Goal: Task Accomplishment & Management: Use online tool/utility

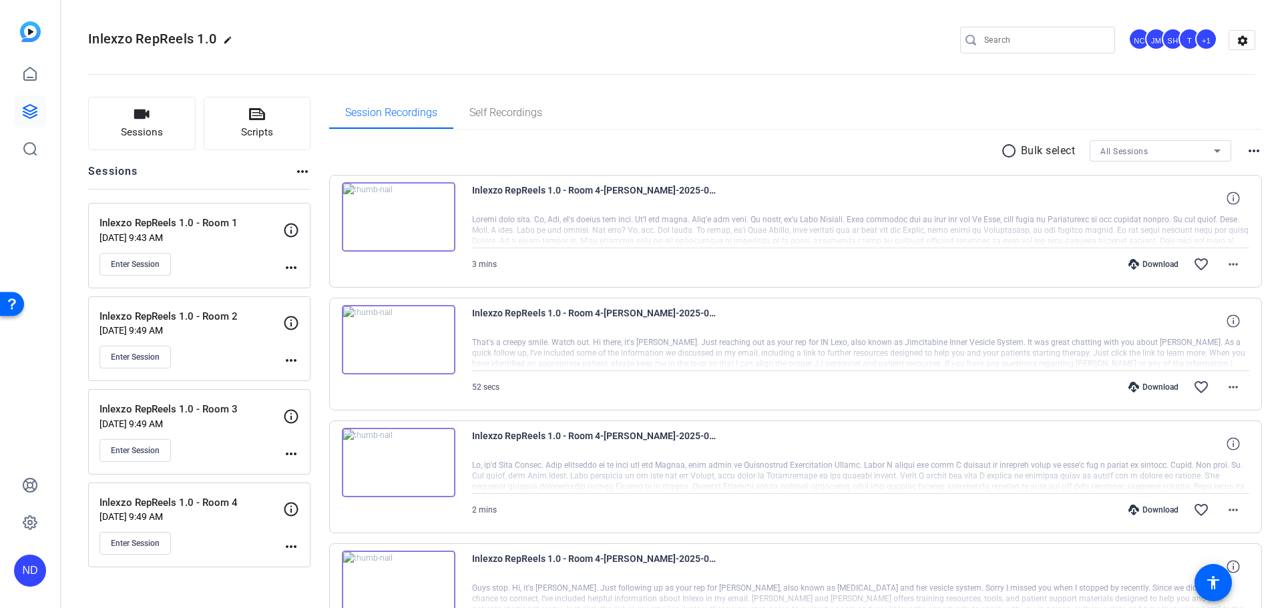
click at [204, 330] on p "[DATE] 9:49 AM" at bounding box center [191, 330] width 184 height 11
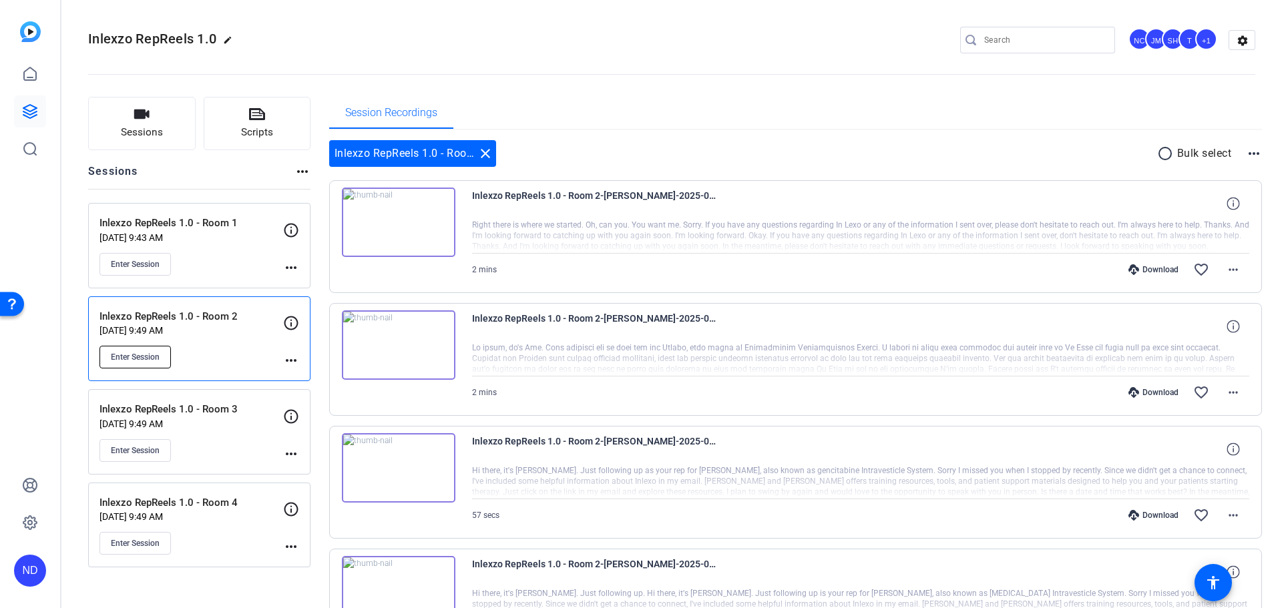
click at [134, 352] on span "Enter Session" at bounding box center [135, 357] width 49 height 11
click at [195, 320] on p "Inlexzo RepReels 1.0 - Room 2" at bounding box center [191, 316] width 184 height 15
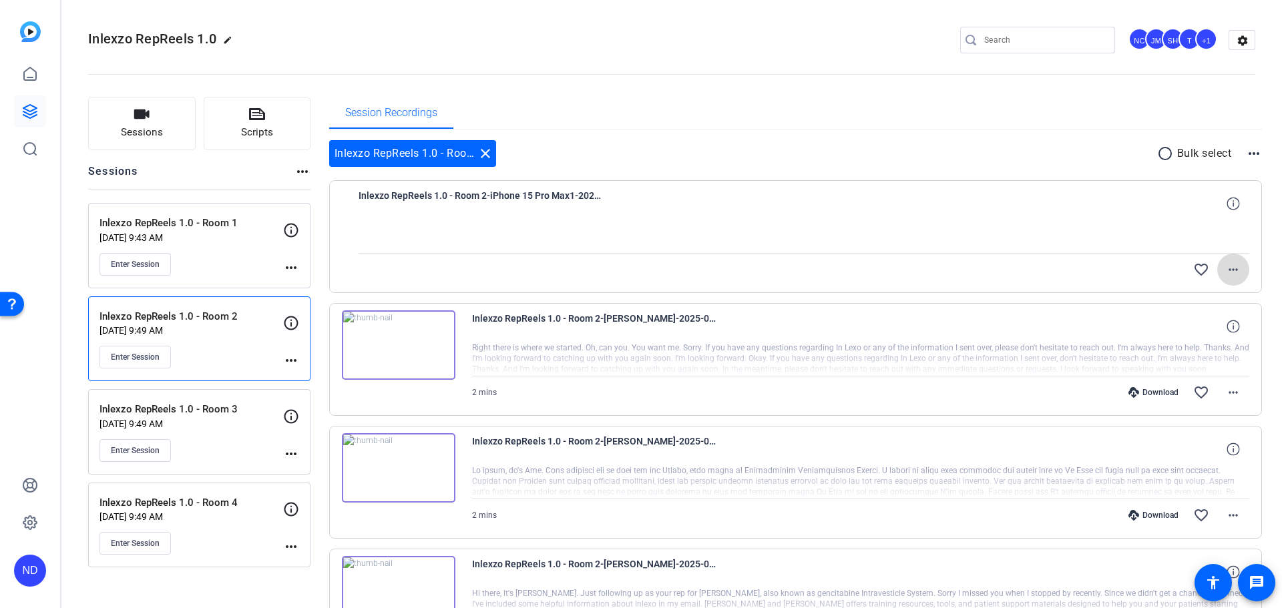
click at [1229, 268] on mat-icon "more_horiz" at bounding box center [1233, 270] width 16 height 16
click at [1188, 294] on span "Download Original" at bounding box center [1181, 298] width 97 height 16
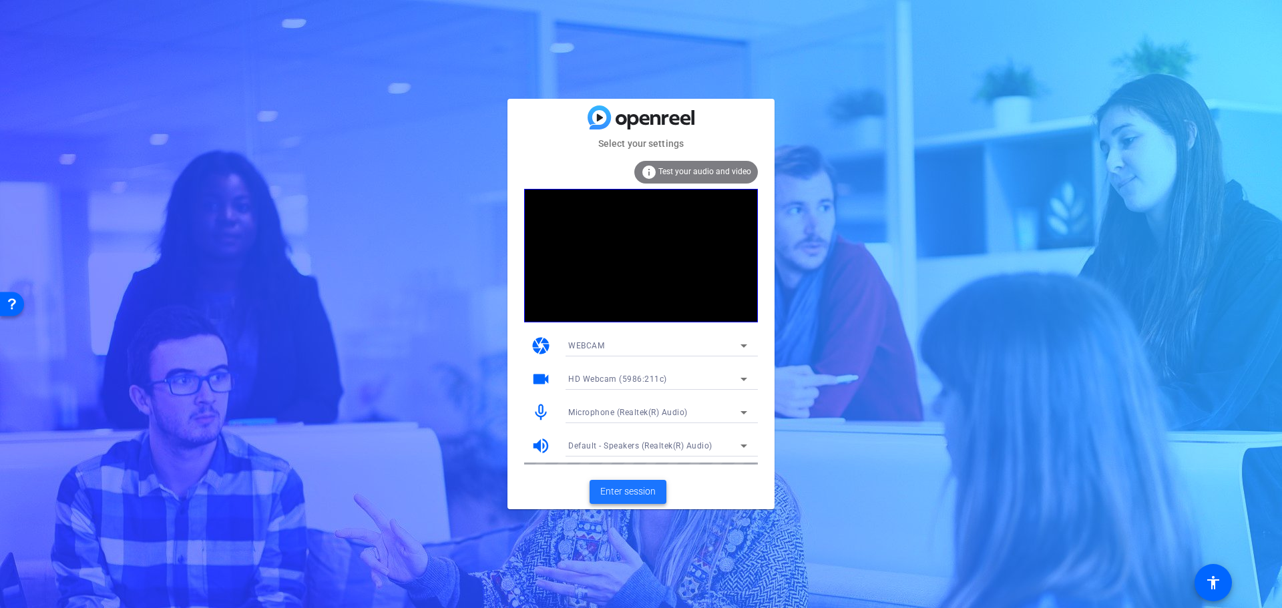
click at [621, 501] on span at bounding box center [627, 492] width 77 height 32
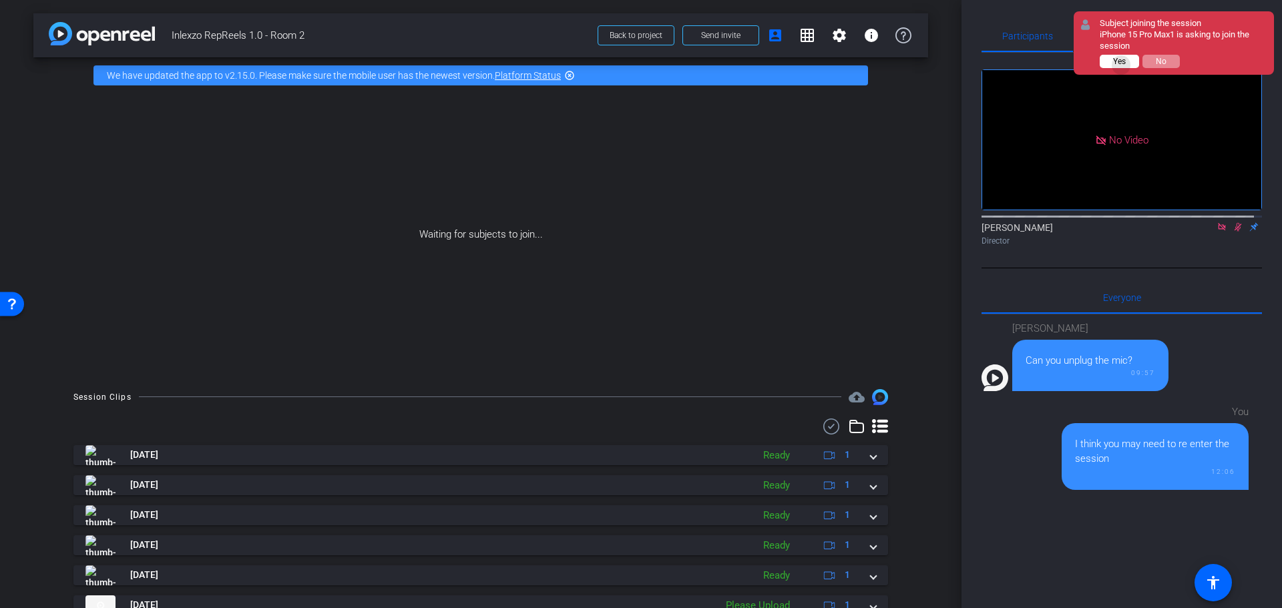
click at [1121, 65] on span "Yes" at bounding box center [1119, 61] width 13 height 9
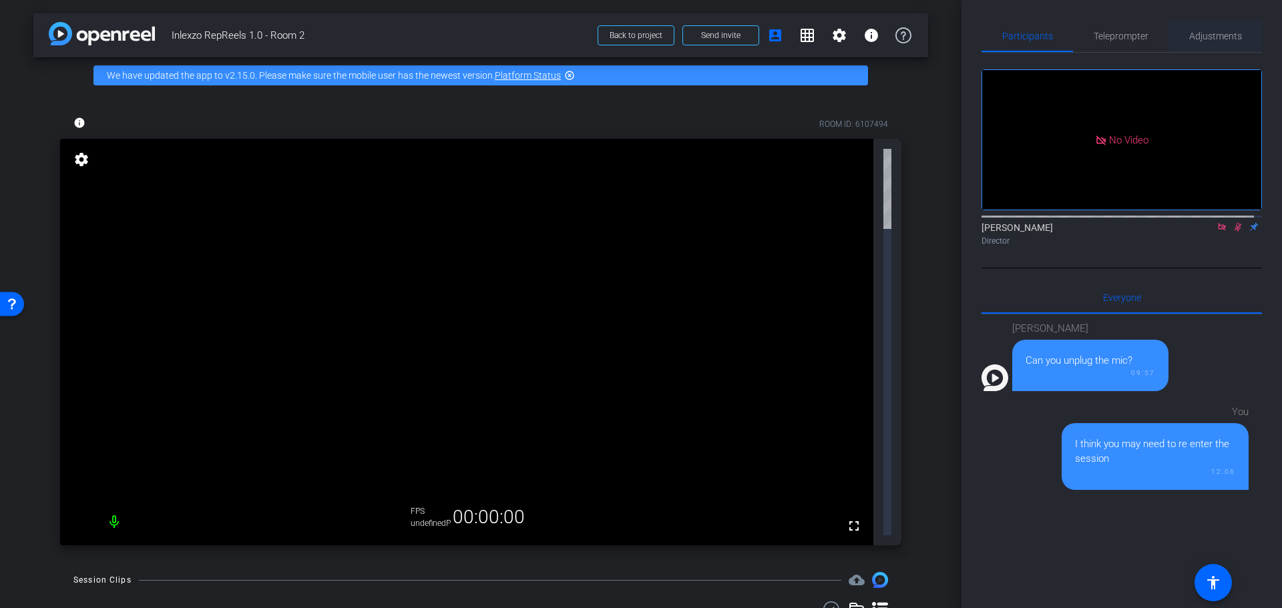
click at [1214, 29] on span "Adjustments" at bounding box center [1215, 36] width 53 height 32
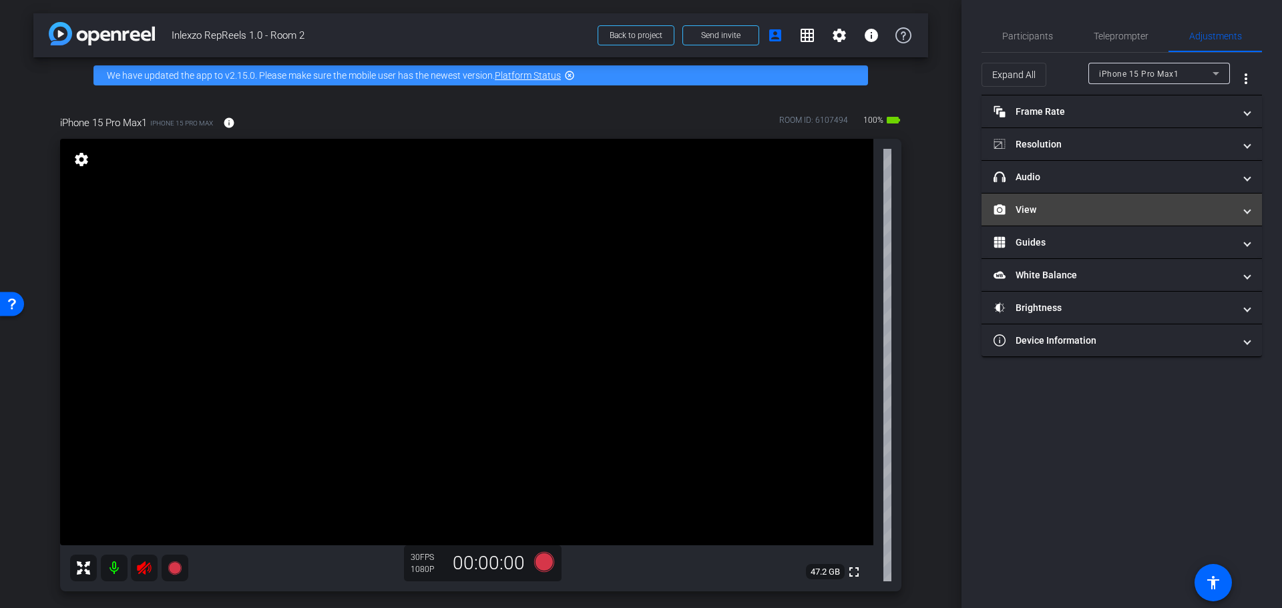
click at [1061, 212] on mat-panel-title "View" at bounding box center [1113, 210] width 240 height 14
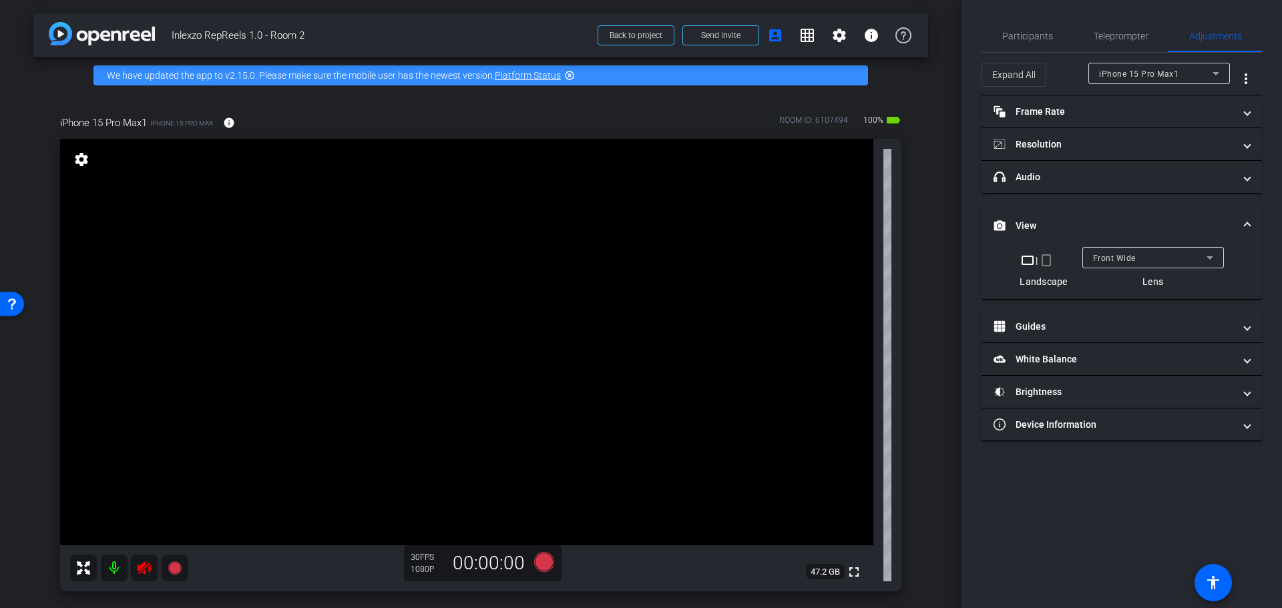
click at [1047, 264] on mat-icon "crop_portrait" at bounding box center [1046, 260] width 16 height 16
click at [143, 572] on icon at bounding box center [144, 575] width 14 height 13
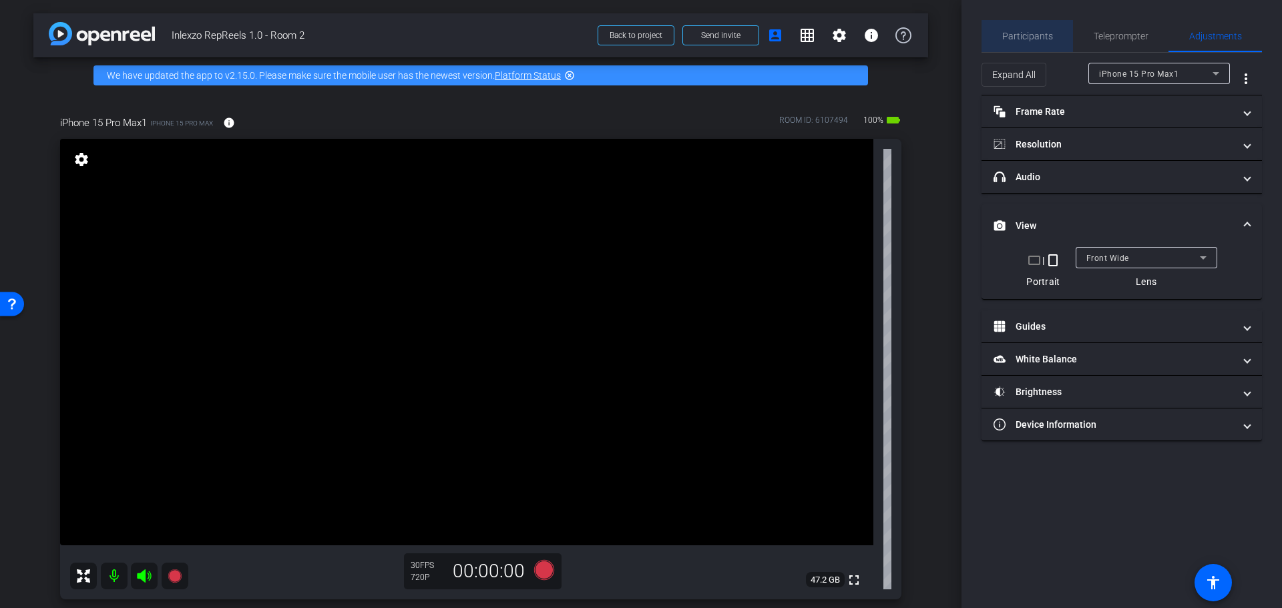
click at [1037, 33] on span "Participants" at bounding box center [1027, 35] width 51 height 9
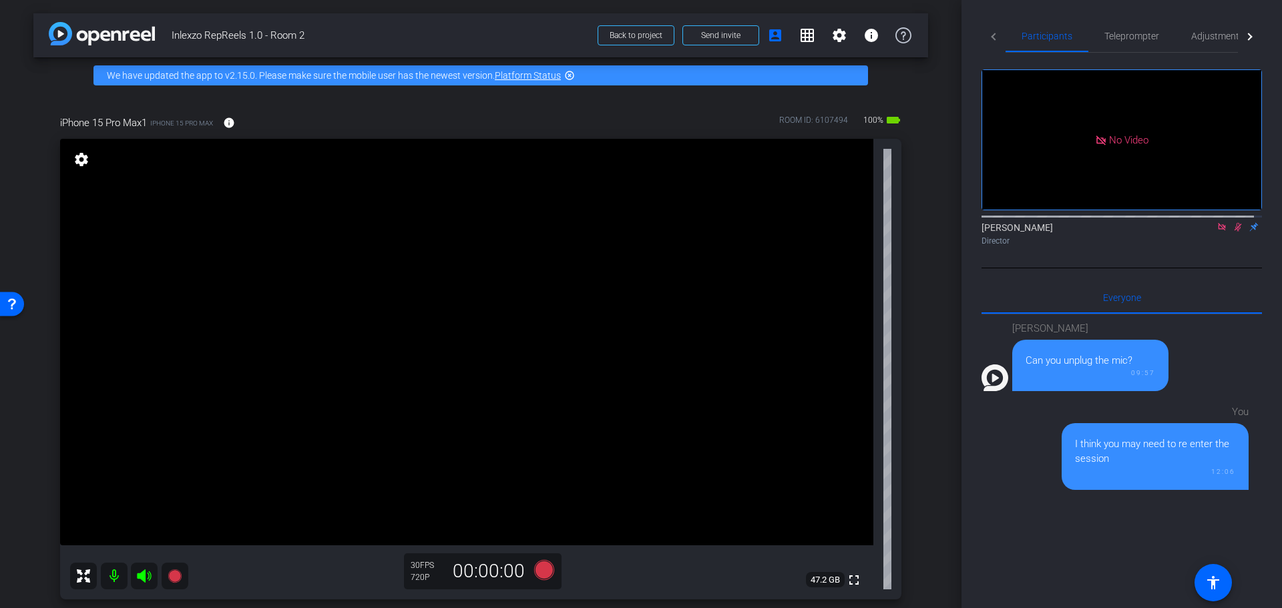
click at [1232, 222] on icon at bounding box center [1237, 226] width 11 height 9
click at [1216, 222] on icon at bounding box center [1221, 226] width 11 height 9
click at [1123, 35] on span "Teleprompter" at bounding box center [1131, 35] width 55 height 9
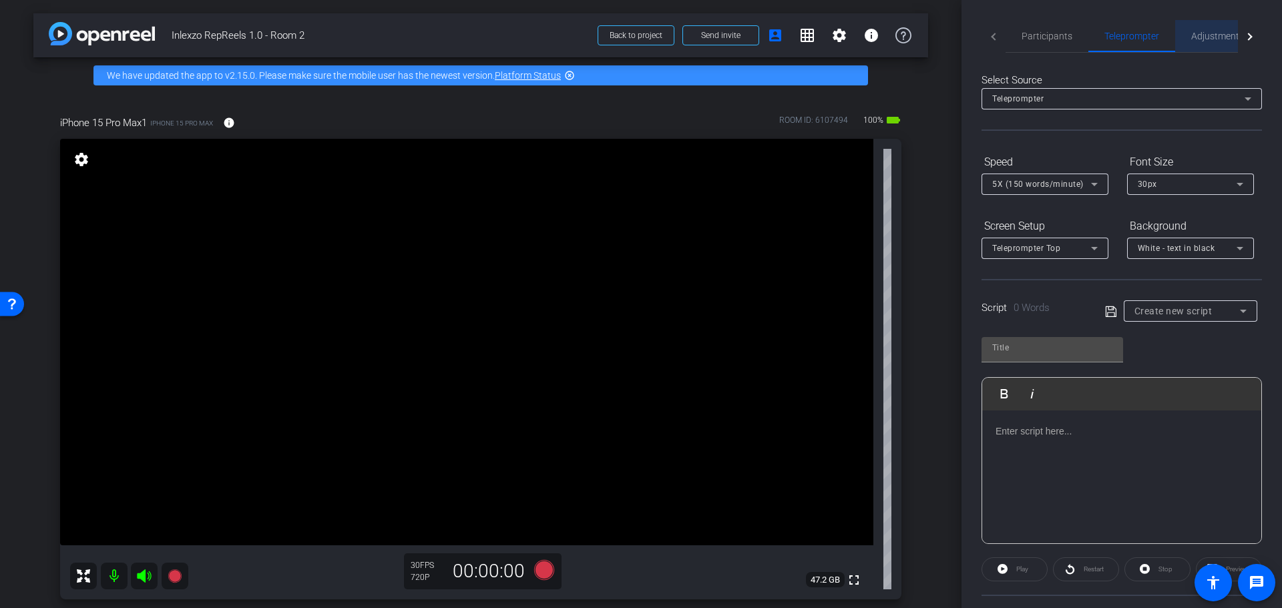
click at [1212, 29] on span "Adjustments" at bounding box center [1217, 36] width 53 height 32
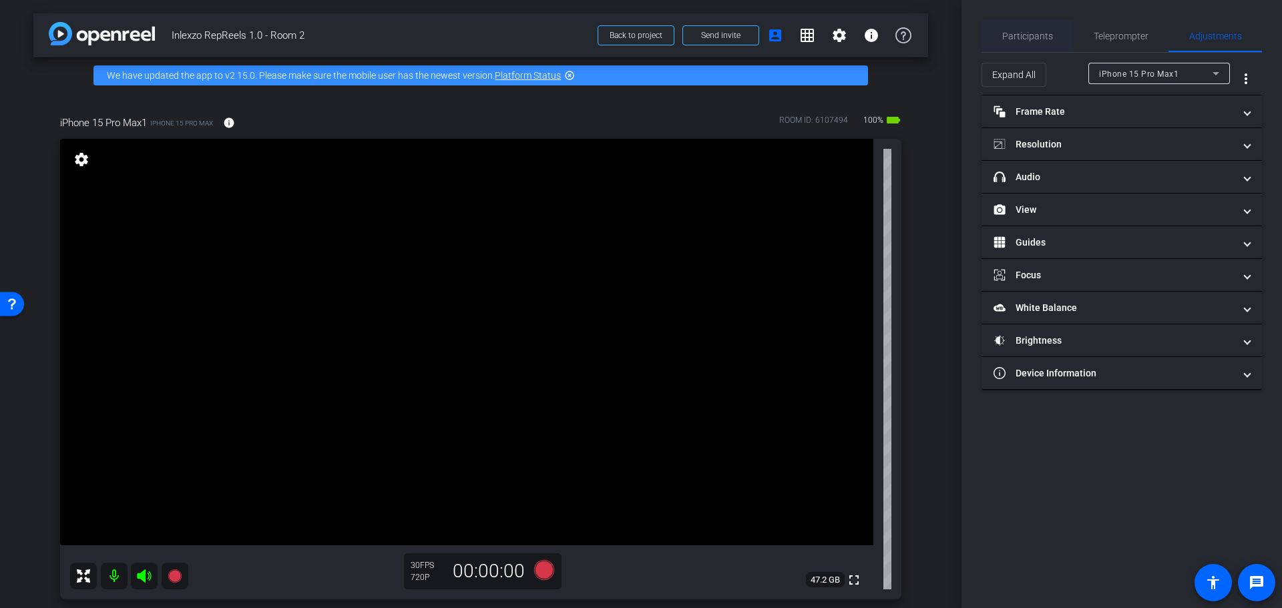
click at [1037, 36] on span "Participants" at bounding box center [1027, 35] width 51 height 9
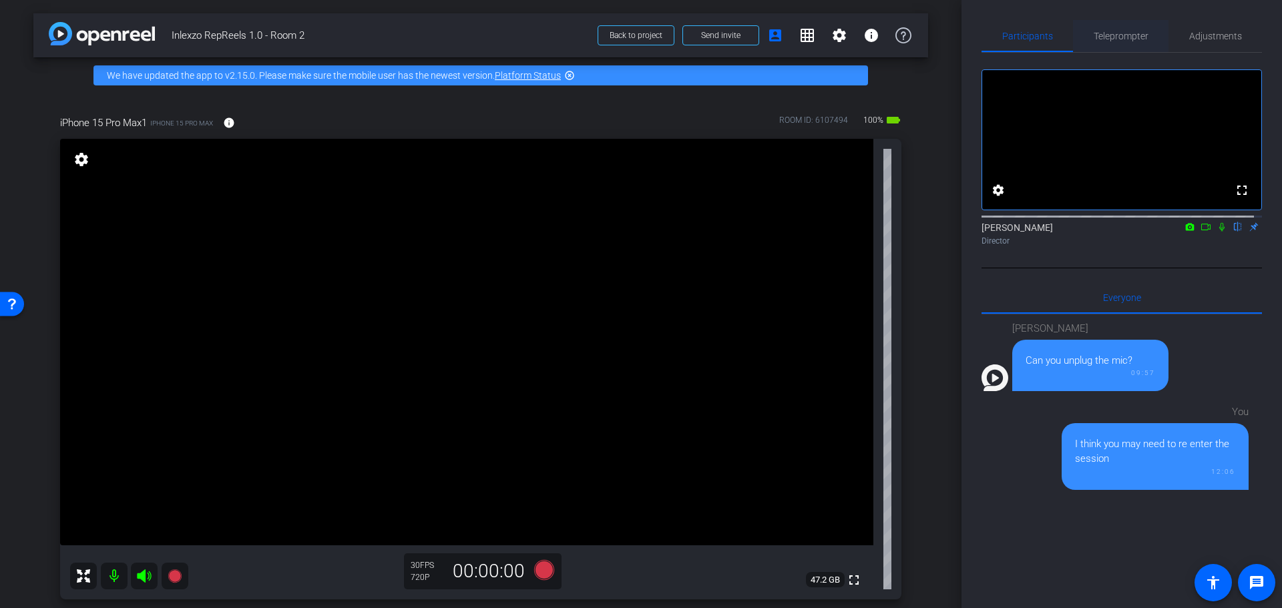
click at [1104, 27] on span "Teleprompter" at bounding box center [1120, 36] width 55 height 32
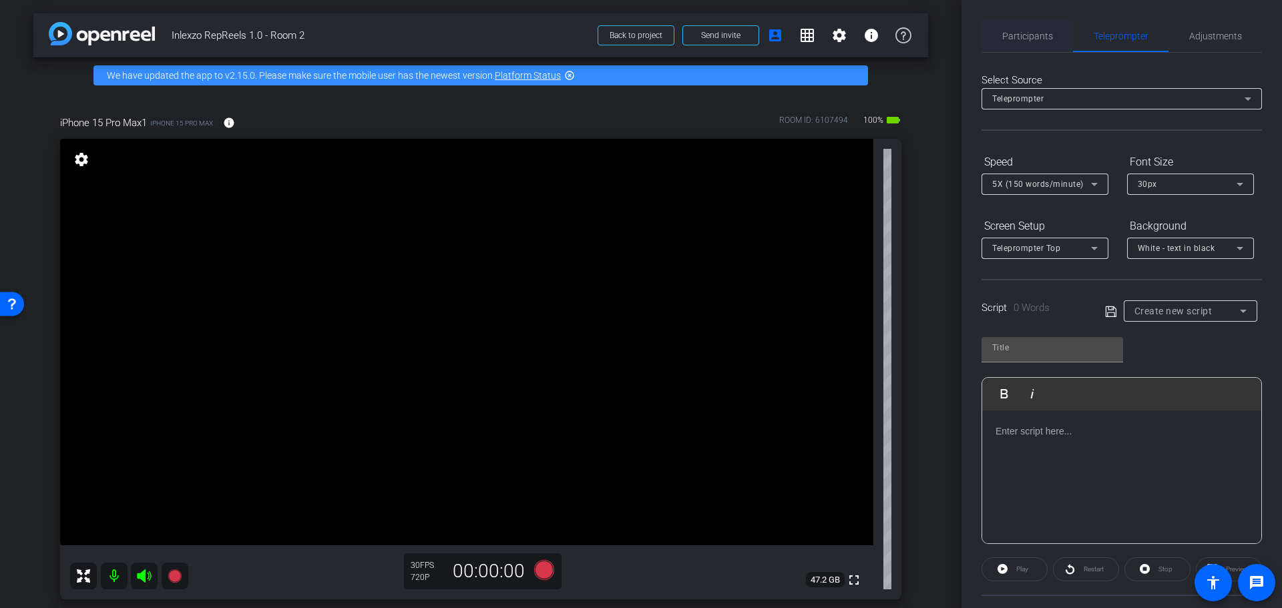
click at [1035, 27] on span "Participants" at bounding box center [1027, 36] width 51 height 32
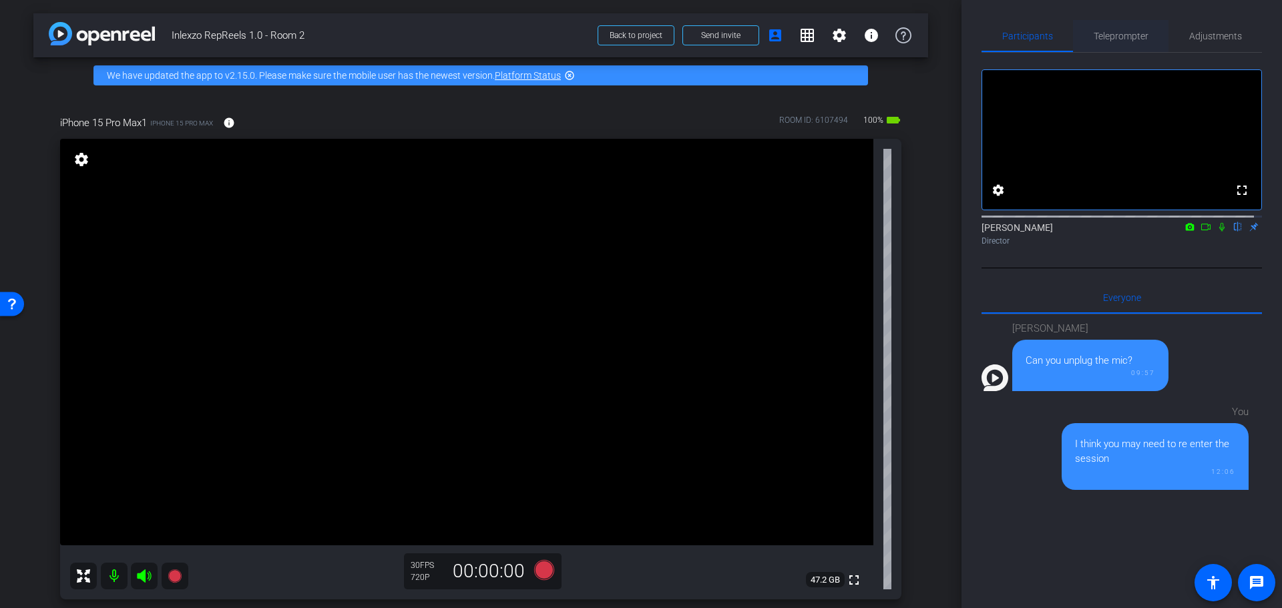
click at [1121, 36] on span "Teleprompter" at bounding box center [1120, 35] width 55 height 9
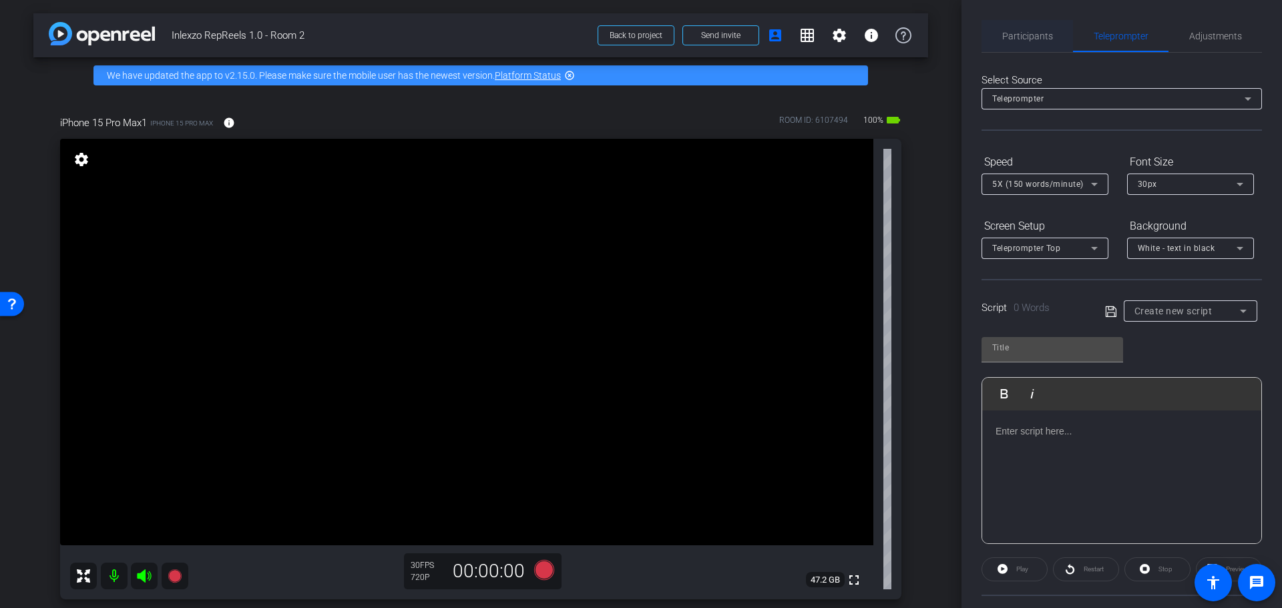
click at [1017, 35] on span "Participants" at bounding box center [1027, 35] width 51 height 9
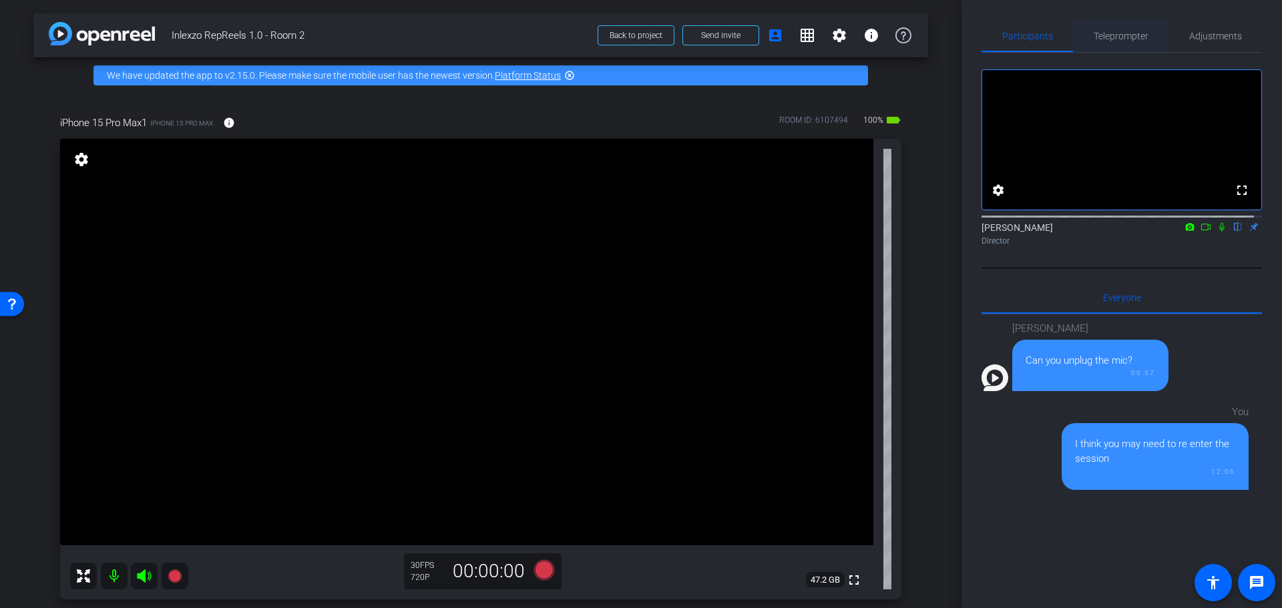
click at [1127, 41] on span "Teleprompter" at bounding box center [1120, 35] width 55 height 9
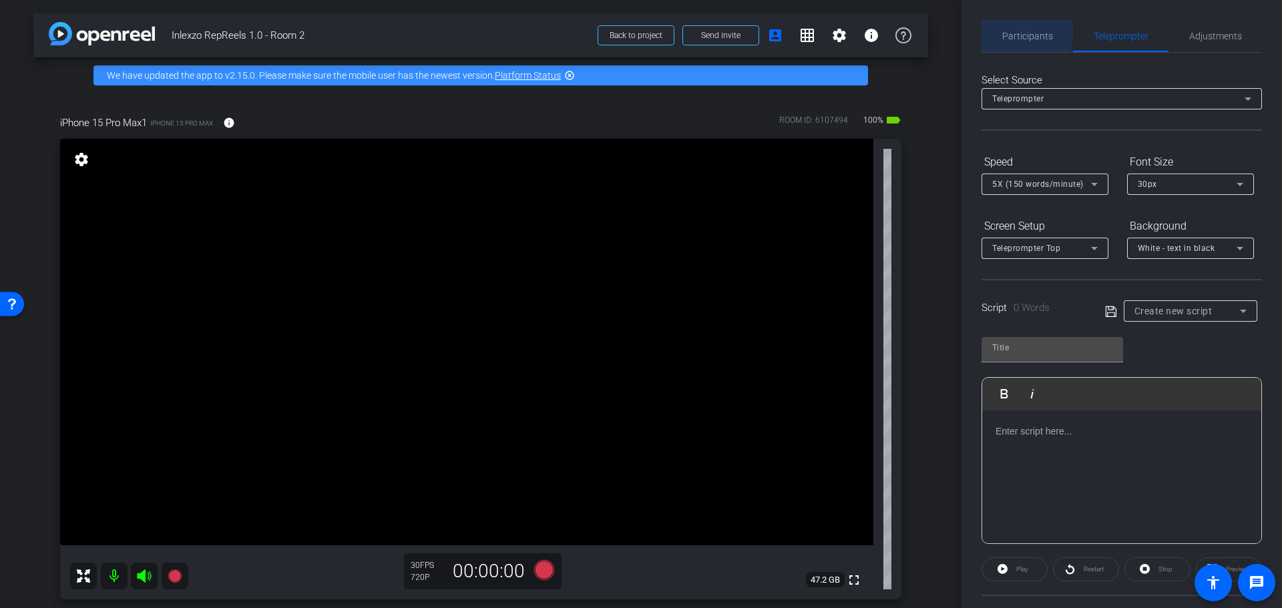
click at [1015, 31] on span "Participants" at bounding box center [1027, 35] width 51 height 9
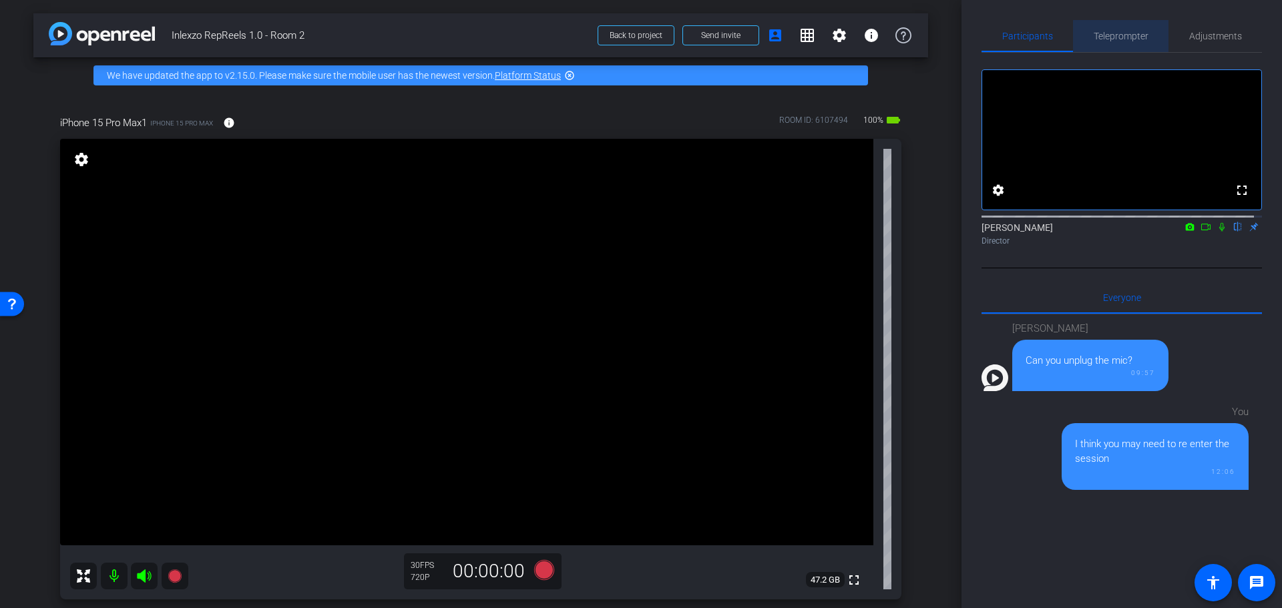
click at [1129, 37] on span "Teleprompter" at bounding box center [1120, 35] width 55 height 9
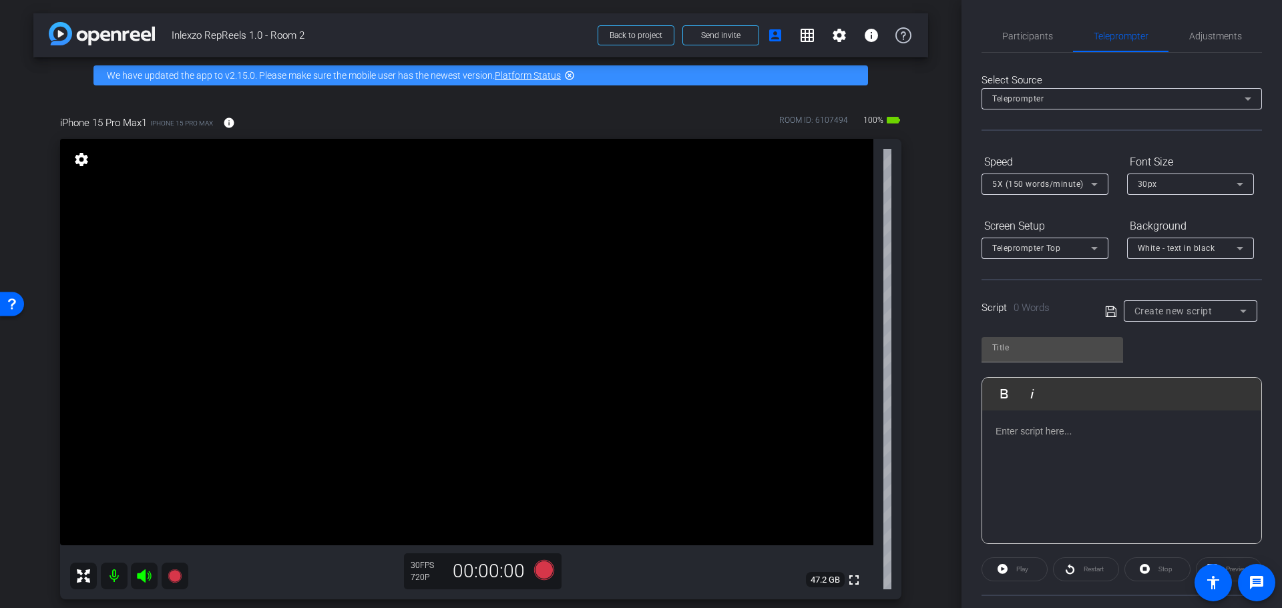
click at [1216, 313] on div "Create new script" at bounding box center [1186, 311] width 105 height 16
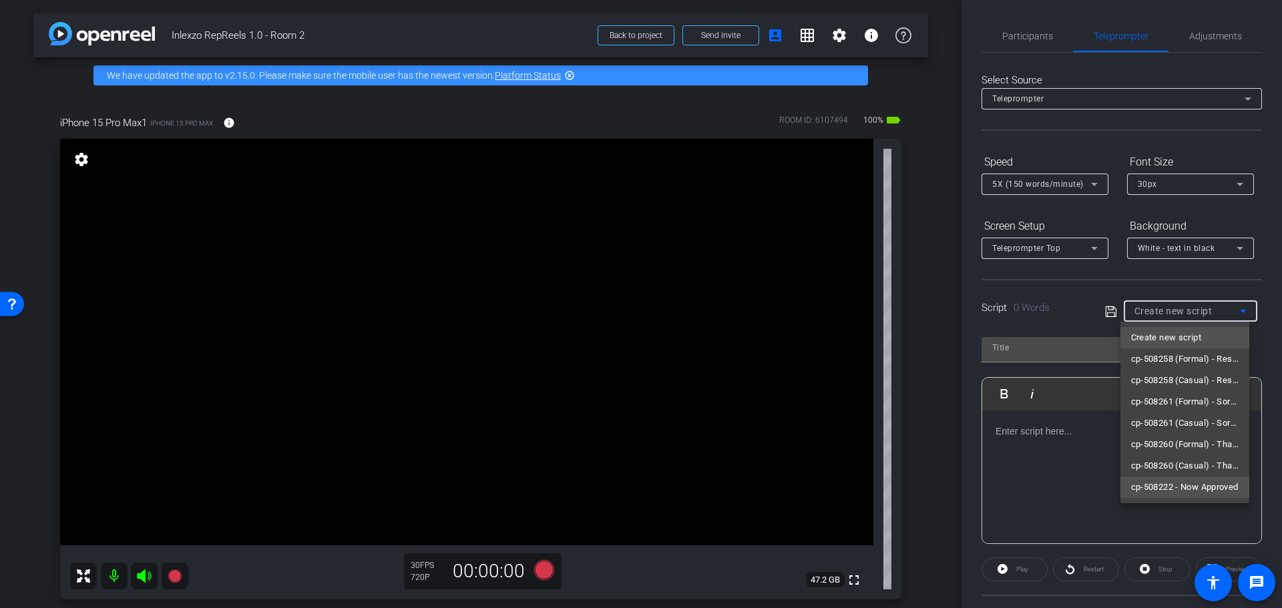
click at [1207, 488] on span "cp-508222 - Now Approved" at bounding box center [1184, 487] width 107 height 16
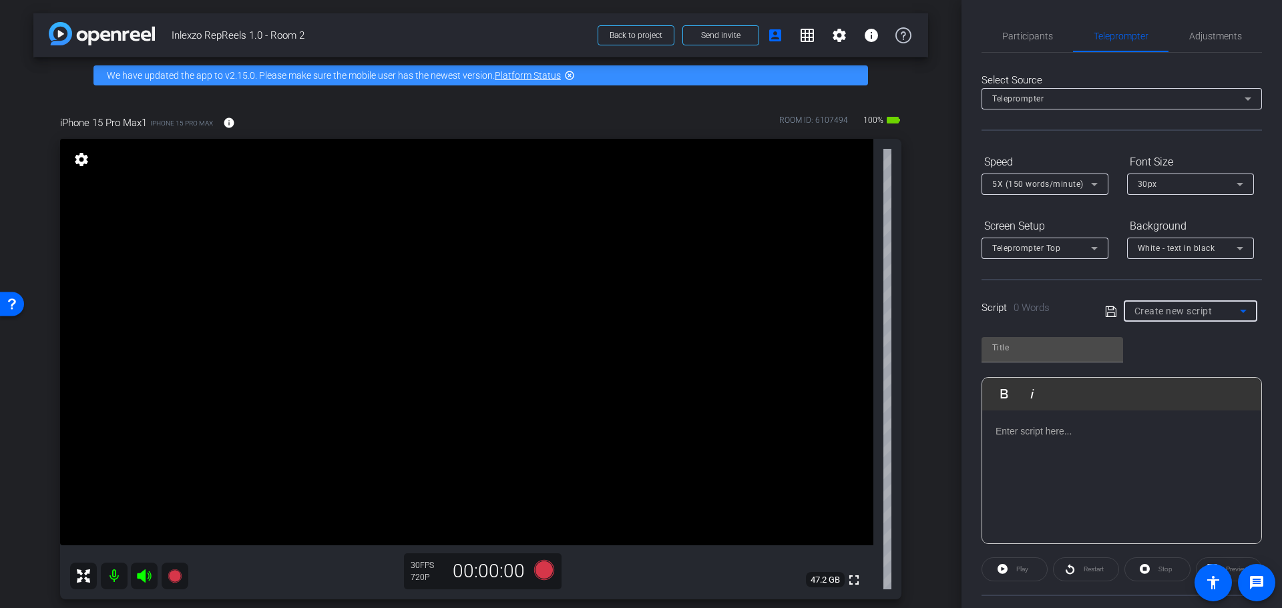
type input "cp-508222 - Now Approved"
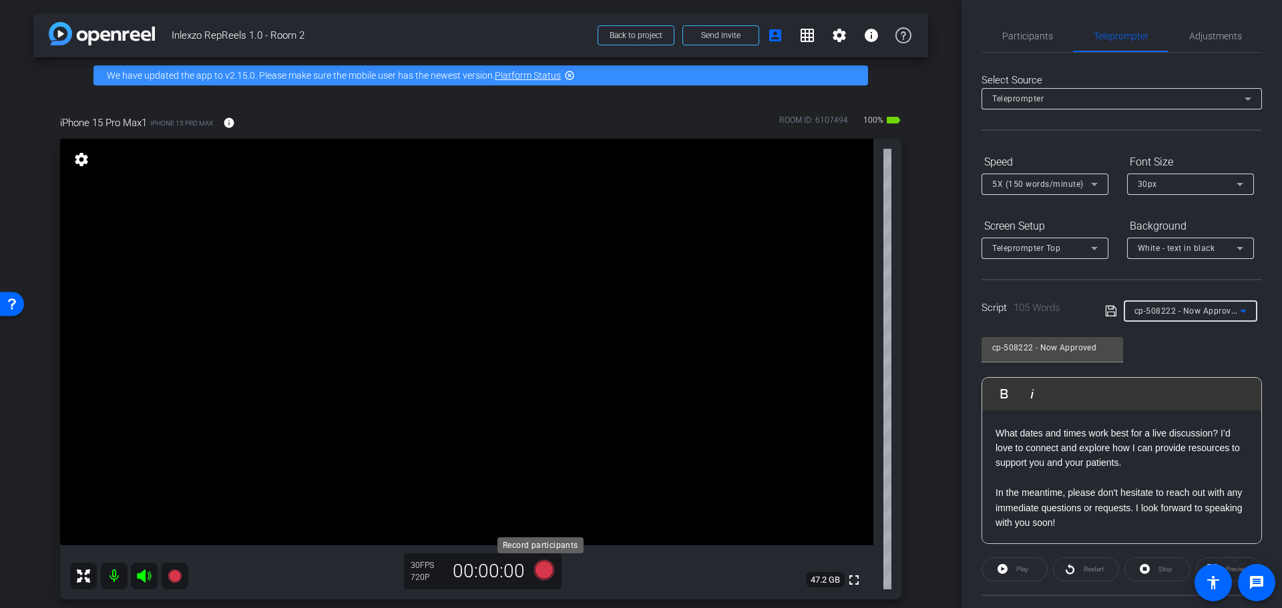
click at [537, 567] on icon at bounding box center [544, 570] width 20 height 20
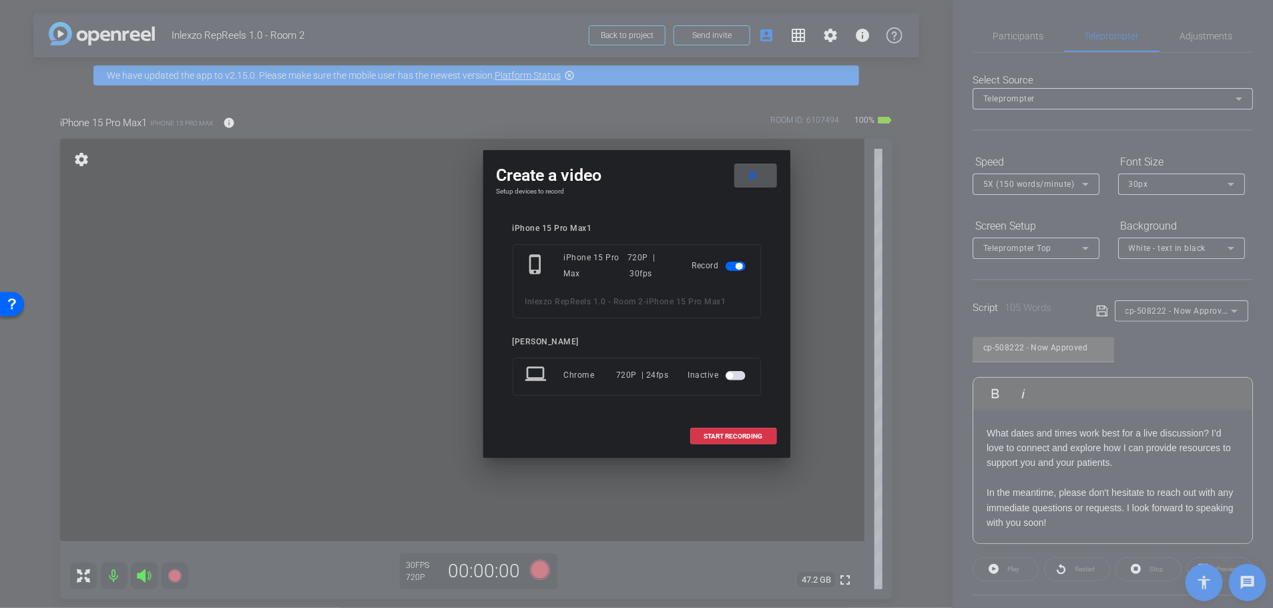
click at [756, 169] on mat-icon "close" at bounding box center [752, 176] width 17 height 17
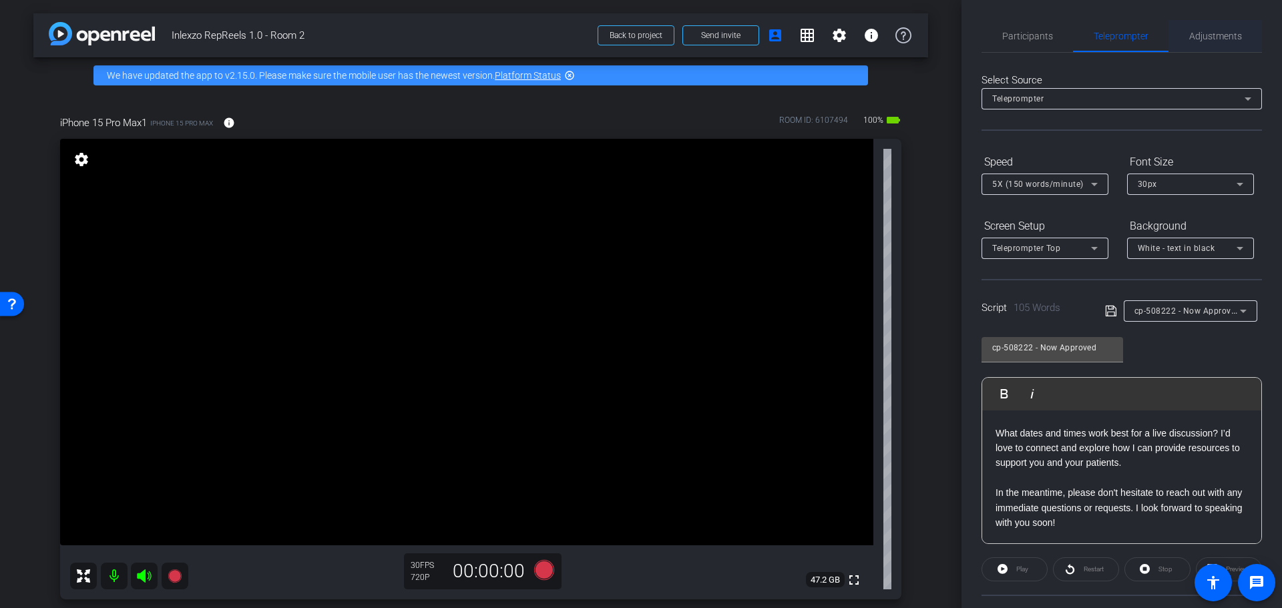
click at [1196, 27] on span "Adjustments" at bounding box center [1215, 36] width 53 height 32
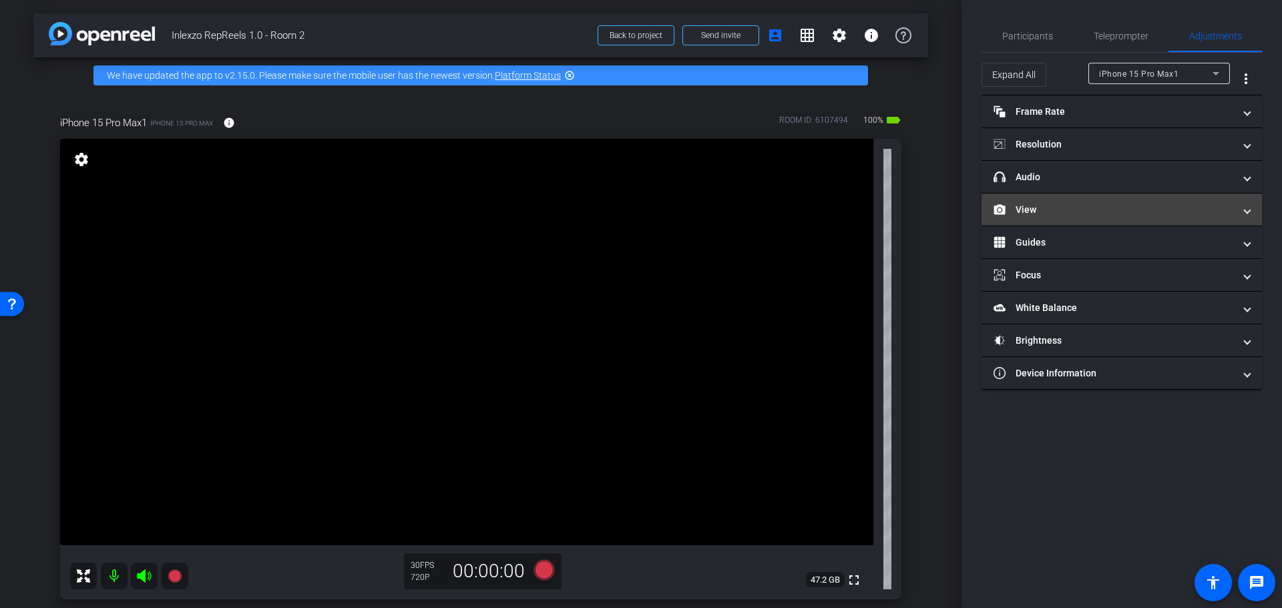
click at [1049, 197] on mat-expansion-panel-header "View" at bounding box center [1121, 210] width 280 height 32
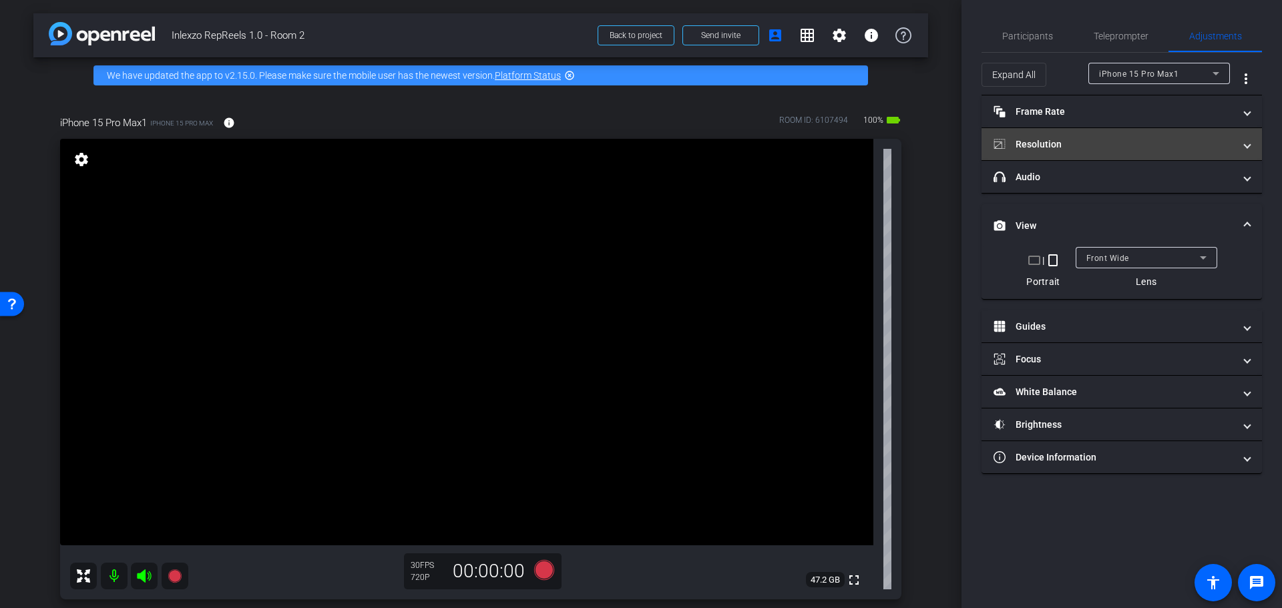
click at [1086, 138] on mat-panel-title "Resolution" at bounding box center [1113, 145] width 240 height 14
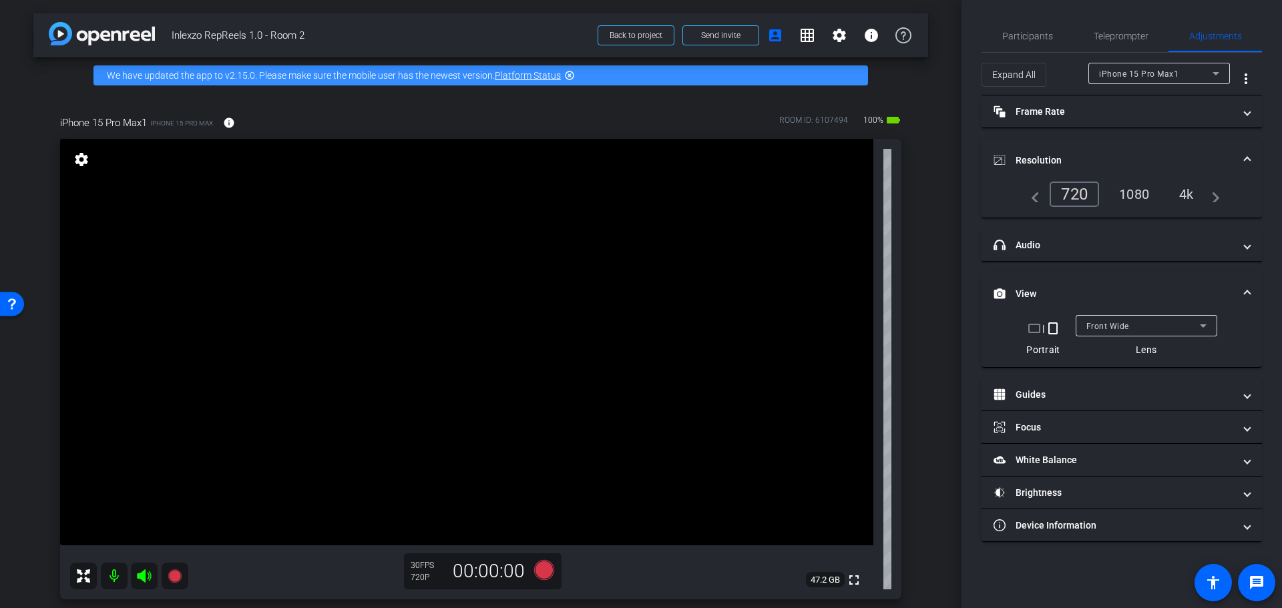
click at [1186, 195] on div "4k" at bounding box center [1186, 194] width 35 height 23
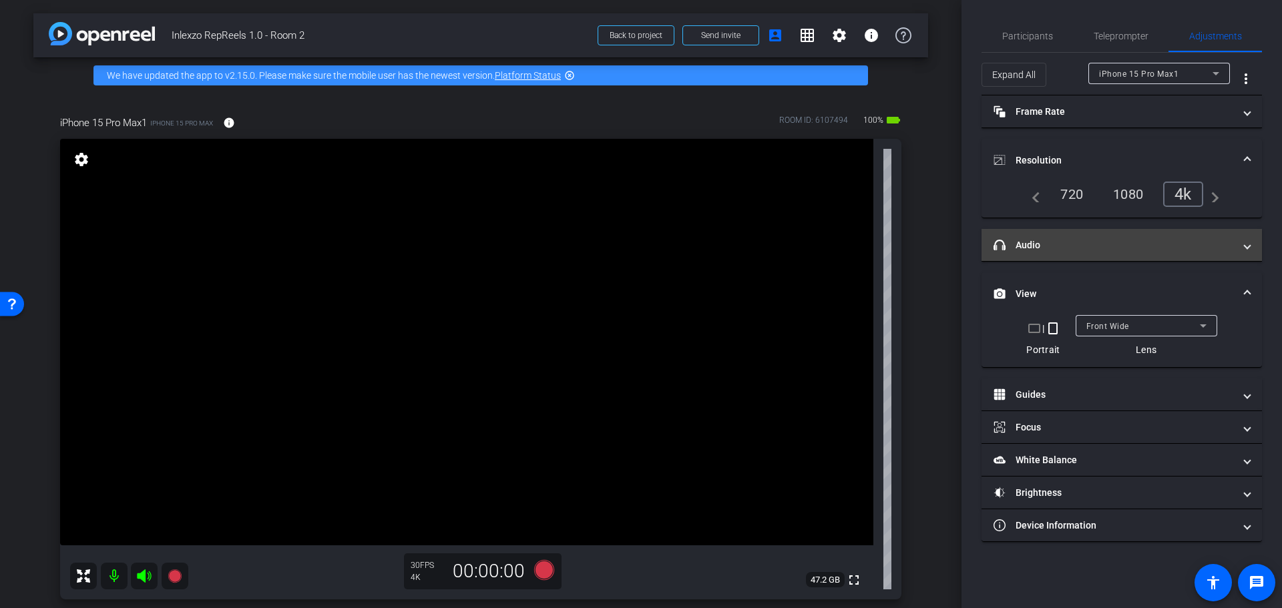
click at [1112, 248] on mat-panel-title "headphone icon Audio" at bounding box center [1113, 245] width 240 height 14
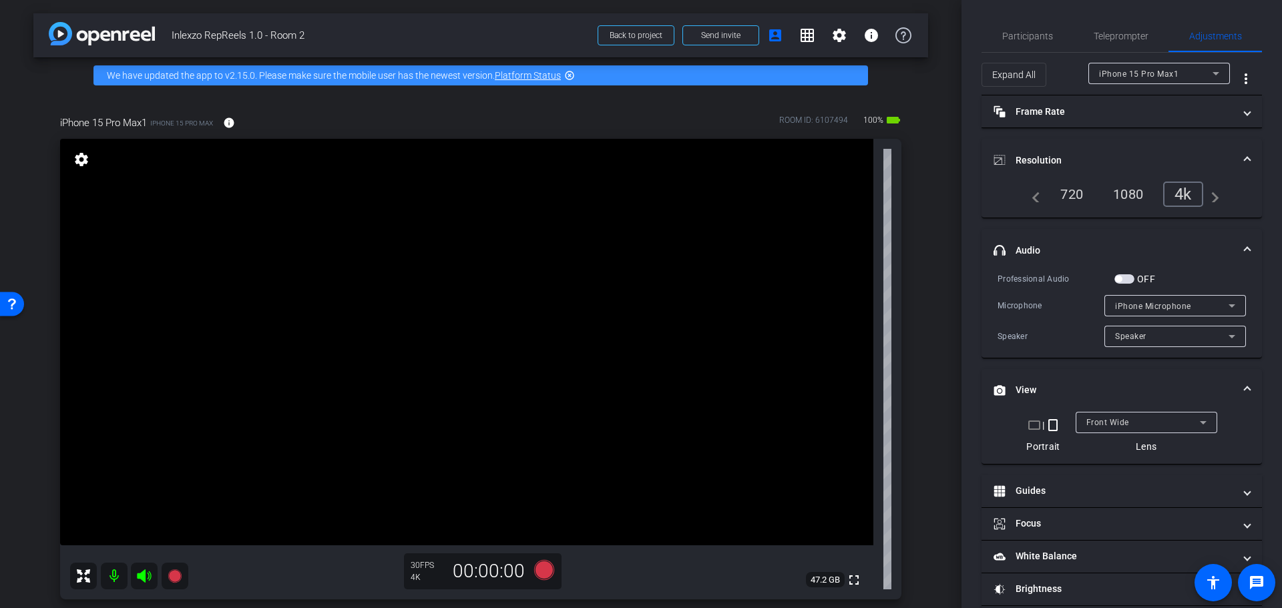
click at [1130, 278] on span "button" at bounding box center [1124, 278] width 20 height 9
click at [1102, 40] on span "Teleprompter" at bounding box center [1120, 35] width 55 height 9
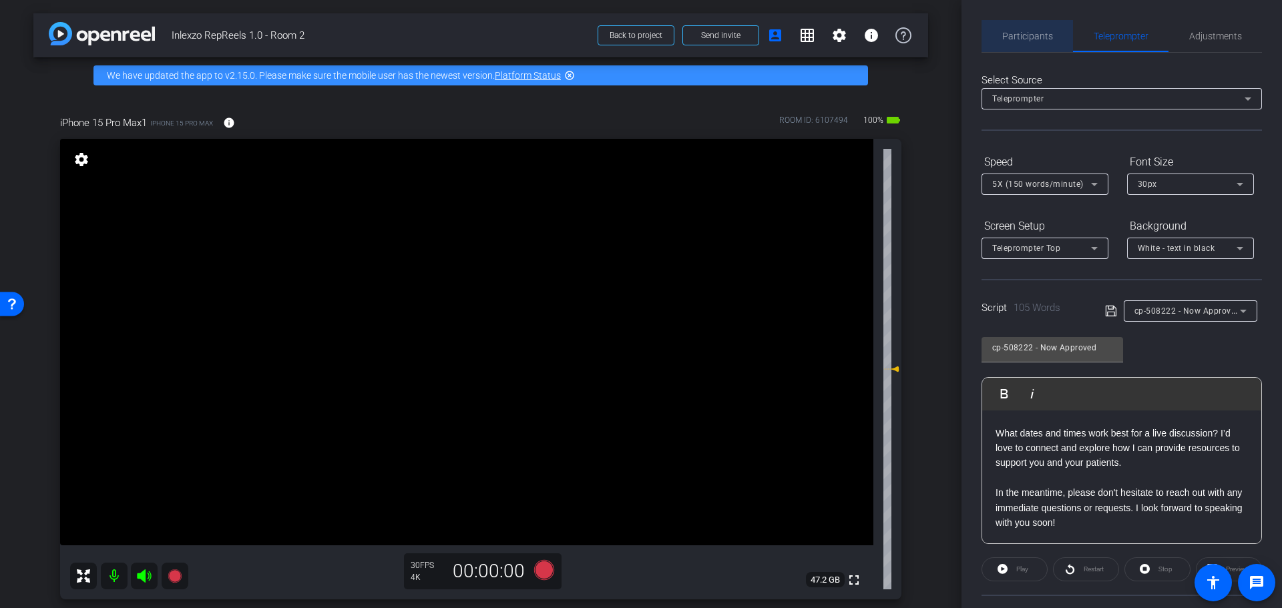
click at [1029, 35] on span "Participants" at bounding box center [1027, 35] width 51 height 9
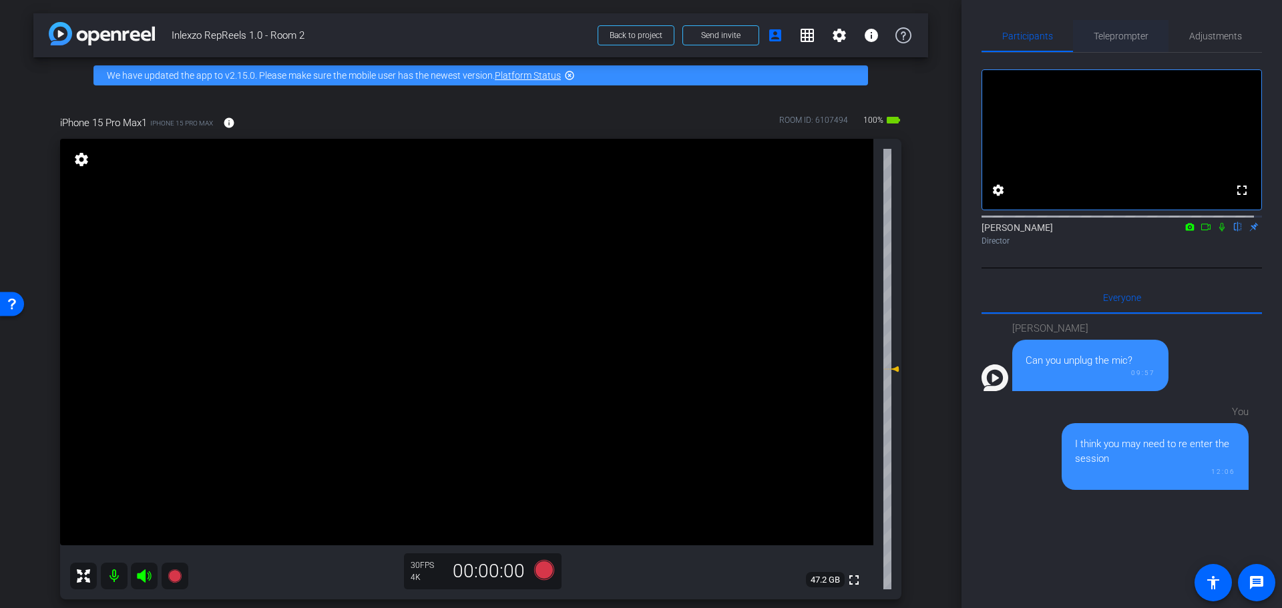
click at [1105, 39] on span "Teleprompter" at bounding box center [1120, 35] width 55 height 9
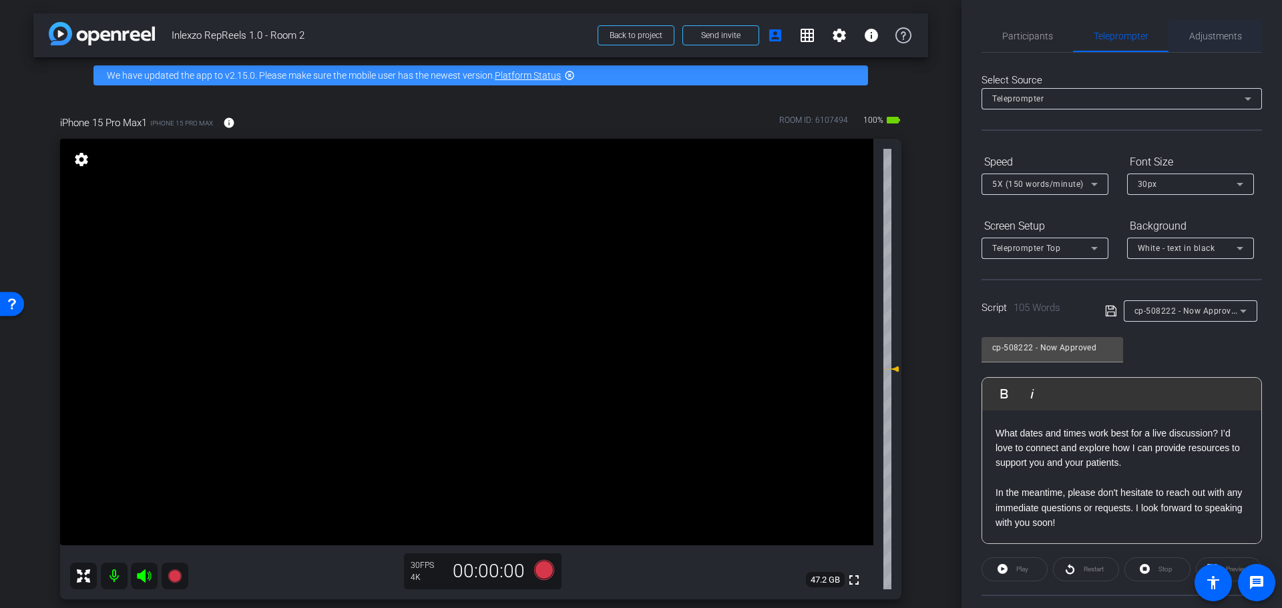
click at [1224, 39] on span "Adjustments" at bounding box center [1215, 35] width 53 height 9
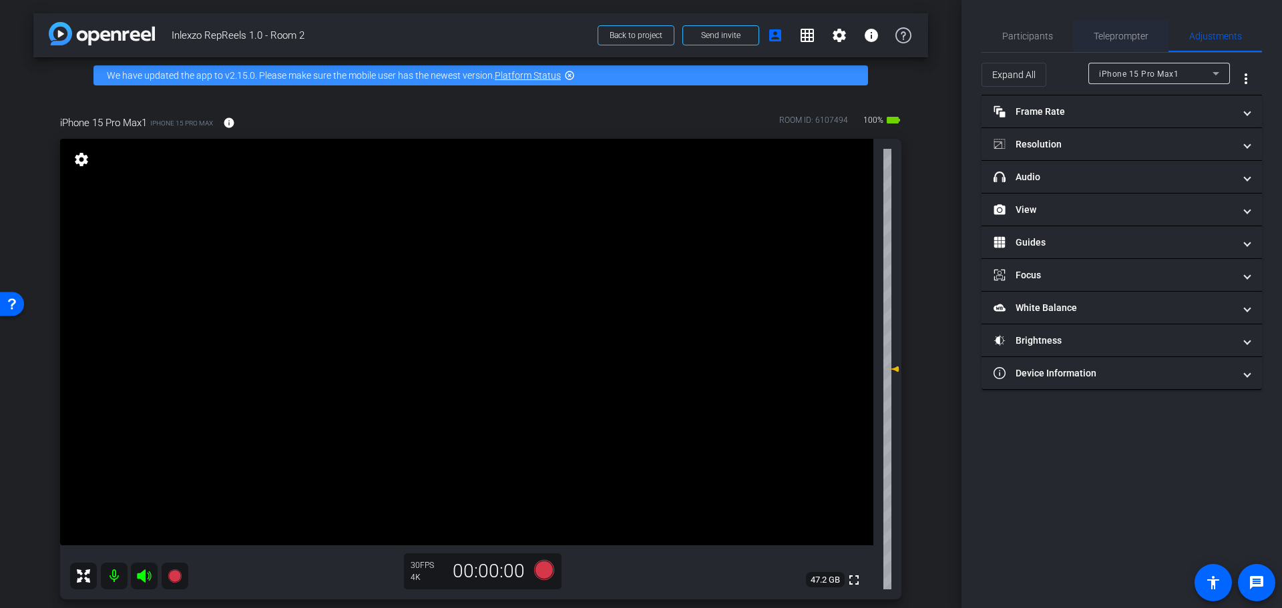
click at [1147, 36] on div "Teleprompter" at bounding box center [1120, 36] width 95 height 32
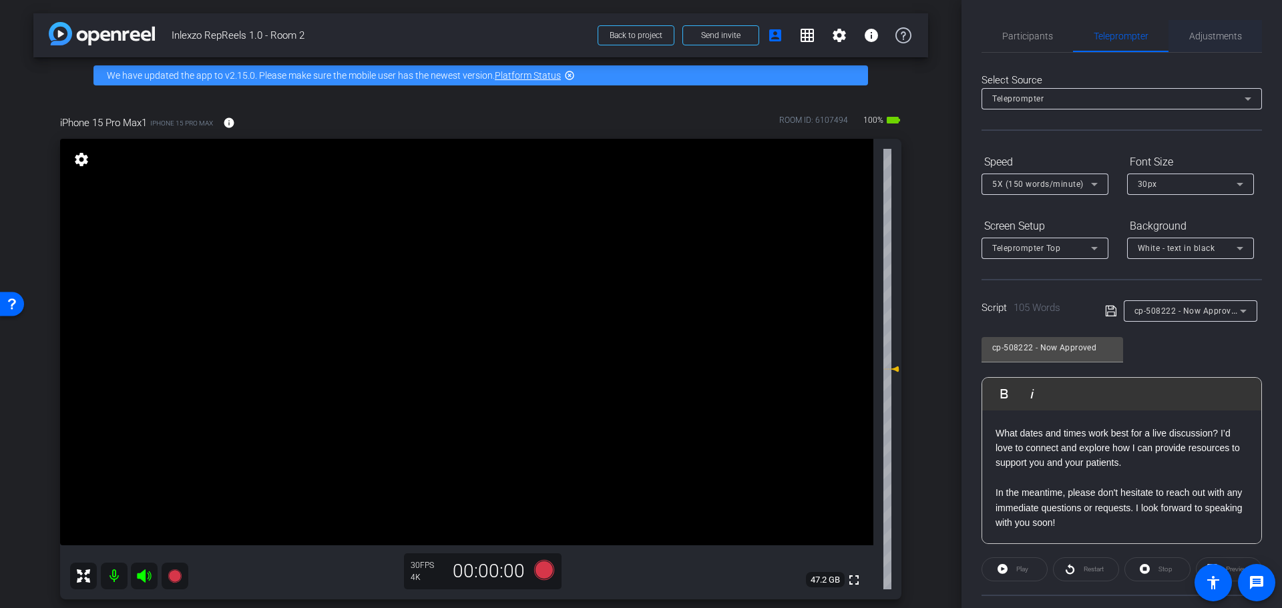
click at [1207, 31] on span "Adjustments" at bounding box center [1215, 35] width 53 height 9
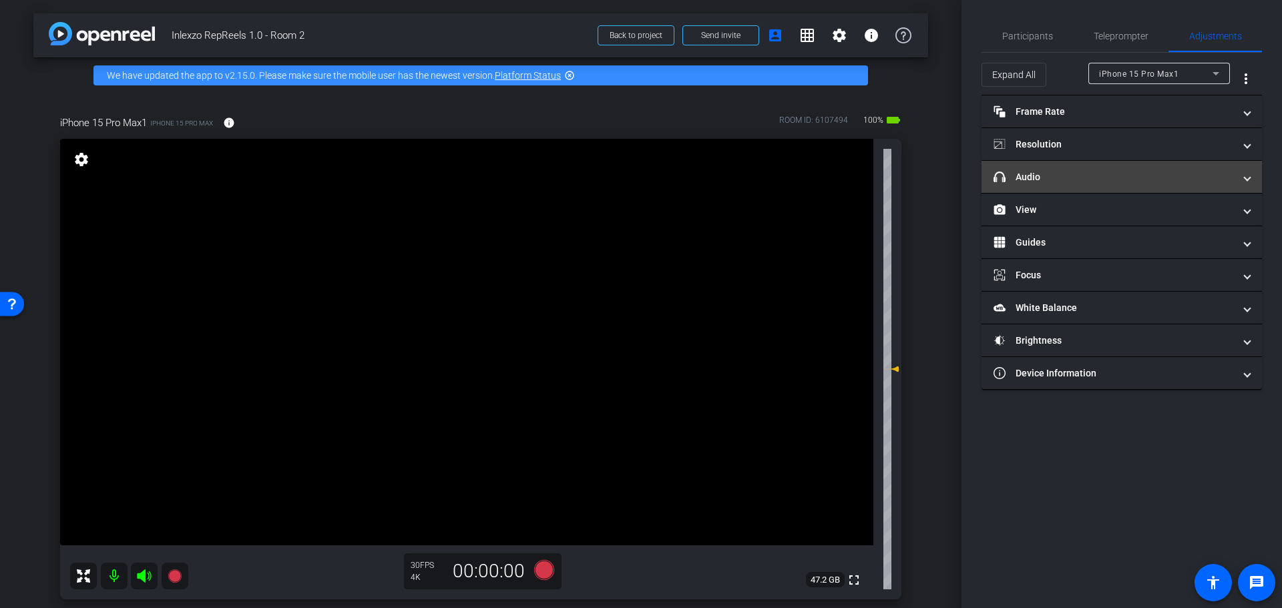
click at [1049, 178] on mat-panel-title "headphone icon Audio" at bounding box center [1113, 177] width 240 height 14
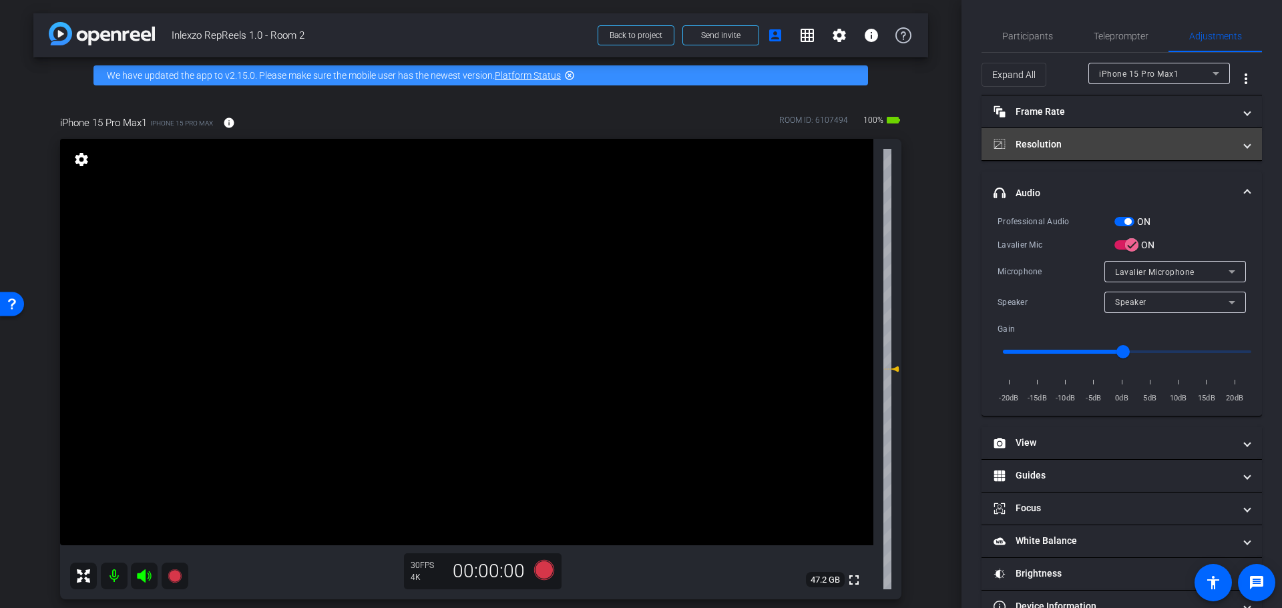
click at [1069, 144] on mat-panel-title "Resolution" at bounding box center [1113, 145] width 240 height 14
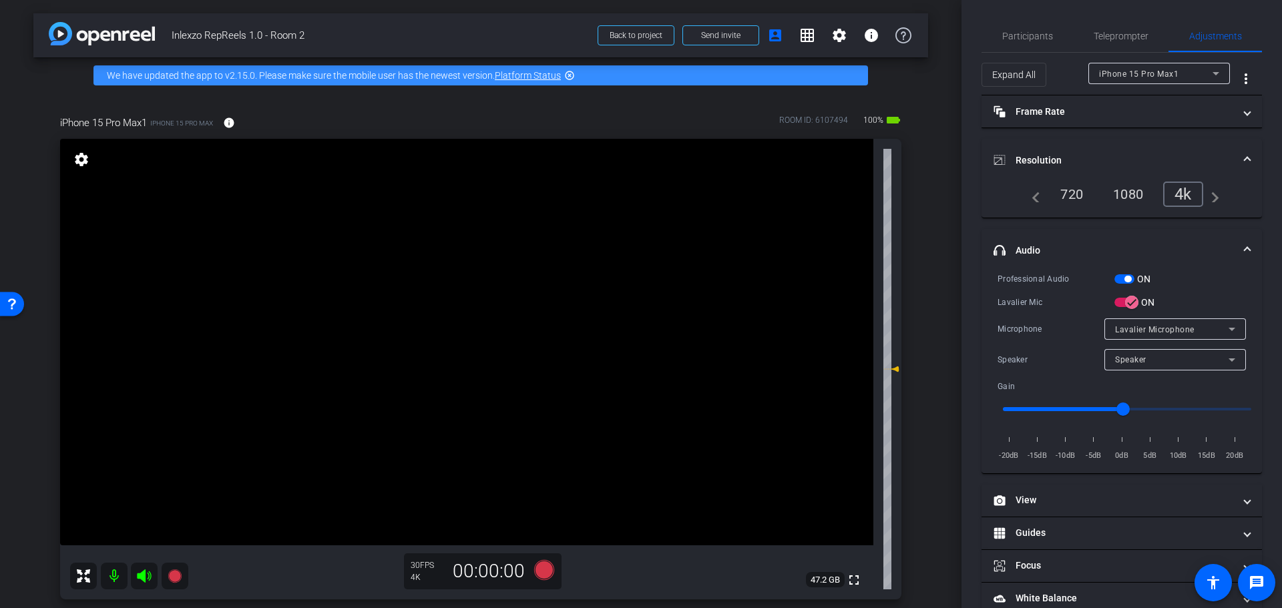
click at [1067, 149] on mat-expansion-panel-header "Resolution" at bounding box center [1121, 160] width 280 height 43
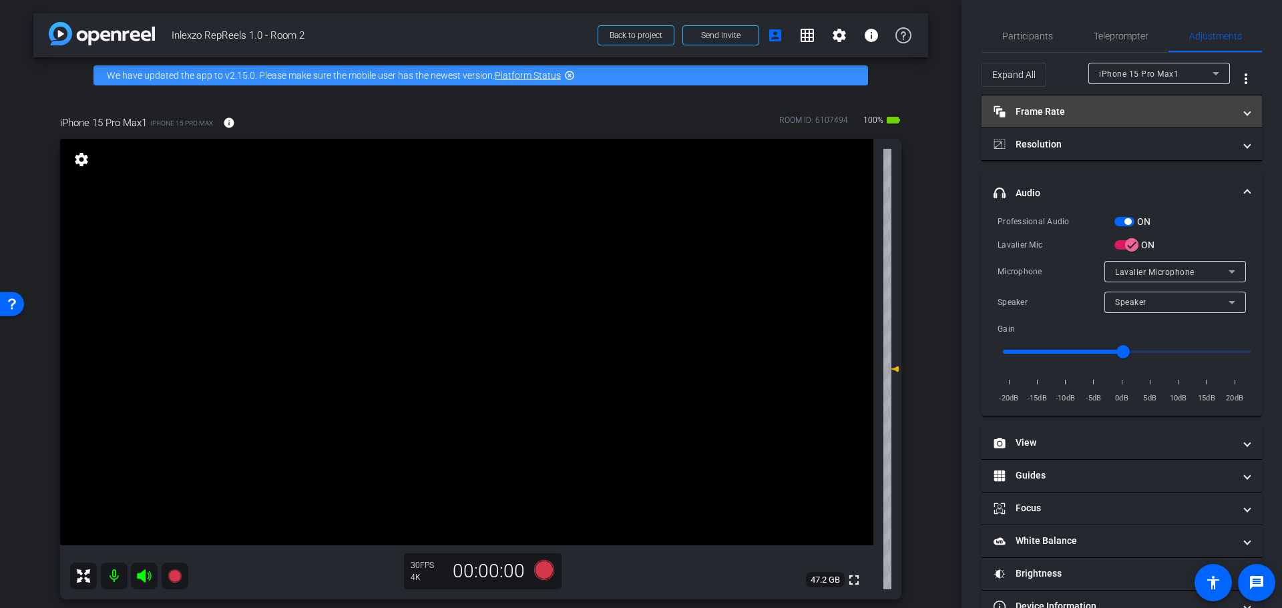
click at [1085, 107] on mat-panel-title "Frame Rate Frame Rate" at bounding box center [1113, 112] width 240 height 14
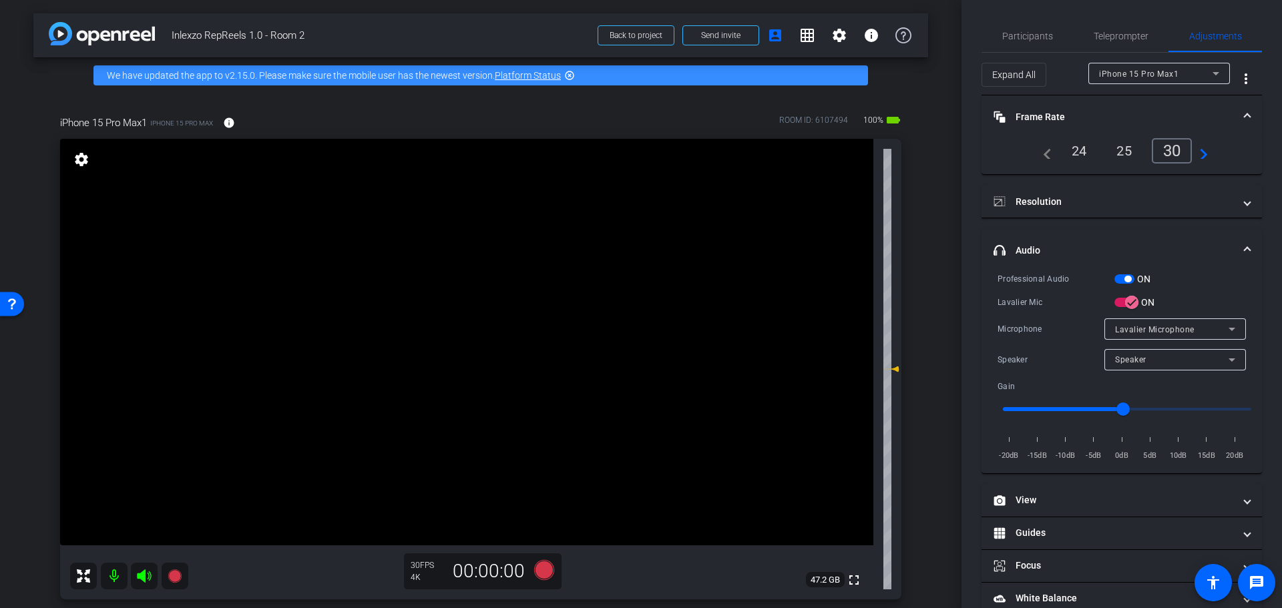
click at [1076, 114] on mat-panel-title "Frame Rate Frame Rate" at bounding box center [1113, 117] width 240 height 14
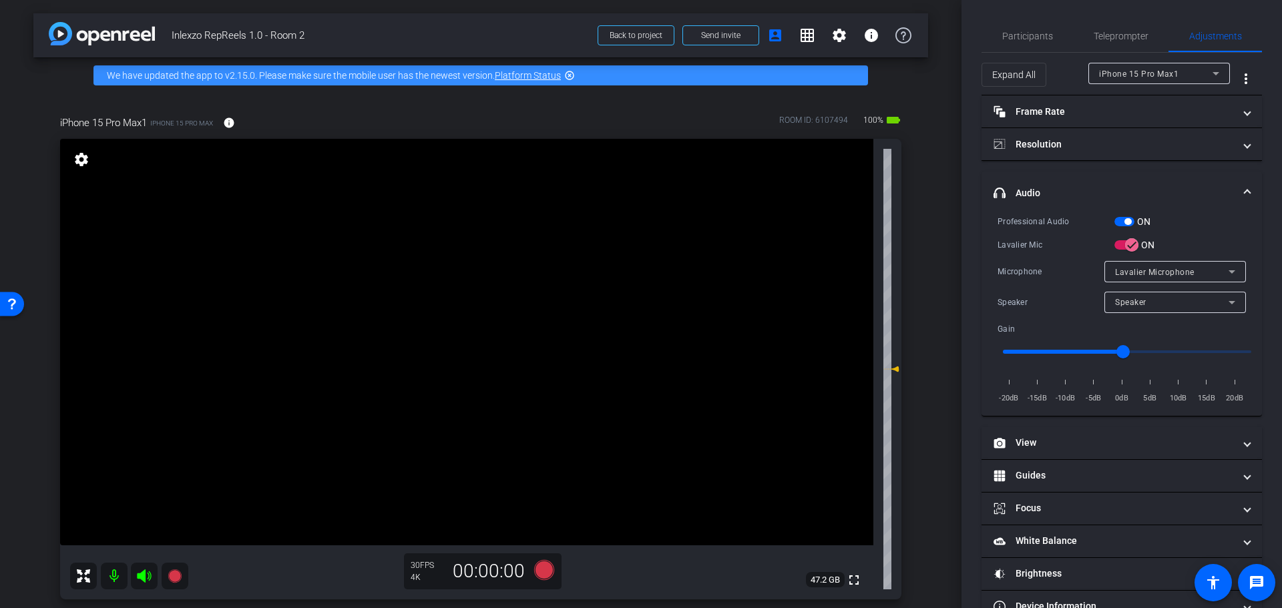
click at [1053, 183] on mat-expansion-panel-header "headphone icon Audio" at bounding box center [1121, 193] width 280 height 43
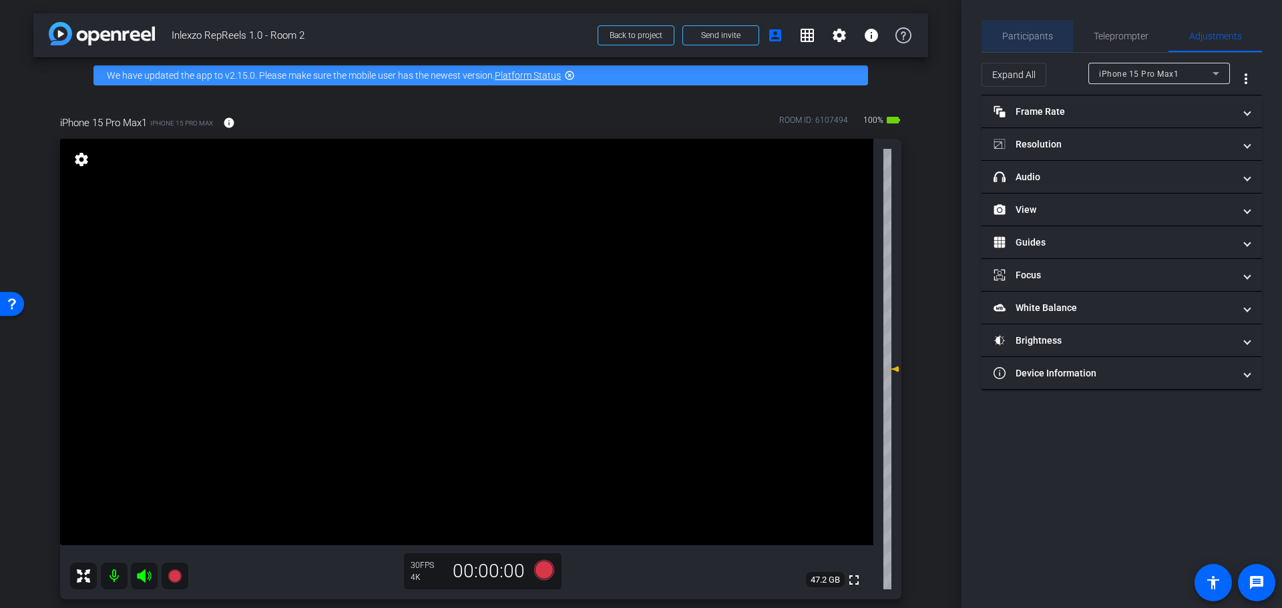
click at [1045, 40] on span "Participants" at bounding box center [1027, 35] width 51 height 9
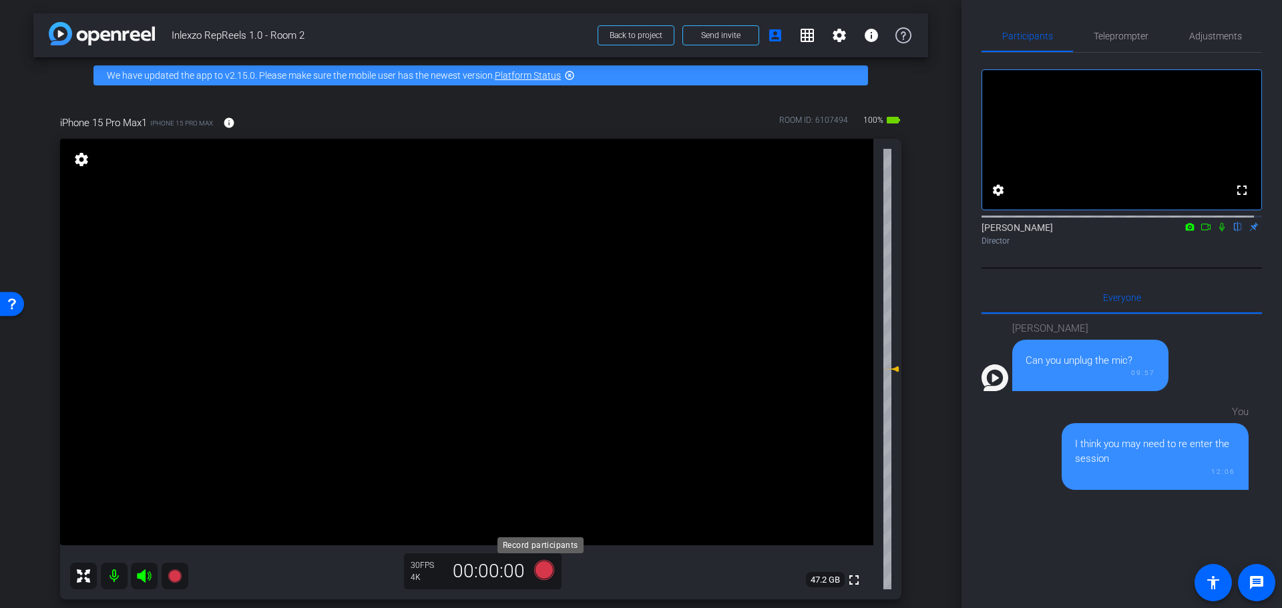
click at [539, 566] on icon at bounding box center [544, 570] width 20 height 20
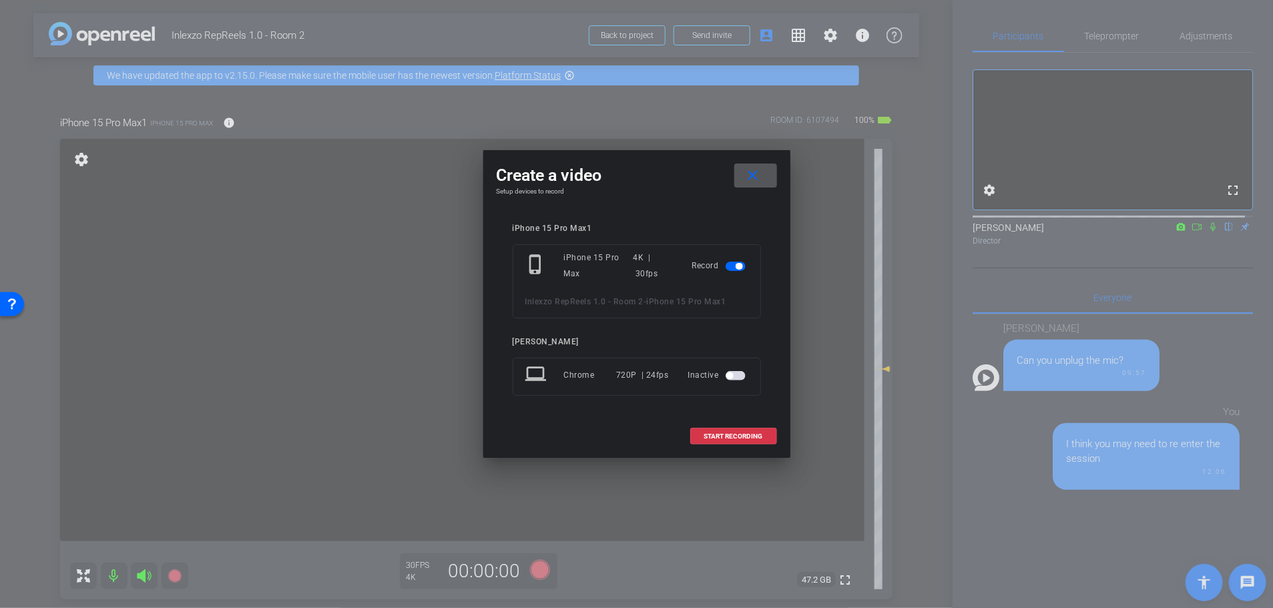
drag, startPoint x: 724, startPoint y: 430, endPoint x: 813, endPoint y: 340, distance: 126.0
click at [725, 431] on span at bounding box center [733, 437] width 85 height 32
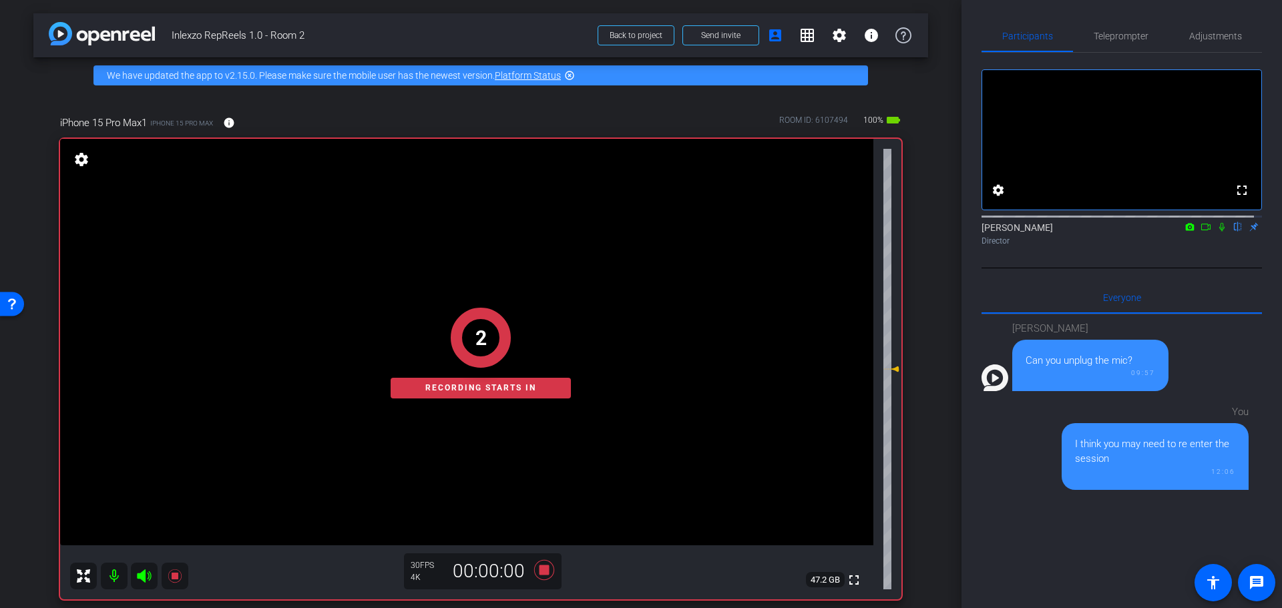
click at [1219, 232] on icon at bounding box center [1221, 227] width 5 height 9
click at [1119, 35] on span "Teleprompter" at bounding box center [1120, 35] width 55 height 9
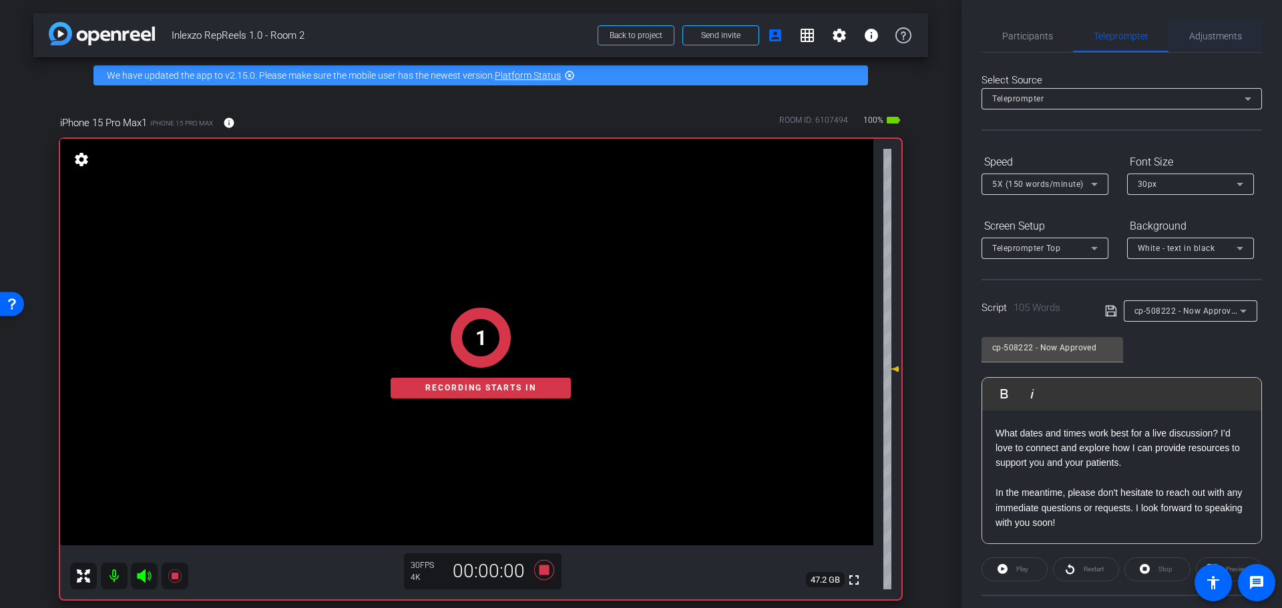
click at [1224, 27] on span "Adjustments" at bounding box center [1215, 36] width 53 height 32
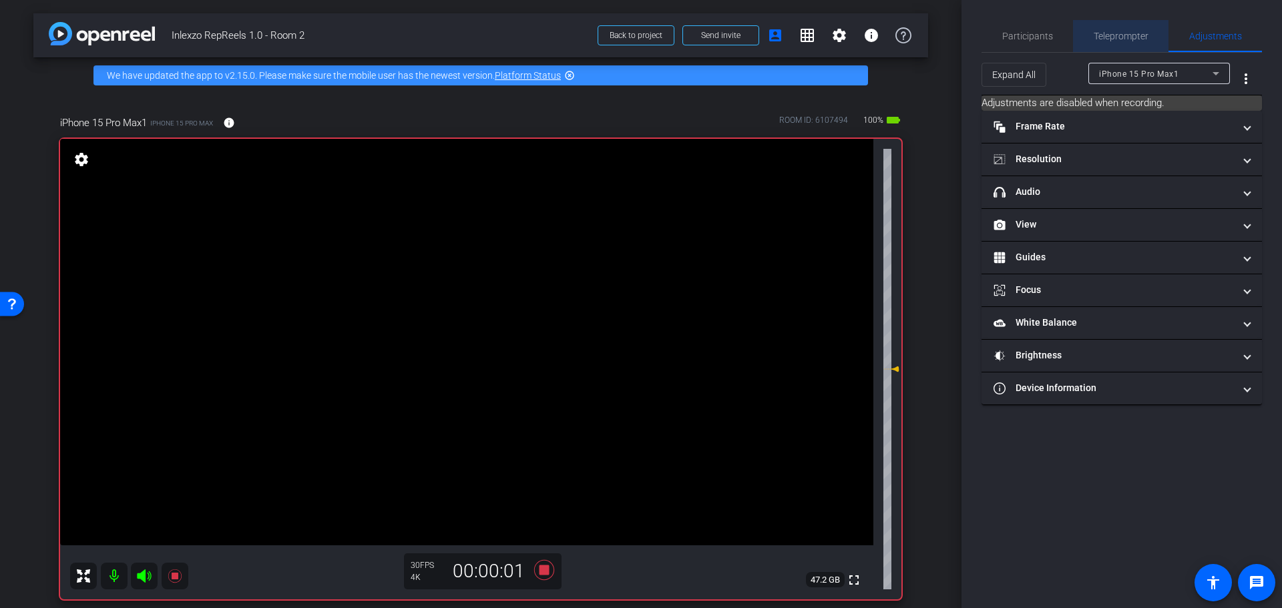
click at [1123, 29] on span "Teleprompter" at bounding box center [1120, 36] width 55 height 32
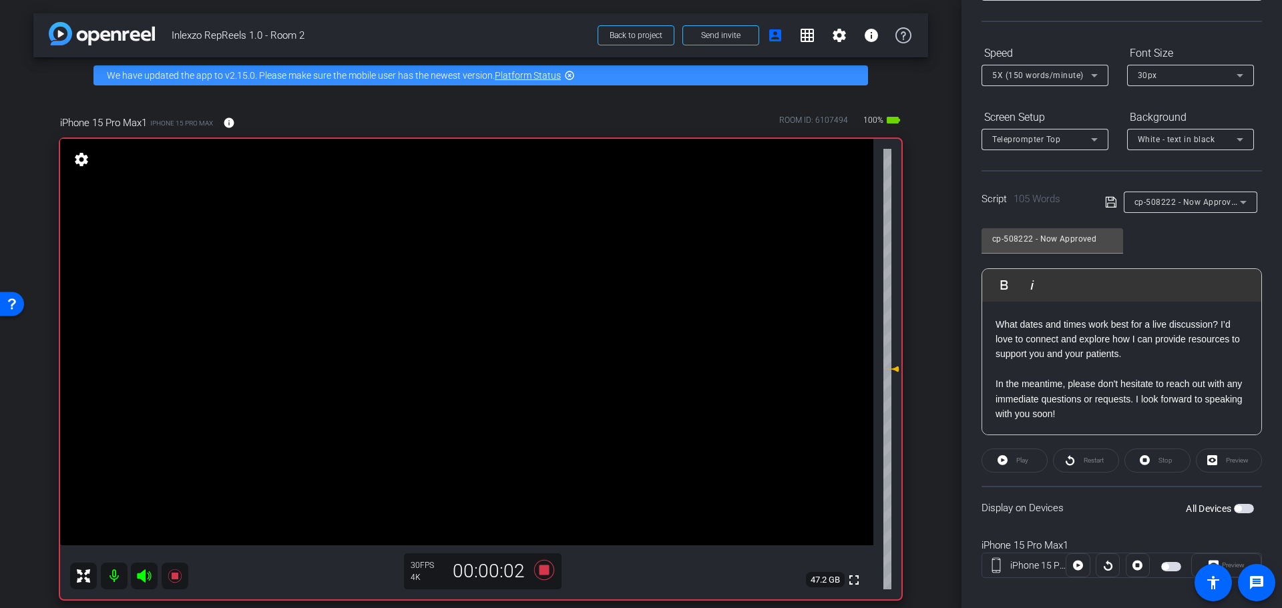
scroll to position [121, 0]
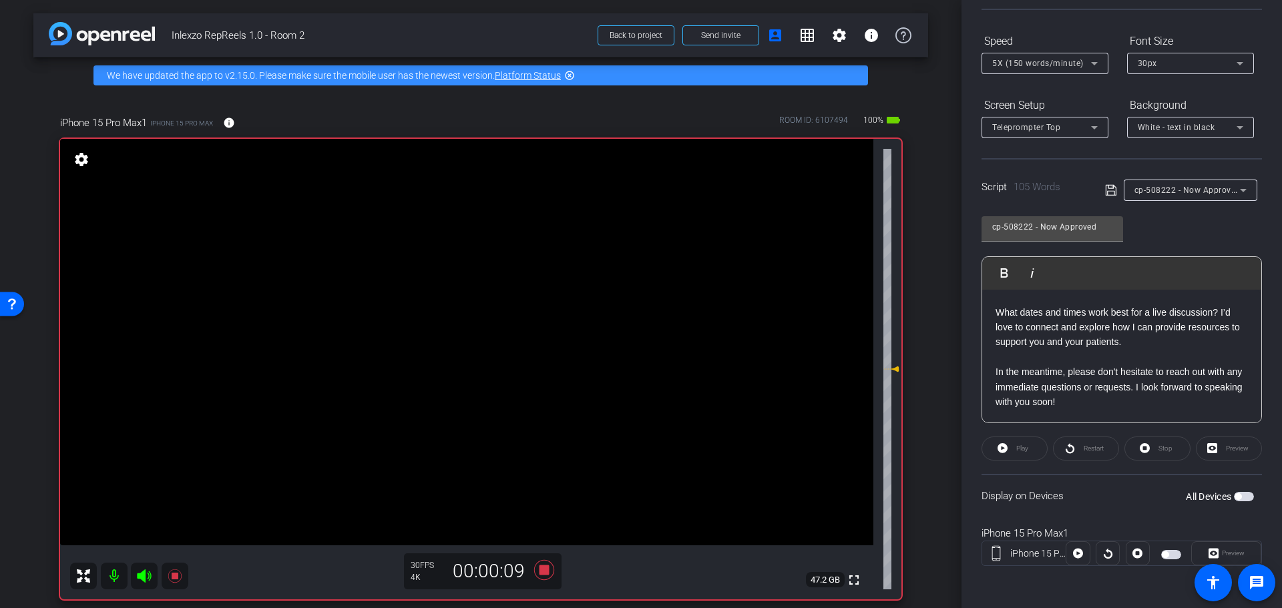
click at [1033, 442] on div "Play" at bounding box center [1014, 449] width 66 height 24
click at [1023, 447] on div "Play" at bounding box center [1014, 449] width 66 height 24
click at [1097, 354] on p at bounding box center [1121, 357] width 252 height 15
click at [1016, 446] on div "Play" at bounding box center [1014, 449] width 66 height 24
click at [1211, 549] on div "Preview" at bounding box center [1226, 553] width 70 height 24
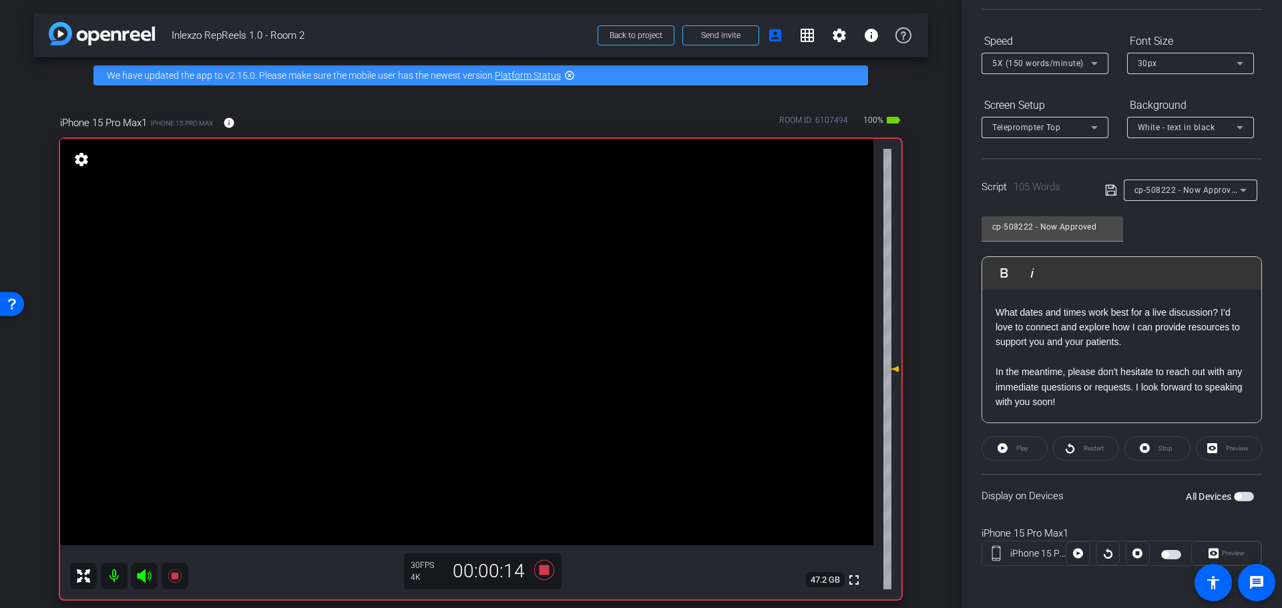
click at [1242, 492] on span "button" at bounding box center [1244, 496] width 20 height 9
click at [1013, 450] on span "Play" at bounding box center [1020, 448] width 15 height 19
click at [1226, 555] on span "Preview" at bounding box center [1233, 552] width 23 height 7
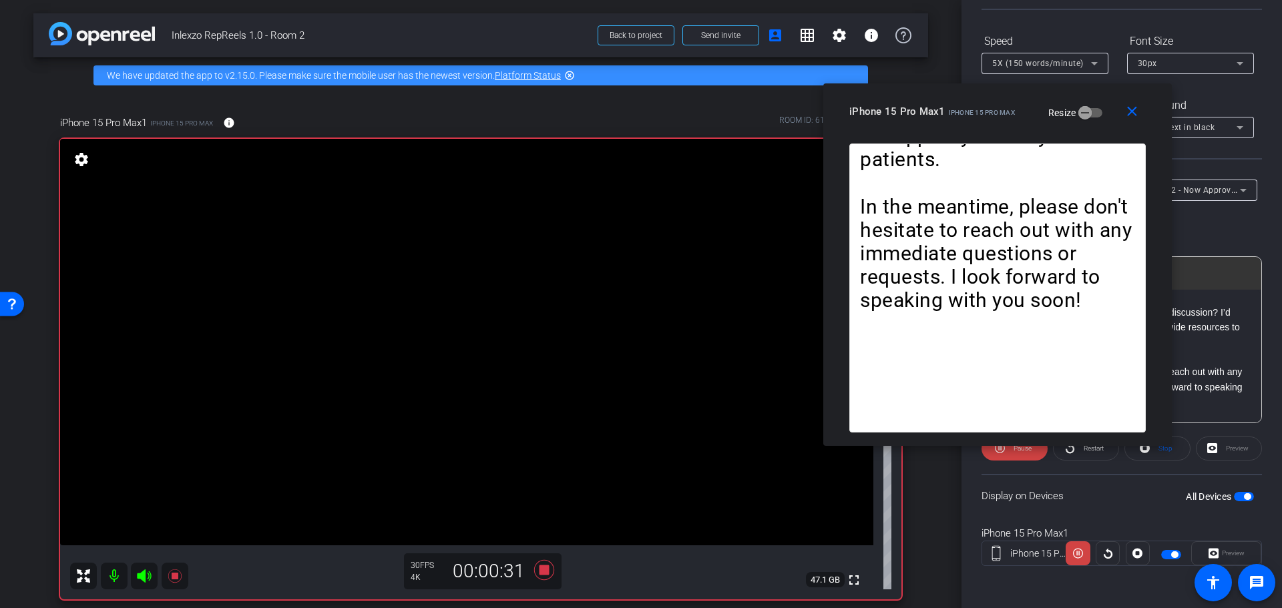
drag, startPoint x: 618, startPoint y: 167, endPoint x: 975, endPoint y: 127, distance: 358.7
click at [975, 127] on div "close iPhone 15 Pro Max1 iPhone 15 Pro Max Resize" at bounding box center [997, 113] width 348 height 60
click at [877, 35] on span at bounding box center [871, 35] width 32 height 32
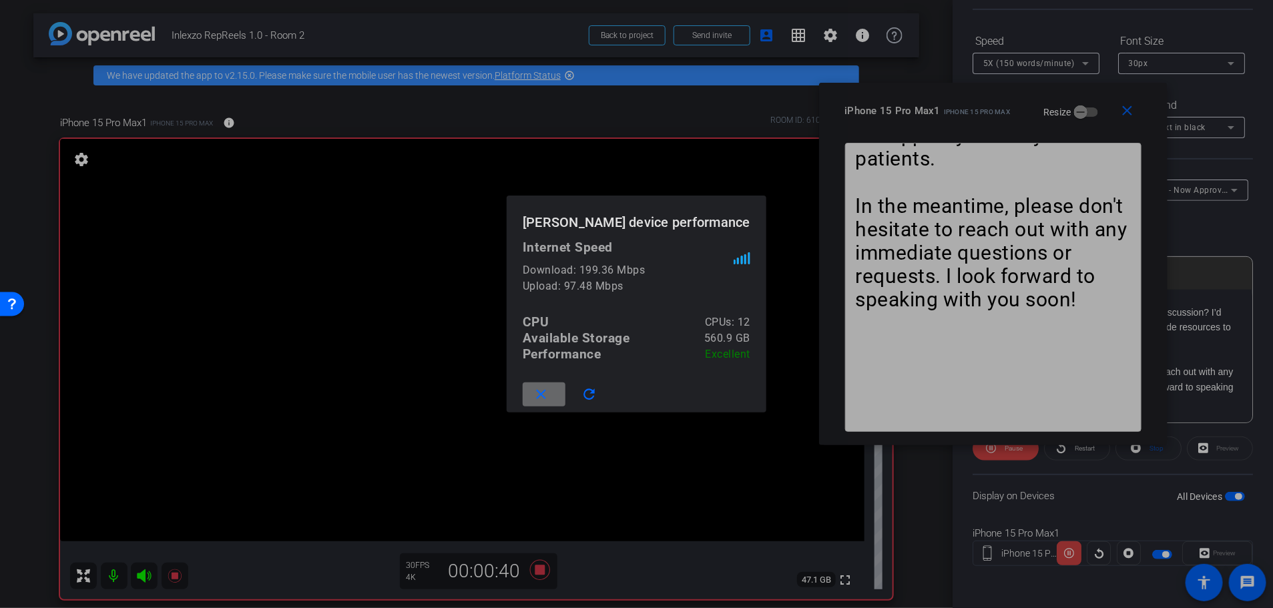
click at [539, 397] on mat-icon "close" at bounding box center [541, 395] width 17 height 17
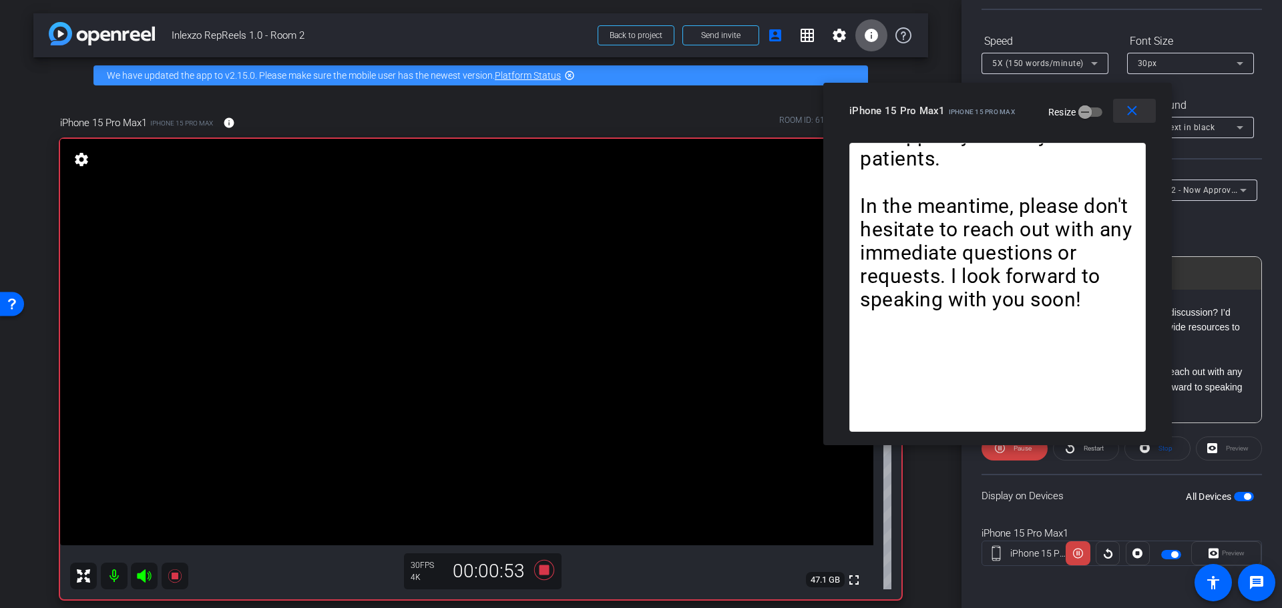
click at [1134, 111] on mat-icon "close" at bounding box center [1131, 111] width 17 height 17
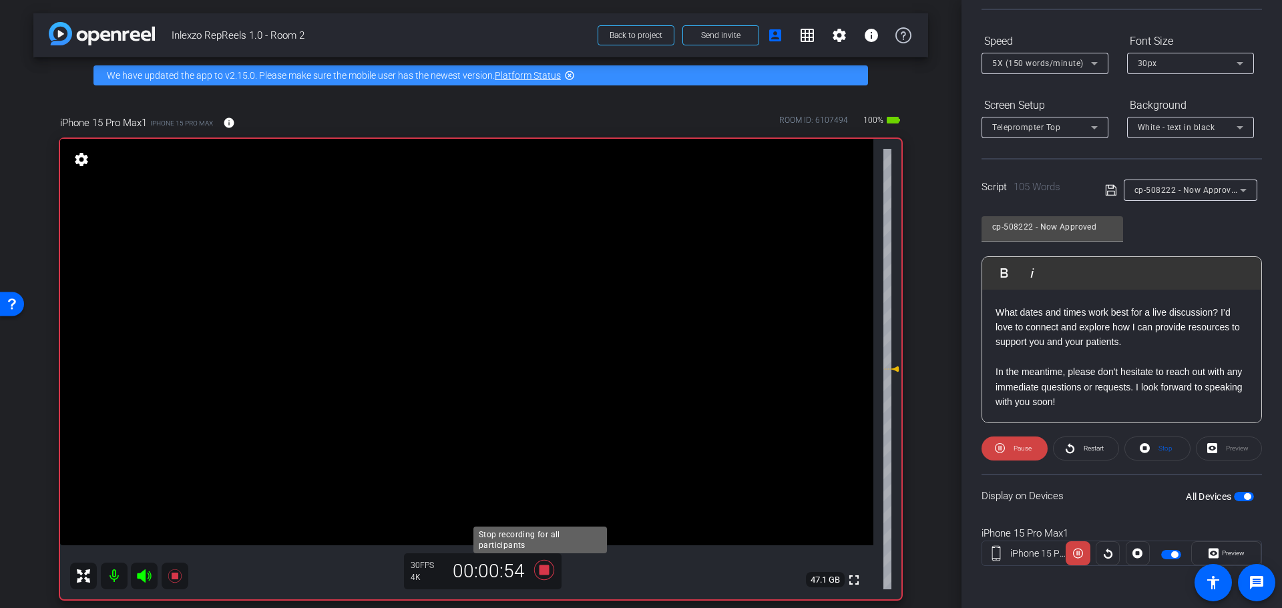
click at [539, 562] on icon at bounding box center [544, 570] width 32 height 24
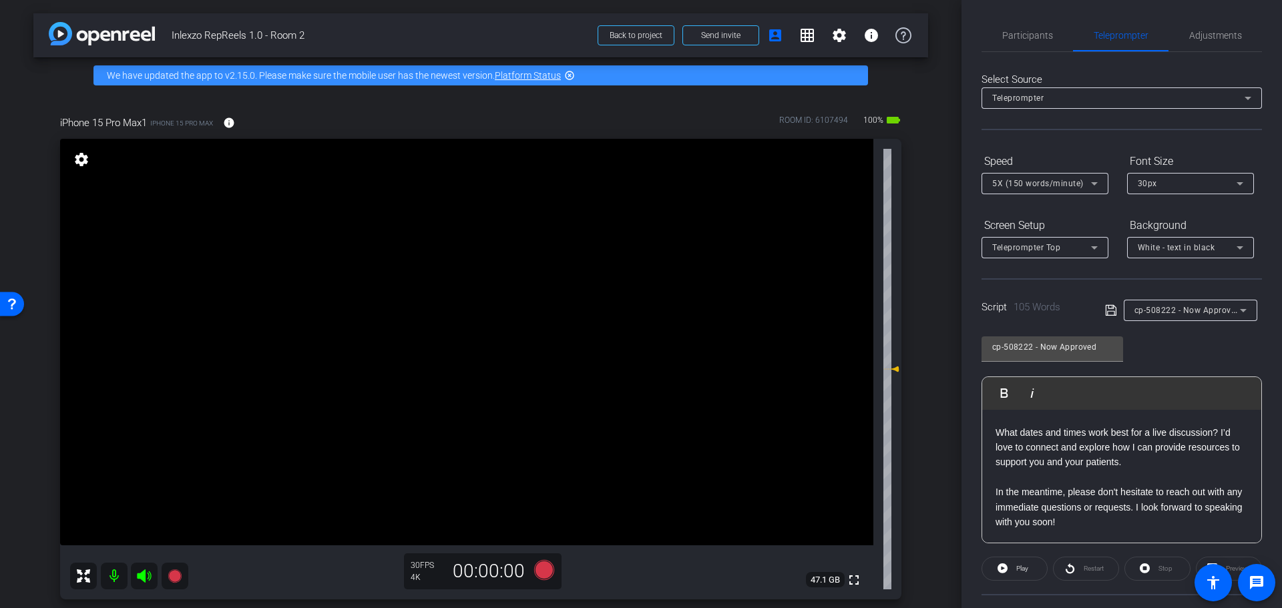
scroll to position [0, 0]
click at [1031, 29] on span "Participants" at bounding box center [1027, 36] width 51 height 32
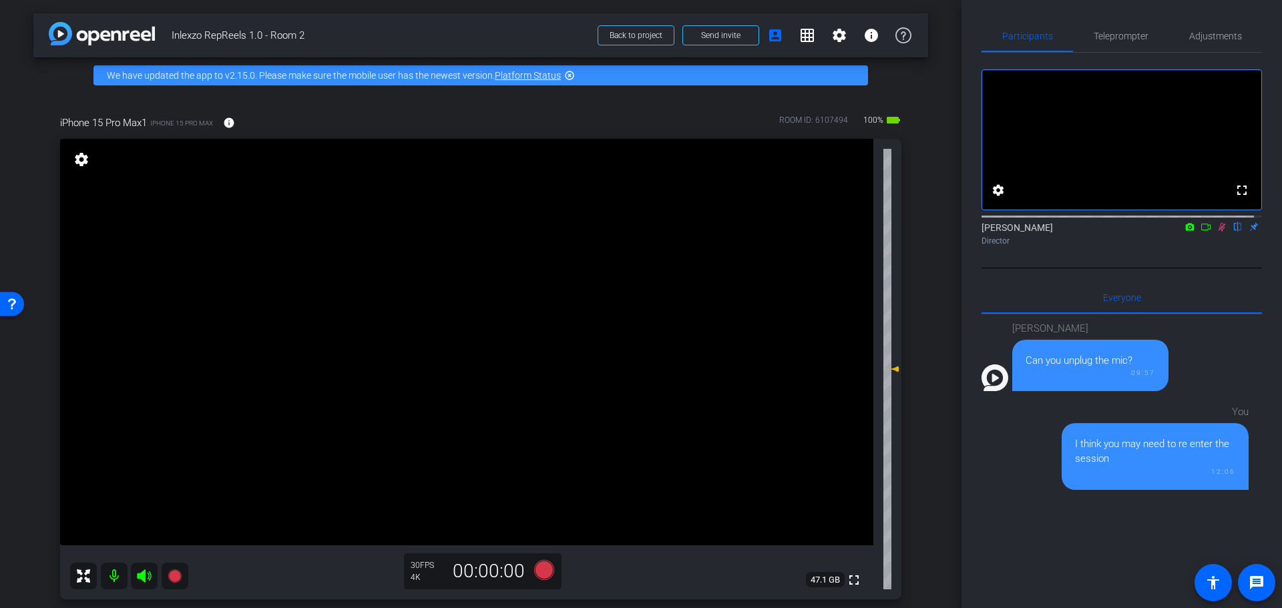
click at [1216, 232] on icon at bounding box center [1221, 226] width 11 height 9
click at [1121, 37] on span "Teleprompter" at bounding box center [1120, 35] width 55 height 9
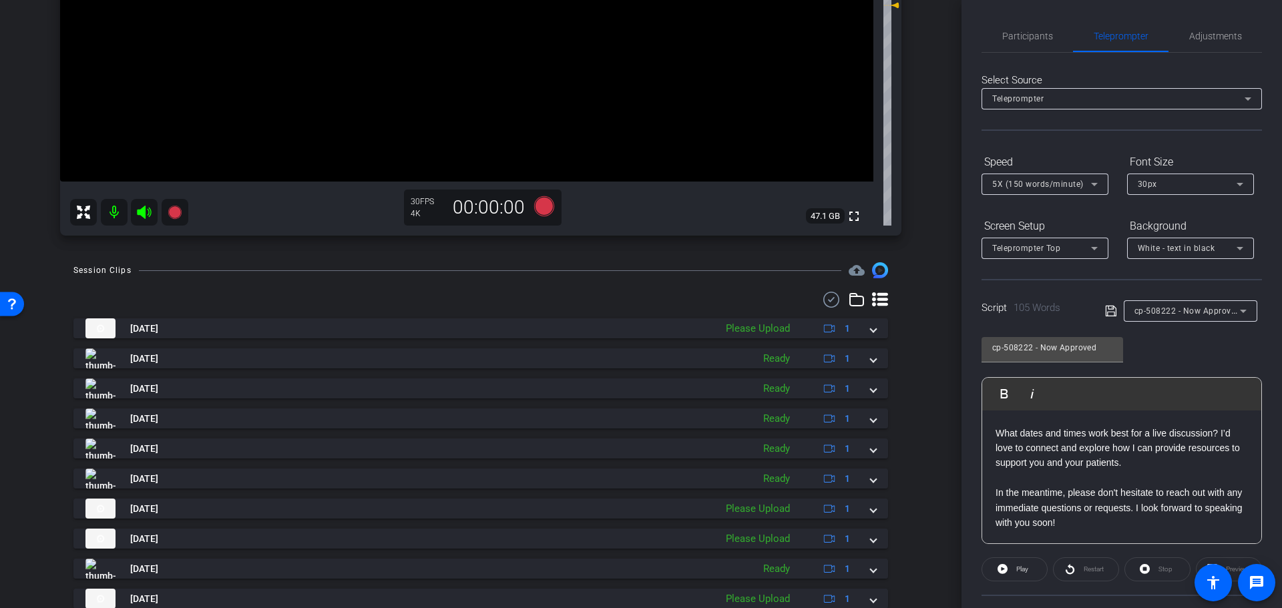
scroll to position [412, 0]
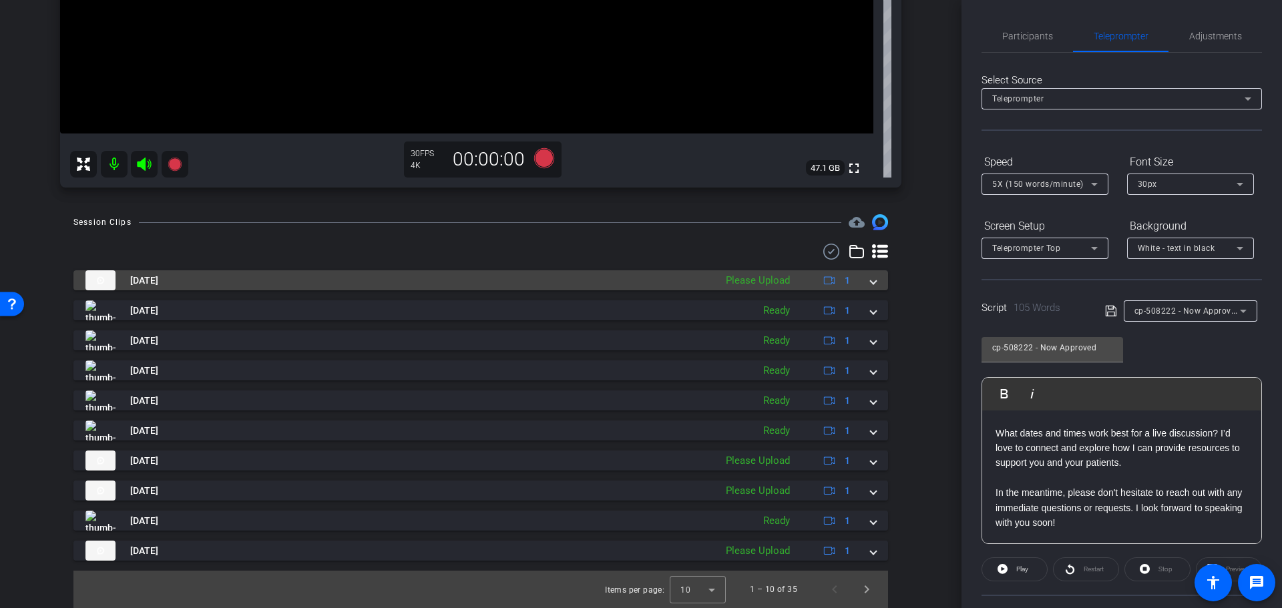
click at [870, 282] on span at bounding box center [872, 281] width 5 height 14
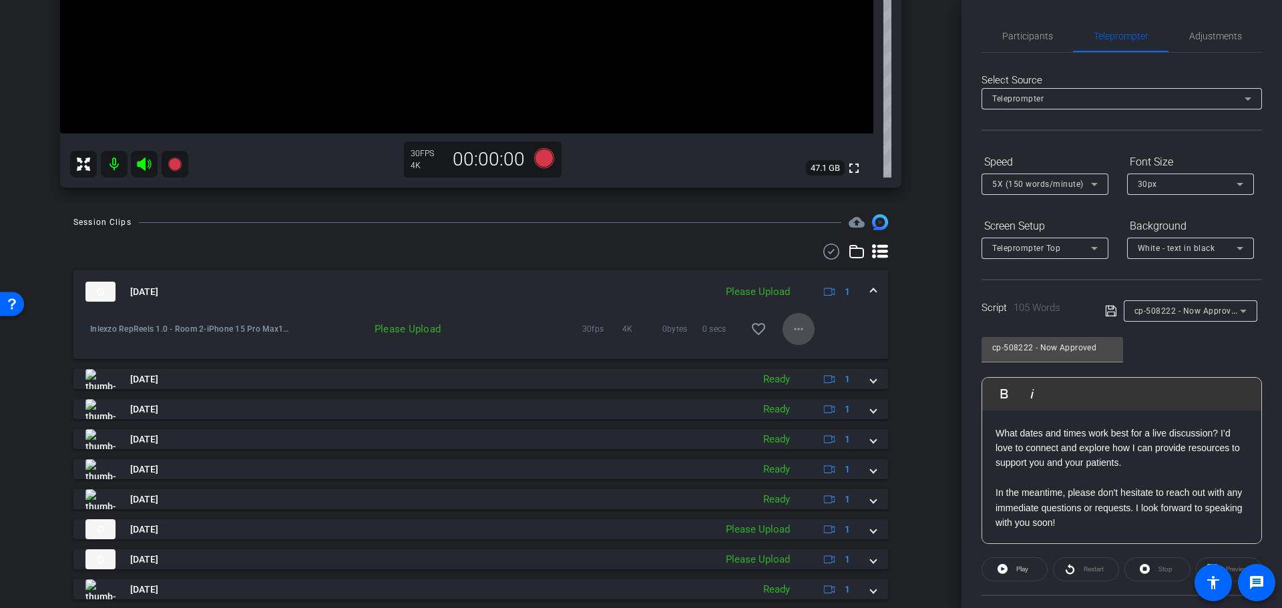
click at [794, 328] on mat-icon "more_horiz" at bounding box center [798, 329] width 16 height 16
click at [810, 354] on span "Upload" at bounding box center [811, 357] width 53 height 16
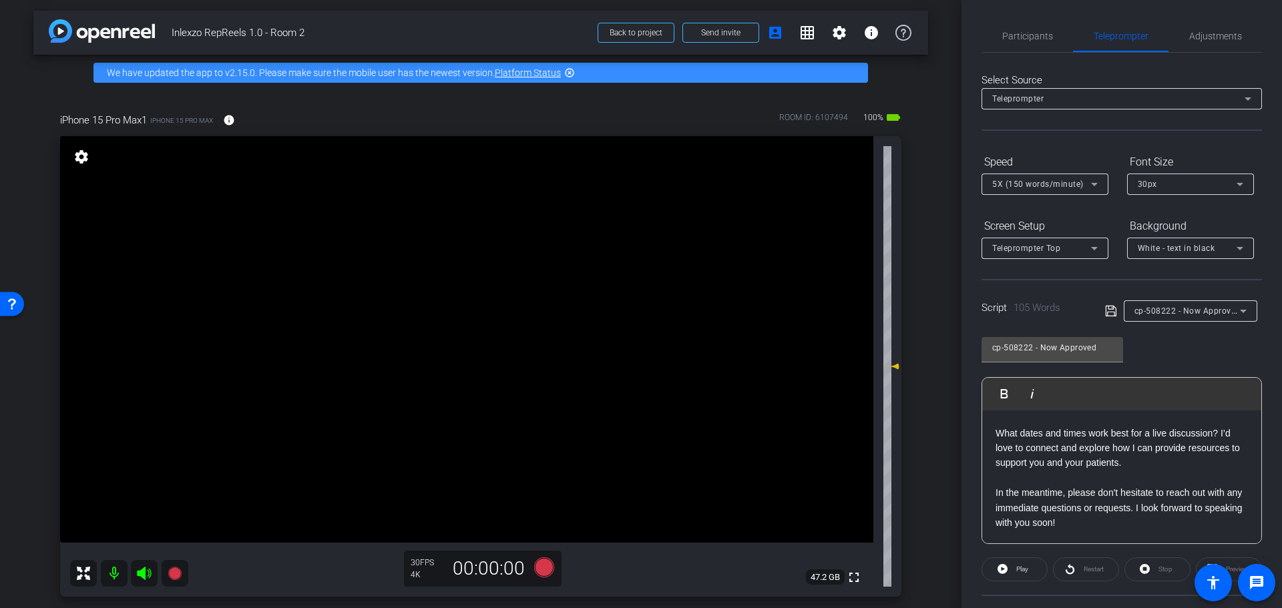
scroll to position [0, 0]
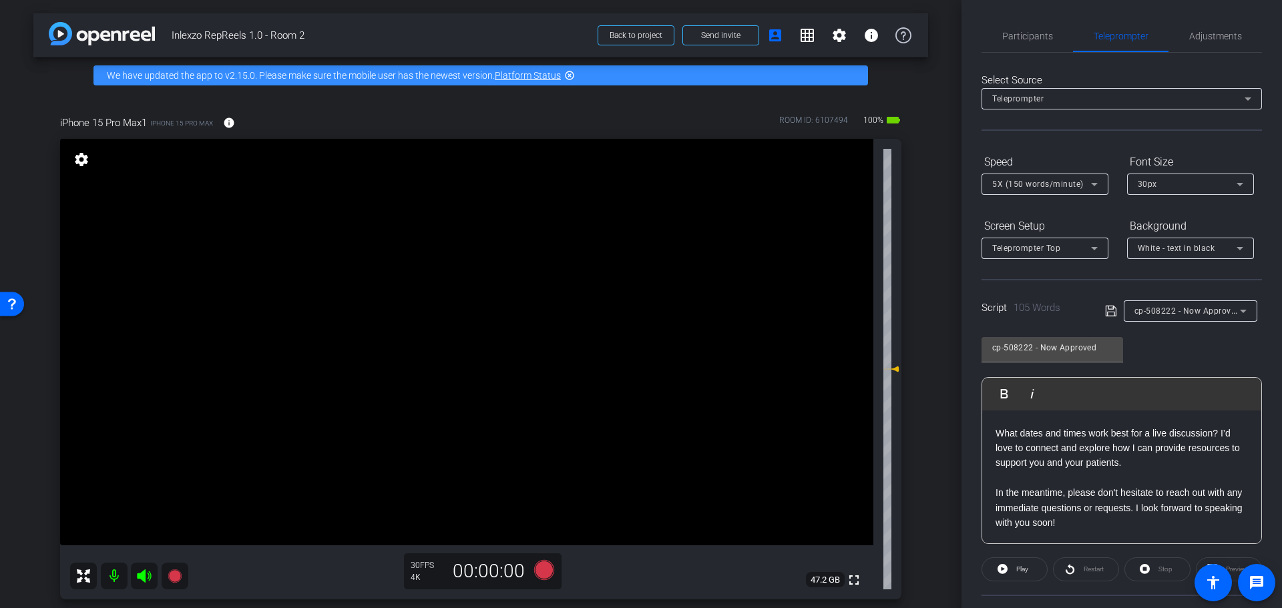
click at [113, 578] on mat-icon at bounding box center [114, 576] width 27 height 27
click at [105, 579] on mat-icon at bounding box center [114, 576] width 27 height 27
click at [1047, 39] on span "Participants" at bounding box center [1027, 35] width 51 height 9
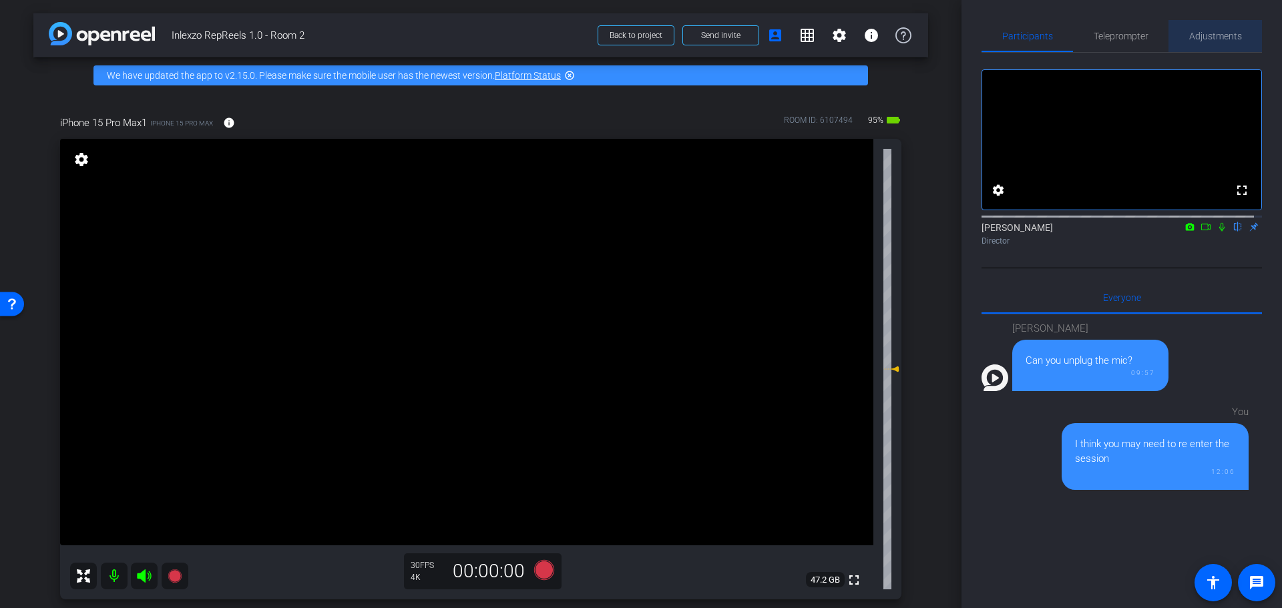
click at [1212, 33] on span "Adjustments" at bounding box center [1215, 35] width 53 height 9
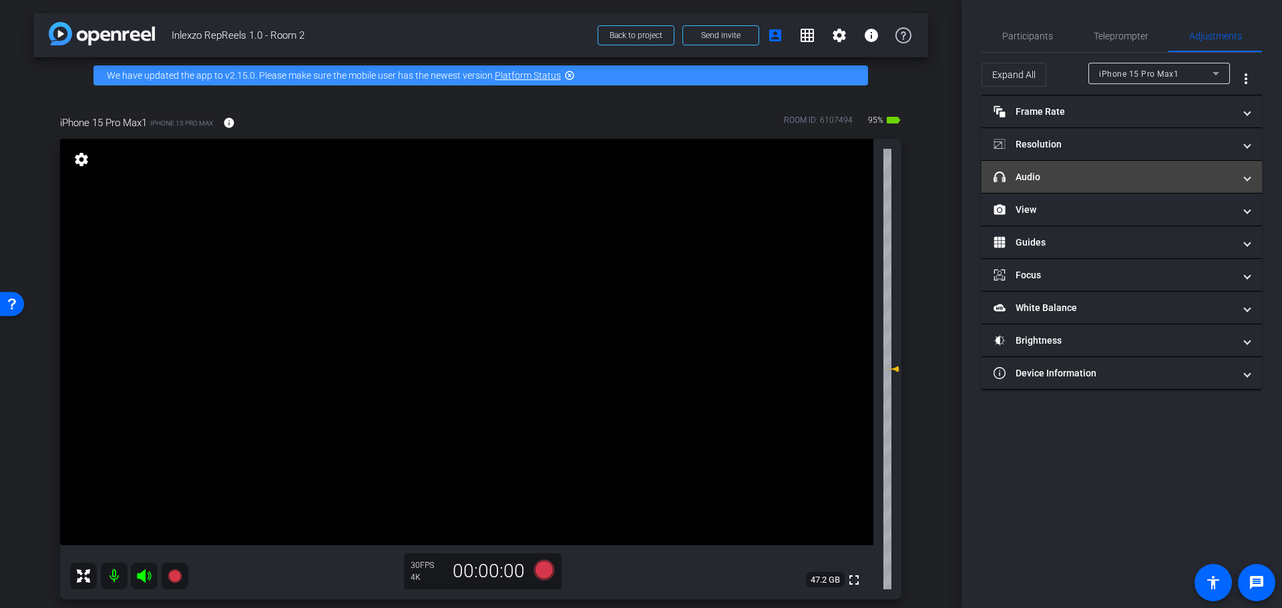
click at [1118, 178] on mat-panel-title "headphone icon Audio" at bounding box center [1113, 177] width 240 height 14
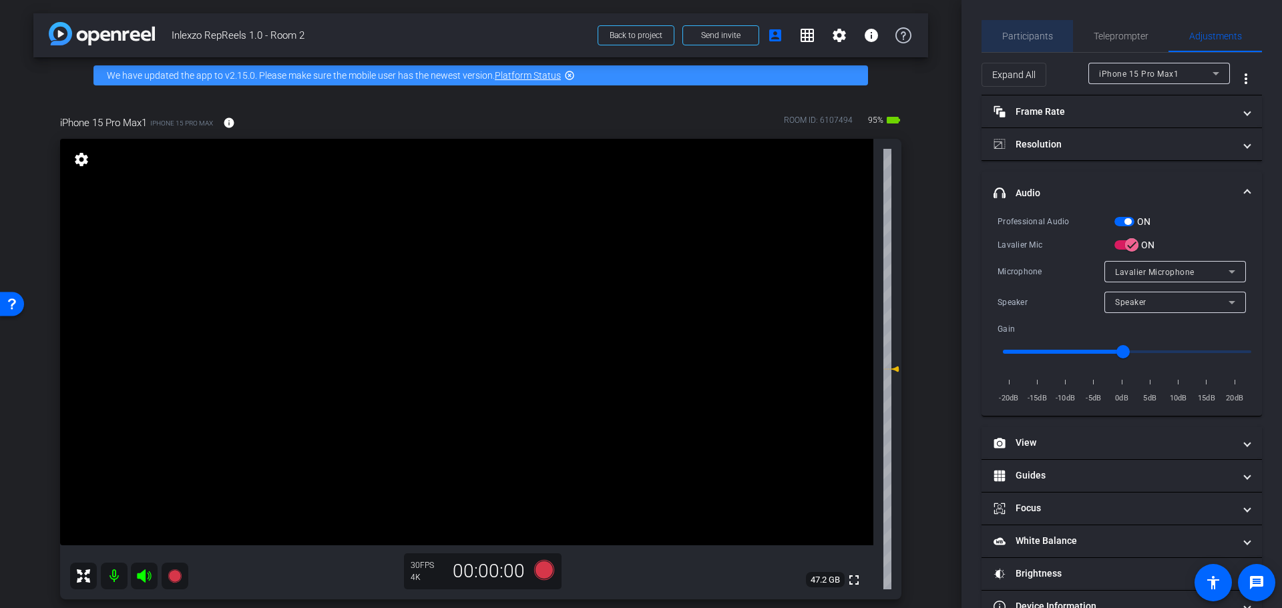
click at [1045, 37] on span "Participants" at bounding box center [1027, 35] width 51 height 9
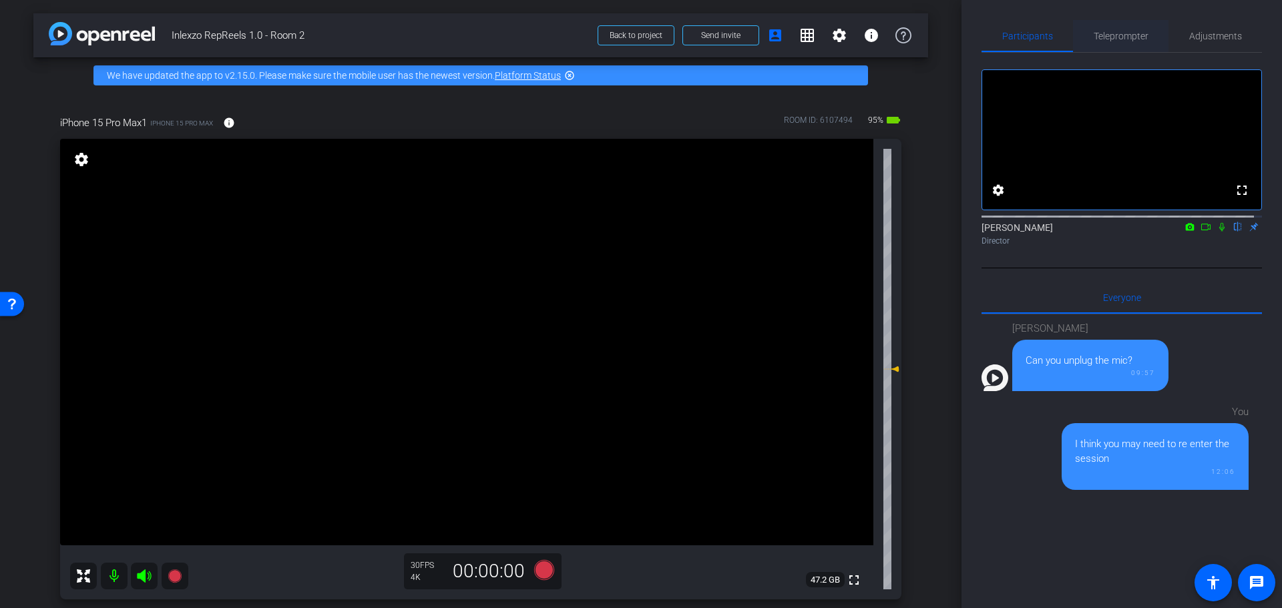
click at [1117, 39] on span "Teleprompter" at bounding box center [1120, 35] width 55 height 9
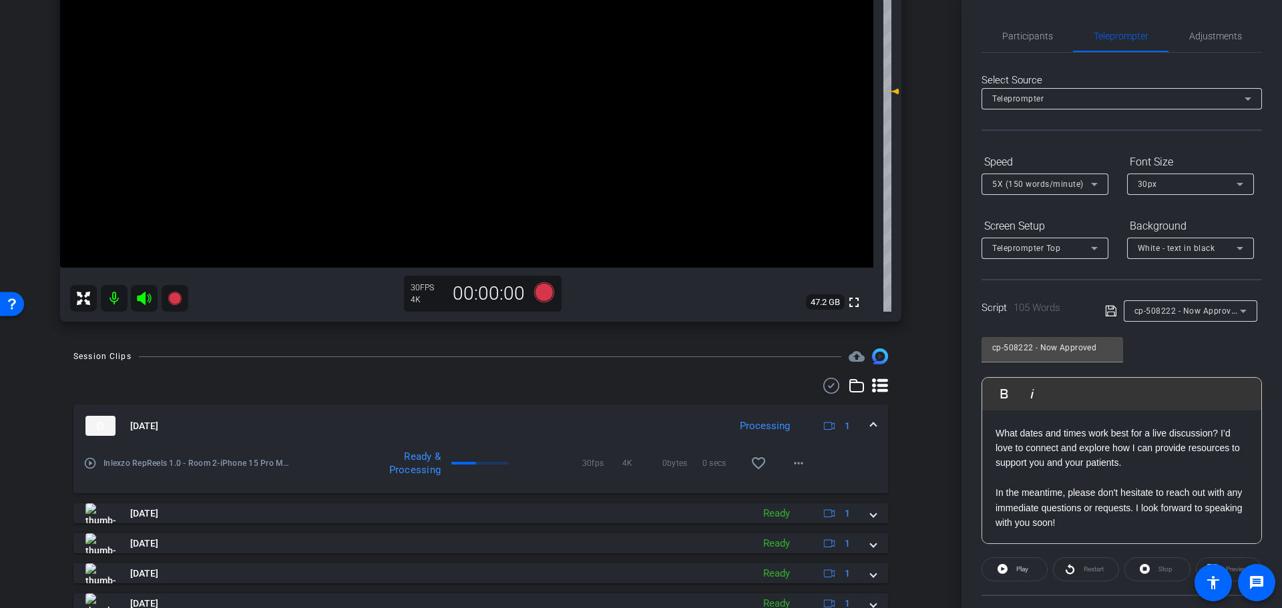
scroll to position [139, 0]
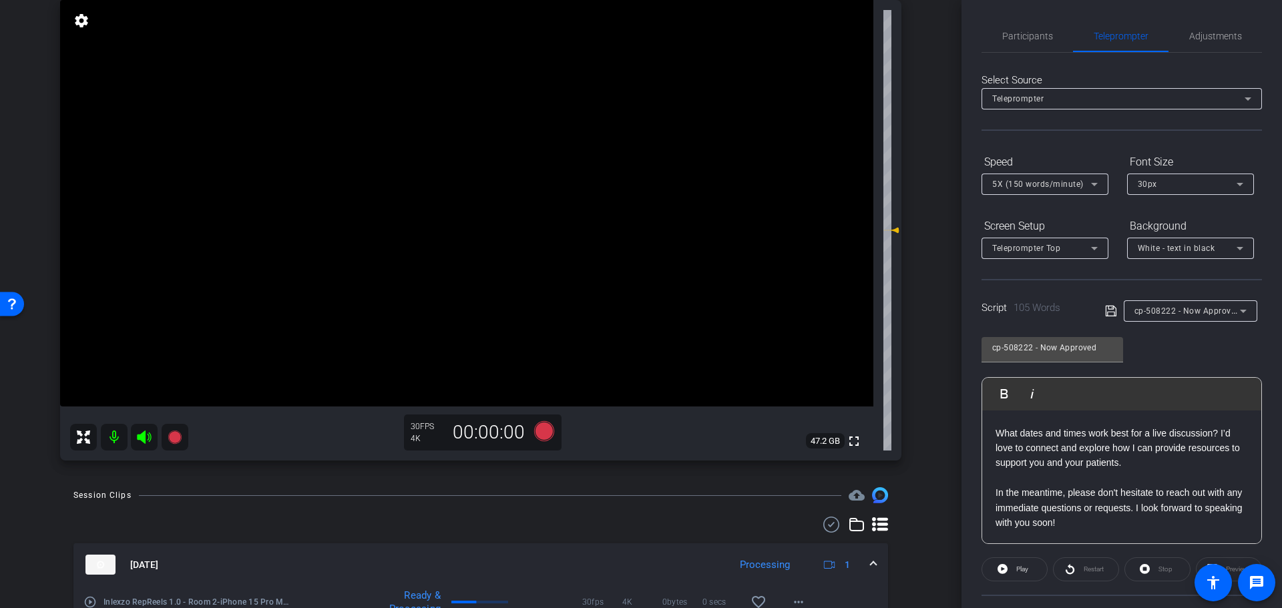
click at [1060, 188] on span "5X (150 words/minute)" at bounding box center [1037, 184] width 91 height 9
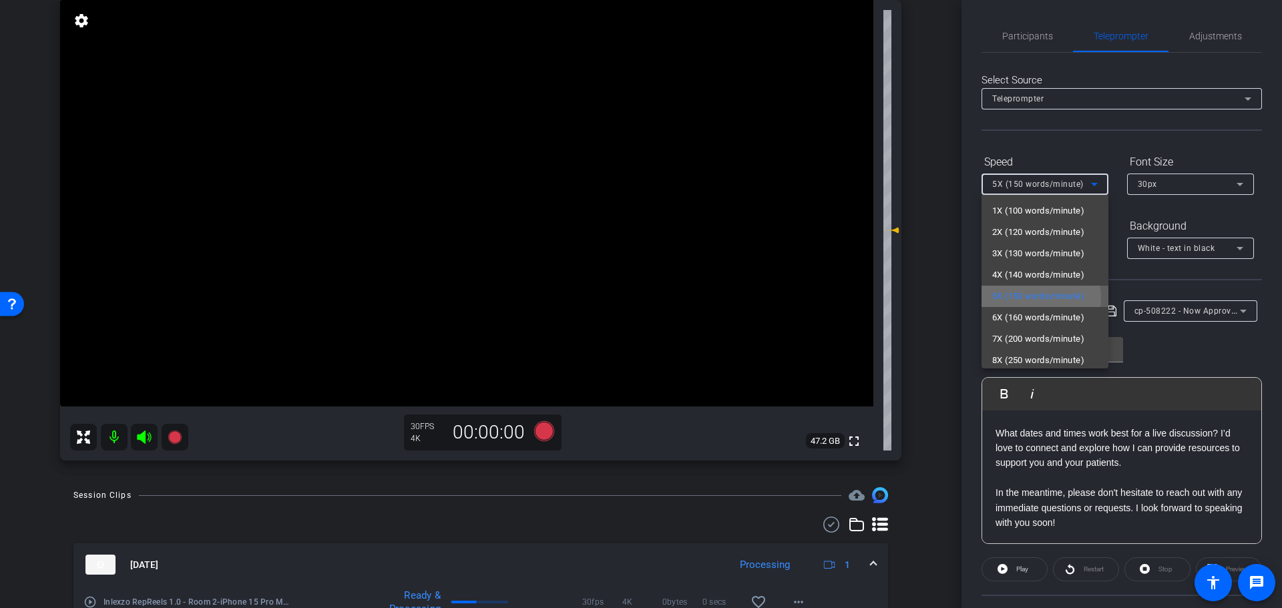
click at [1035, 298] on span "5X (150 words/minute)" at bounding box center [1038, 296] width 92 height 16
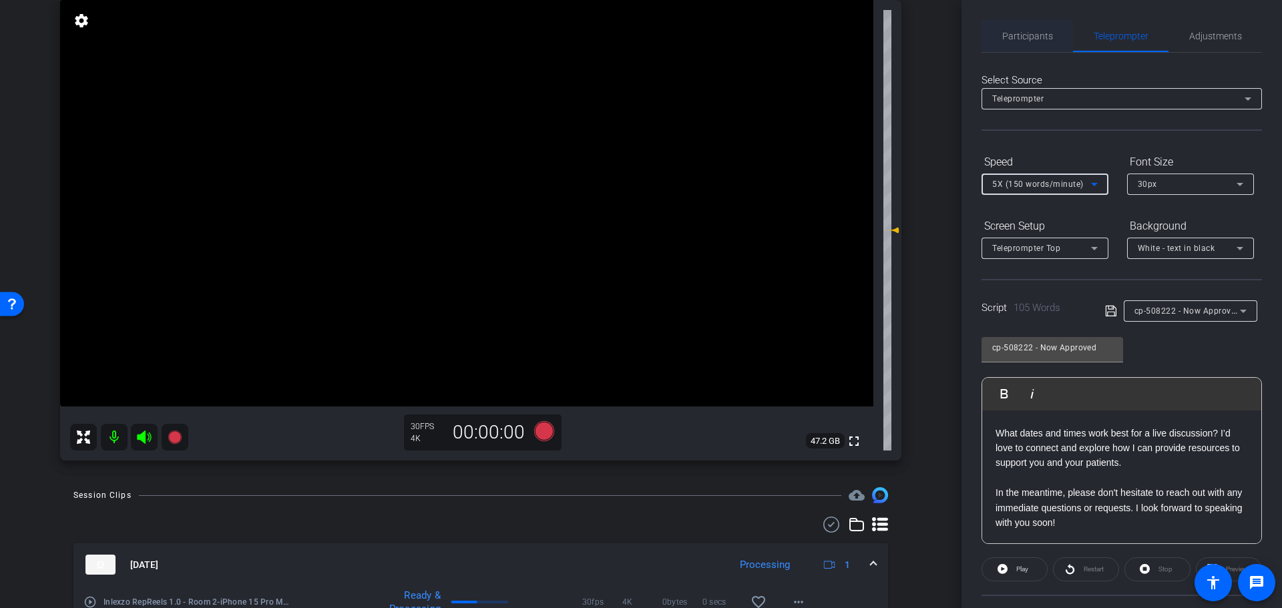
click at [1008, 42] on span "Participants" at bounding box center [1027, 36] width 51 height 32
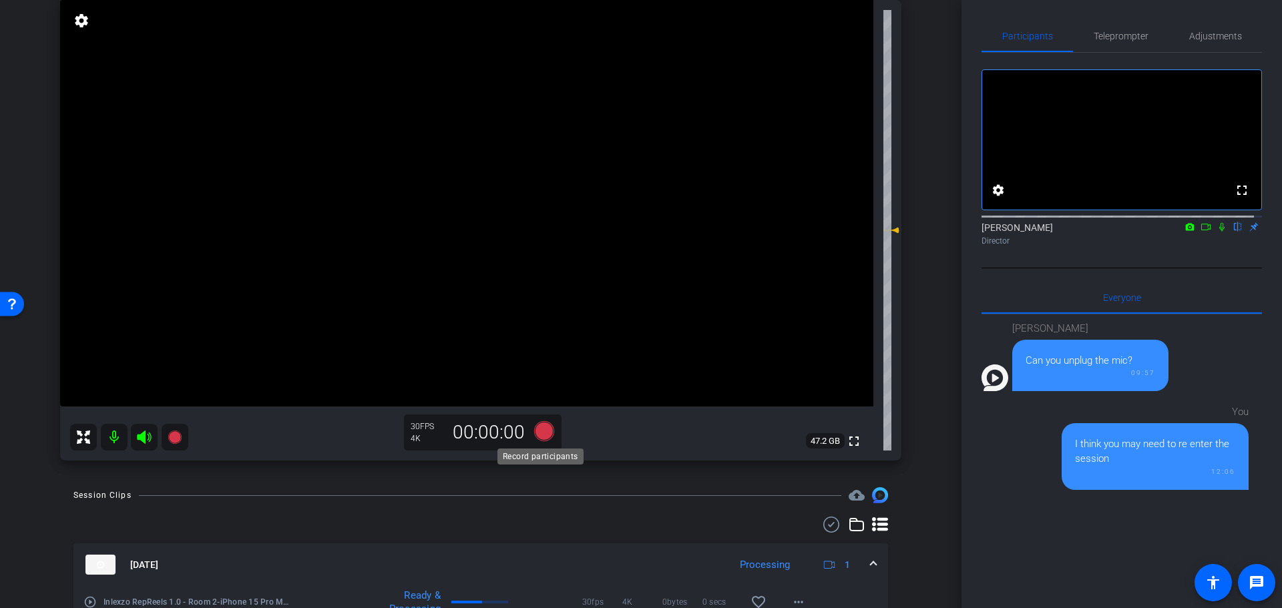
click at [541, 437] on icon at bounding box center [544, 431] width 20 height 20
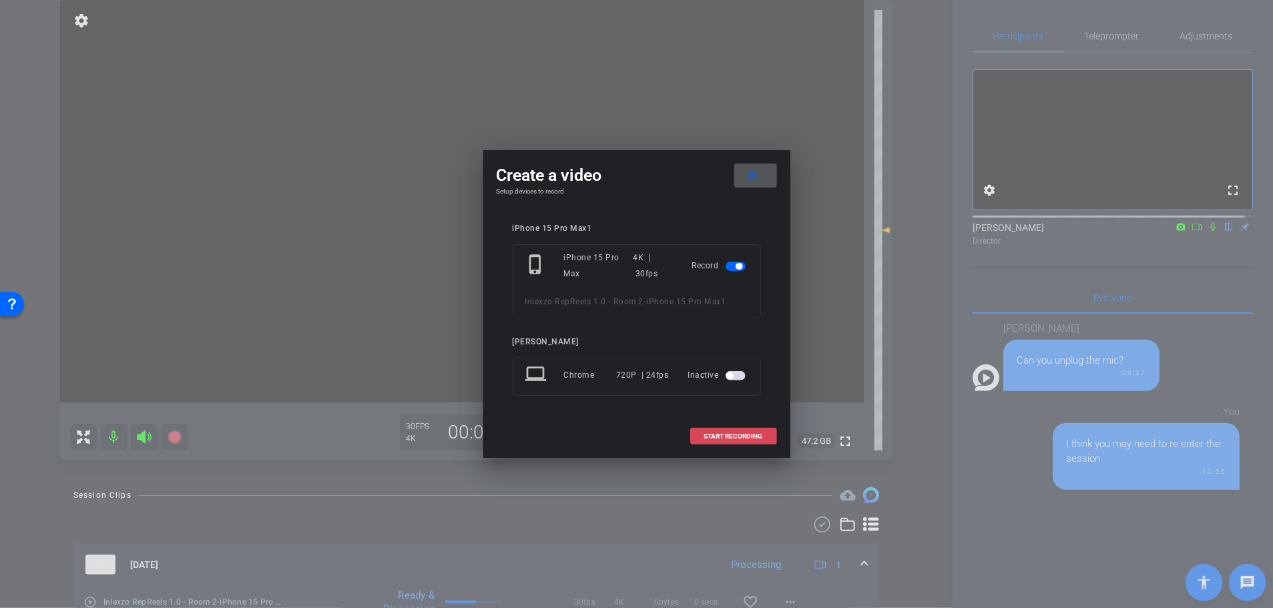
click at [738, 435] on span "START RECORDING" at bounding box center [733, 436] width 59 height 7
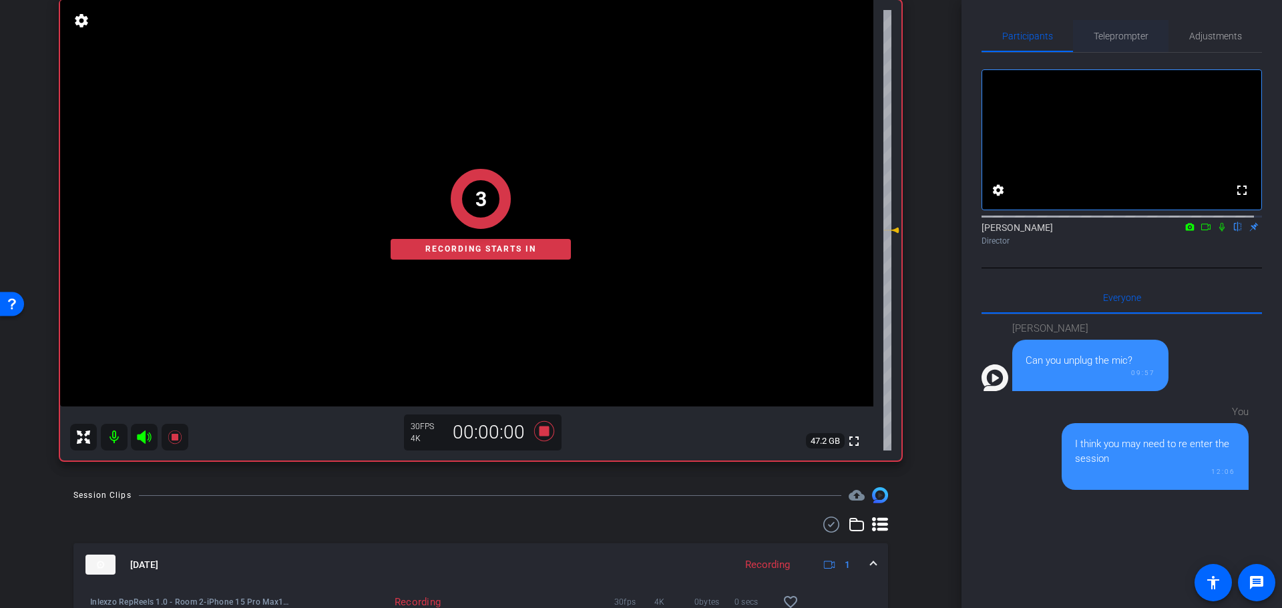
click at [1097, 35] on span "Teleprompter" at bounding box center [1120, 35] width 55 height 9
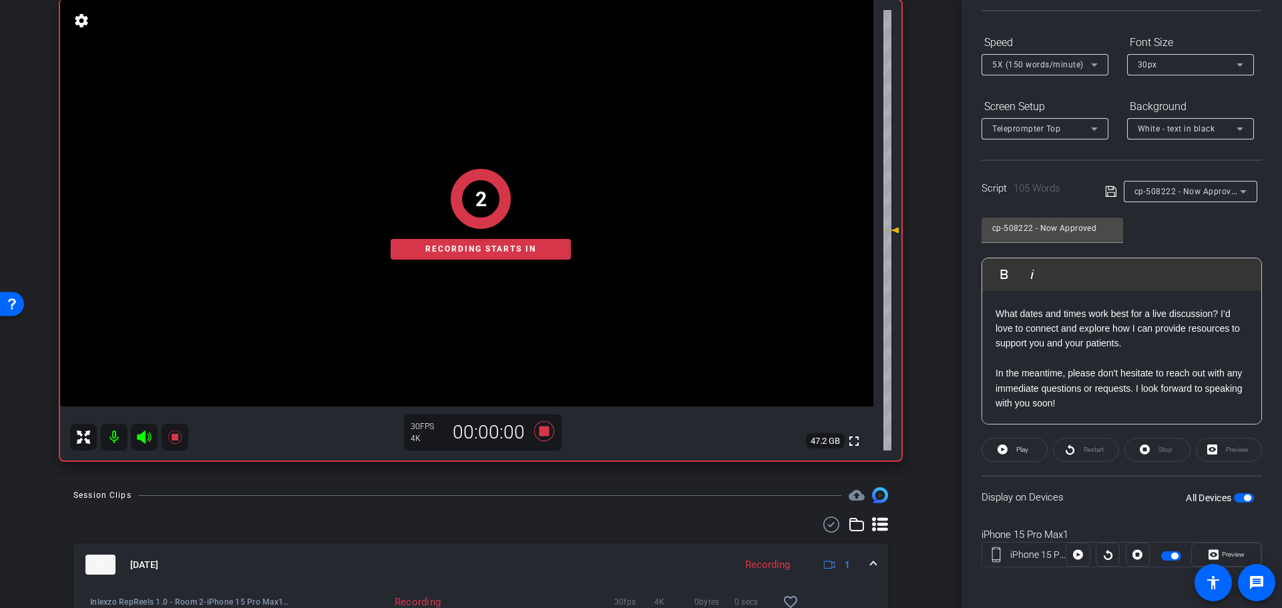
scroll to position [121, 0]
click at [1004, 451] on icon at bounding box center [1002, 448] width 10 height 10
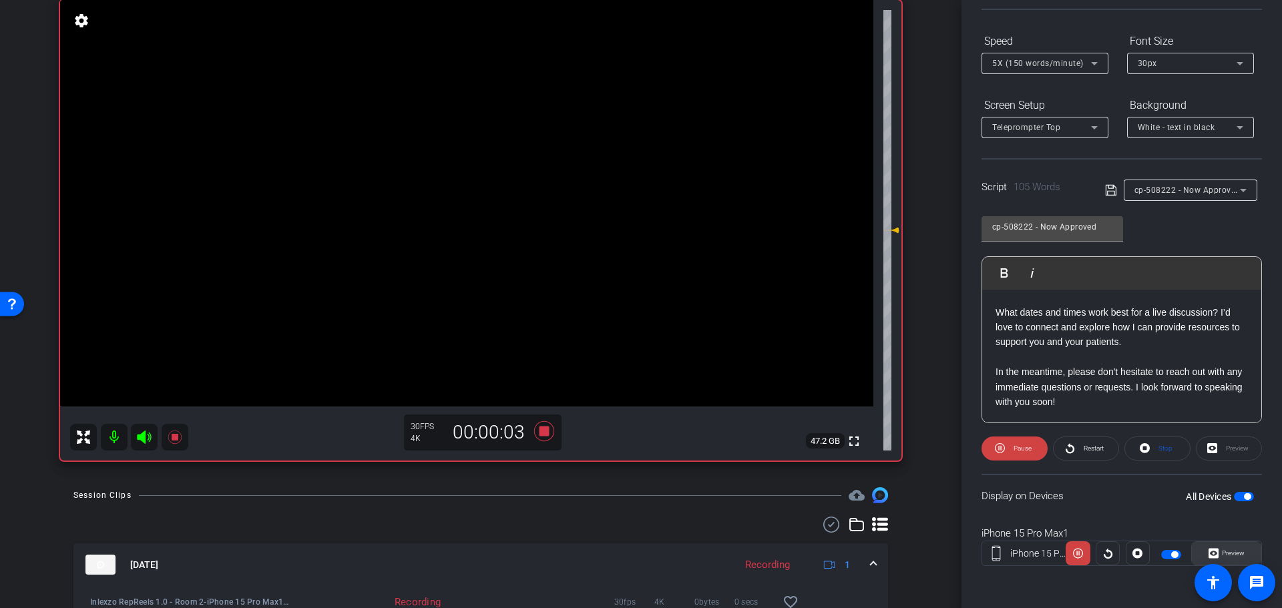
click at [1230, 555] on span "Preview" at bounding box center [1233, 552] width 23 height 7
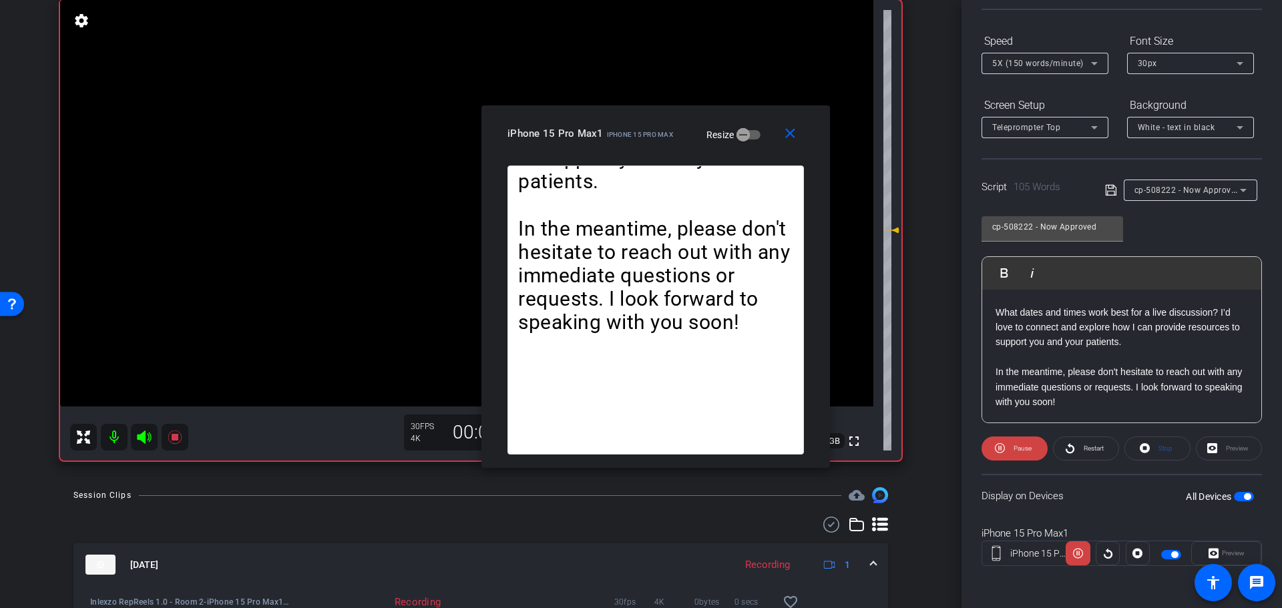
drag, startPoint x: 648, startPoint y: 146, endPoint x: 667, endPoint y: 114, distance: 36.9
click at [667, 124] on div "iPhone 15 Pro Max1 iPhone 15 Pro Max" at bounding box center [590, 132] width 166 height 16
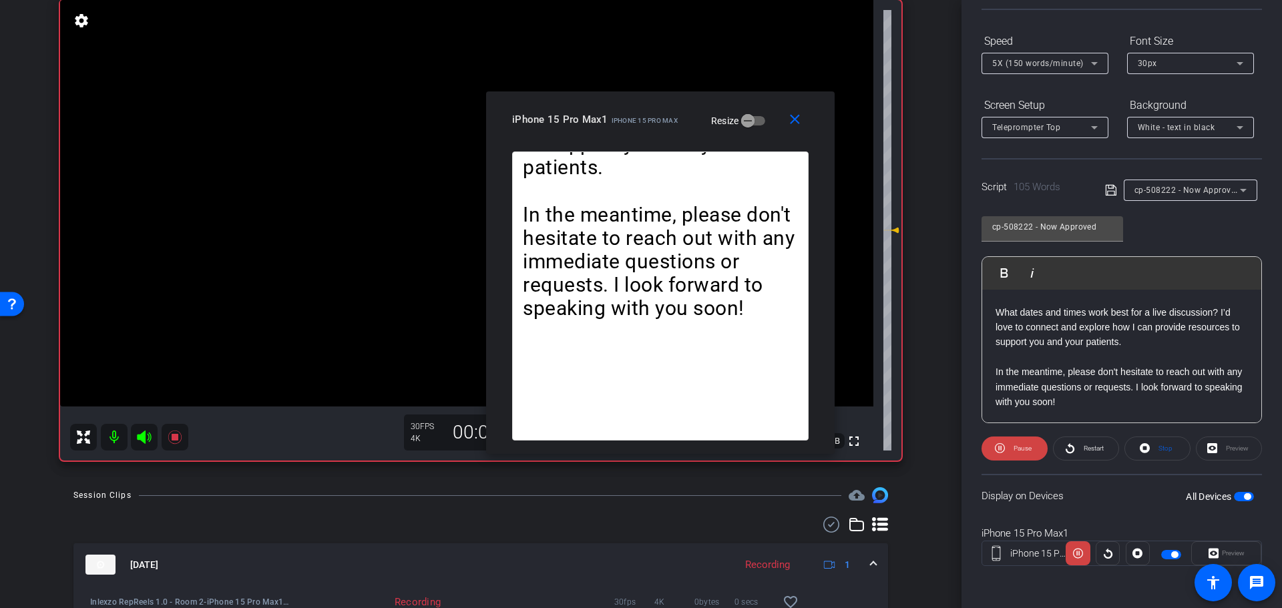
click at [1073, 63] on span "5X (150 words/minute)" at bounding box center [1037, 63] width 91 height 9
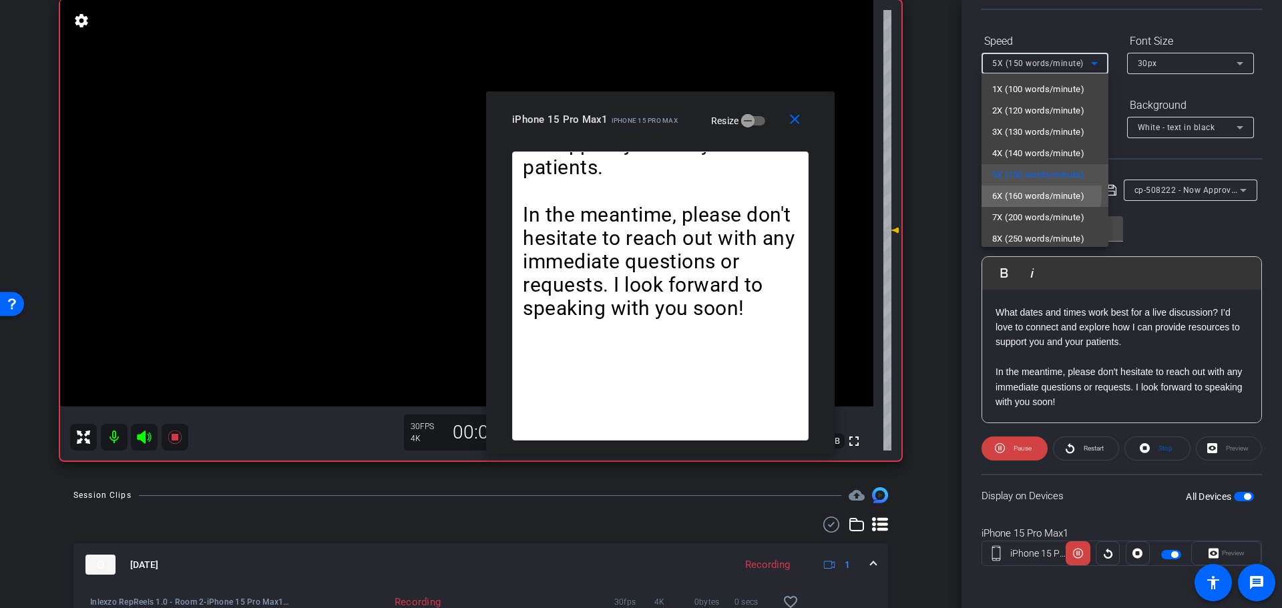
click at [1035, 194] on span "6X (160 words/minute)" at bounding box center [1038, 196] width 92 height 16
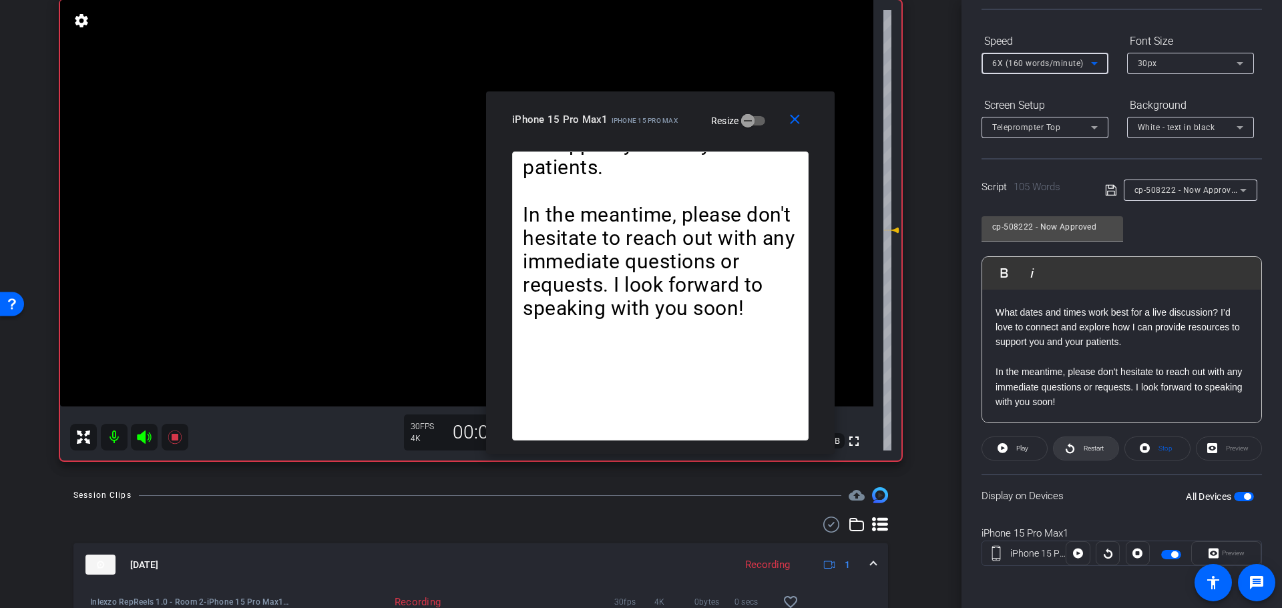
click at [1086, 451] on span "Restart" at bounding box center [1093, 448] width 20 height 7
click at [1084, 452] on span "Restart" at bounding box center [1091, 448] width 23 height 19
click at [800, 123] on mat-icon "close" at bounding box center [794, 119] width 17 height 17
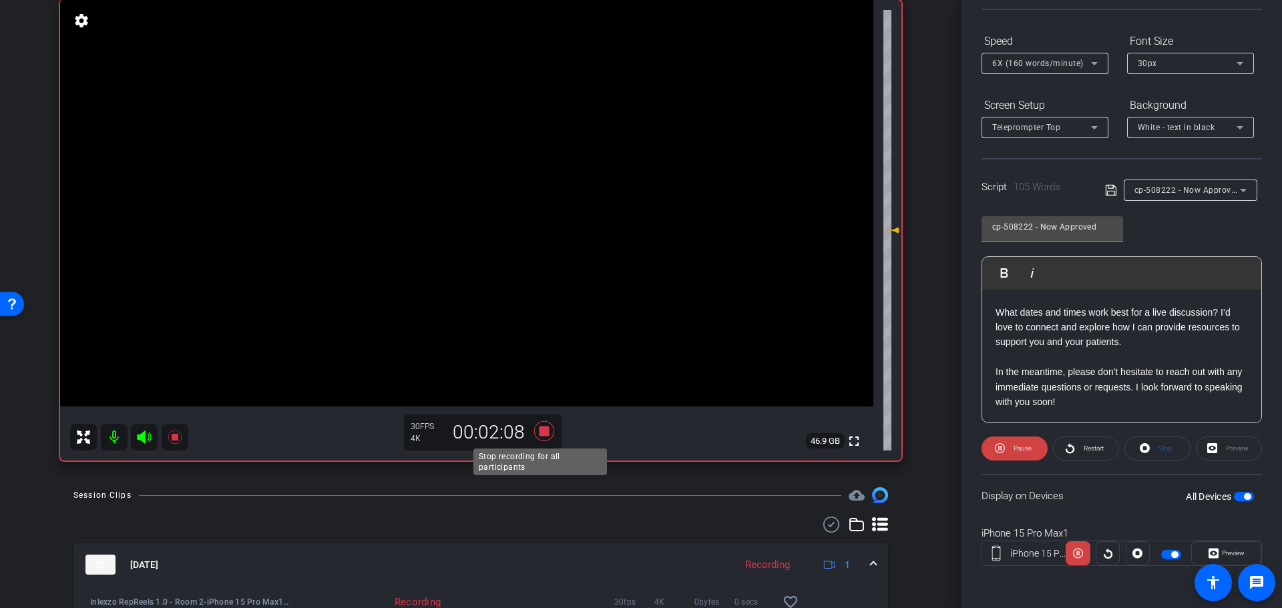
click at [538, 433] on icon at bounding box center [544, 431] width 20 height 20
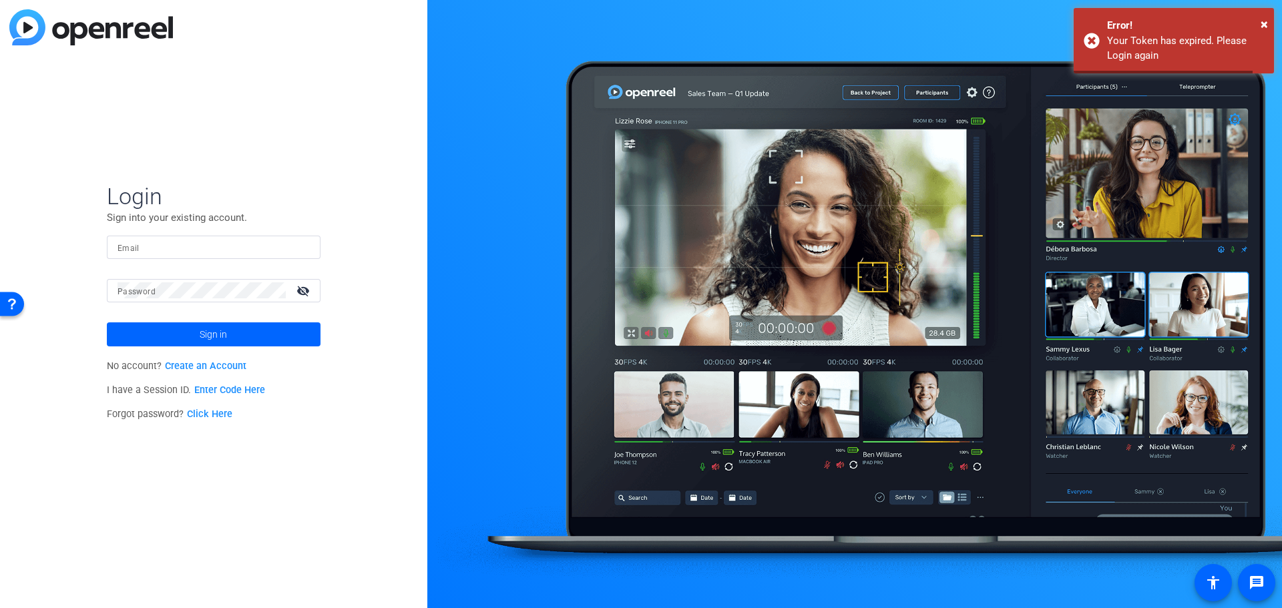
type input "nick@myproxypass.com"
click at [204, 337] on span "Sign in" at bounding box center [213, 334] width 27 height 33
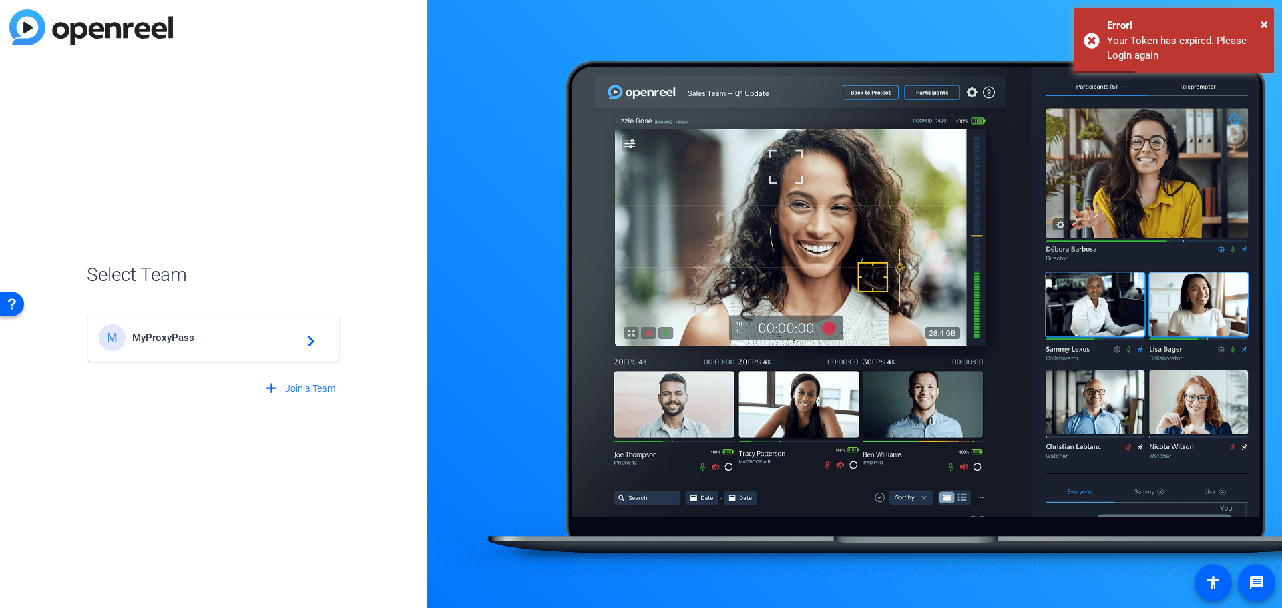
click at [209, 345] on div "M MyProxyPass navigate_next" at bounding box center [214, 337] width 230 height 27
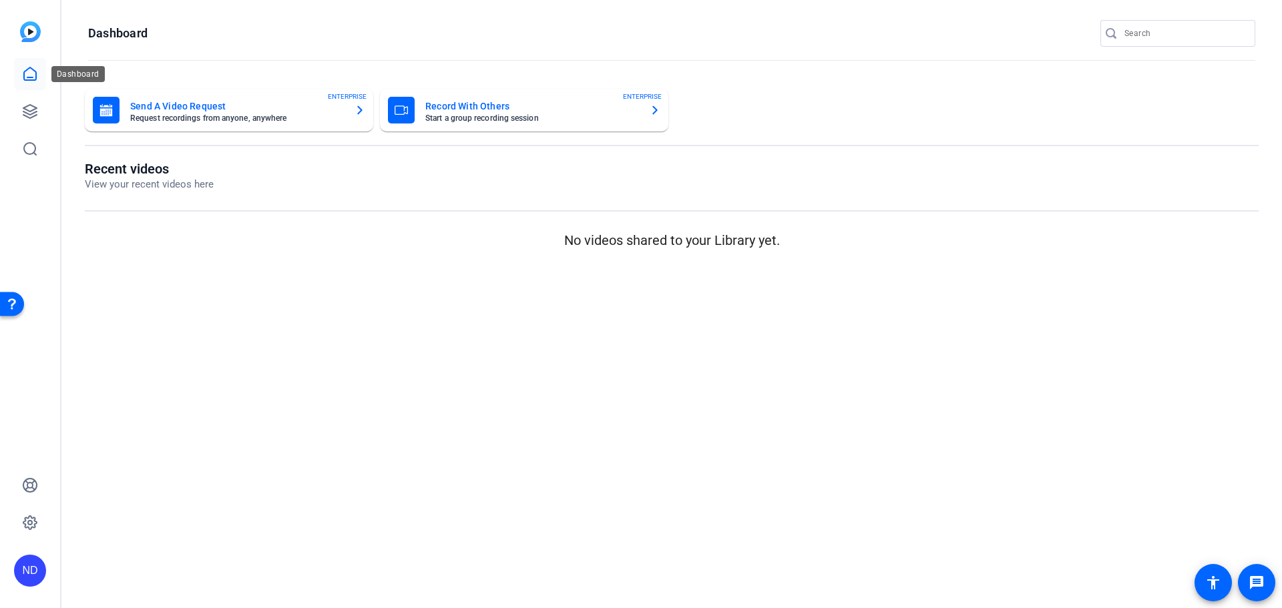
click at [34, 69] on icon at bounding box center [30, 74] width 16 height 16
click at [29, 109] on icon at bounding box center [30, 111] width 16 height 16
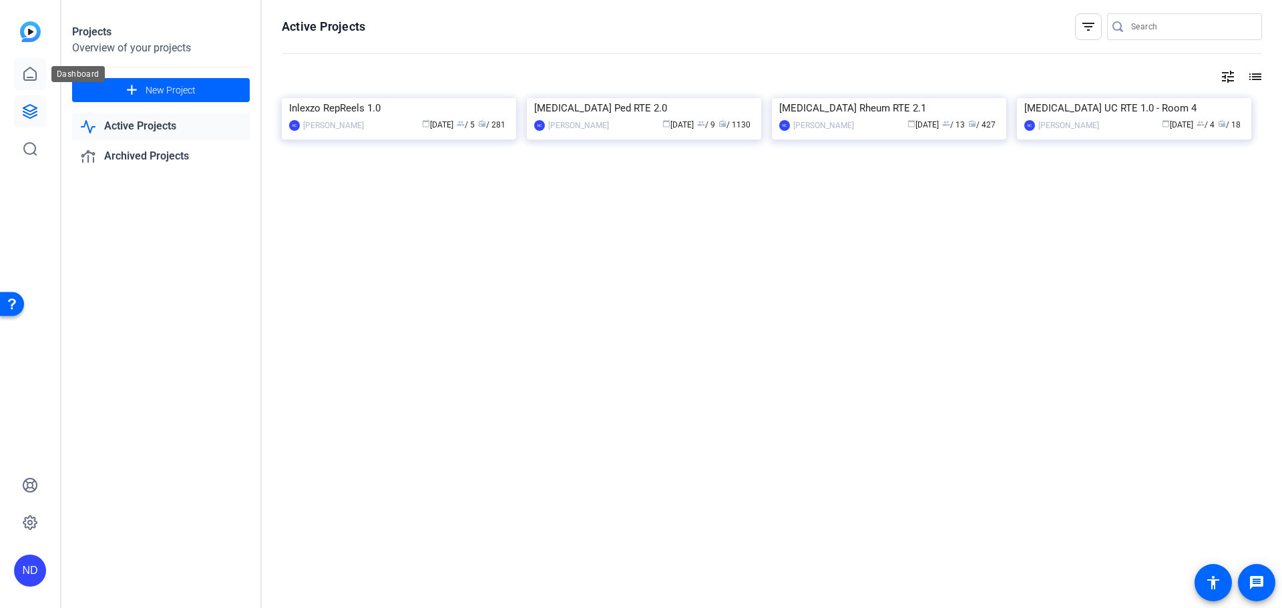
click at [23, 82] on link at bounding box center [30, 74] width 32 height 32
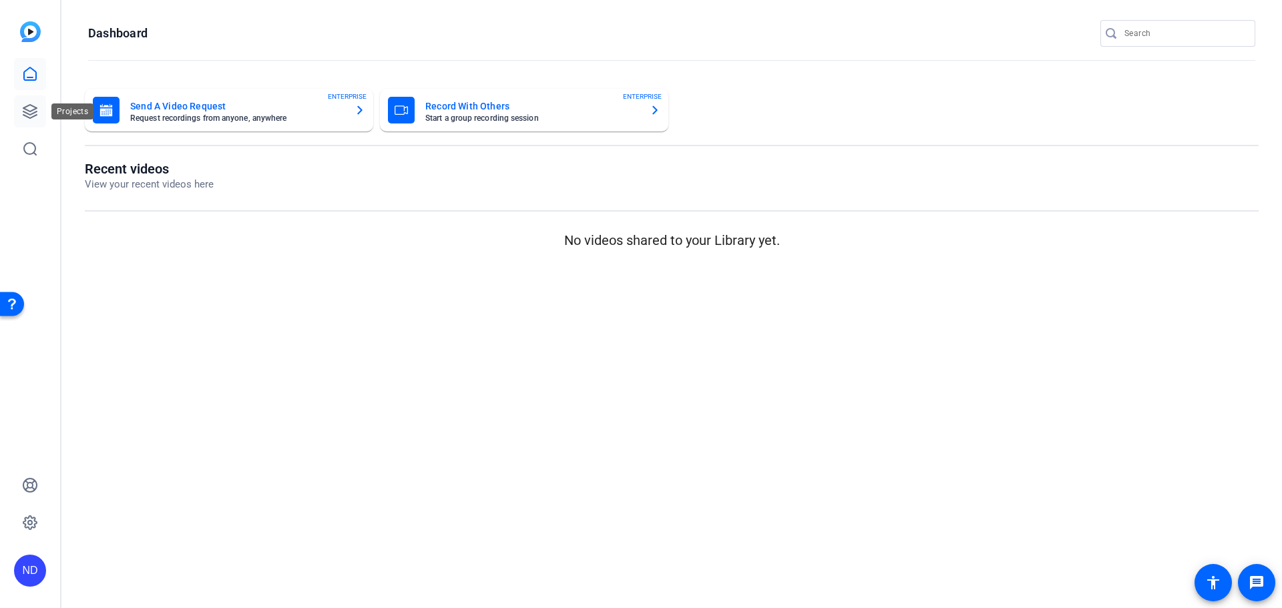
click at [29, 105] on icon at bounding box center [29, 111] width 13 height 13
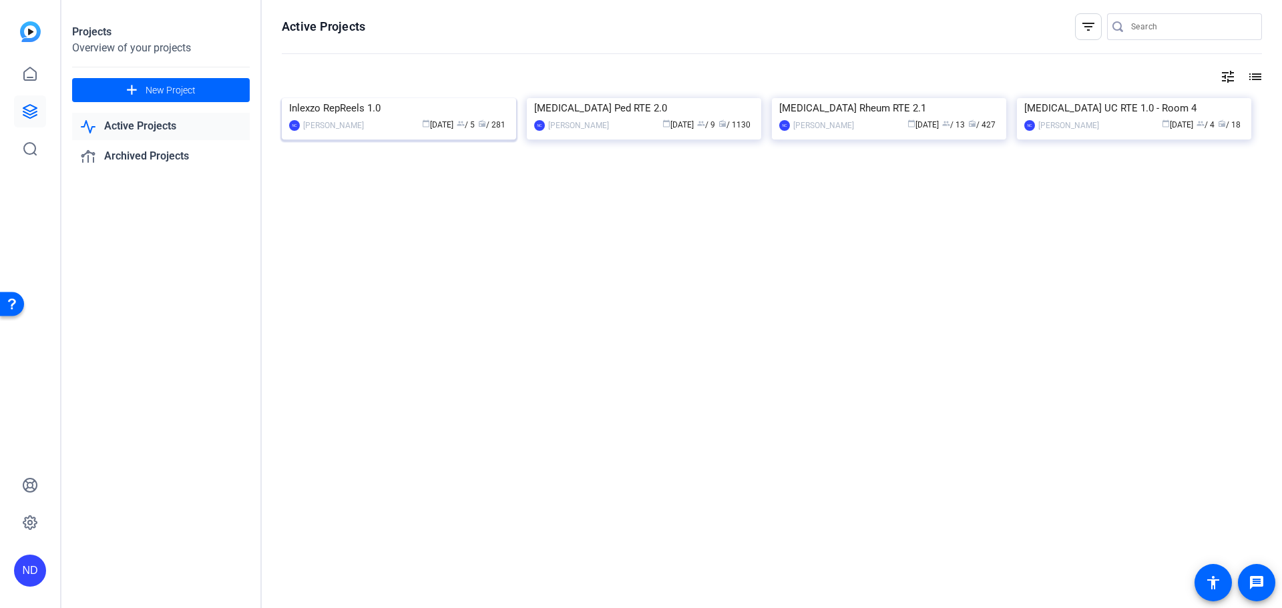
click at [413, 98] on img at bounding box center [399, 98] width 234 height 0
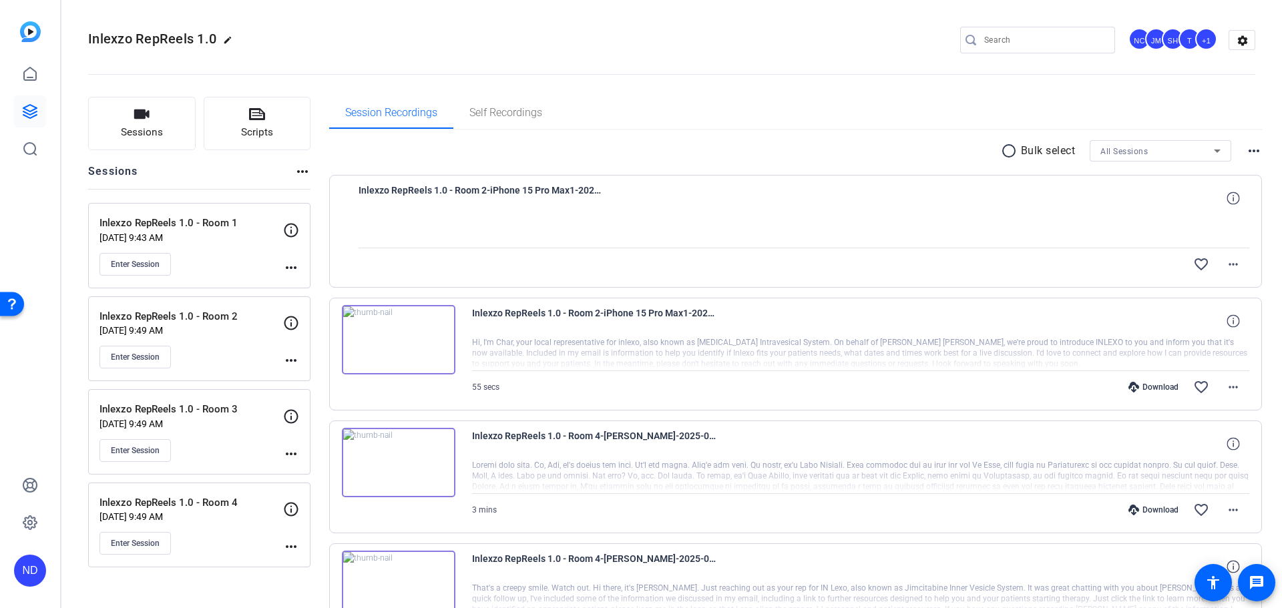
click at [162, 336] on div "Inlexzo RepReels 1.0 - Room 2 Aug 12, 2025 @ 9:49 AM Enter Session" at bounding box center [191, 339] width 184 height 60
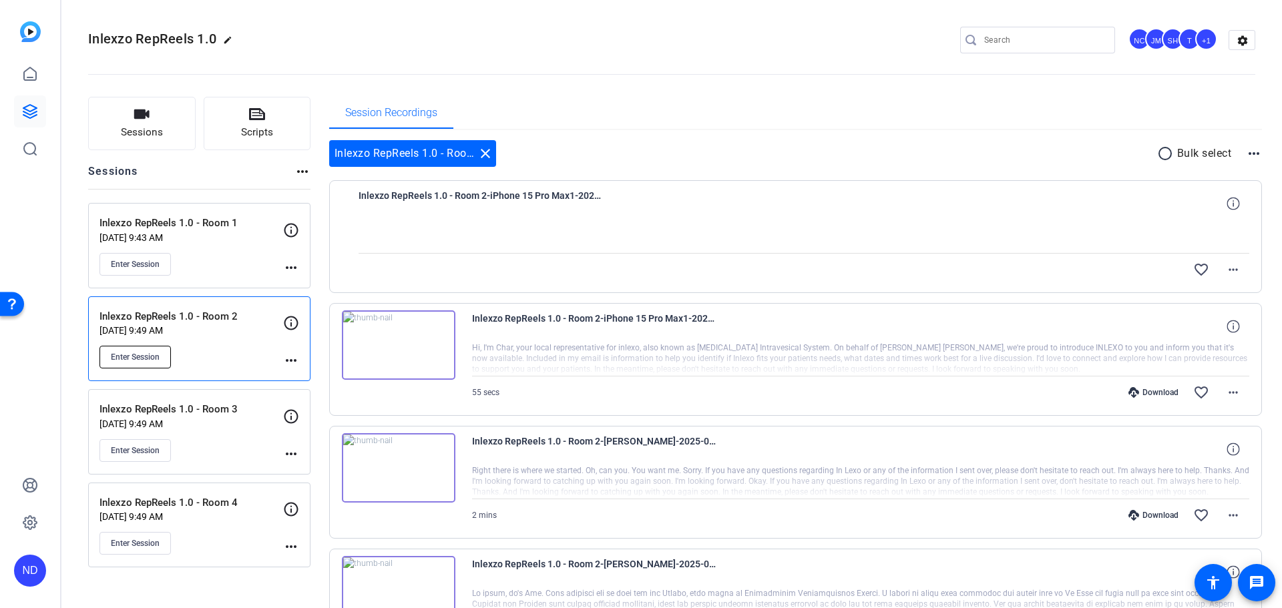
click at [152, 362] on span "Enter Session" at bounding box center [135, 357] width 49 height 11
click at [180, 346] on div "Enter Session" at bounding box center [191, 357] width 184 height 23
click at [214, 322] on p "Inlexzo RepReels 1.0 - Room 2" at bounding box center [191, 316] width 184 height 15
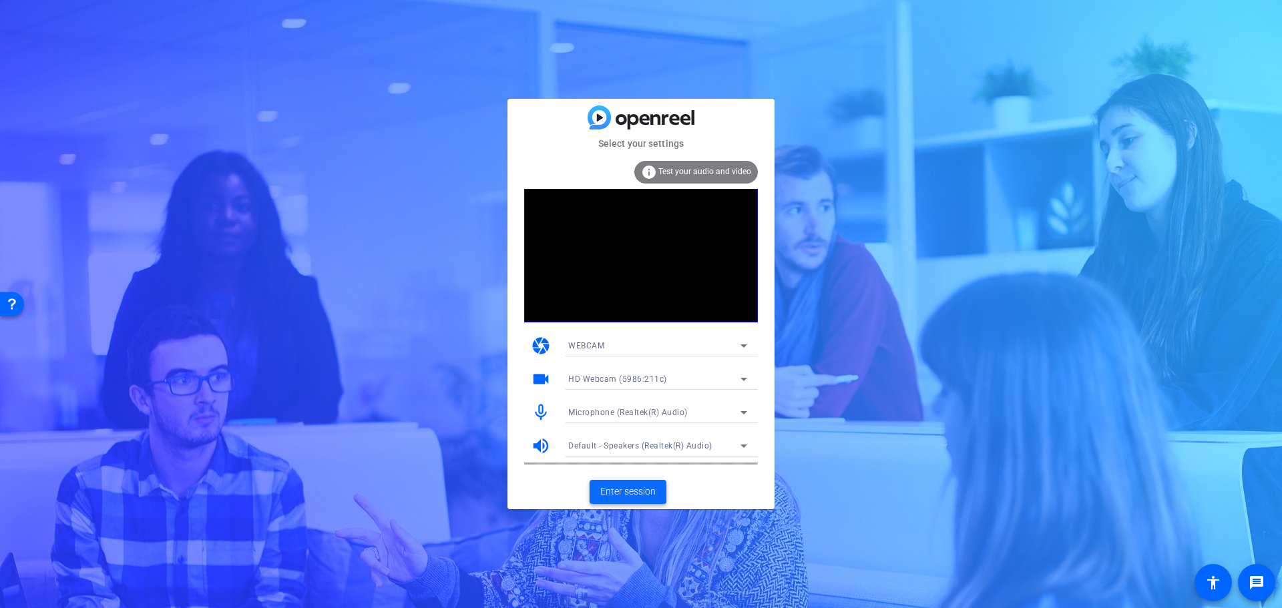
click at [605, 490] on span "Enter session" at bounding box center [627, 492] width 55 height 14
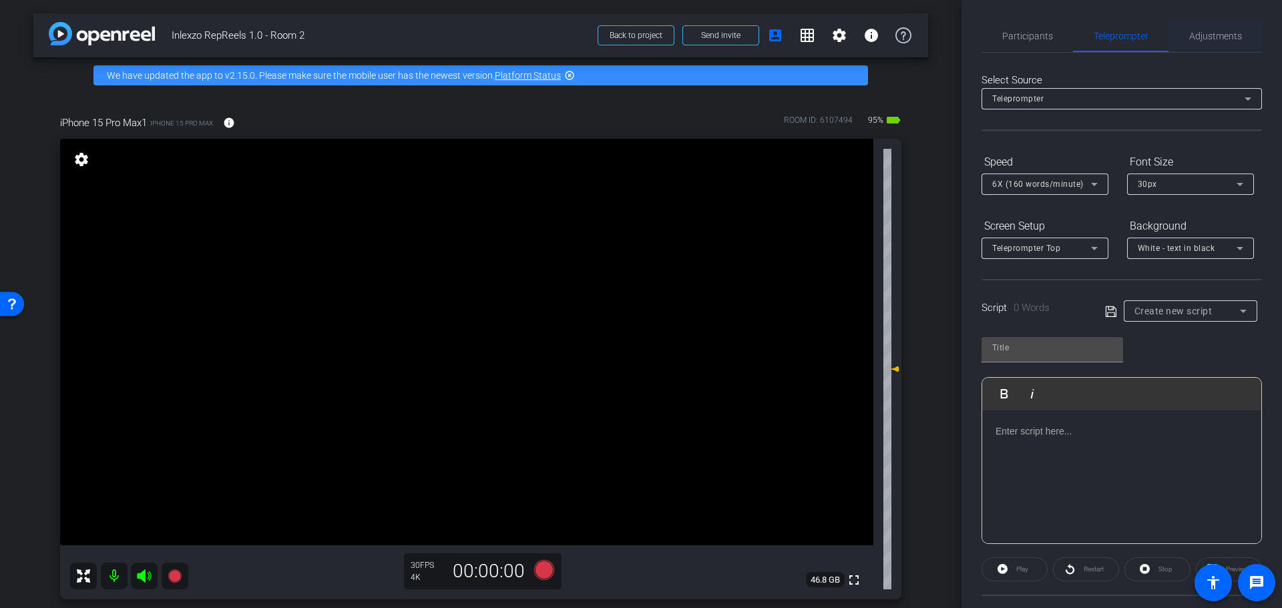
click at [1196, 33] on span "Adjustments" at bounding box center [1215, 35] width 53 height 9
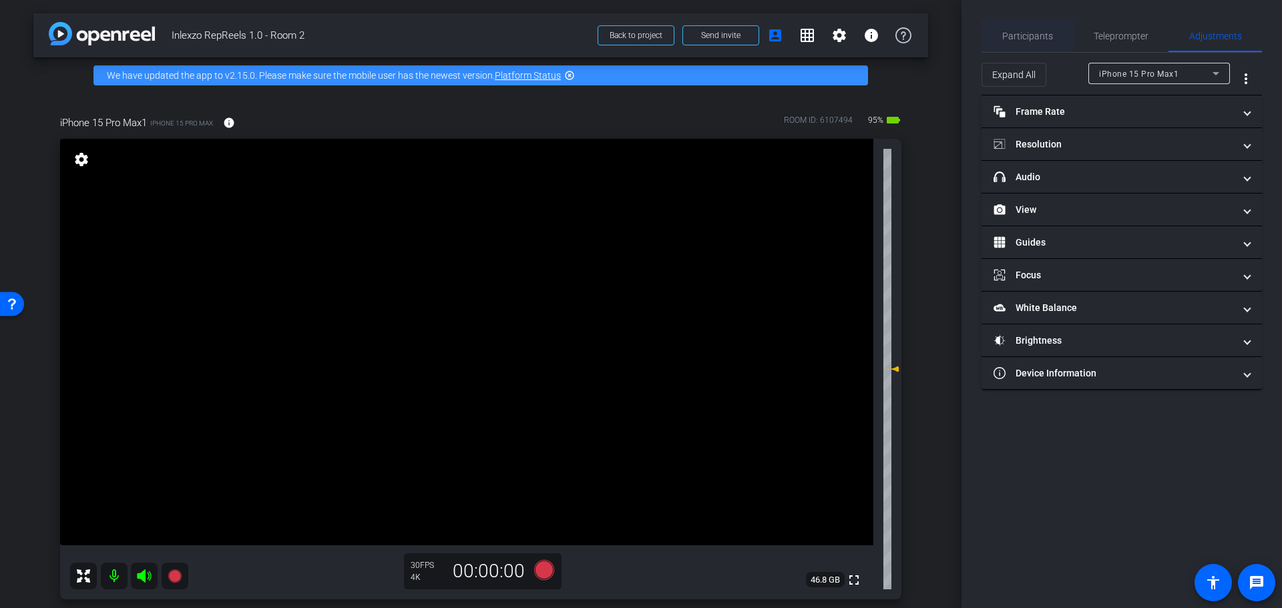
click at [1010, 39] on span "Participants" at bounding box center [1027, 35] width 51 height 9
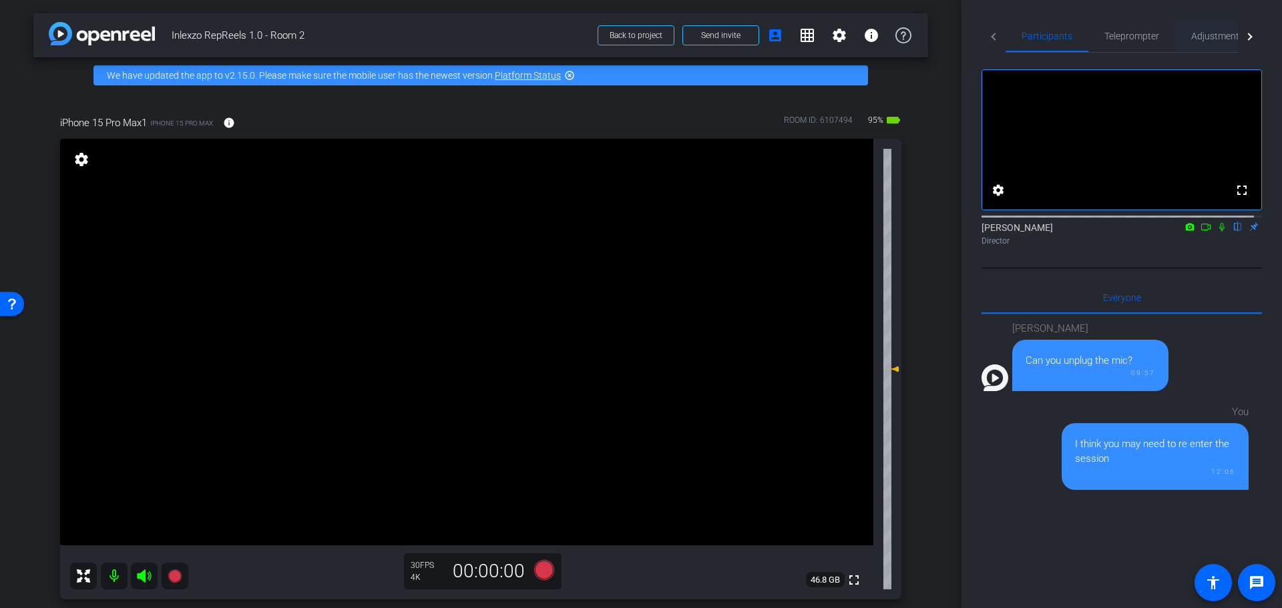
click at [1202, 29] on span "Adjustments" at bounding box center [1217, 36] width 53 height 32
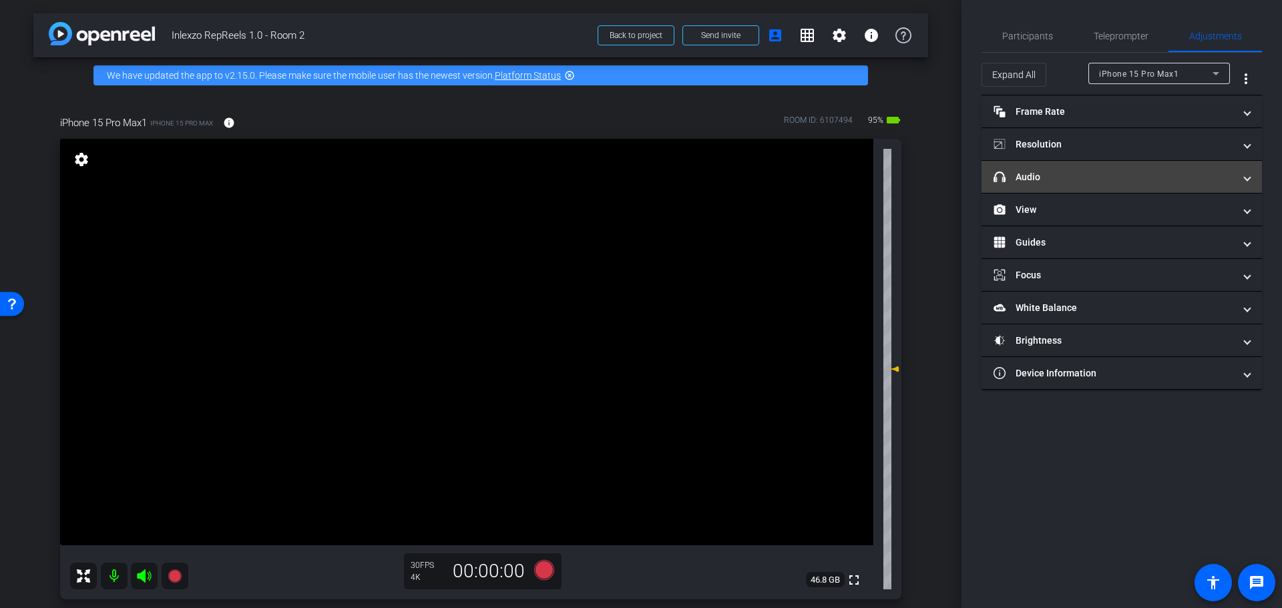
click at [1064, 178] on mat-panel-title "headphone icon Audio" at bounding box center [1113, 177] width 240 height 14
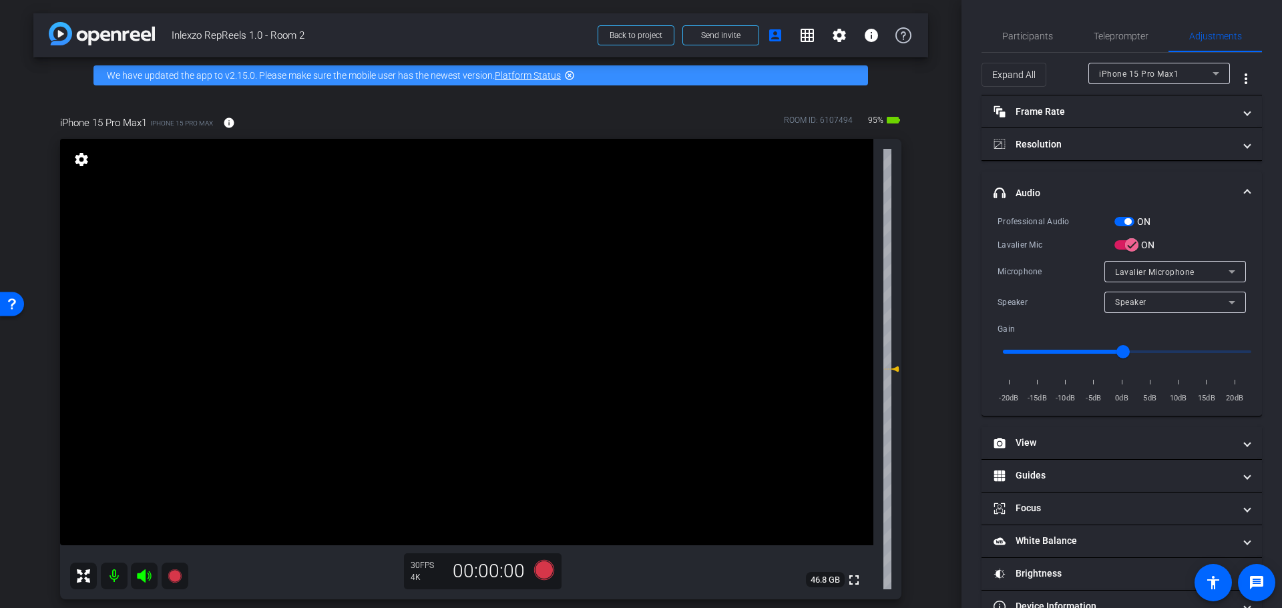
scroll to position [412, 0]
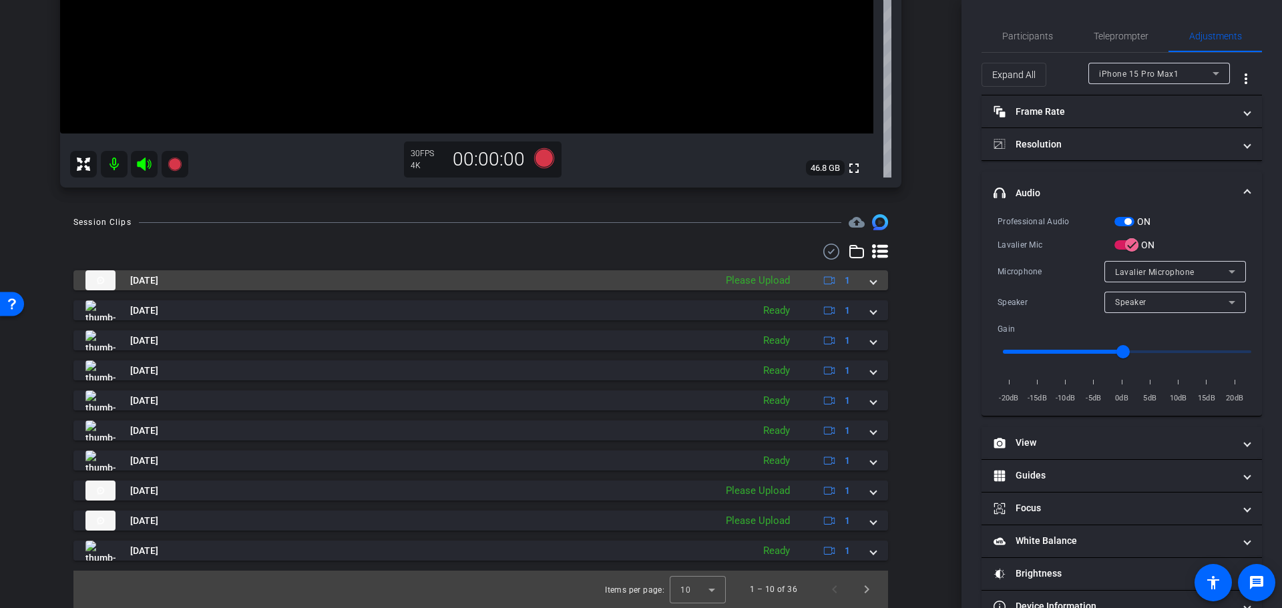
click at [870, 286] on span at bounding box center [872, 281] width 5 height 14
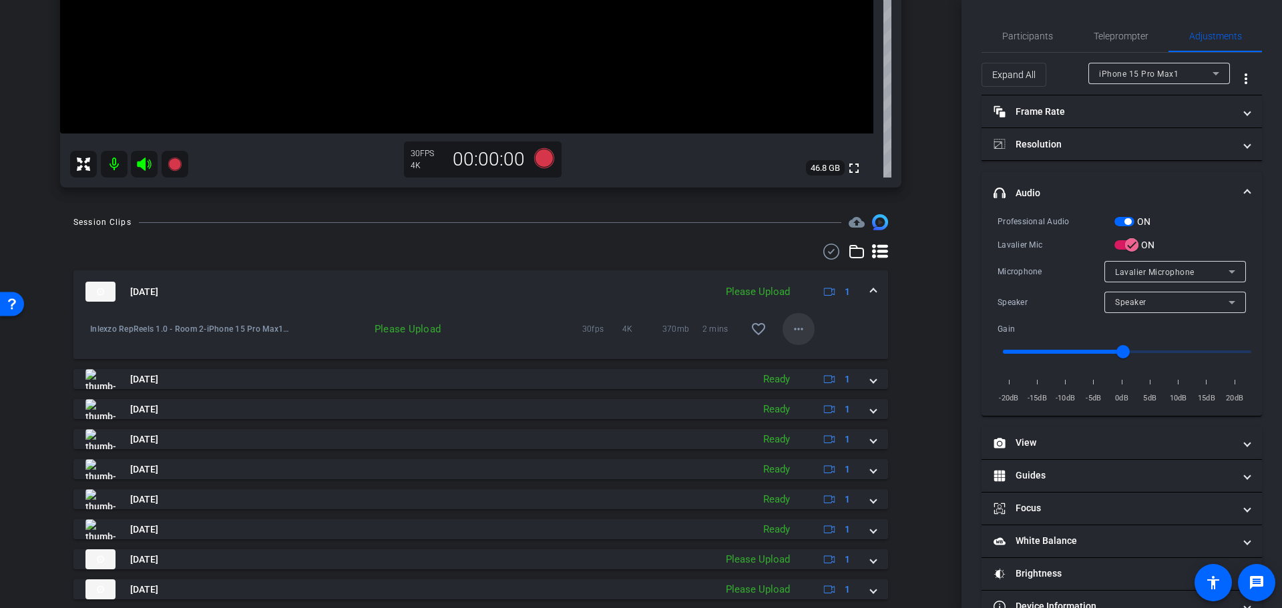
click at [790, 330] on mat-icon "more_horiz" at bounding box center [798, 329] width 16 height 16
click at [816, 360] on span "Upload" at bounding box center [811, 357] width 53 height 16
click at [794, 326] on mat-icon "more_horiz" at bounding box center [798, 329] width 16 height 16
click at [933, 329] on div at bounding box center [641, 304] width 1282 height 608
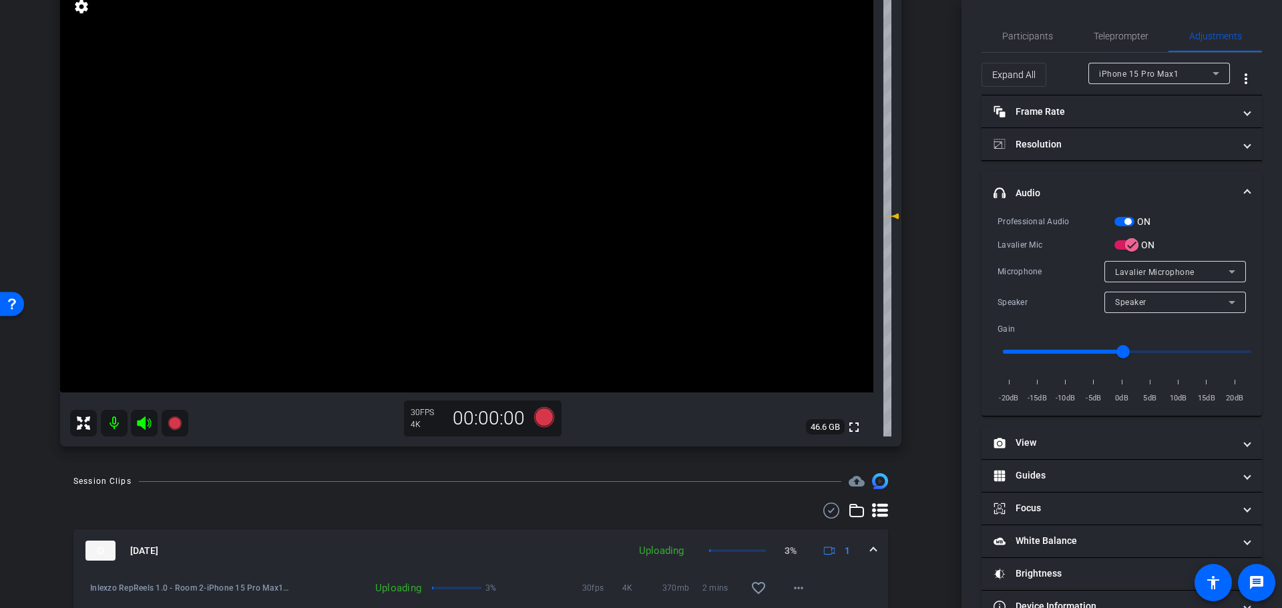
scroll to position [278, 0]
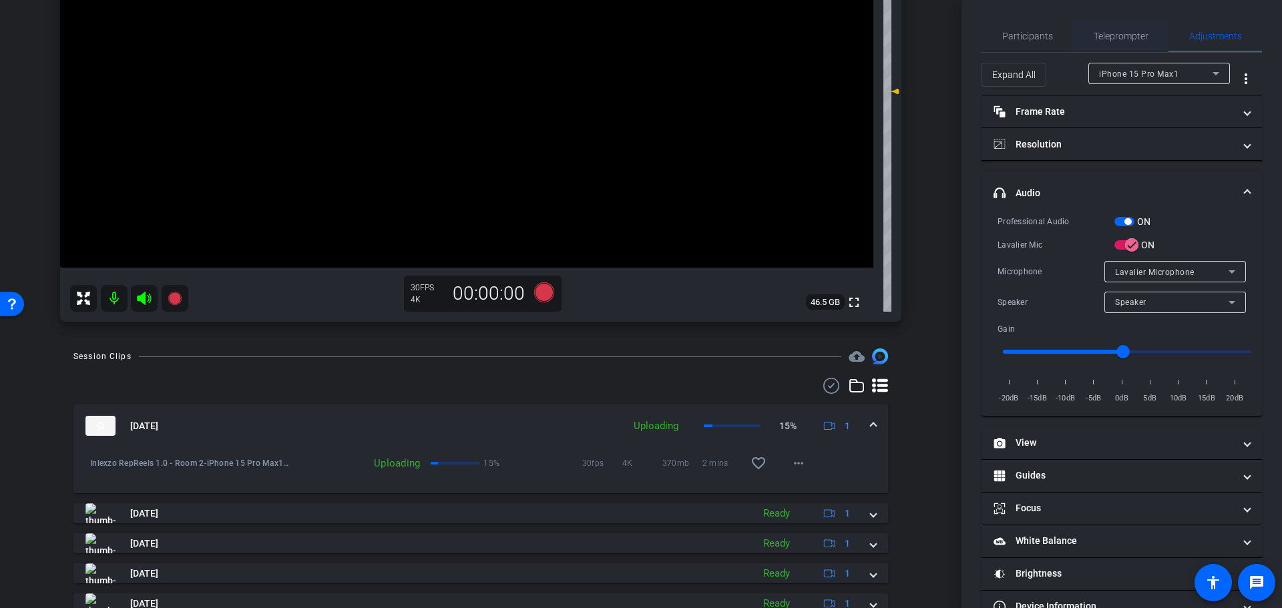
click at [1119, 21] on span "Teleprompter" at bounding box center [1120, 36] width 55 height 32
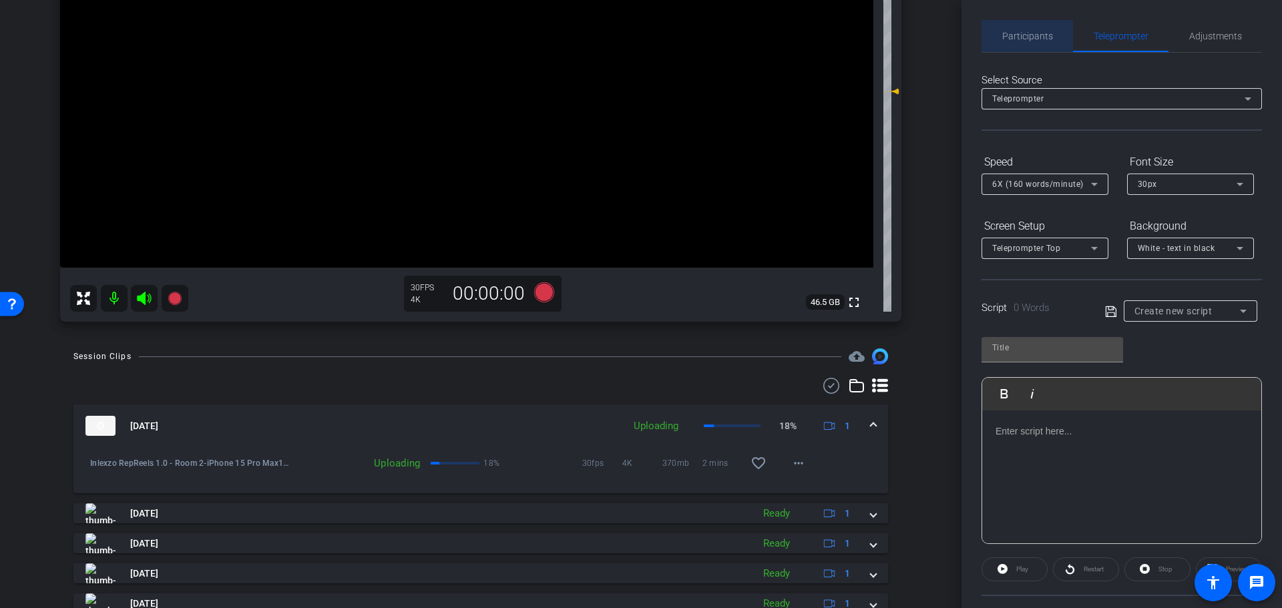
click at [1031, 33] on span "Participants" at bounding box center [1027, 35] width 51 height 9
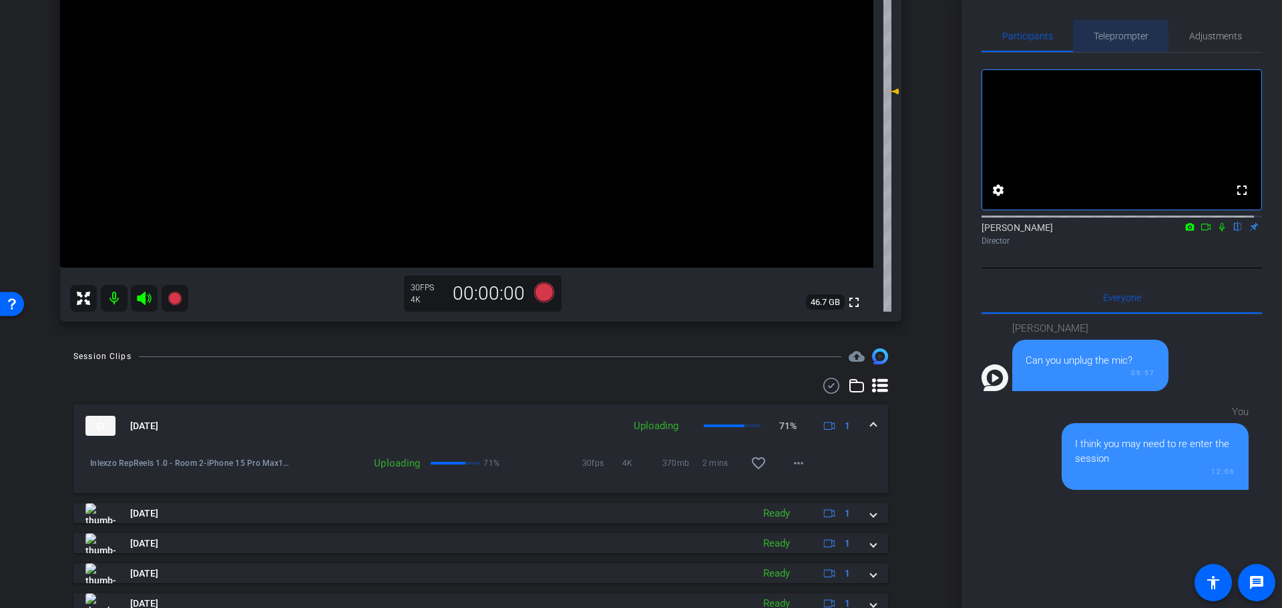
click at [1113, 39] on span "Teleprompter" at bounding box center [1120, 35] width 55 height 9
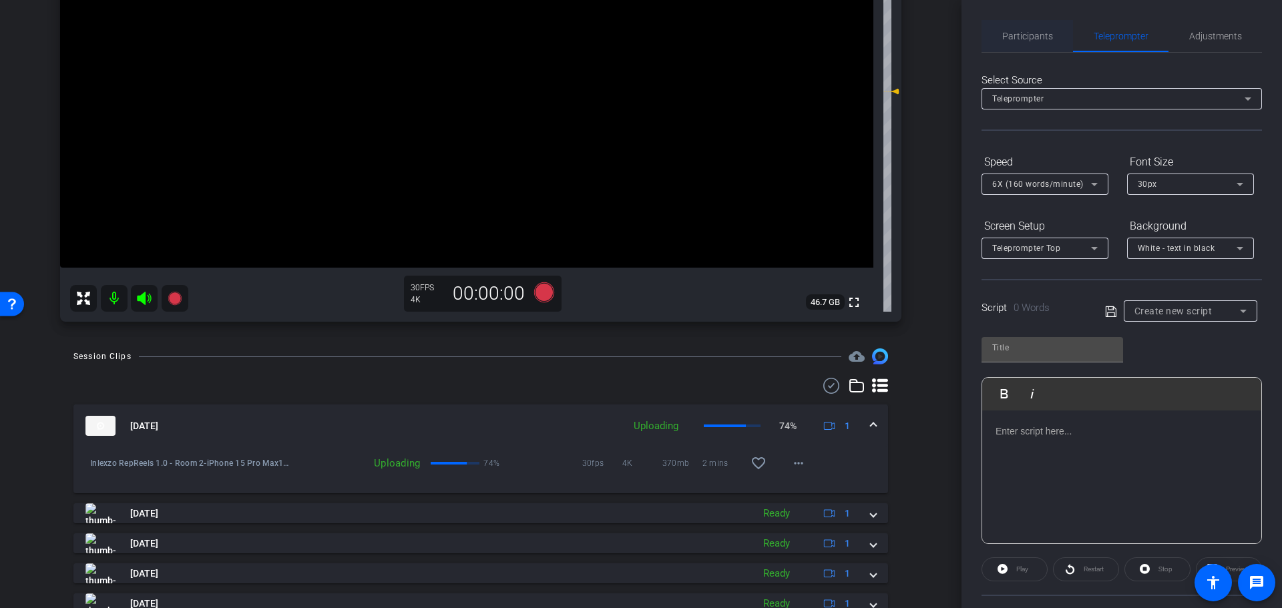
click at [1045, 33] on span "Participants" at bounding box center [1027, 35] width 51 height 9
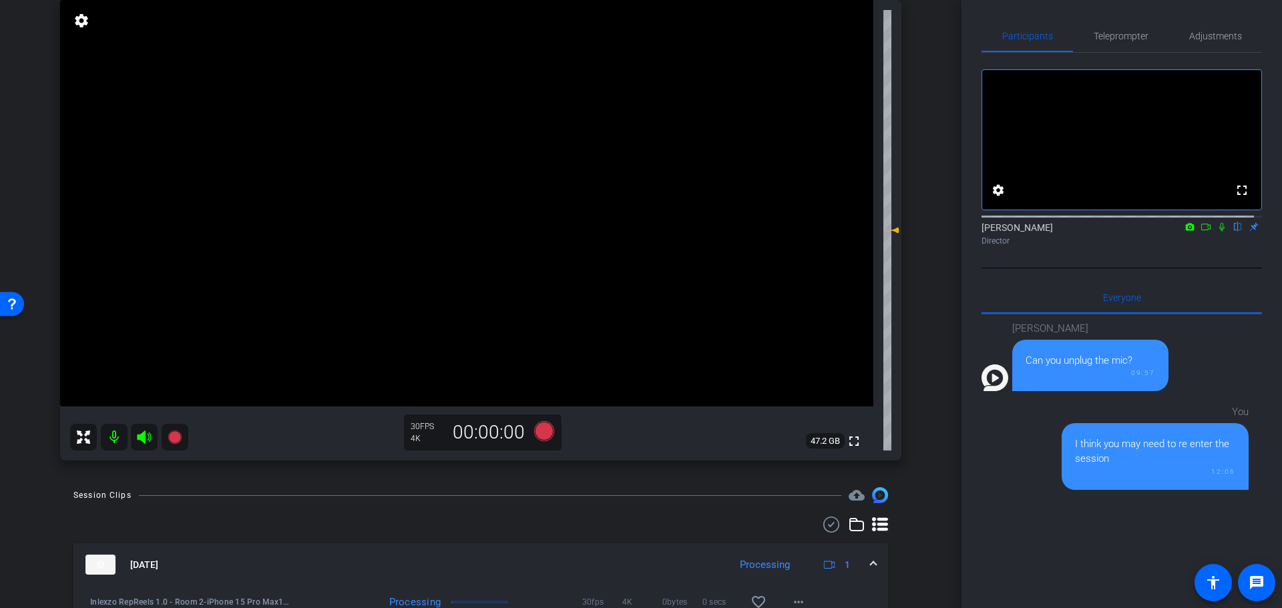
scroll to position [0, 0]
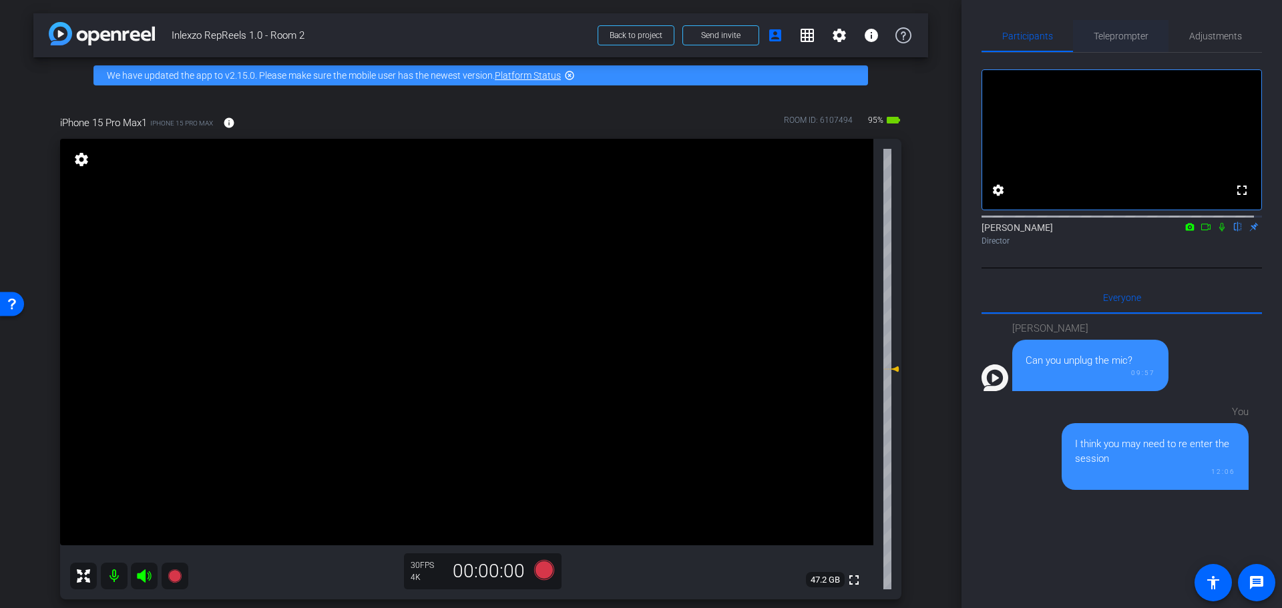
click at [1131, 40] on span "Teleprompter" at bounding box center [1120, 35] width 55 height 9
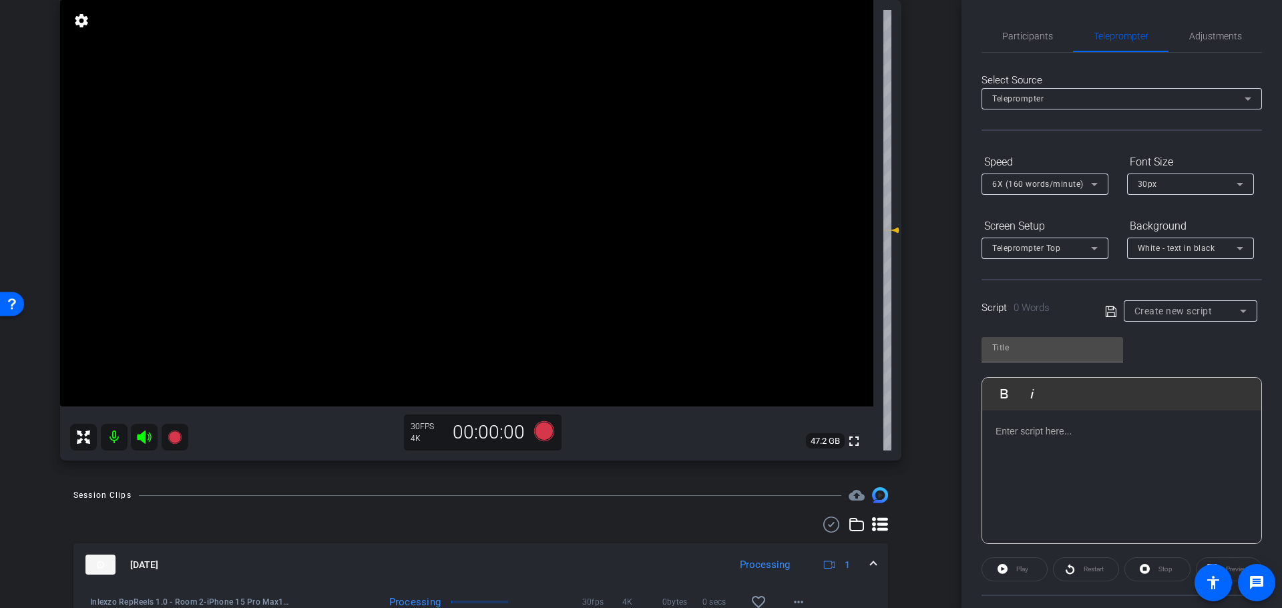
scroll to position [278, 0]
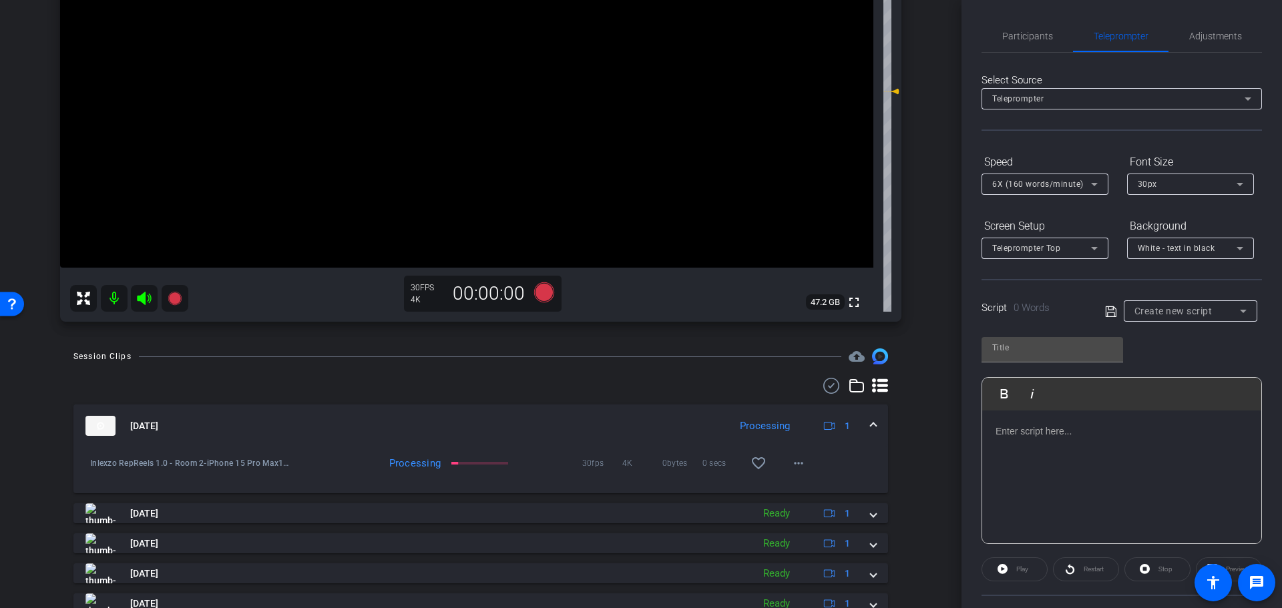
click at [535, 310] on div "30 FPS 4K 00:00:00" at bounding box center [483, 294] width 158 height 36
click at [535, 297] on icon at bounding box center [544, 292] width 20 height 20
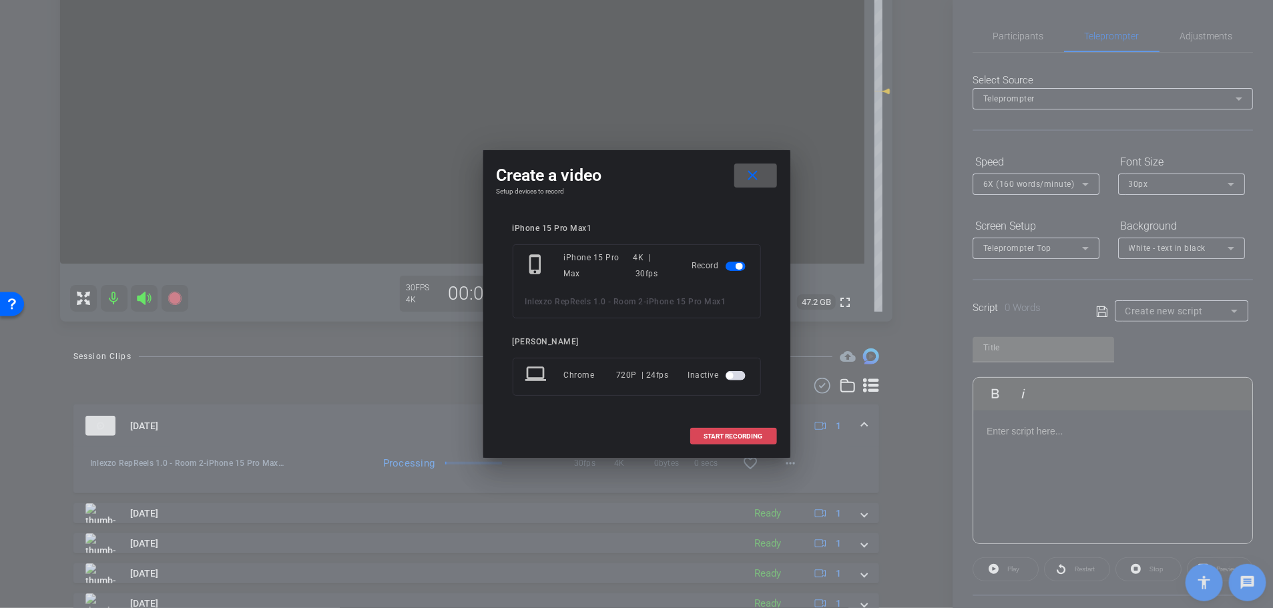
click at [742, 441] on span at bounding box center [733, 437] width 85 height 32
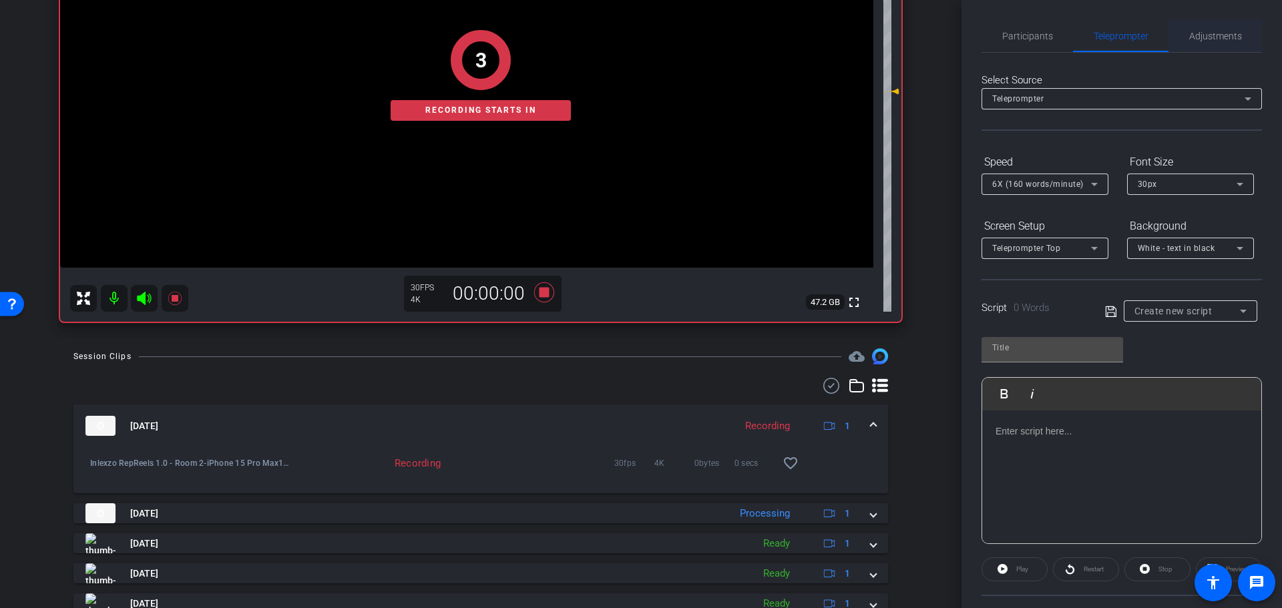
click at [1233, 31] on span "Adjustments" at bounding box center [1215, 35] width 53 height 9
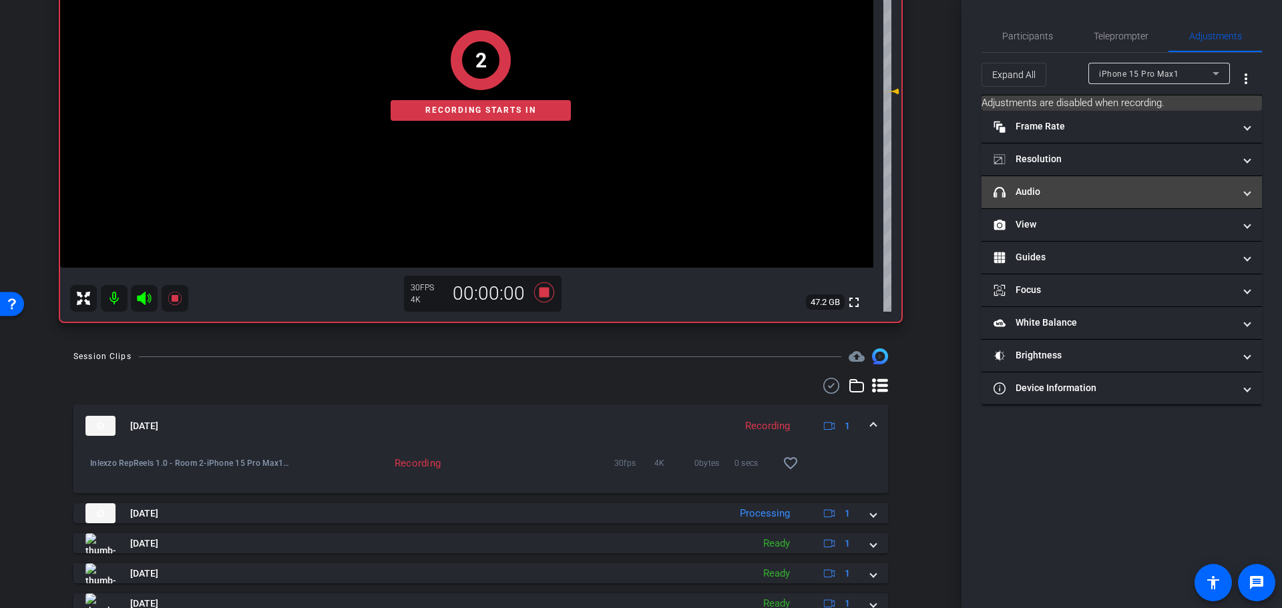
click at [1051, 188] on mat-panel-title "headphone icon Audio" at bounding box center [1113, 192] width 240 height 14
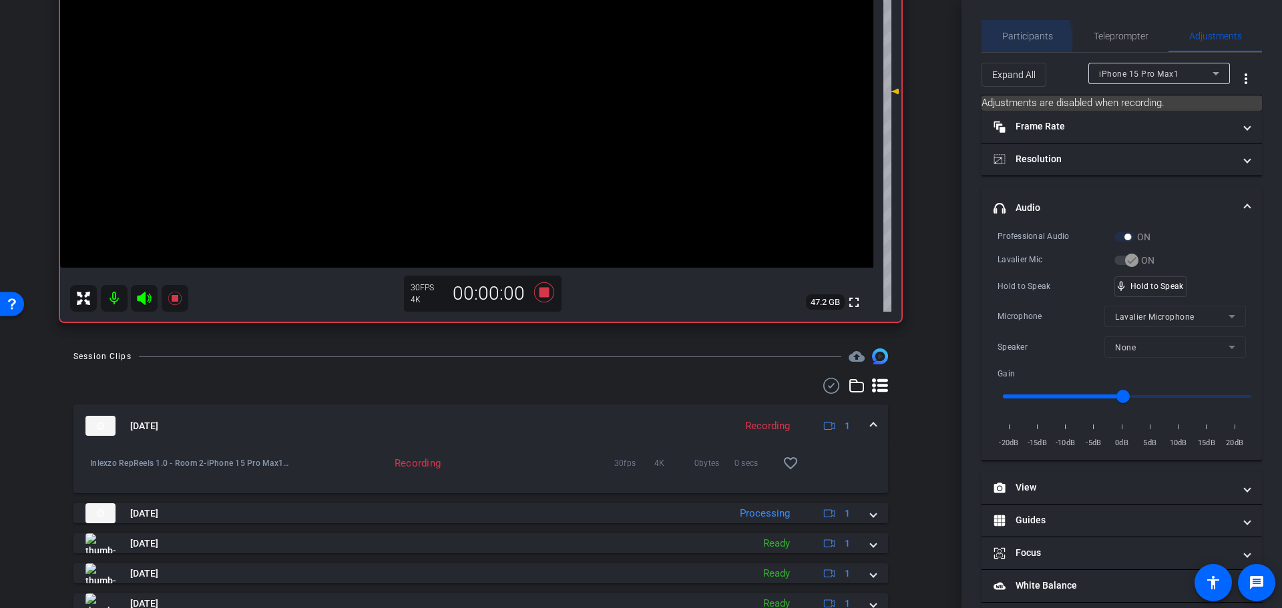
click at [1003, 41] on span "Participants" at bounding box center [1027, 35] width 51 height 9
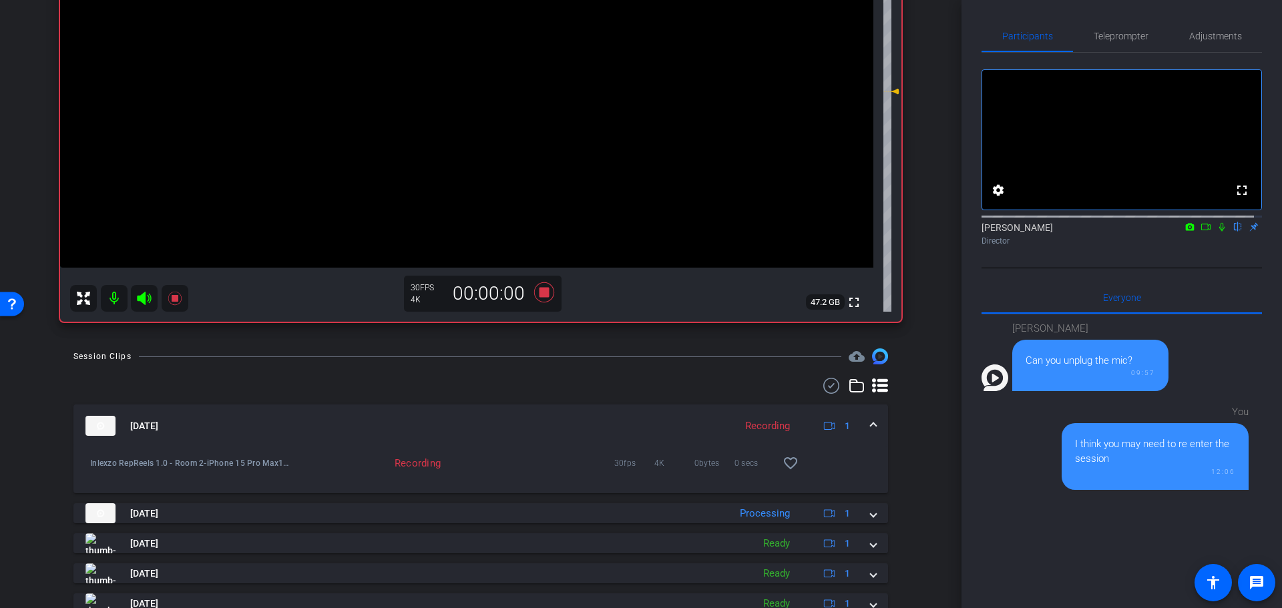
click at [1214, 233] on mat-icon at bounding box center [1222, 227] width 16 height 12
click at [1103, 40] on span "Teleprompter" at bounding box center [1120, 35] width 55 height 9
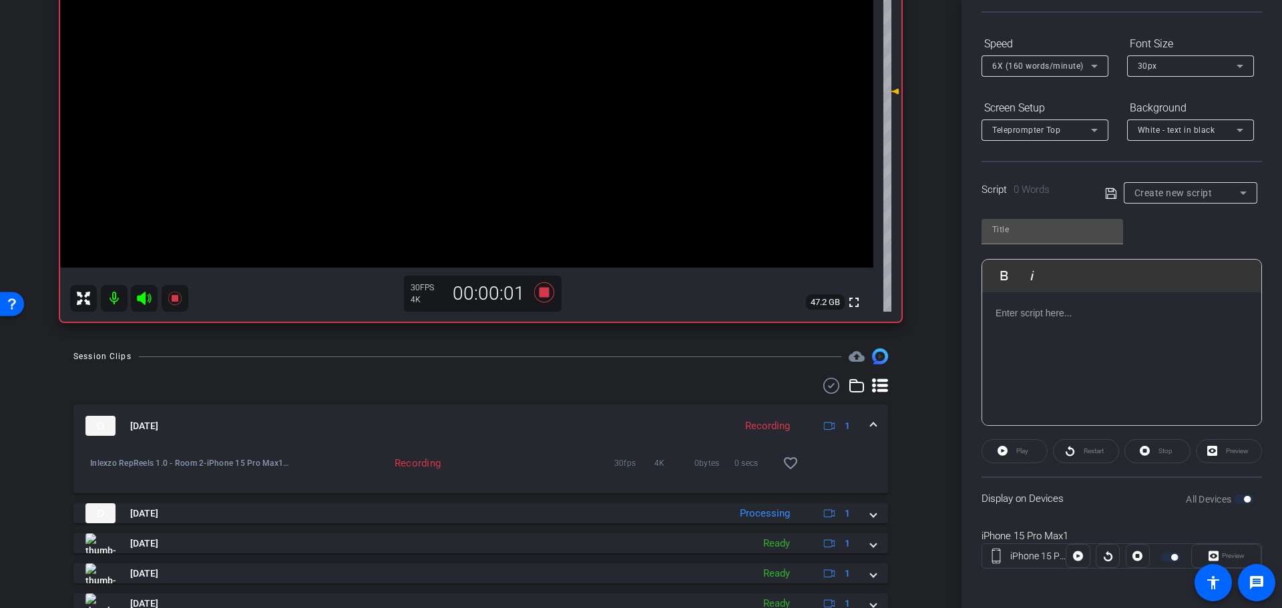
scroll to position [121, 0]
click at [1162, 197] on div "Create new script" at bounding box center [1190, 190] width 112 height 21
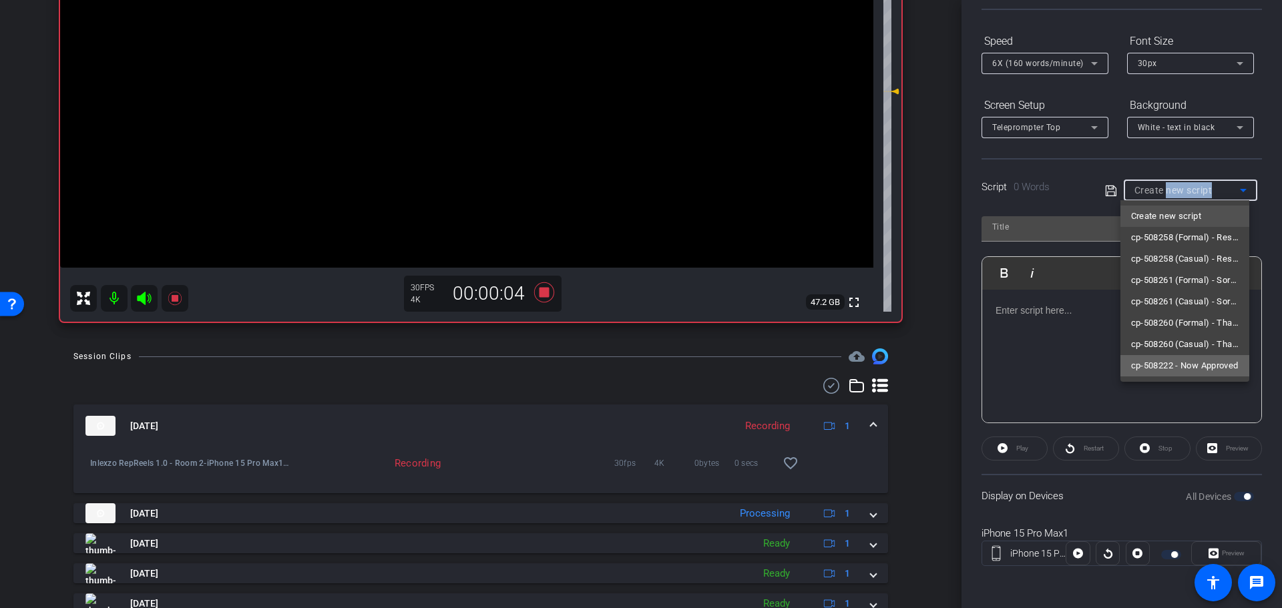
click at [1176, 364] on span "cp-508222 - Now Approved" at bounding box center [1184, 366] width 107 height 16
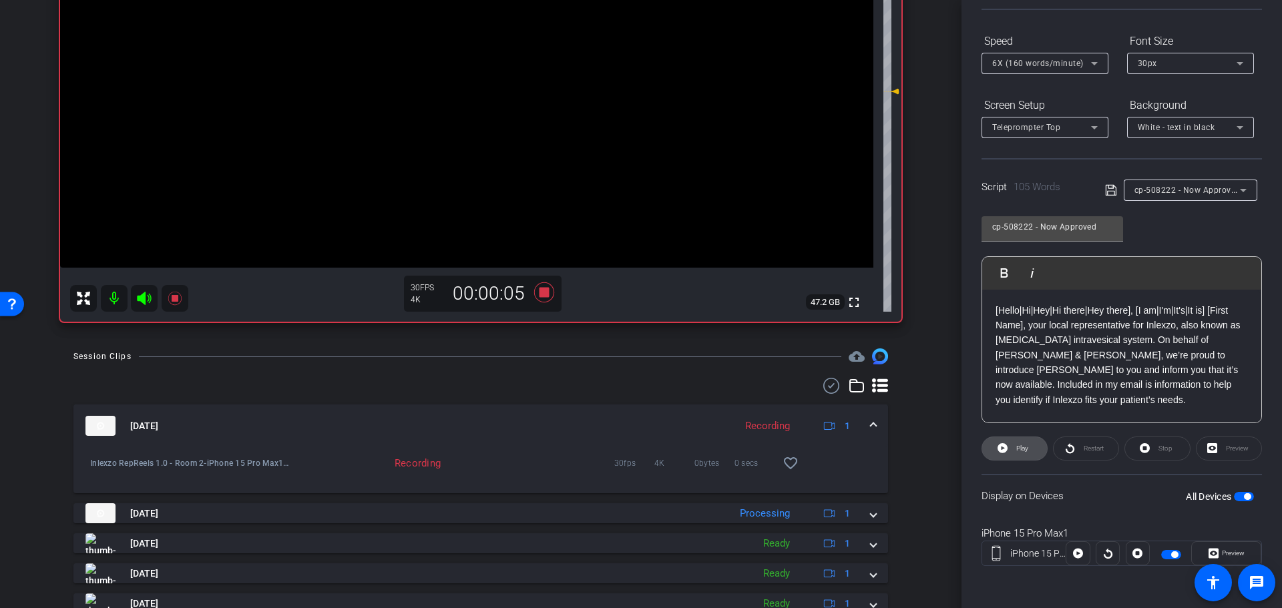
click at [1011, 451] on span at bounding box center [1014, 449] width 65 height 32
click at [1219, 561] on span "Preview" at bounding box center [1231, 553] width 26 height 19
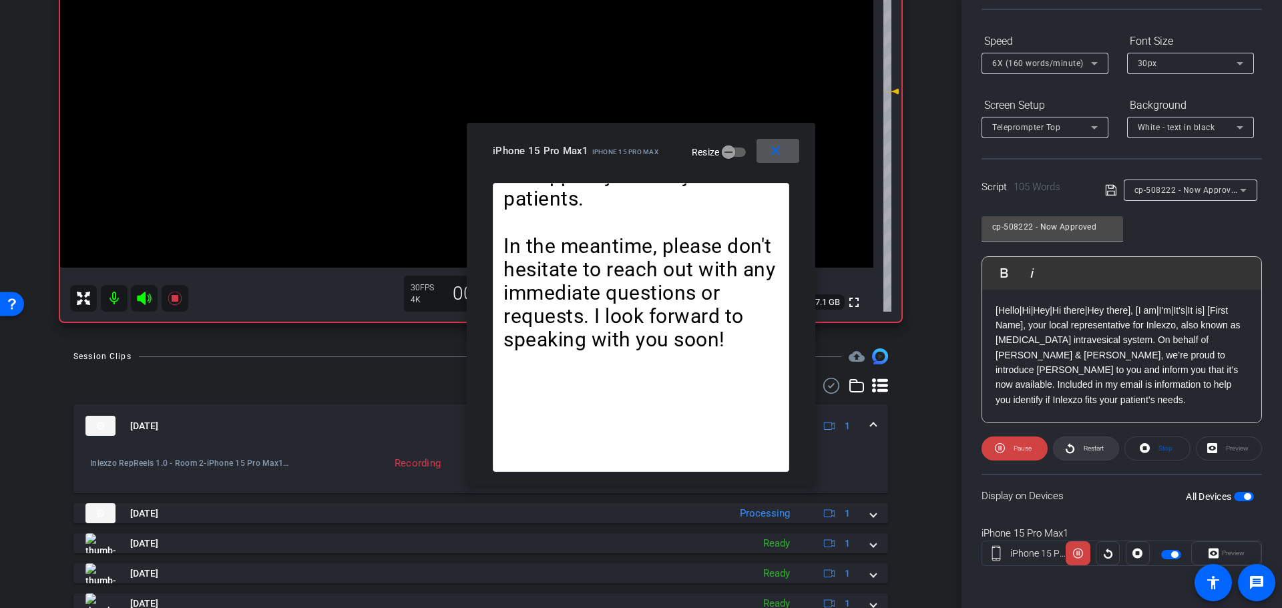
click at [1085, 453] on span "Restart" at bounding box center [1091, 448] width 23 height 19
click at [780, 157] on mat-icon "close" at bounding box center [775, 151] width 17 height 17
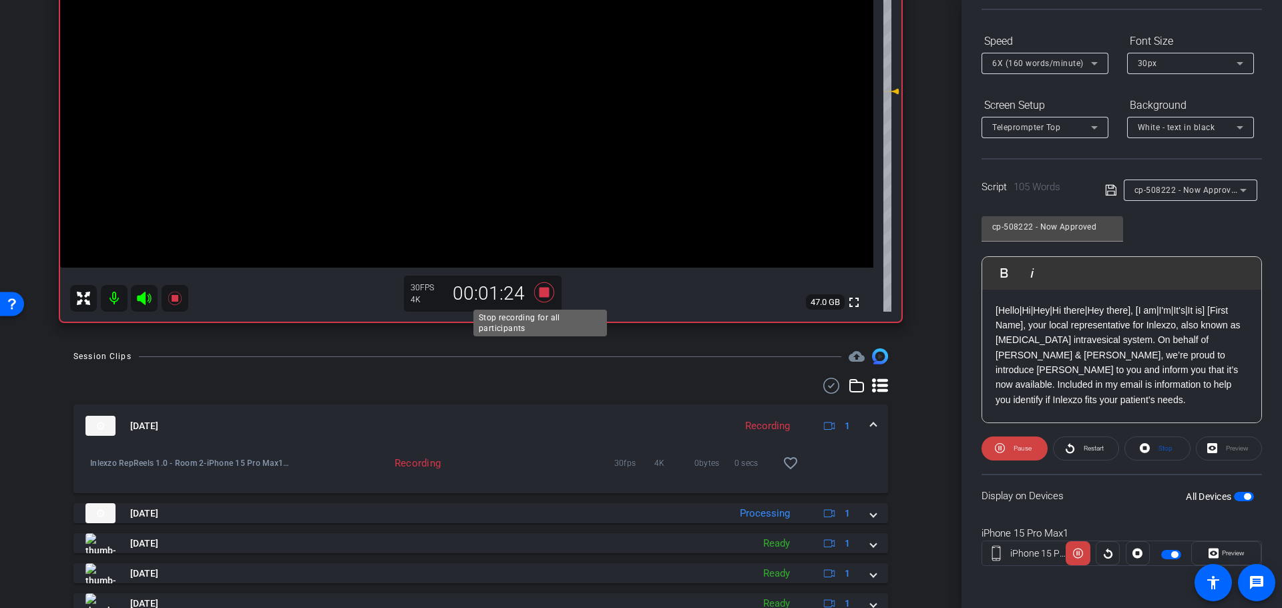
click at [537, 293] on icon at bounding box center [544, 292] width 20 height 20
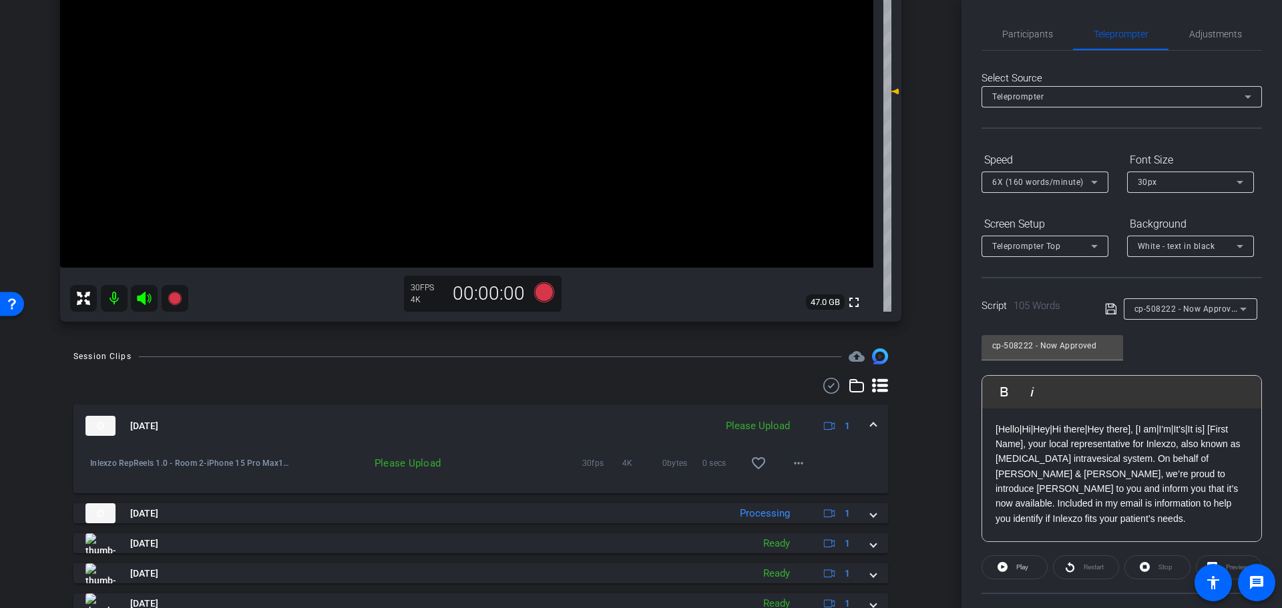
scroll to position [0, 0]
click at [1035, 38] on span "Participants" at bounding box center [1027, 35] width 51 height 9
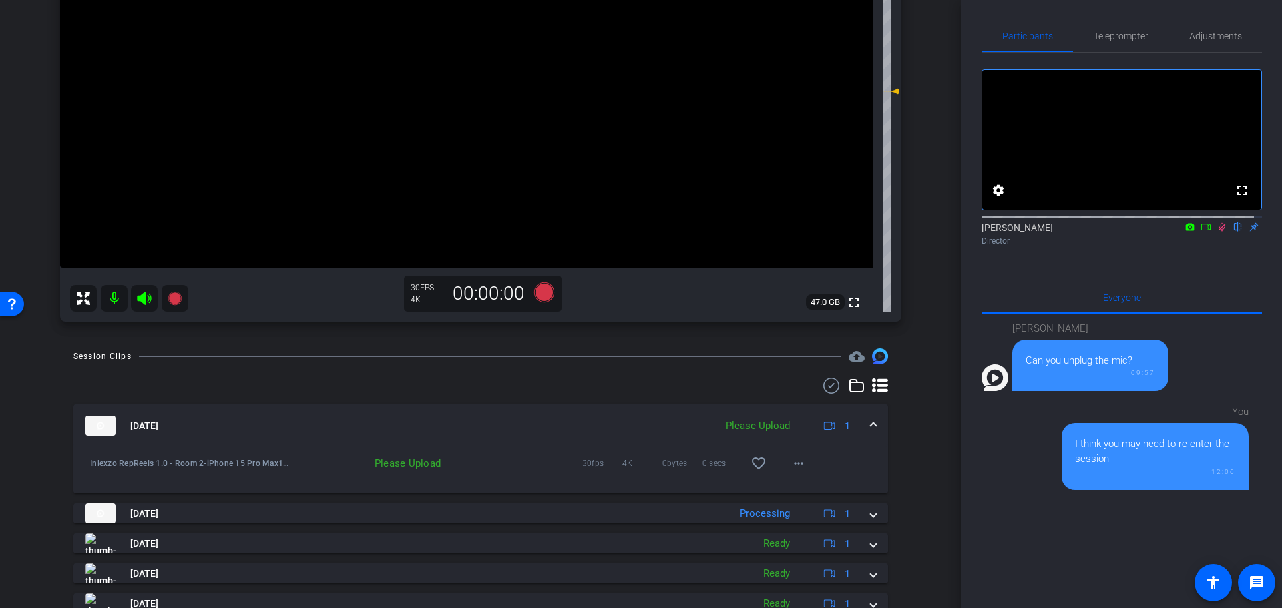
click at [1216, 232] on icon at bounding box center [1221, 226] width 11 height 9
click at [1124, 25] on span "Teleprompter" at bounding box center [1120, 36] width 55 height 32
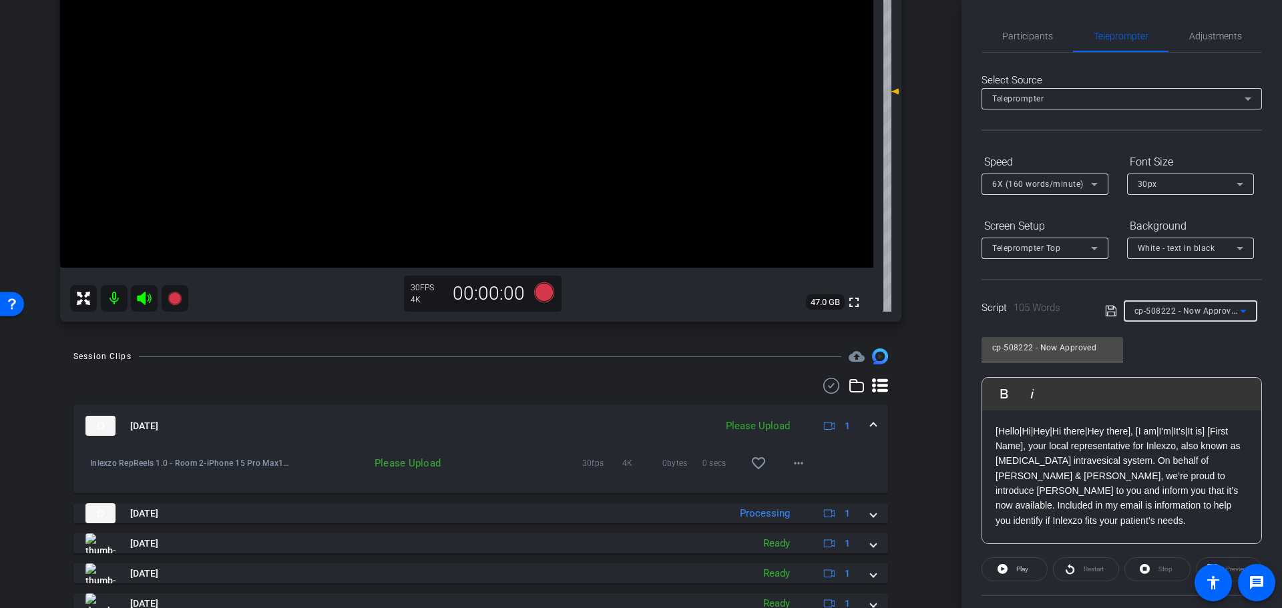
click at [1213, 312] on span "cp-508222 - Now Approved" at bounding box center [1187, 310] width 106 height 11
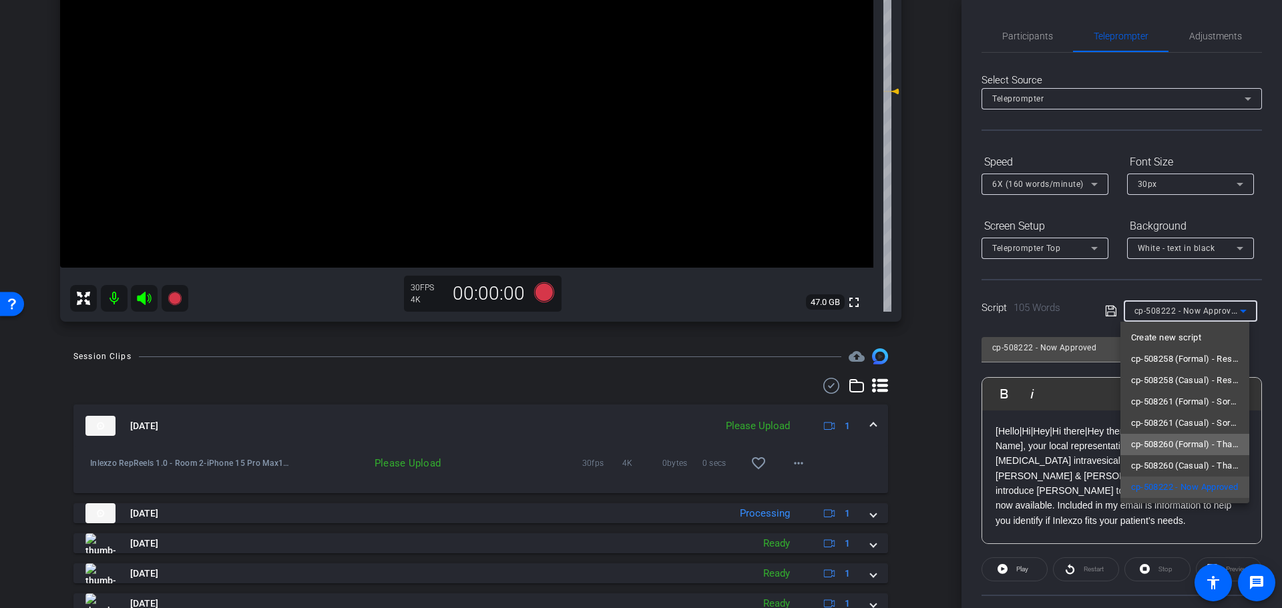
click at [1214, 444] on span "cp-508260 (Formal) - Thanks for Seeing Me" at bounding box center [1185, 445] width 108 height 16
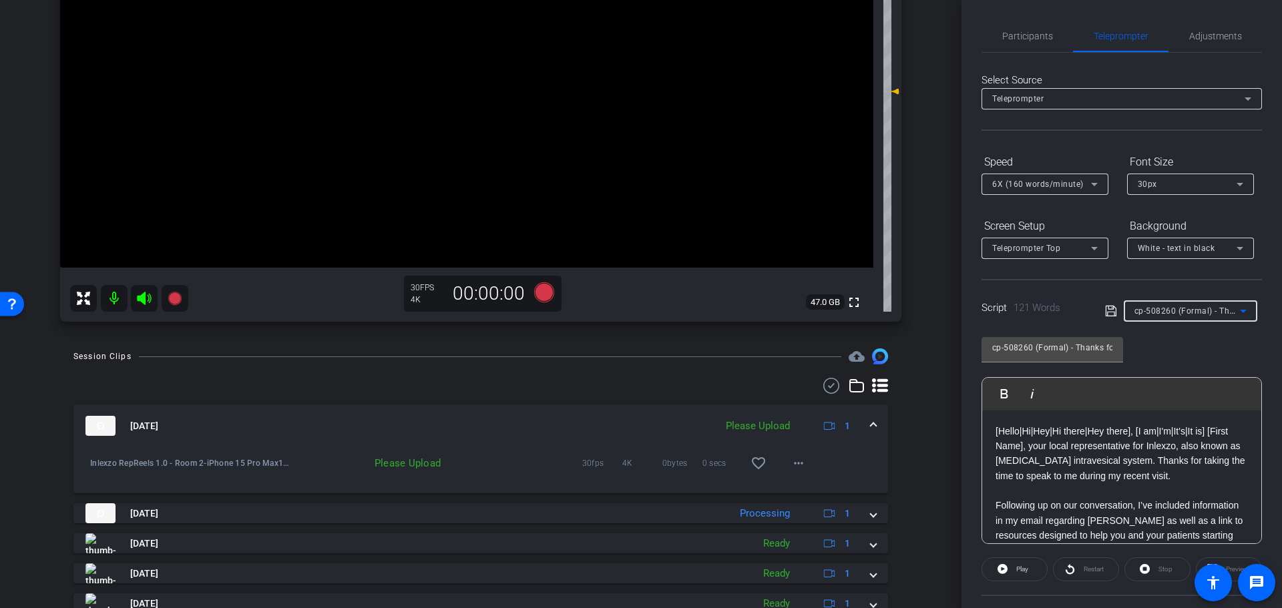
click at [1235, 306] on icon at bounding box center [1243, 311] width 16 height 16
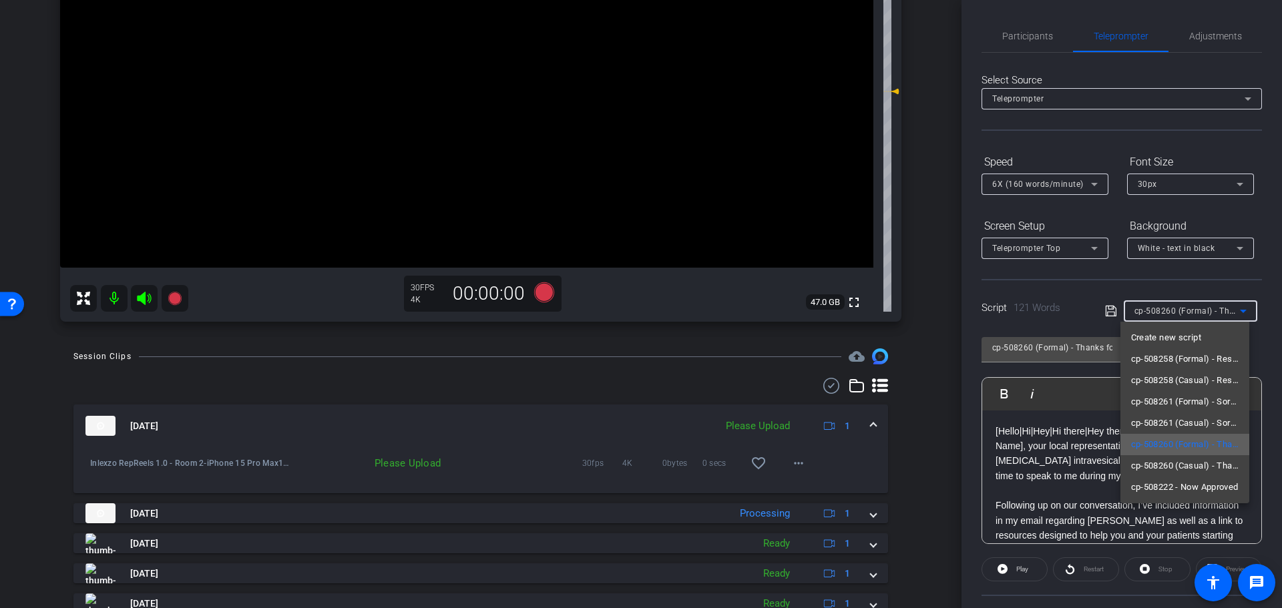
click at [1194, 446] on span "cp-508260 (Formal) - Thanks for Seeing Me" at bounding box center [1185, 445] width 108 height 16
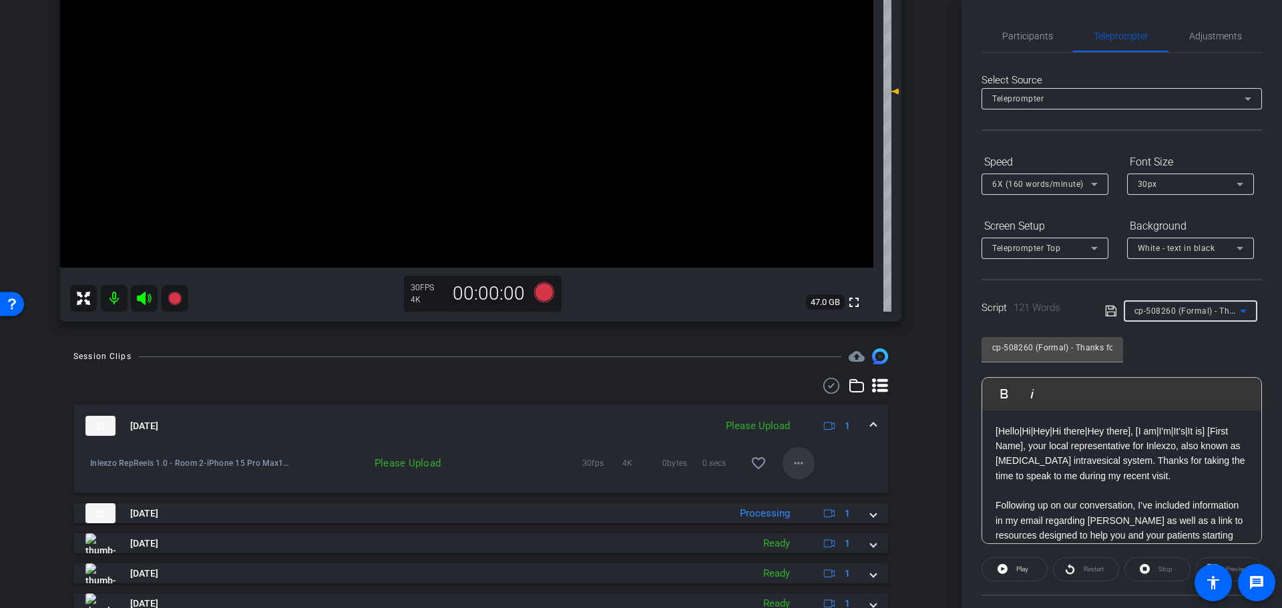
click at [790, 466] on mat-icon "more_horiz" at bounding box center [798, 463] width 16 height 16
click at [804, 495] on span "Upload" at bounding box center [811, 491] width 53 height 16
click at [543, 296] on icon at bounding box center [544, 292] width 20 height 20
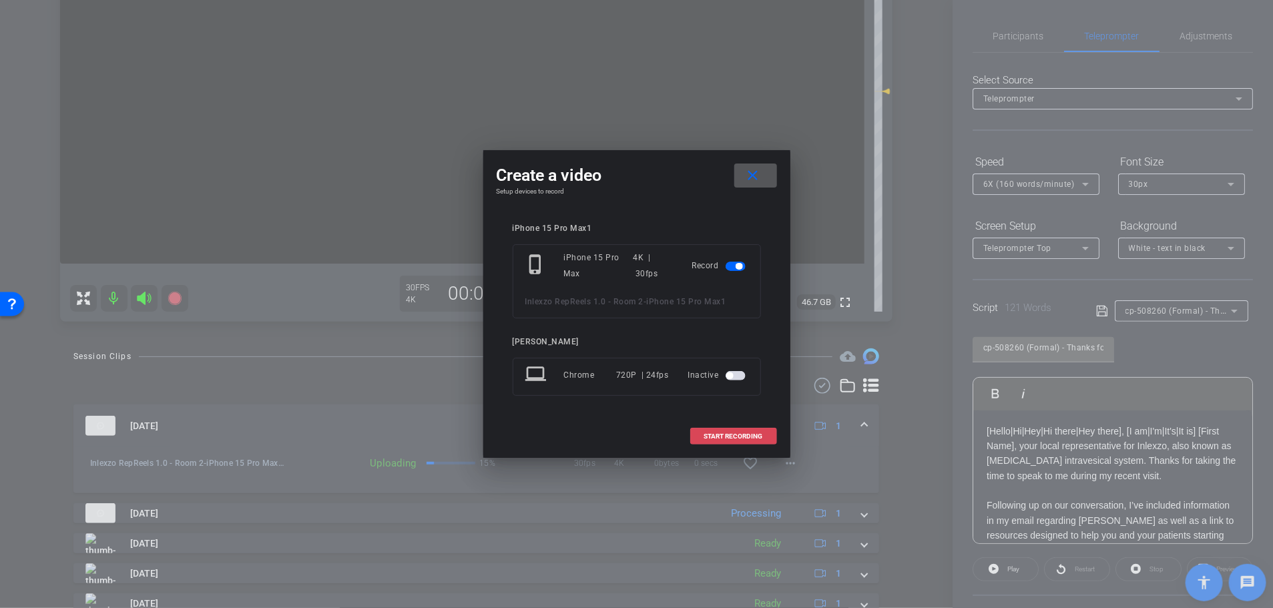
click at [739, 437] on span "START RECORDING" at bounding box center [733, 436] width 59 height 7
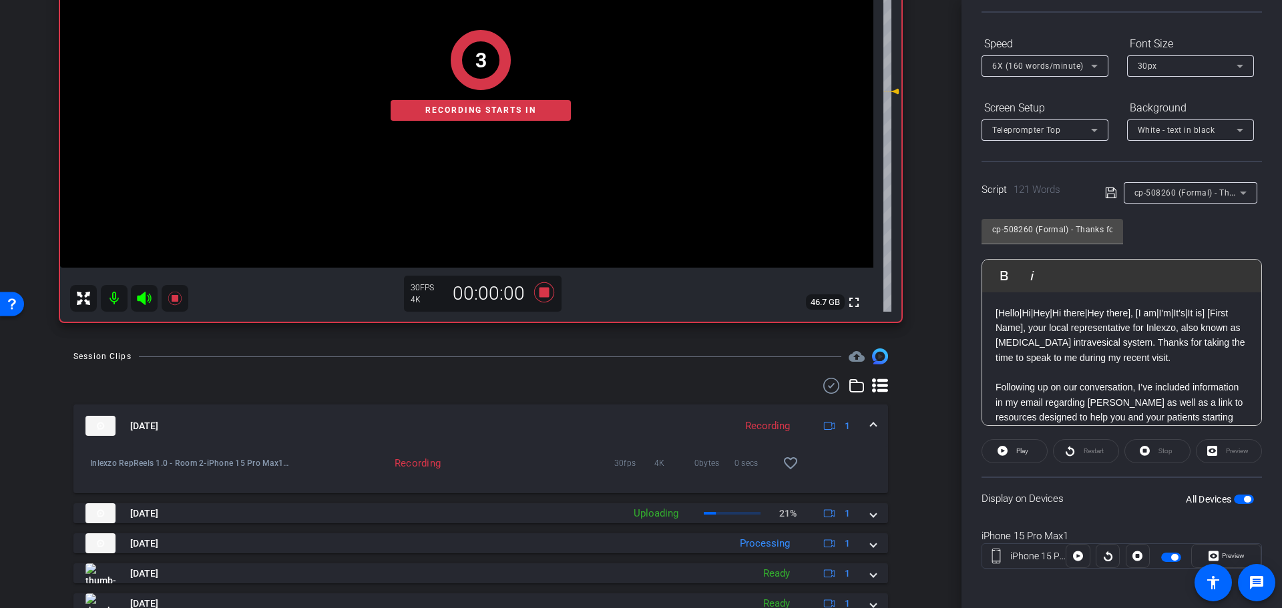
scroll to position [121, 0]
click at [1001, 440] on icon at bounding box center [1002, 448] width 10 height 17
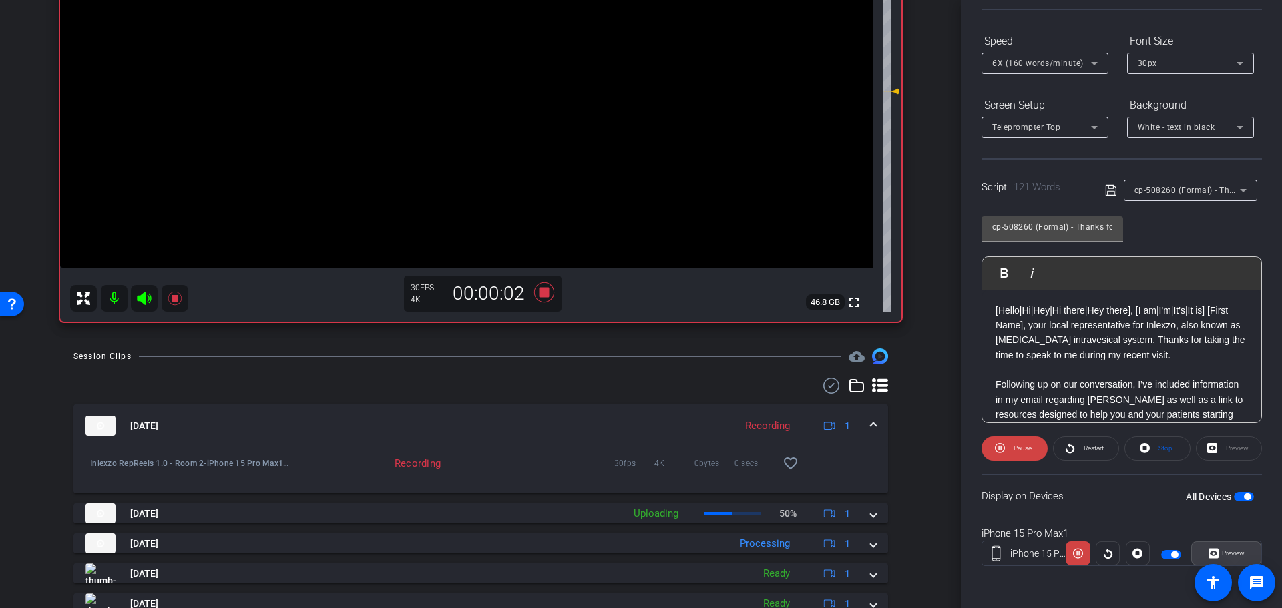
click at [1222, 553] on span "Preview" at bounding box center [1233, 552] width 23 height 7
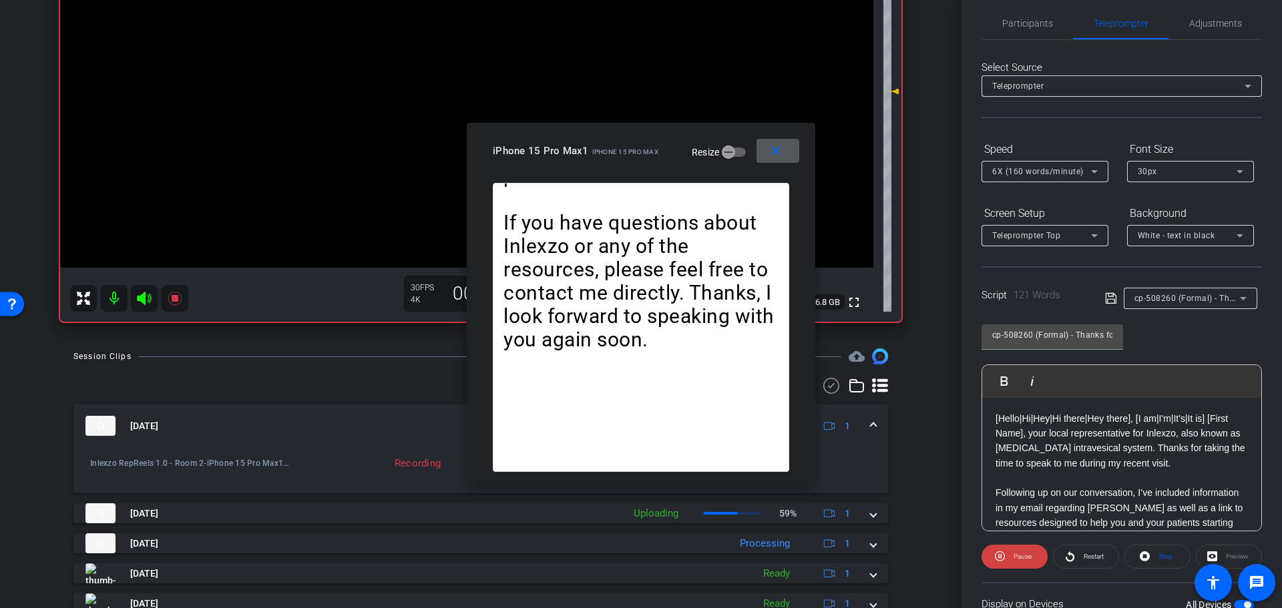
scroll to position [0, 0]
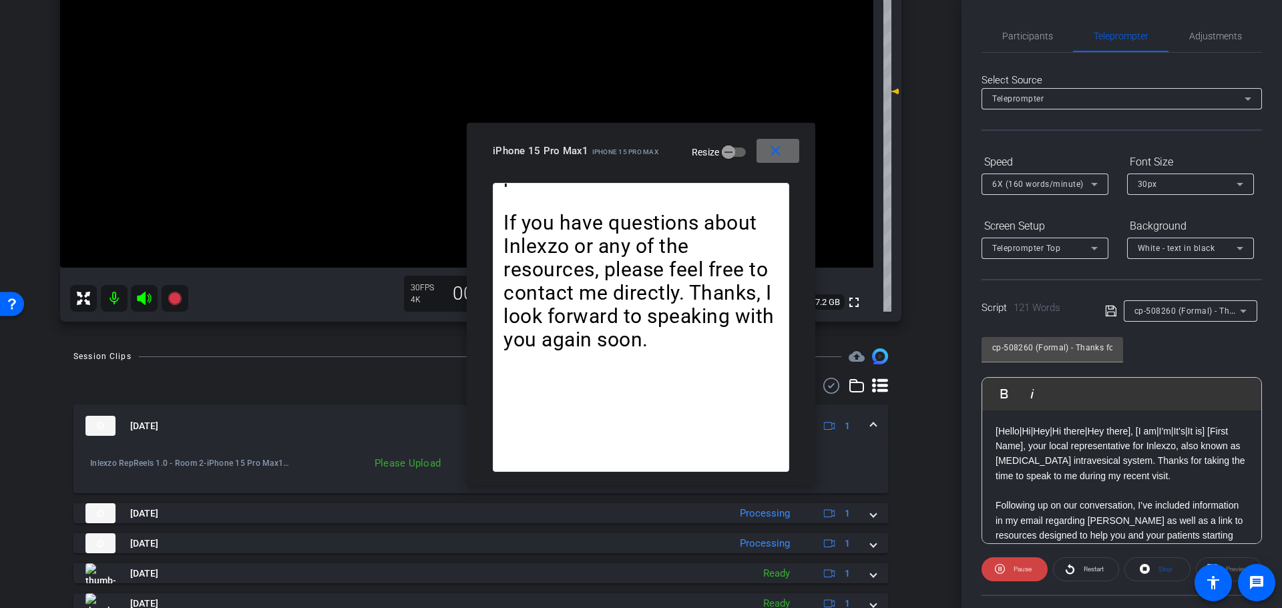
click at [780, 156] on mat-icon "close" at bounding box center [775, 151] width 17 height 17
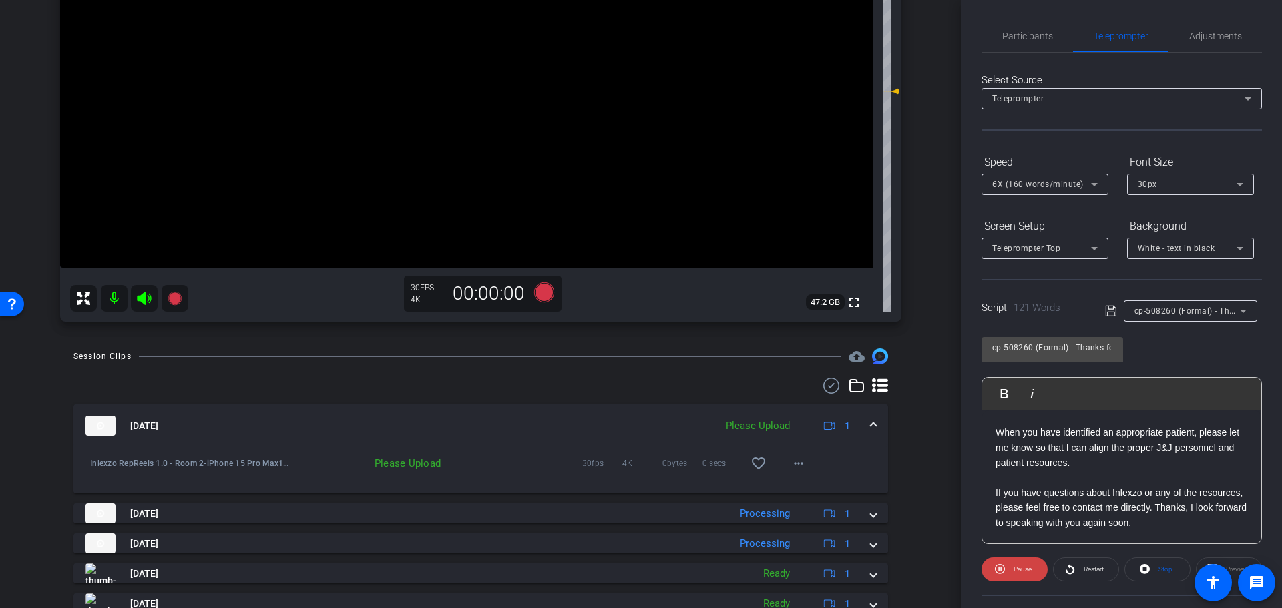
scroll to position [162, 0]
click at [996, 32] on div "Participants" at bounding box center [1026, 36] width 91 height 32
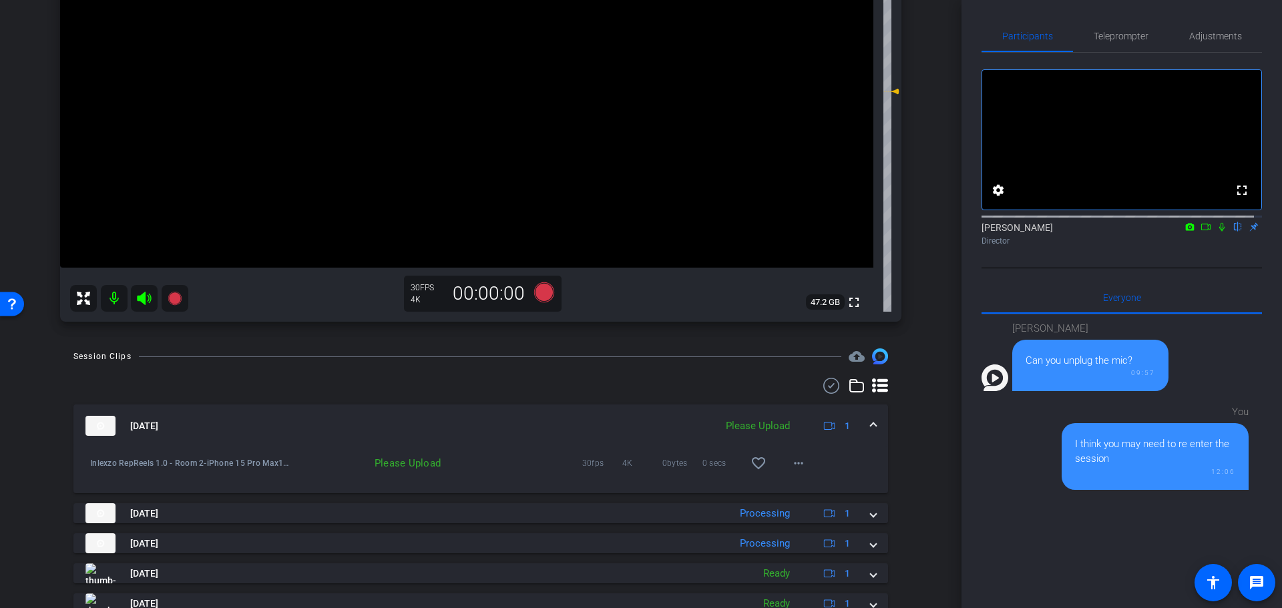
click at [1218, 233] on mat-icon at bounding box center [1222, 227] width 16 height 12
click at [1103, 45] on span "Teleprompter" at bounding box center [1120, 36] width 55 height 32
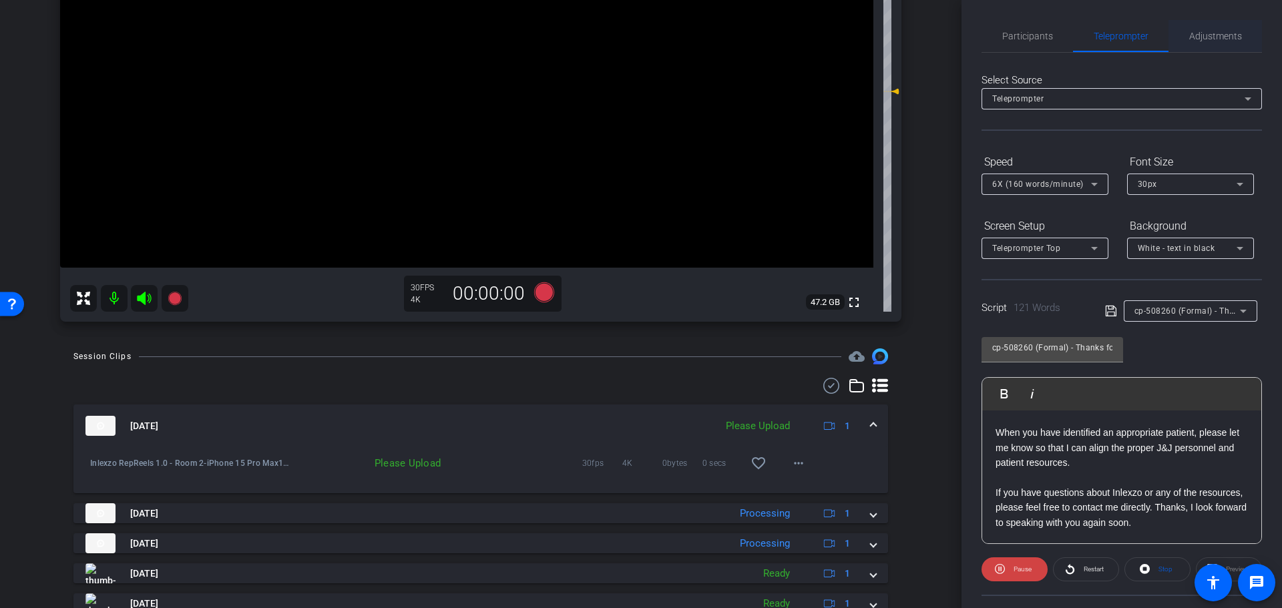
click at [1204, 41] on span "Adjustments" at bounding box center [1215, 35] width 53 height 9
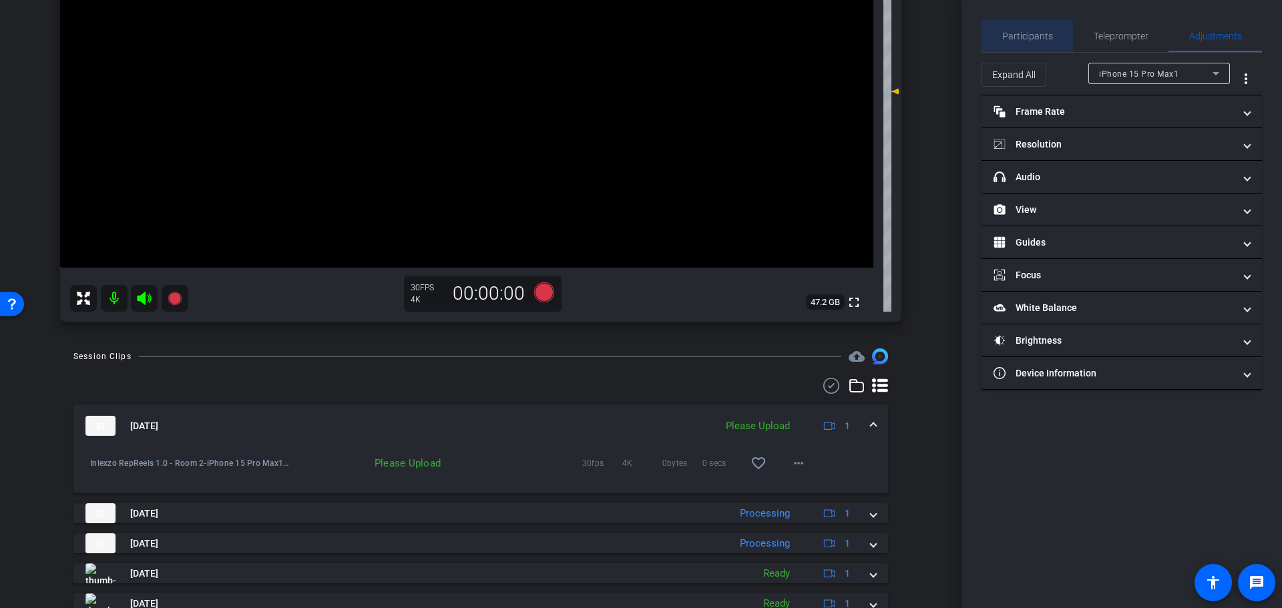
click at [1022, 46] on span "Participants" at bounding box center [1027, 36] width 51 height 32
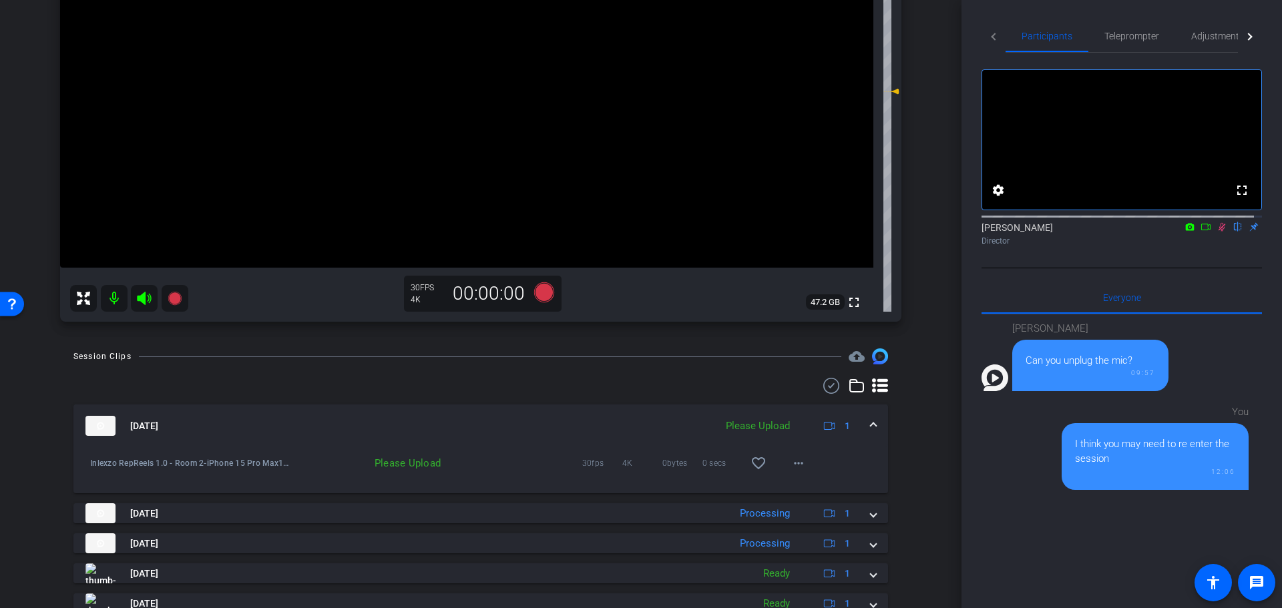
click at [1216, 232] on icon at bounding box center [1221, 226] width 11 height 9
click at [1147, 40] on span "Teleprompter" at bounding box center [1131, 35] width 55 height 9
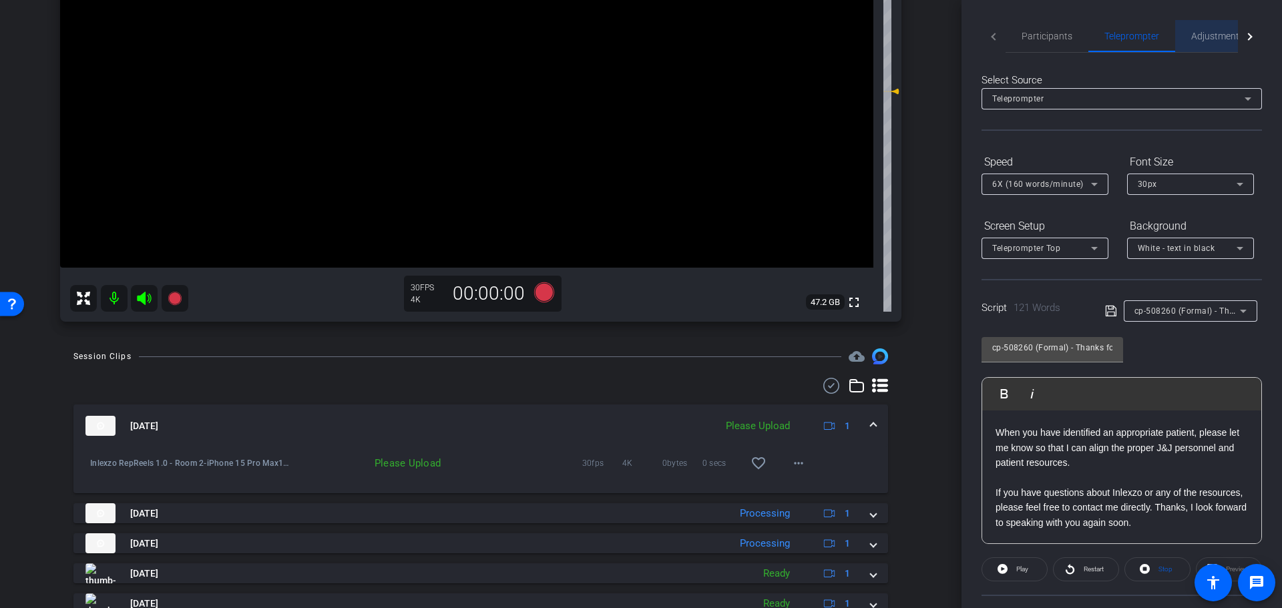
click at [1210, 33] on span "Adjustments" at bounding box center [1217, 35] width 53 height 9
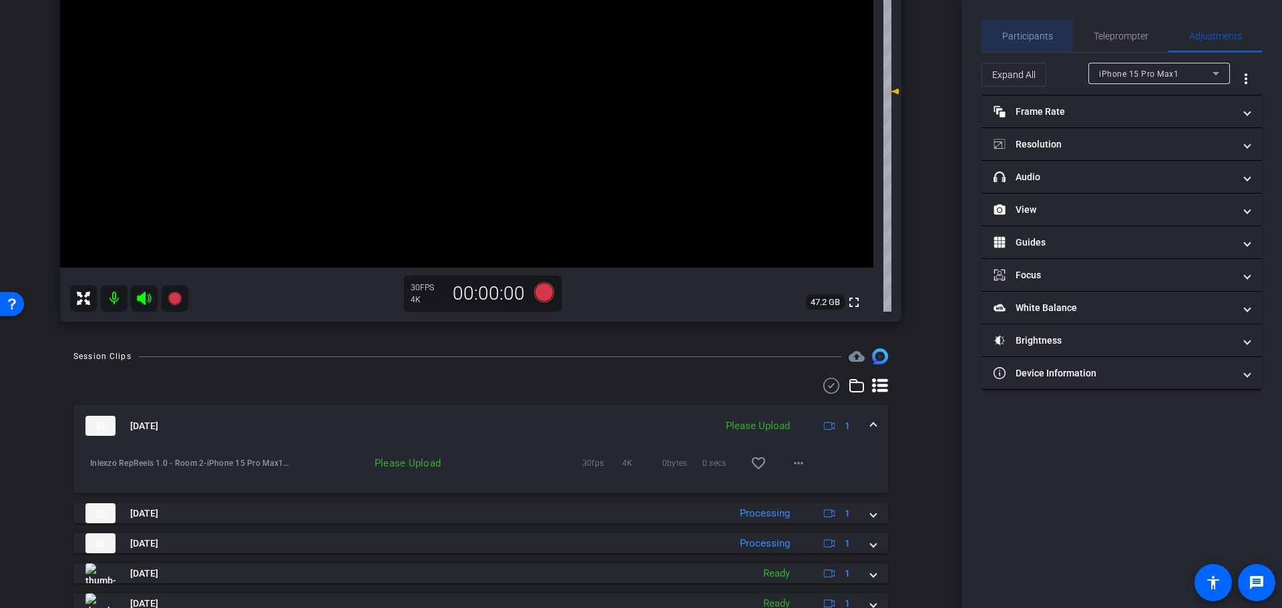
click at [1031, 37] on span "Participants" at bounding box center [1027, 35] width 51 height 9
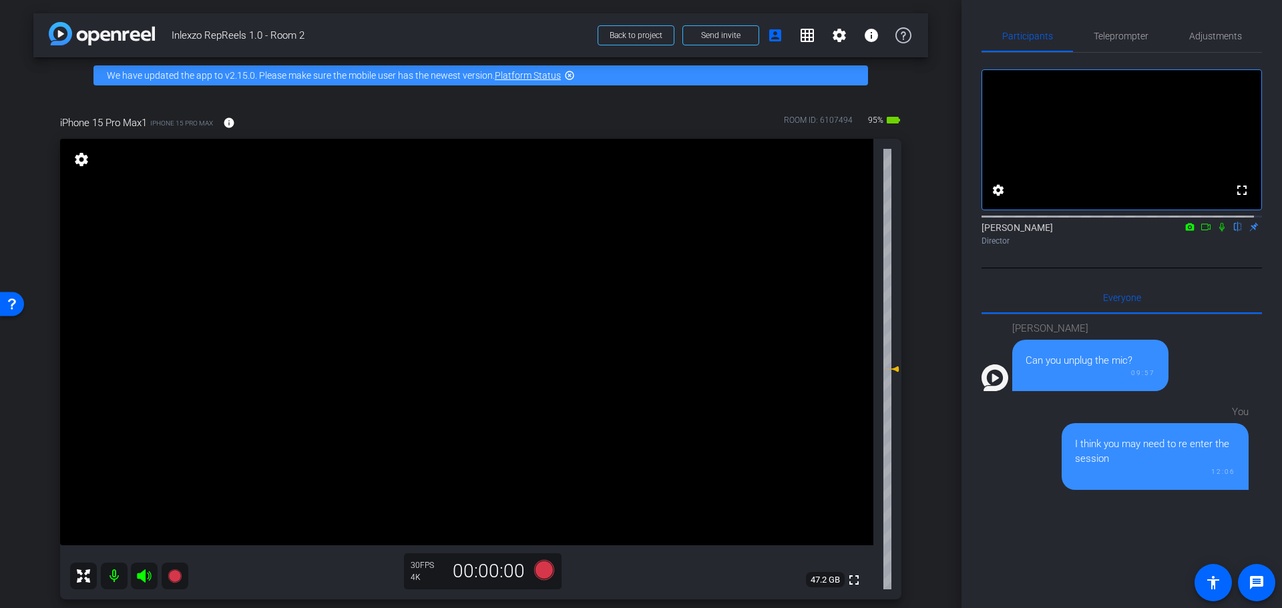
scroll to position [139, 0]
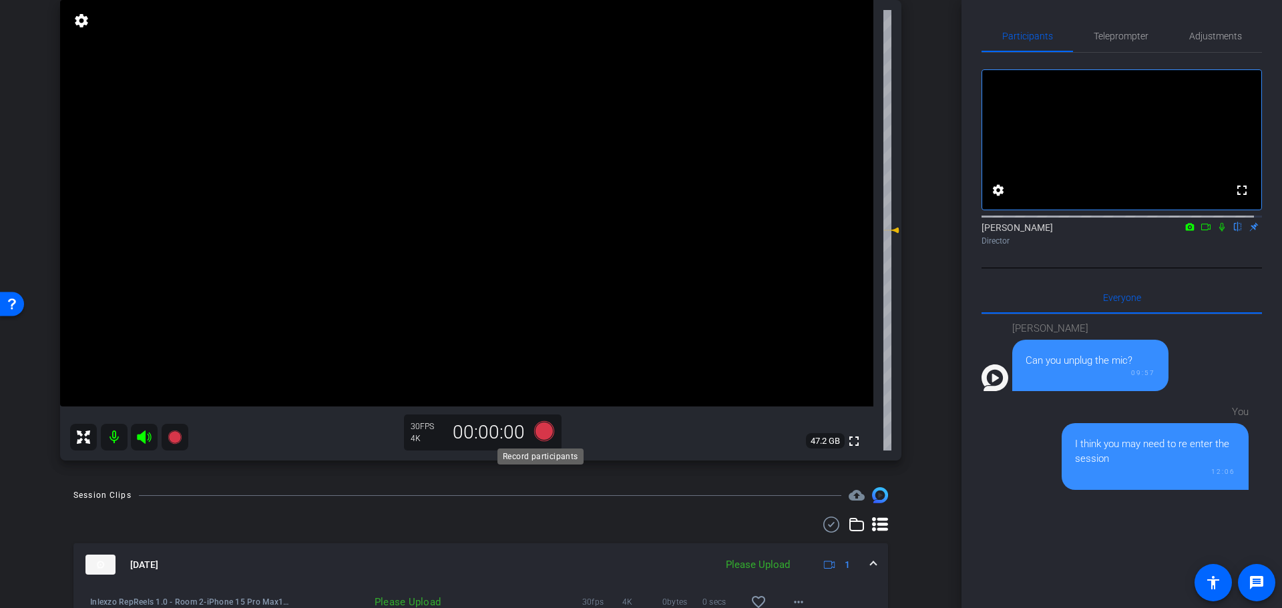
click at [537, 422] on icon at bounding box center [544, 431] width 32 height 24
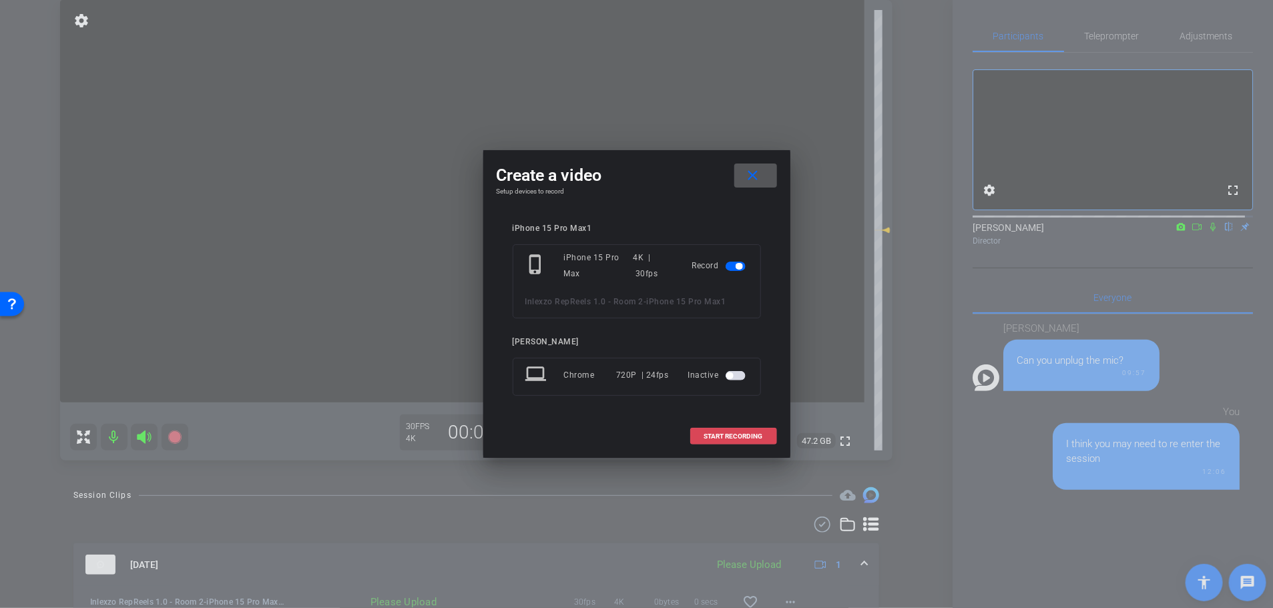
click at [736, 439] on span "START RECORDING" at bounding box center [733, 436] width 59 height 7
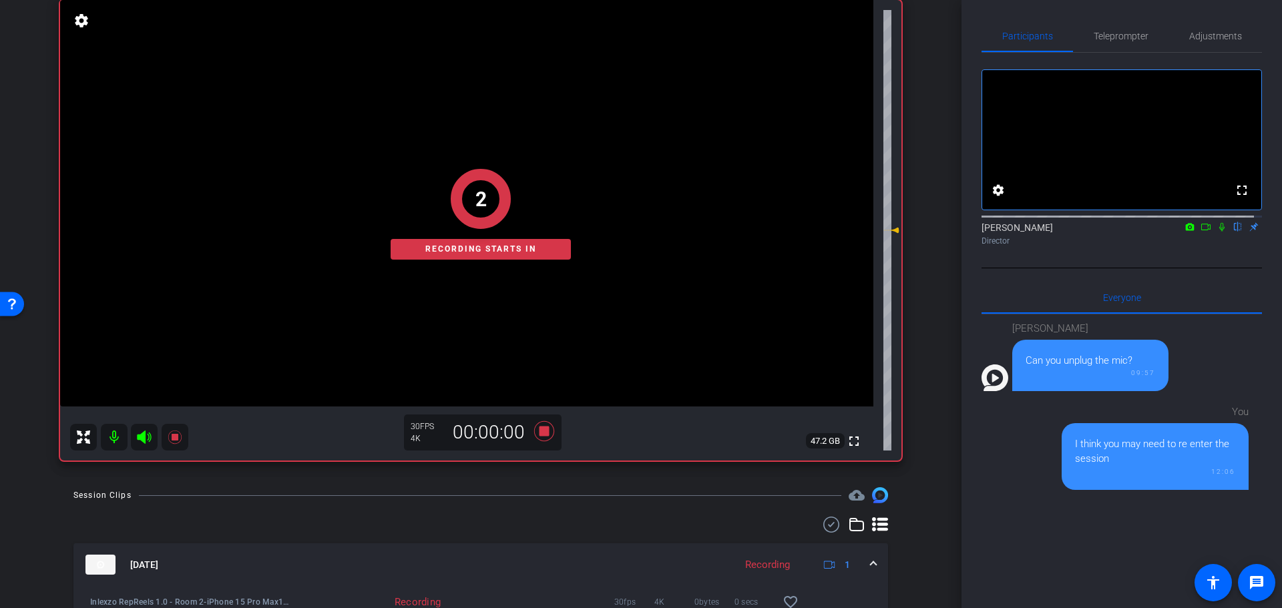
click at [1219, 232] on icon at bounding box center [1221, 227] width 5 height 9
click at [1115, 41] on span "Teleprompter" at bounding box center [1120, 36] width 55 height 32
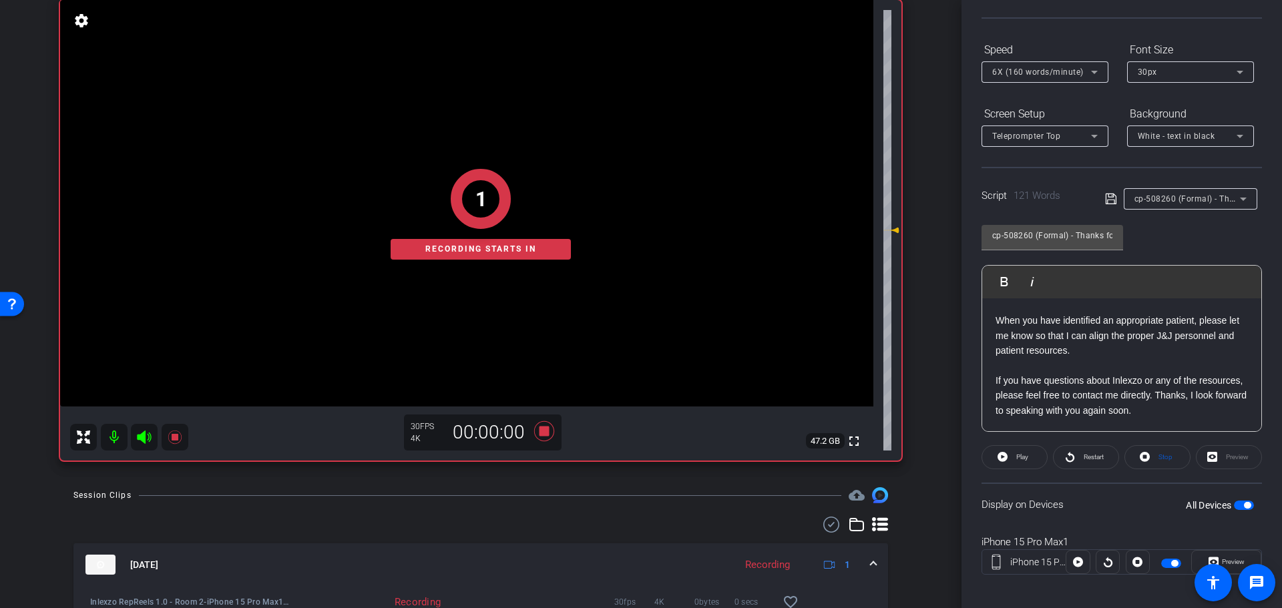
scroll to position [121, 0]
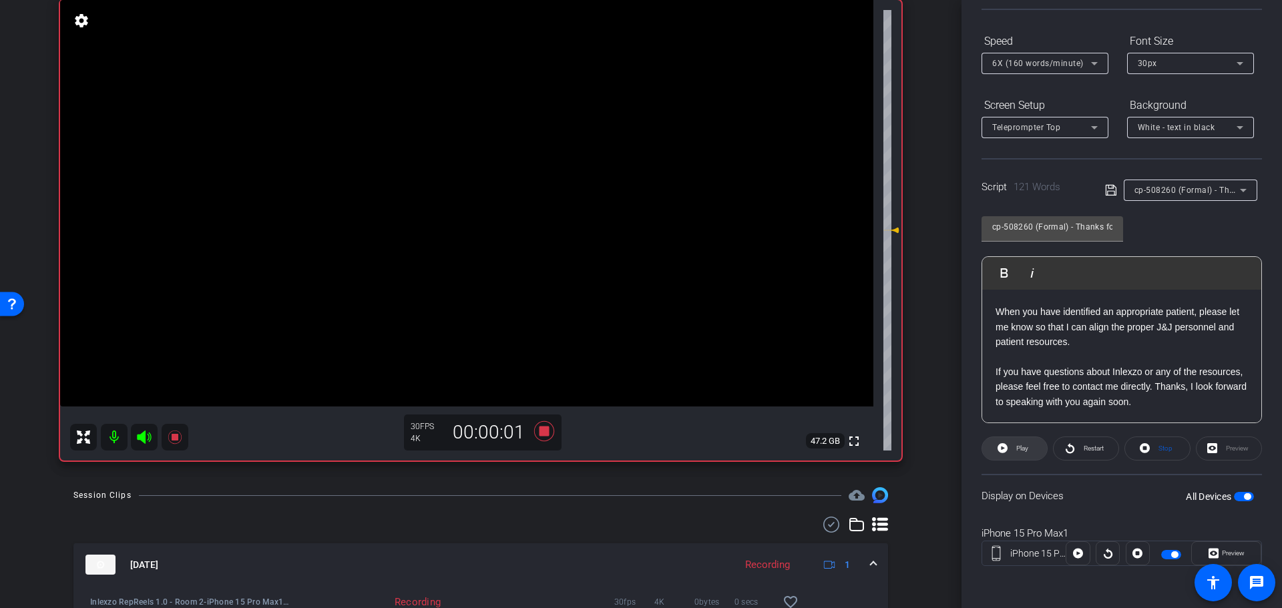
click at [1021, 452] on span "Play" at bounding box center [1020, 448] width 15 height 19
click at [1222, 549] on span "Preview" at bounding box center [1233, 552] width 23 height 7
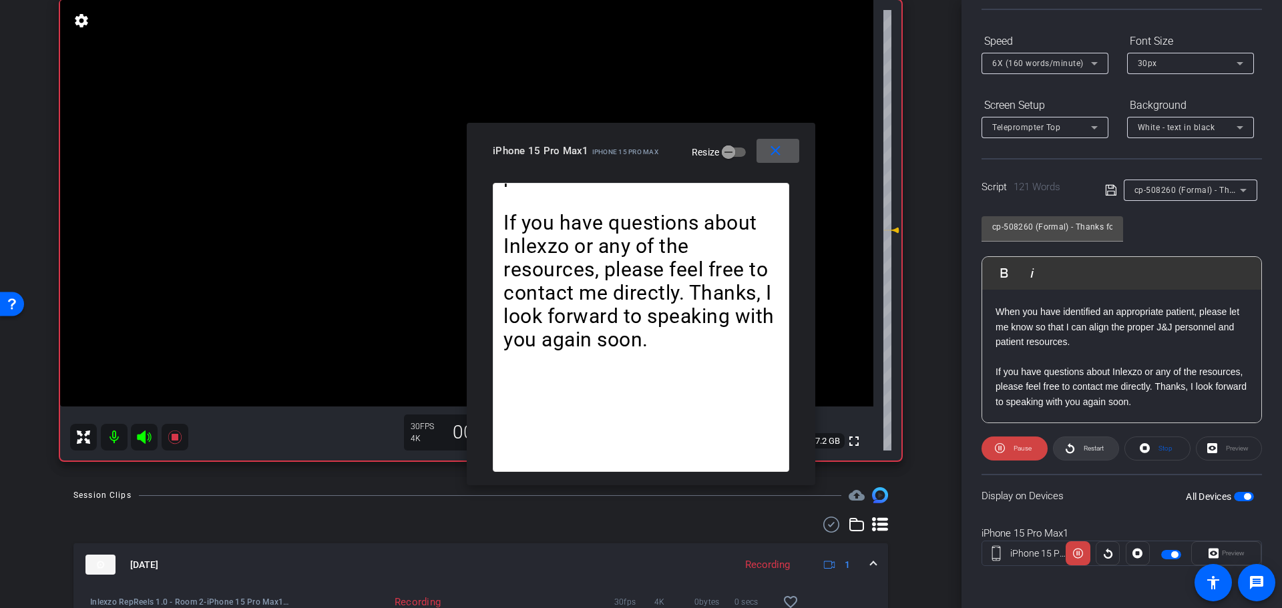
click at [1076, 446] on span at bounding box center [1085, 449] width 65 height 32
click at [1083, 450] on span "Restart" at bounding box center [1093, 448] width 20 height 7
click at [780, 157] on mat-icon "close" at bounding box center [775, 151] width 17 height 17
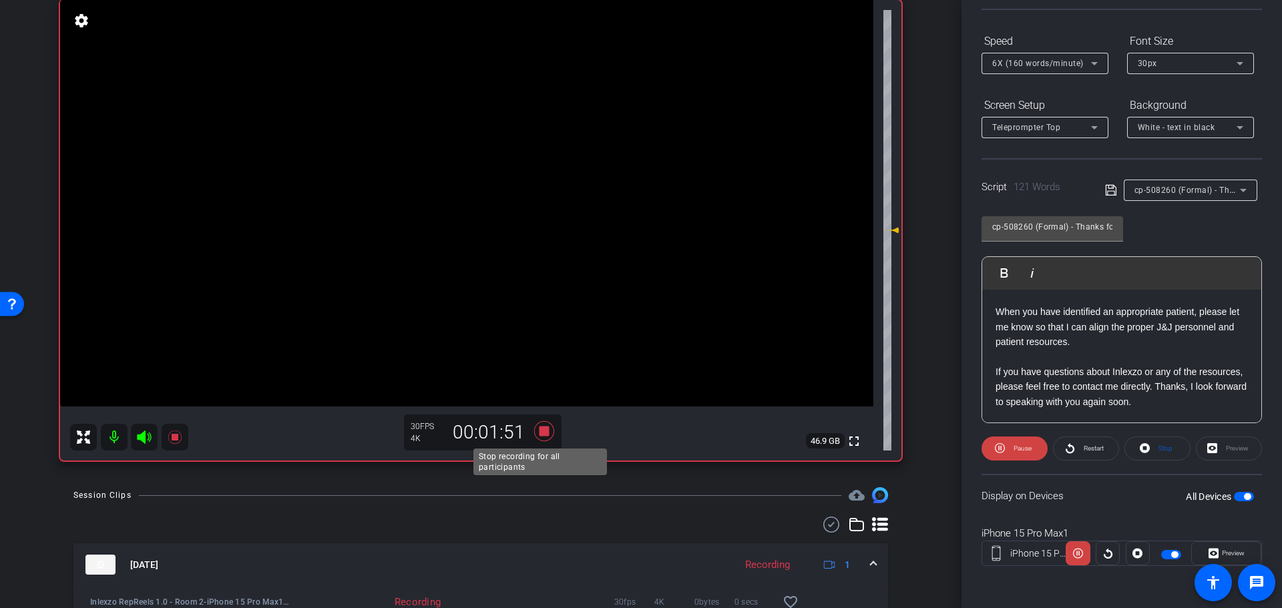
drag, startPoint x: 545, startPoint y: 429, endPoint x: 574, endPoint y: 431, distance: 28.8
click at [545, 430] on icon at bounding box center [544, 431] width 32 height 24
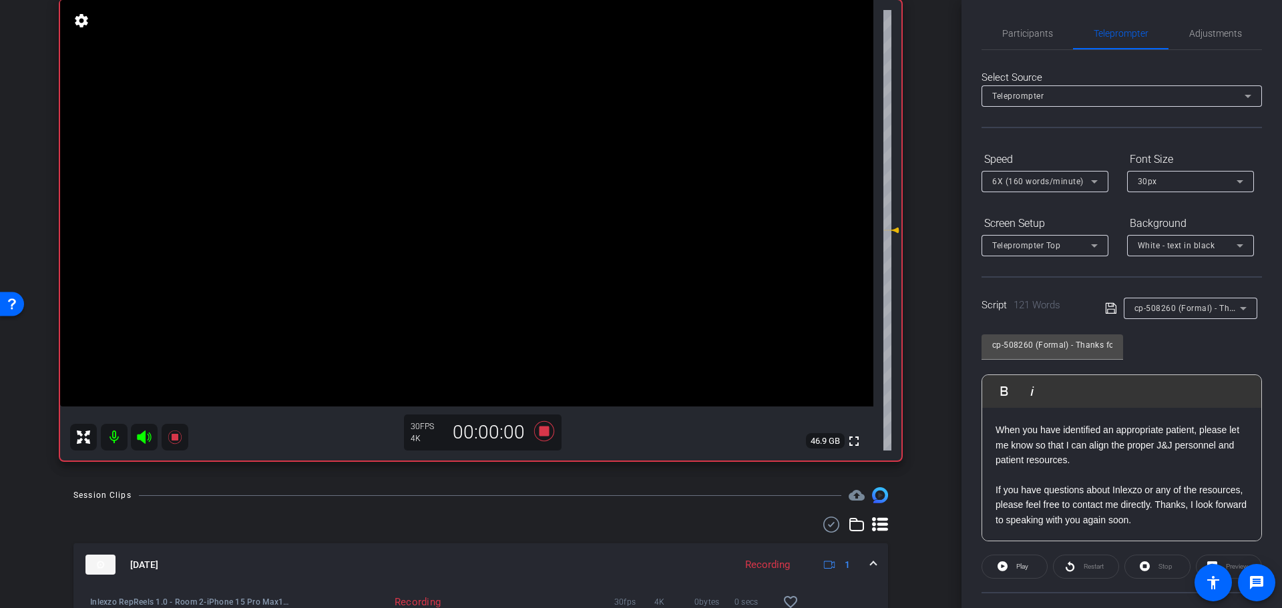
scroll to position [0, 0]
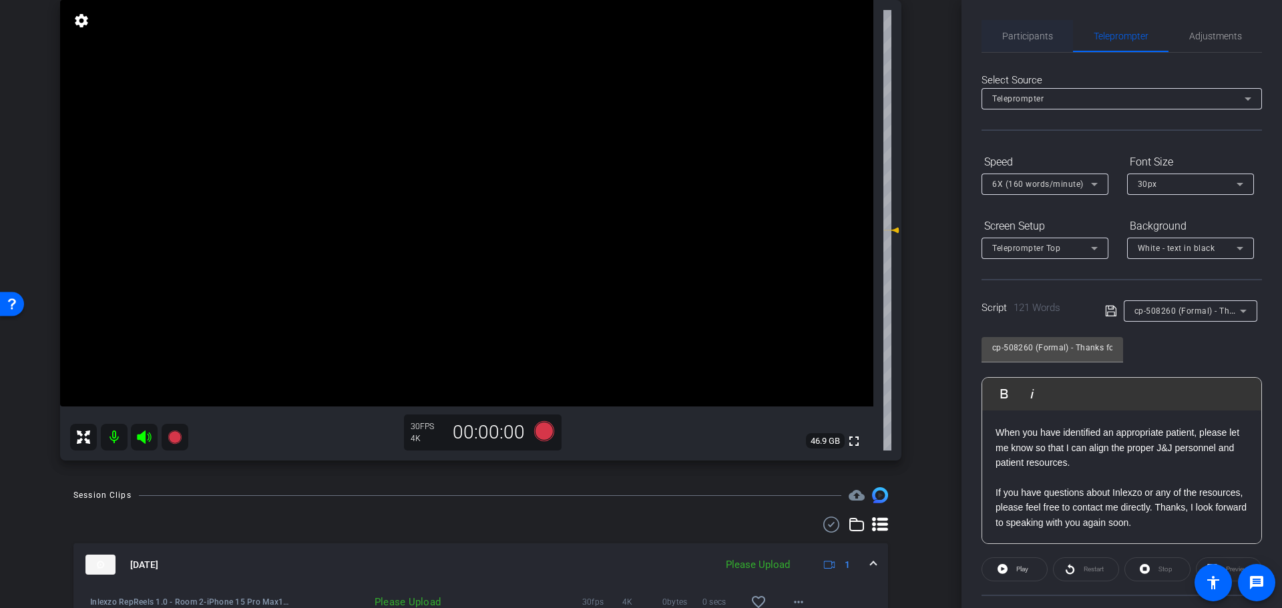
click at [1019, 34] on span "Participants" at bounding box center [1027, 35] width 51 height 9
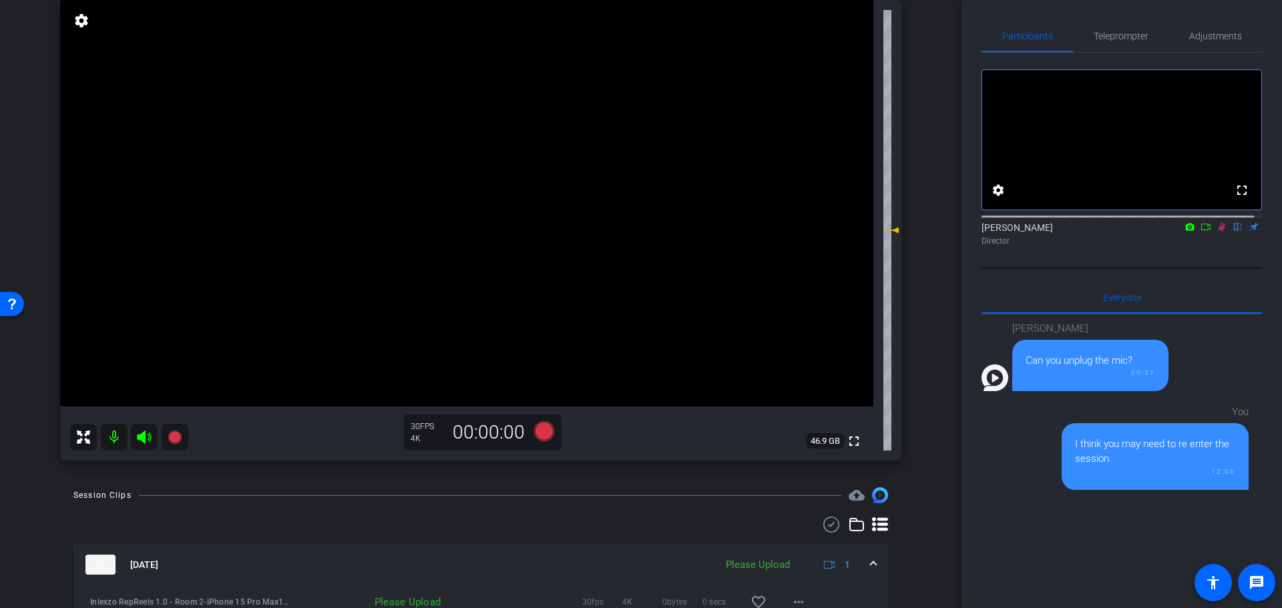
click at [1219, 233] on mat-icon at bounding box center [1222, 227] width 16 height 12
click at [1125, 36] on span "Teleprompter" at bounding box center [1120, 35] width 55 height 9
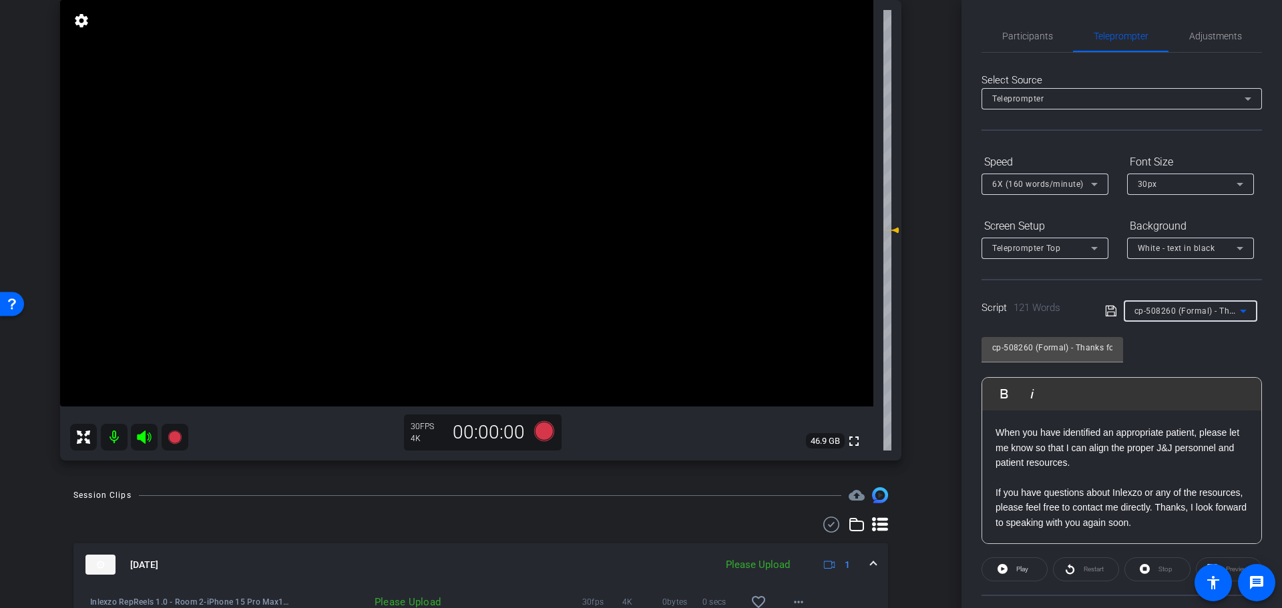
click at [1196, 316] on div "cp-508260 (Formal) - Thanks for Seeing Me" at bounding box center [1186, 310] width 105 height 17
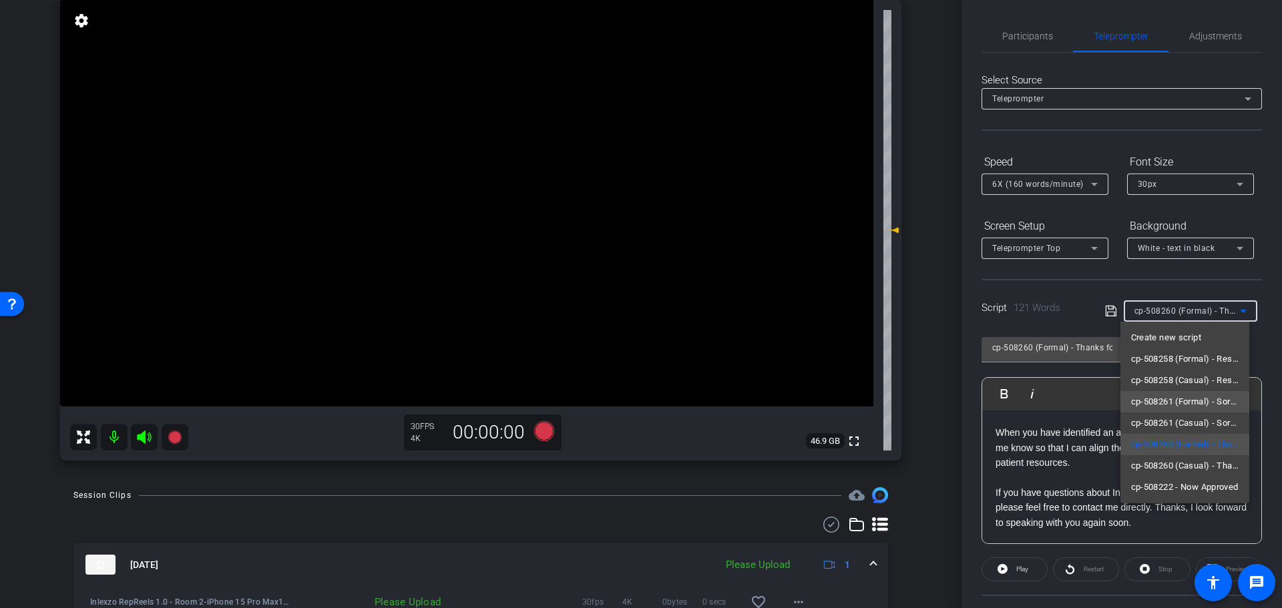
click at [1214, 401] on span "cp-508261 (Formal) - Sorry I Missed You" at bounding box center [1185, 402] width 108 height 16
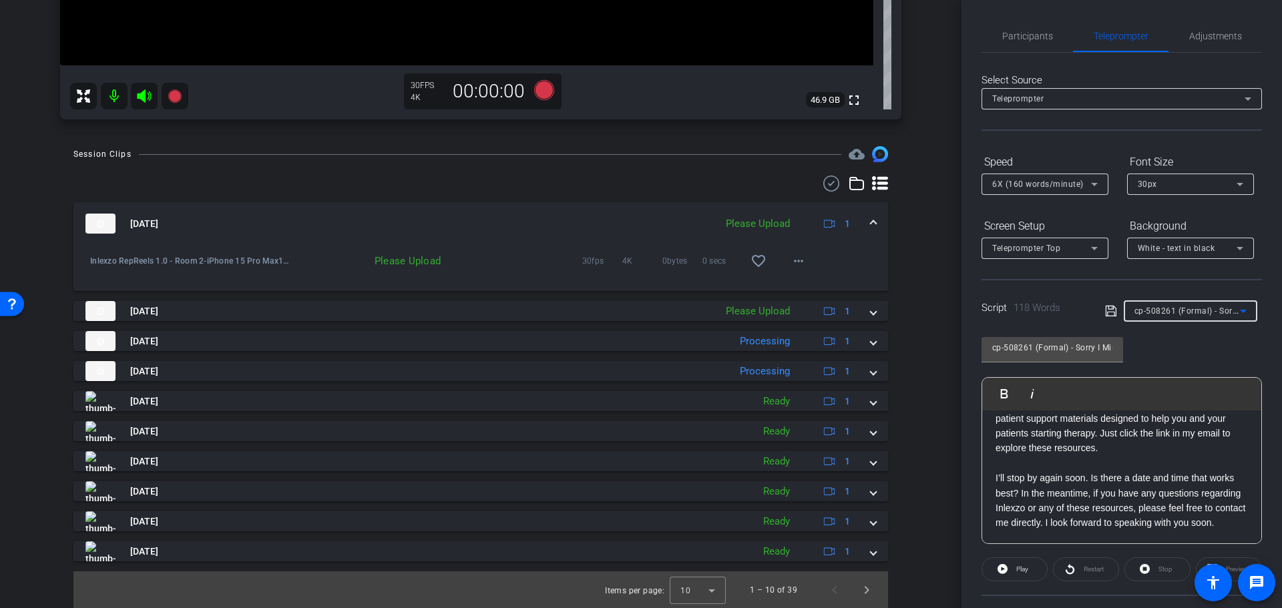
scroll to position [481, 0]
click at [870, 312] on span at bounding box center [872, 311] width 5 height 14
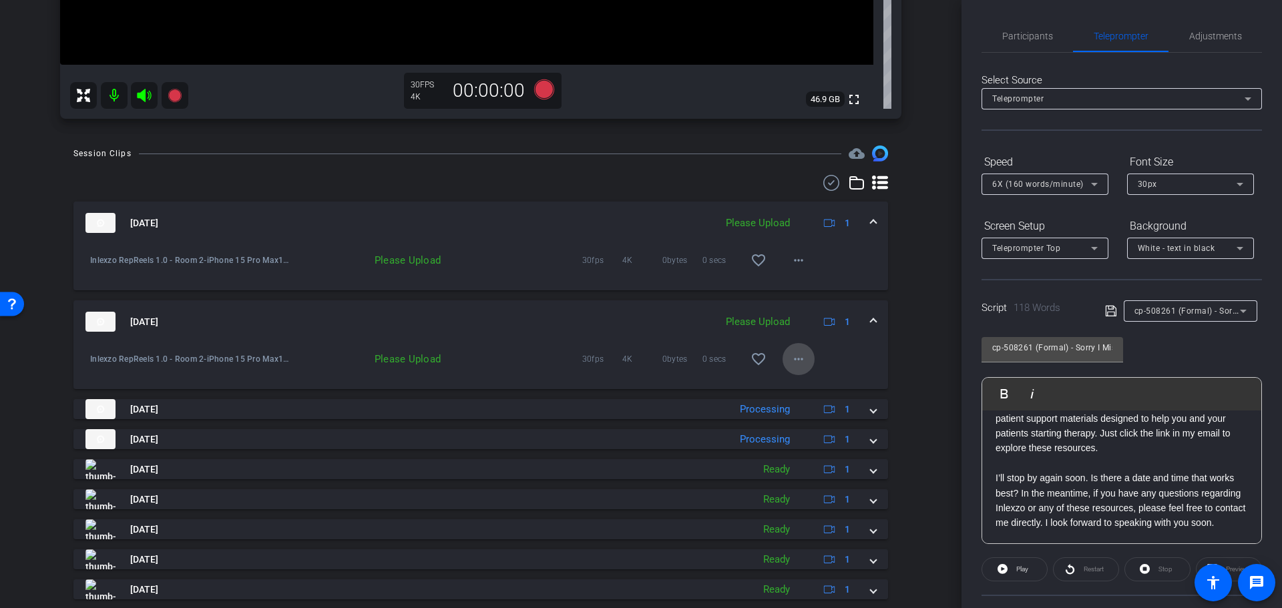
click at [794, 360] on mat-icon "more_horiz" at bounding box center [798, 359] width 16 height 16
click at [798, 389] on span "Upload" at bounding box center [811, 387] width 53 height 16
click at [793, 270] on span at bounding box center [798, 260] width 32 height 32
click at [808, 288] on span "Upload" at bounding box center [811, 288] width 53 height 16
click at [797, 354] on mat-icon "more_horiz" at bounding box center [798, 359] width 16 height 16
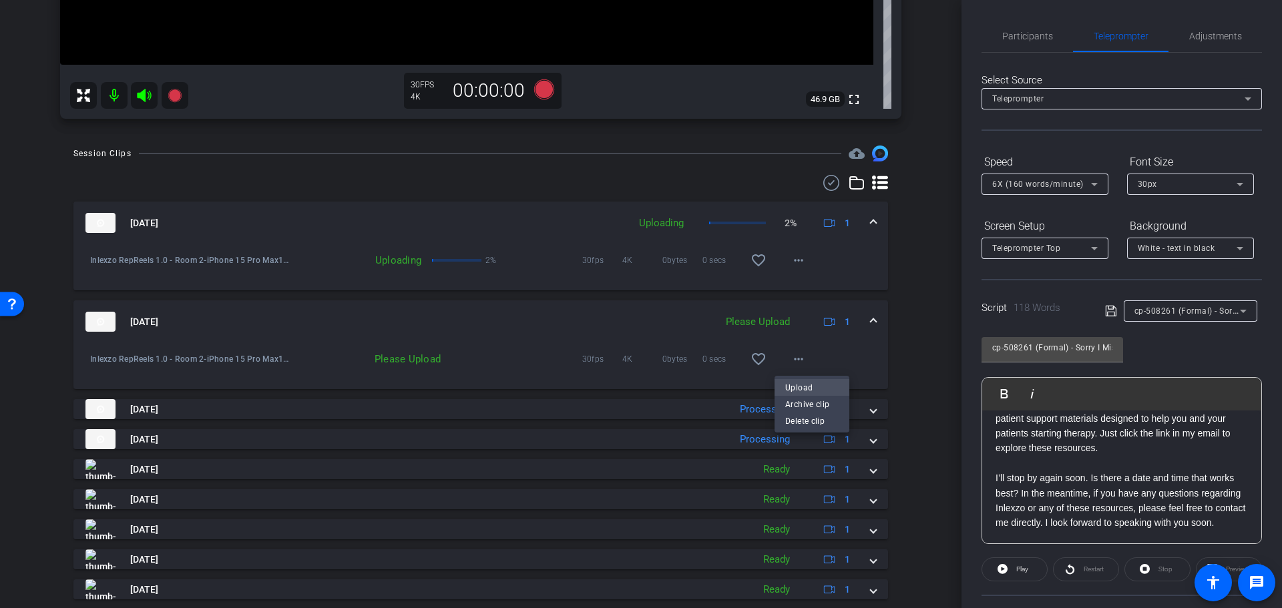
click at [798, 381] on span "Upload" at bounding box center [811, 387] width 53 height 16
click at [919, 347] on div "arrow_back Inlexzo RepReels 1.0 - Room 2 Back to project Send invite account_bo…" at bounding box center [480, 304] width 961 height 608
click at [794, 364] on mat-icon "more_horiz" at bounding box center [798, 359] width 16 height 16
click at [810, 383] on span "Upload" at bounding box center [811, 387] width 53 height 16
click at [792, 362] on mat-icon "more_horiz" at bounding box center [798, 359] width 16 height 16
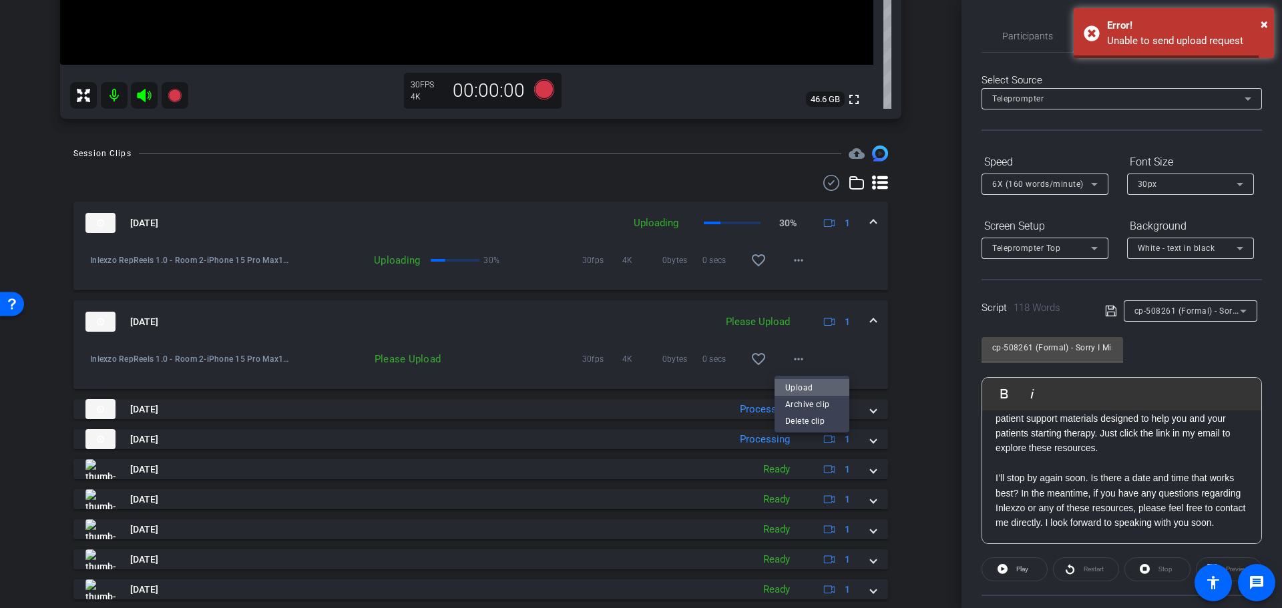
click at [802, 386] on span "Upload" at bounding box center [811, 387] width 53 height 16
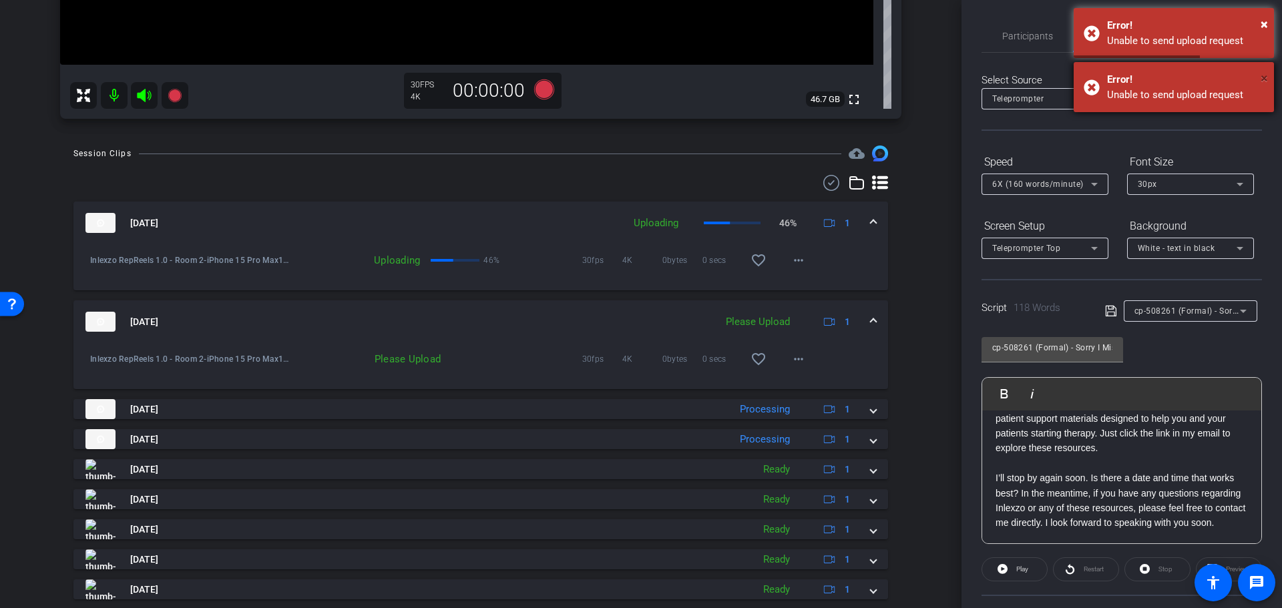
click at [1262, 73] on span "×" at bounding box center [1263, 78] width 7 height 16
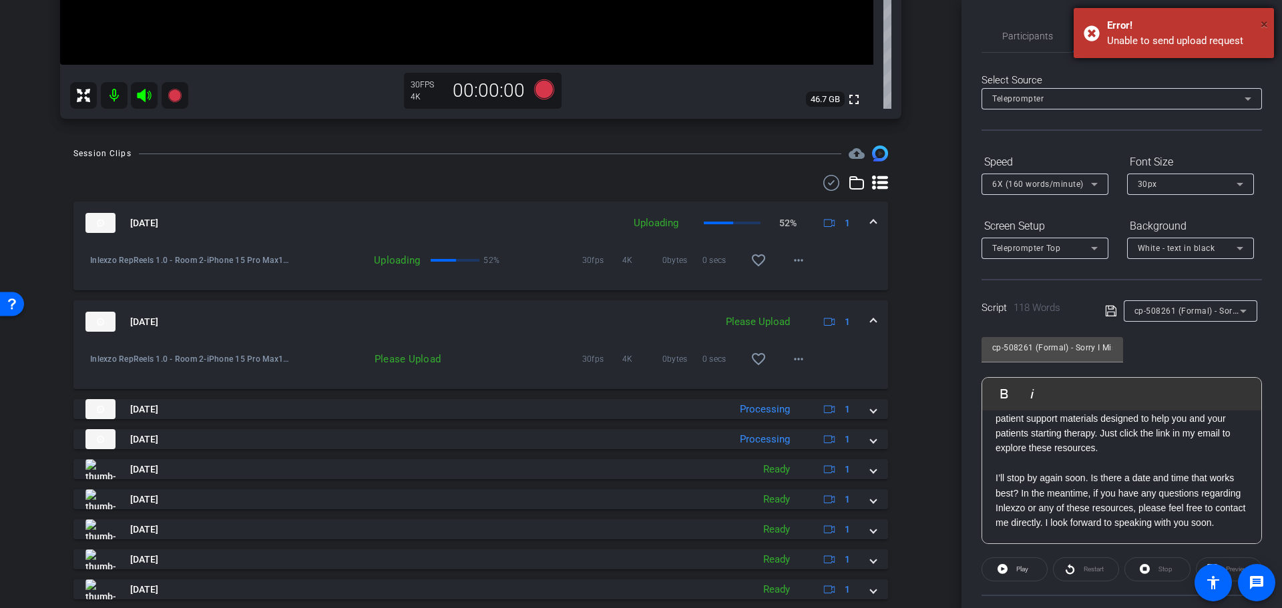
click at [1262, 23] on span "×" at bounding box center [1263, 24] width 7 height 16
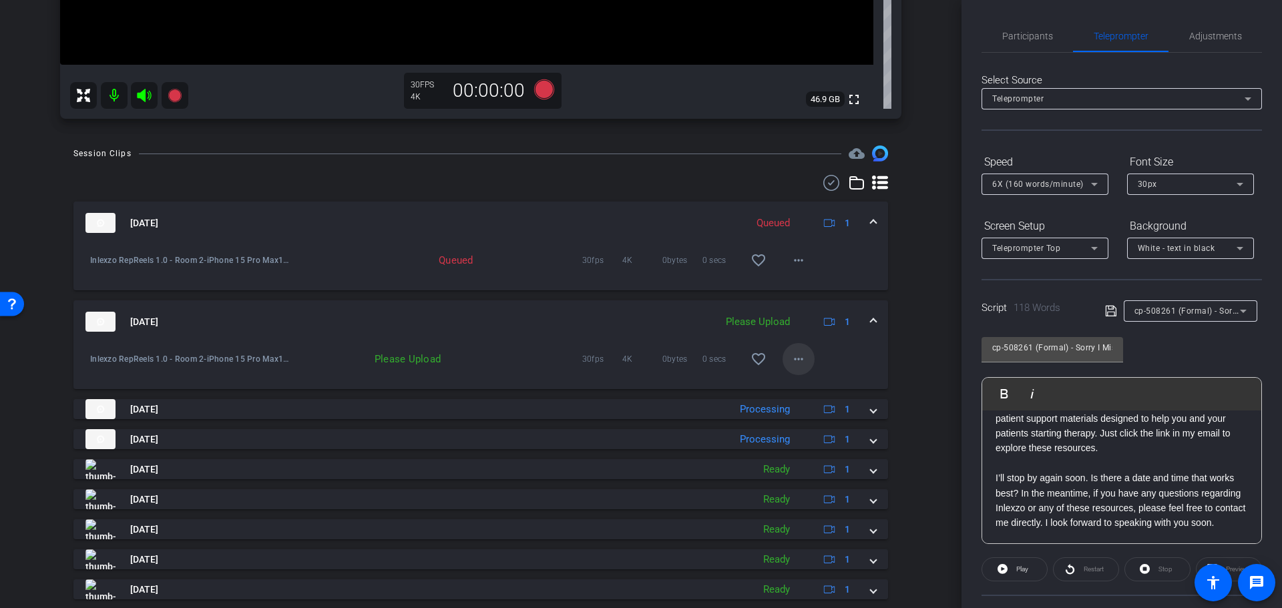
click at [790, 361] on mat-icon "more_horiz" at bounding box center [798, 359] width 16 height 16
click at [797, 384] on span "Upload" at bounding box center [811, 387] width 53 height 16
click at [790, 359] on mat-icon "more_horiz" at bounding box center [798, 359] width 16 height 16
click at [805, 383] on span "Upload" at bounding box center [811, 387] width 53 height 16
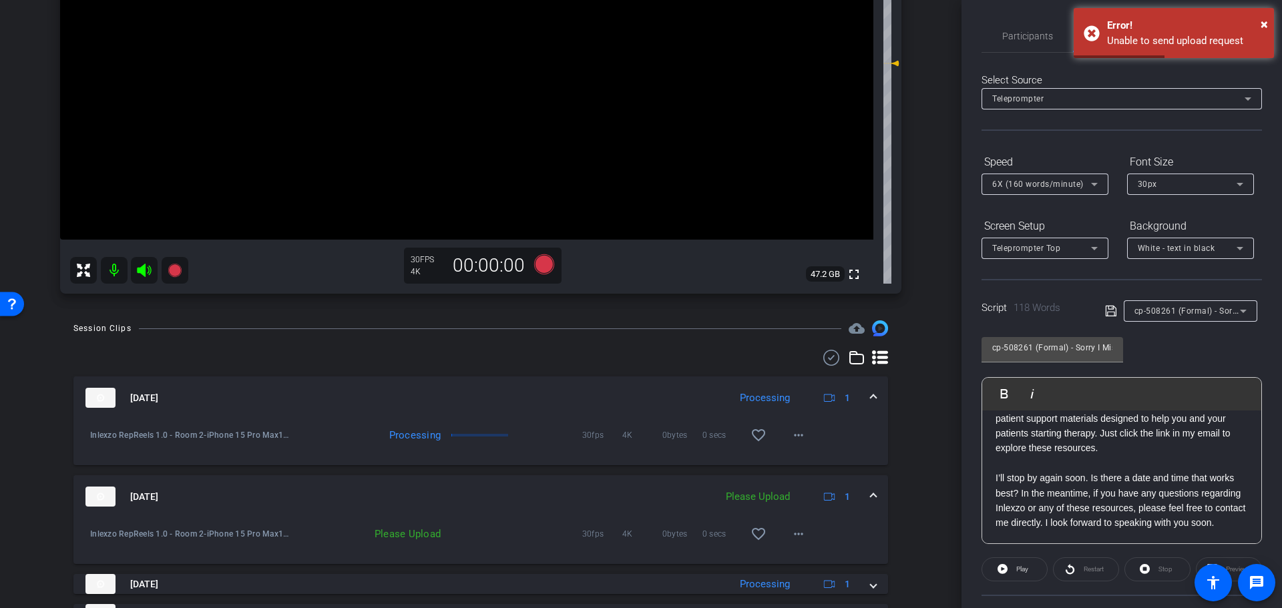
scroll to position [132, 0]
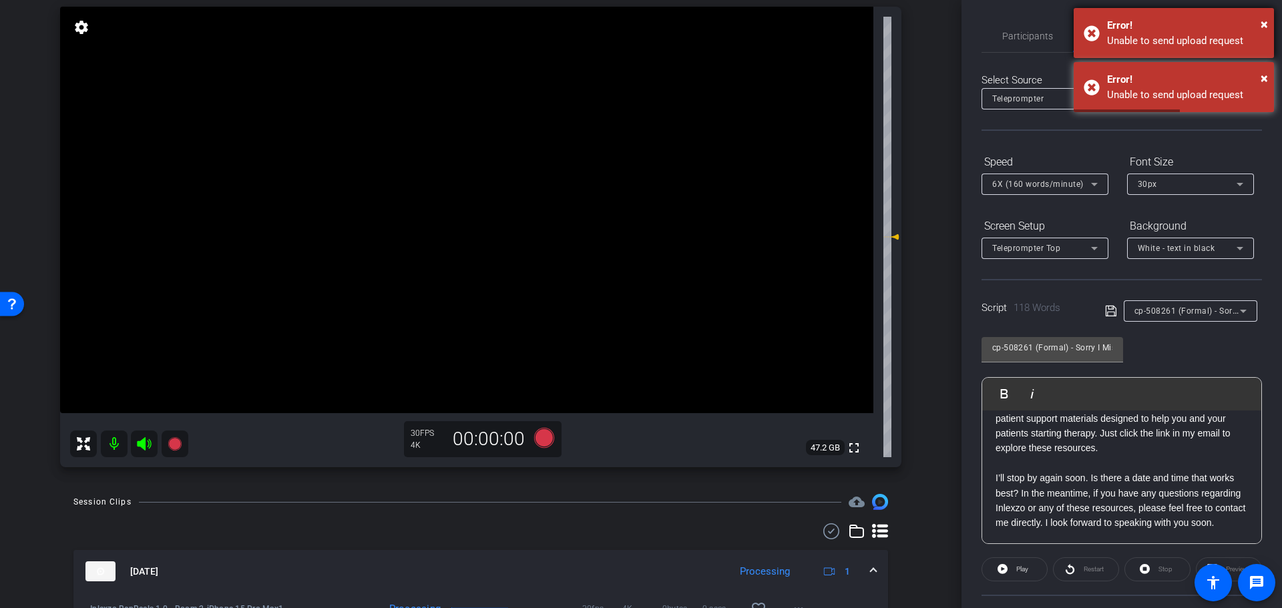
click at [1268, 26] on div "× Error! Unable to send upload request" at bounding box center [1173, 33] width 200 height 50
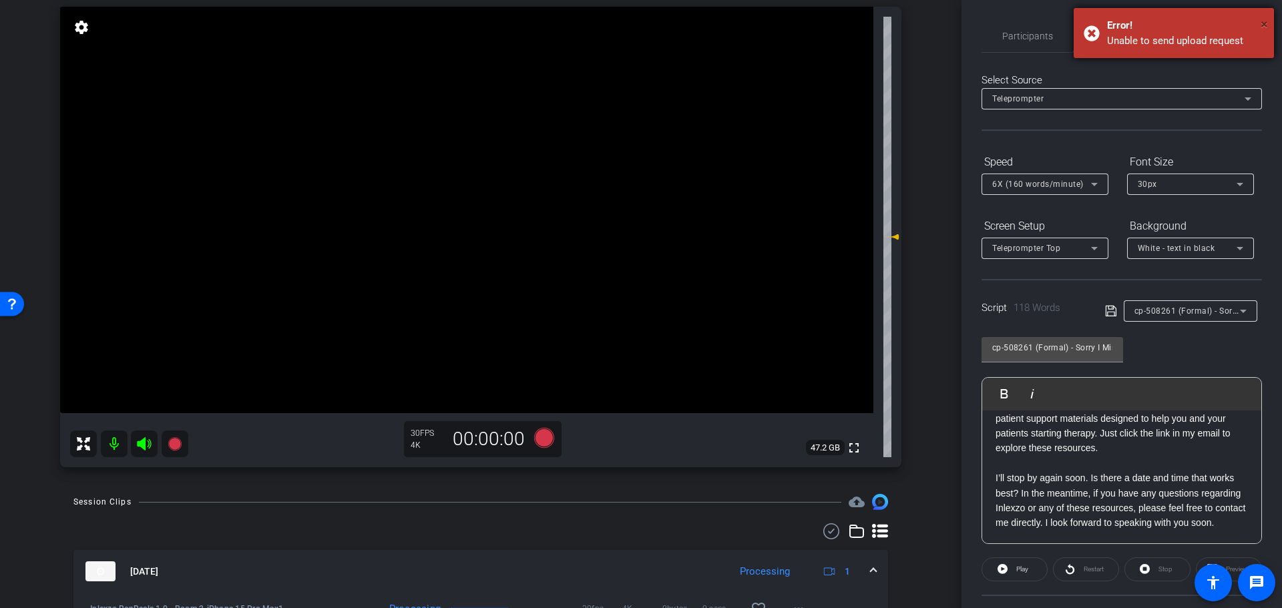
click at [1266, 23] on span "×" at bounding box center [1263, 24] width 7 height 16
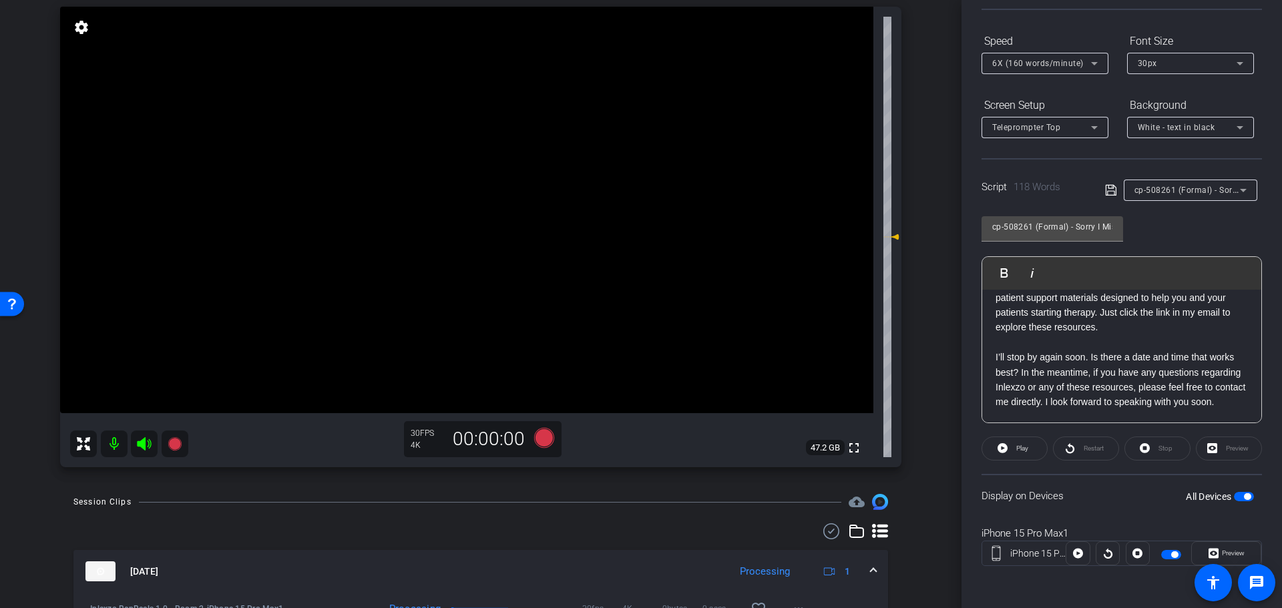
click at [1187, 188] on span "cp-508261 (Formal) - Sorry I Missed You" at bounding box center [1213, 189] width 158 height 11
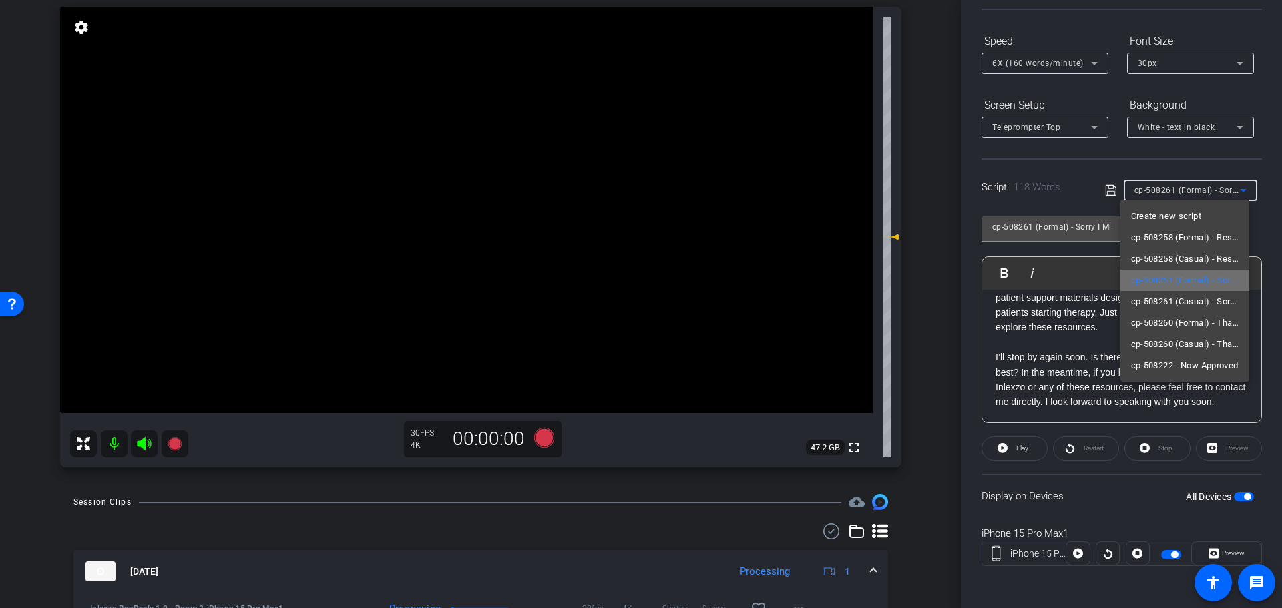
click at [1206, 278] on span "cp-508261 (Formal) - Sorry I Missed You" at bounding box center [1185, 280] width 108 height 16
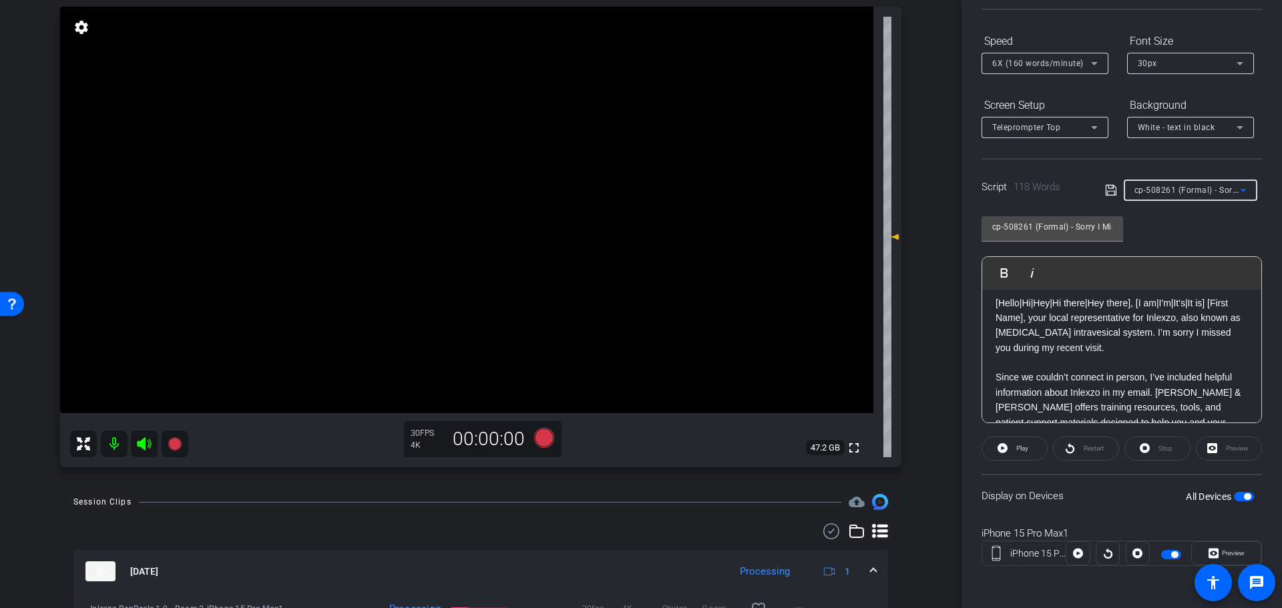
scroll to position [0, 0]
click at [117, 445] on mat-icon at bounding box center [114, 444] width 27 height 27
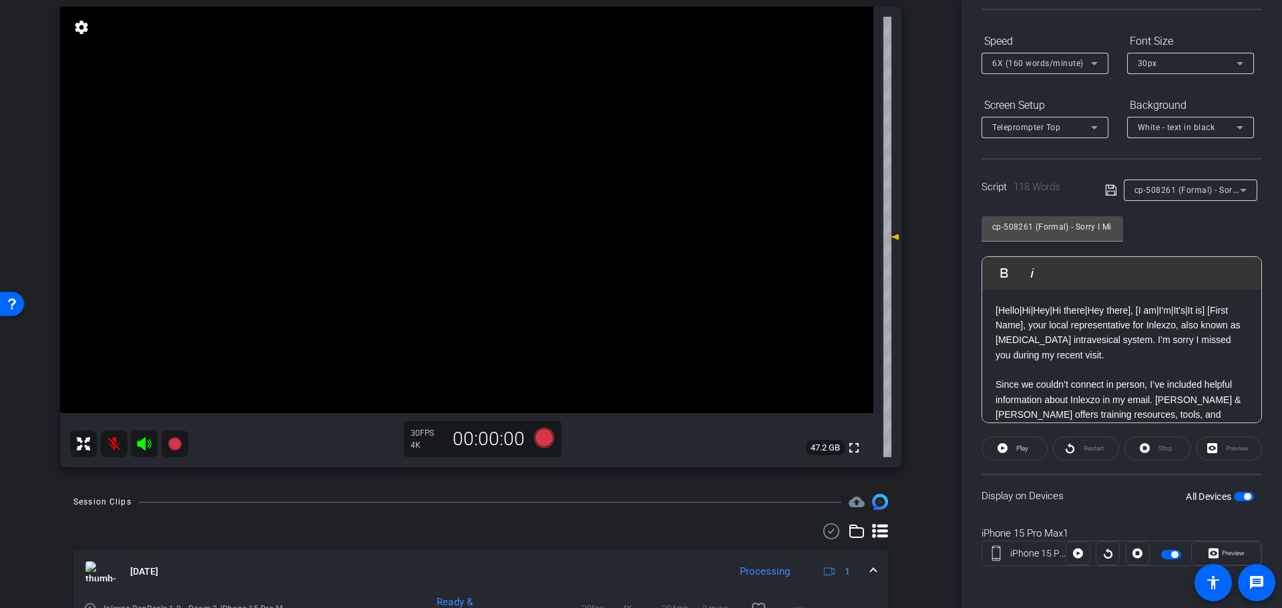
click at [109, 450] on mat-icon at bounding box center [114, 444] width 27 height 27
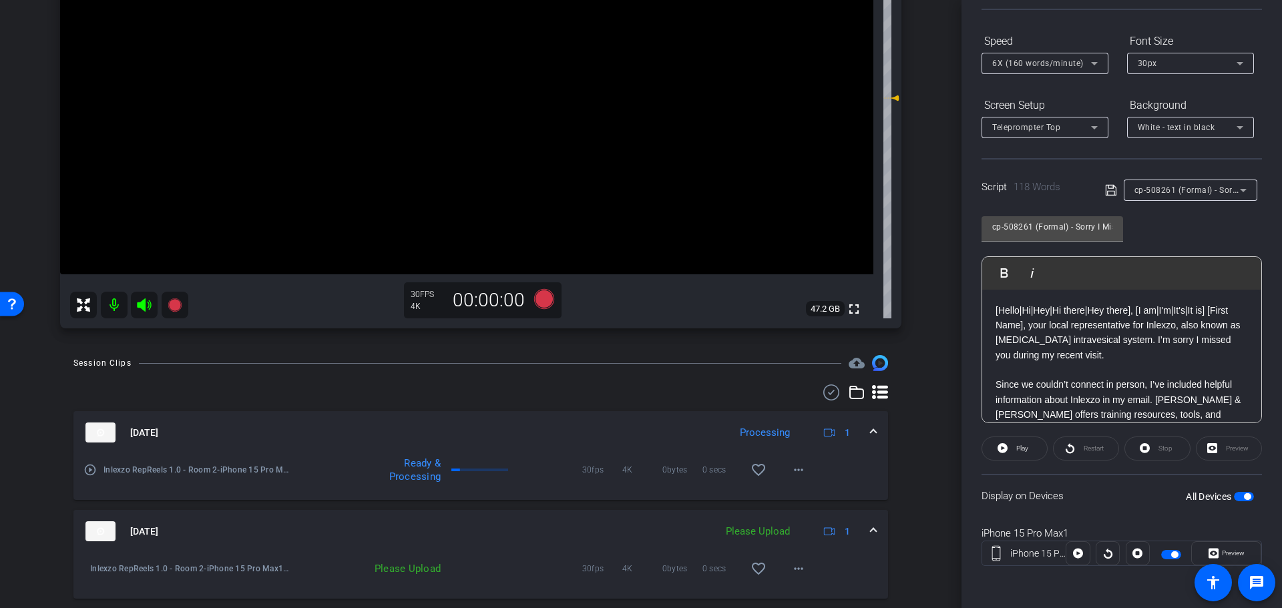
scroll to position [132, 0]
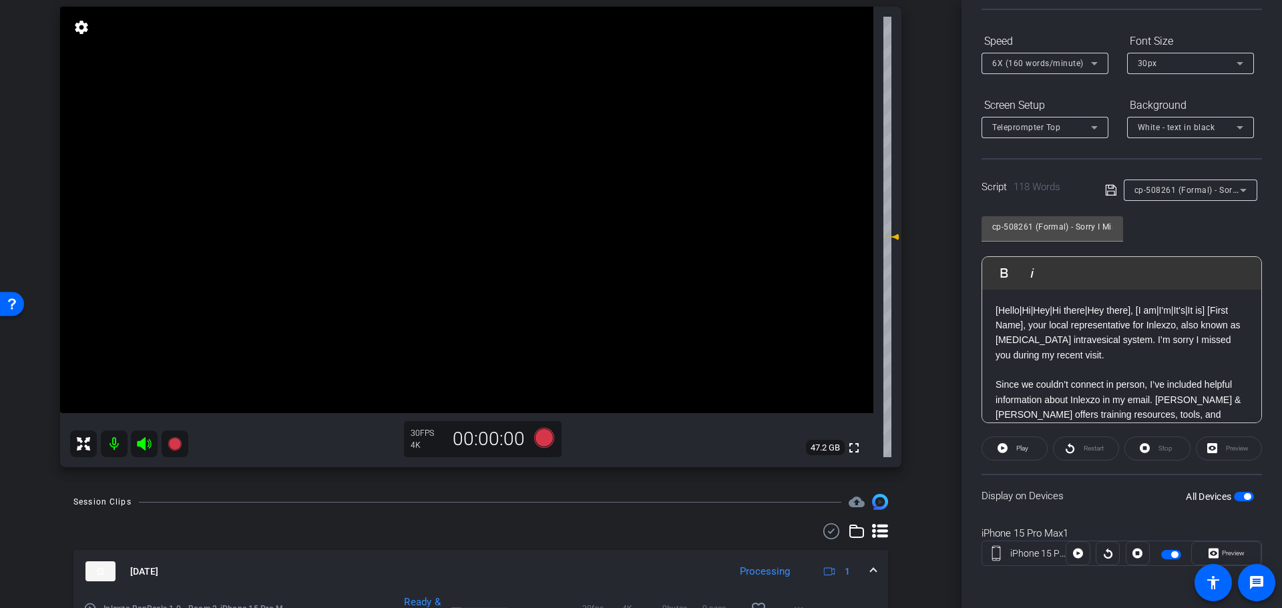
click at [111, 443] on mat-icon at bounding box center [114, 444] width 27 height 27
click at [115, 451] on mat-icon at bounding box center [114, 444] width 27 height 27
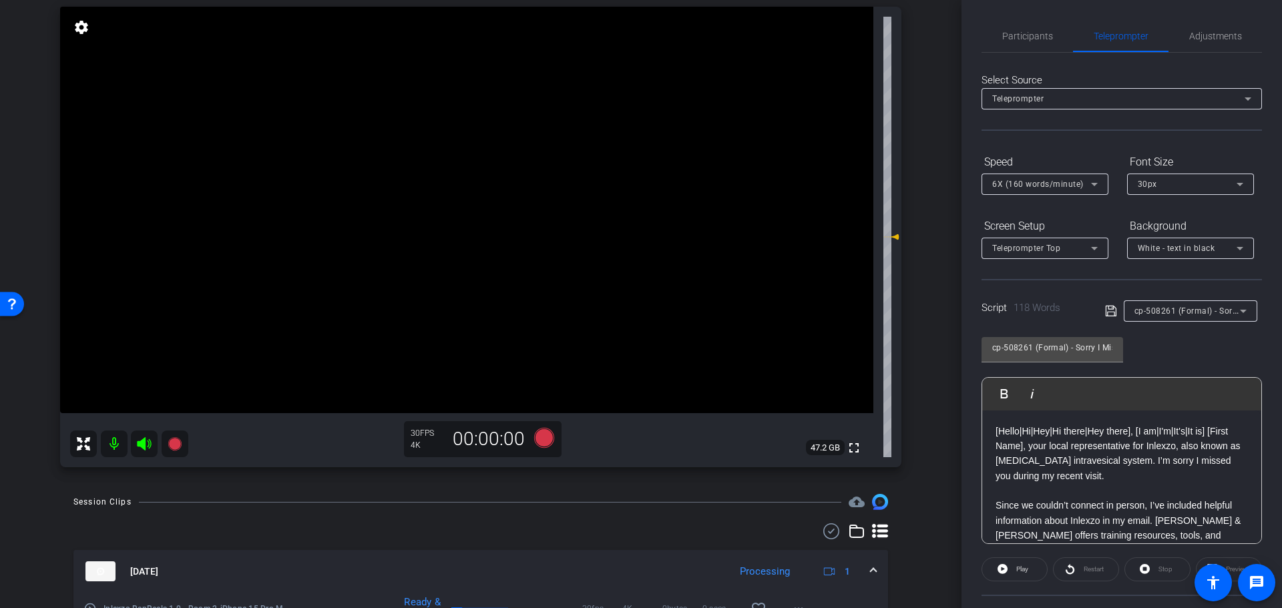
click at [919, 152] on div "iPhone 15 Pro Max1 iPhone 15 Pro Max info ROOM ID: 6107494 90% battery_std full…" at bounding box center [480, 220] width 895 height 519
click at [1008, 43] on span "Participants" at bounding box center [1027, 36] width 51 height 32
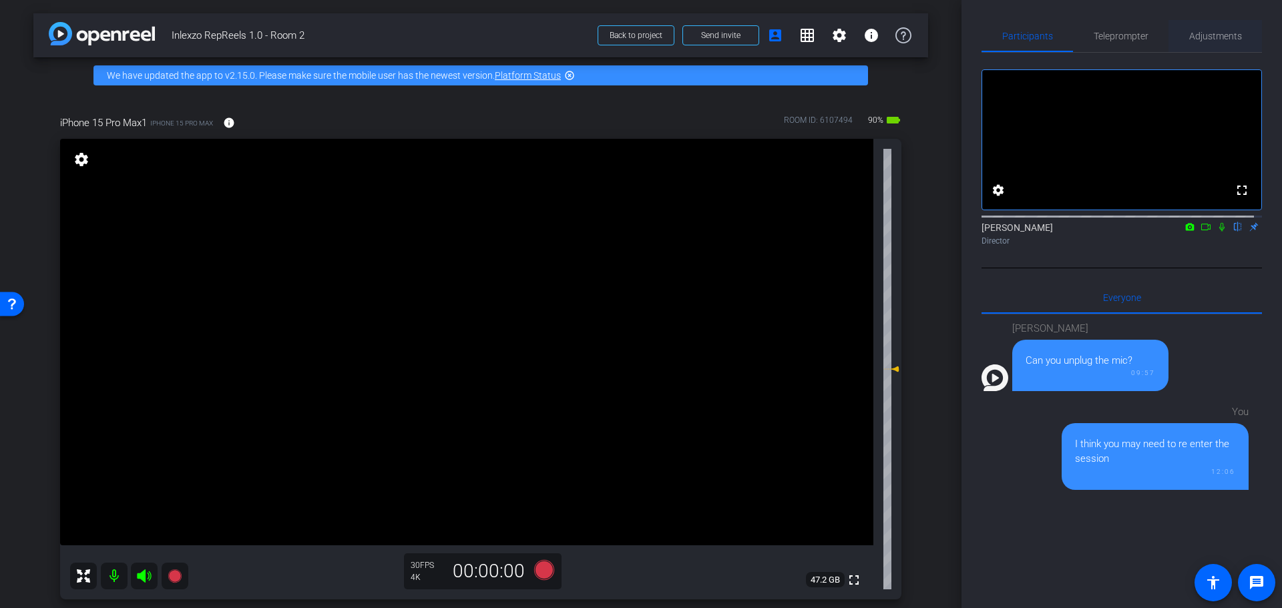
click at [1228, 31] on span "Adjustments" at bounding box center [1215, 35] width 53 height 9
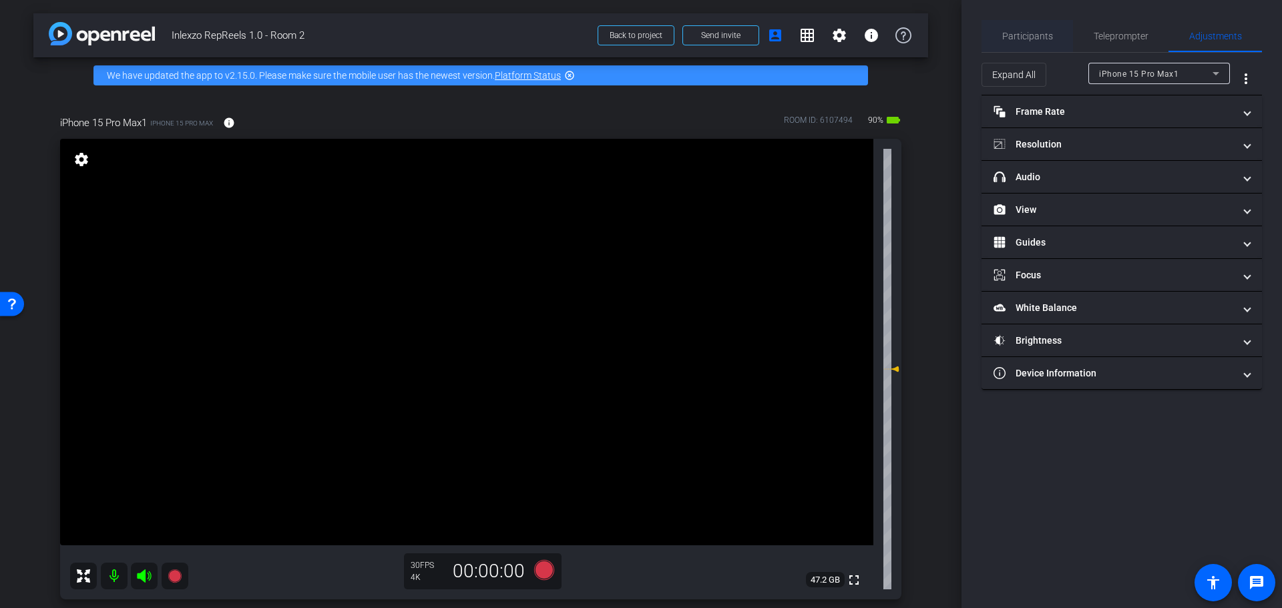
click at [1038, 29] on span "Participants" at bounding box center [1027, 36] width 51 height 32
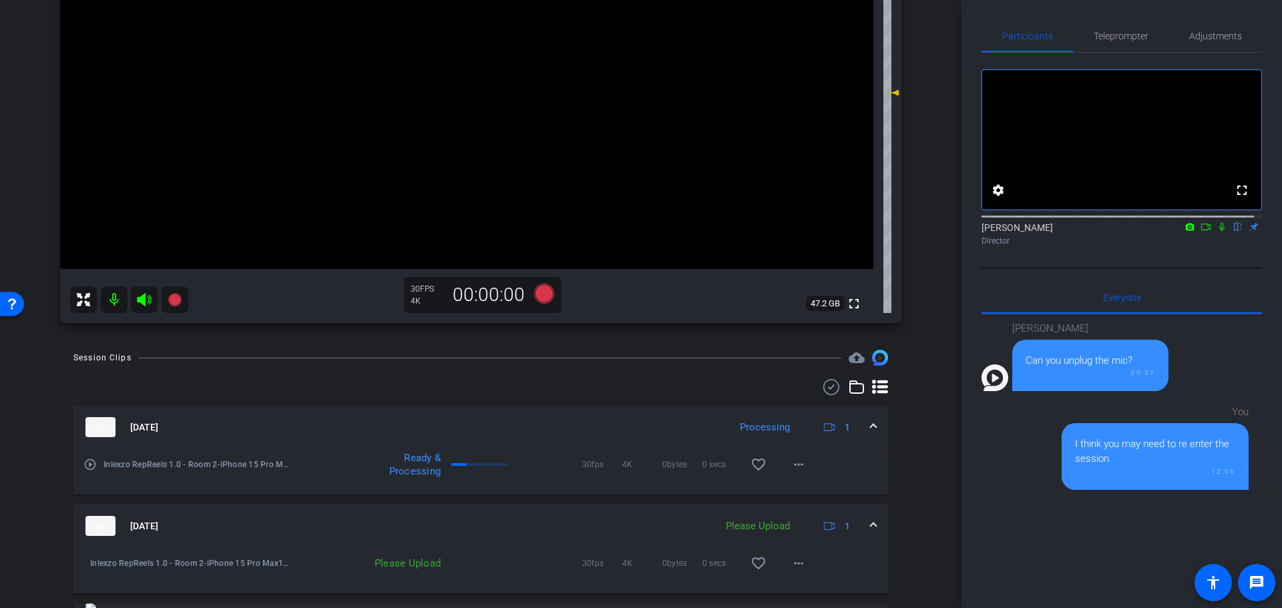
scroll to position [278, 0]
click at [794, 467] on mat-icon "more_horiz" at bounding box center [798, 463] width 16 height 16
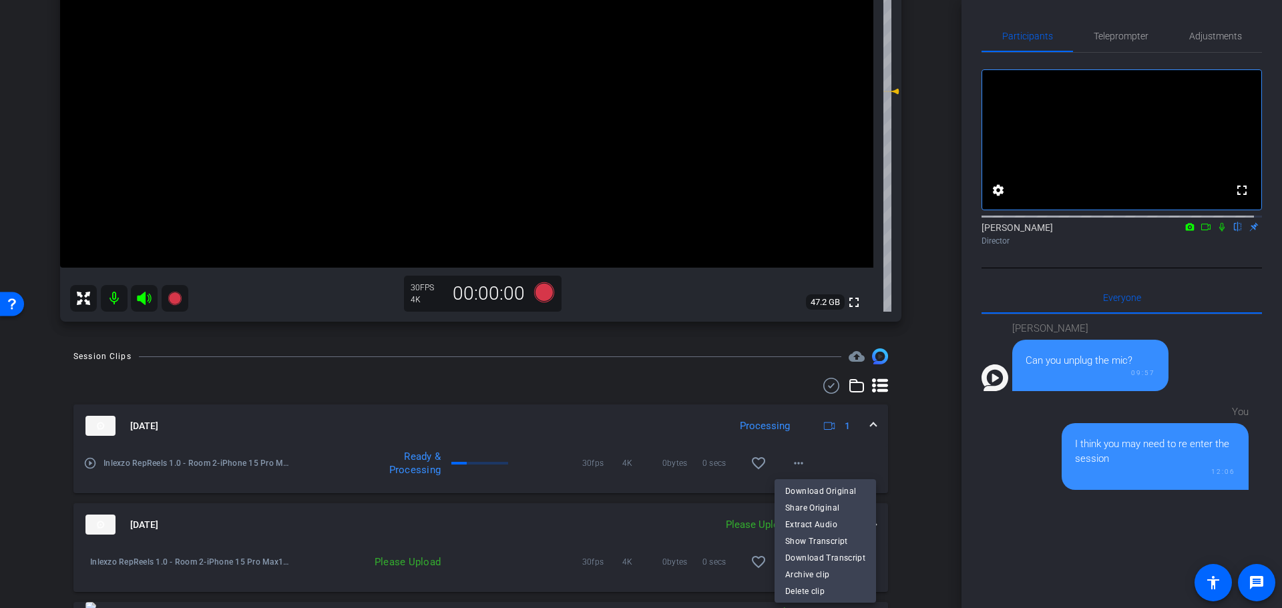
click at [915, 397] on div at bounding box center [641, 304] width 1282 height 608
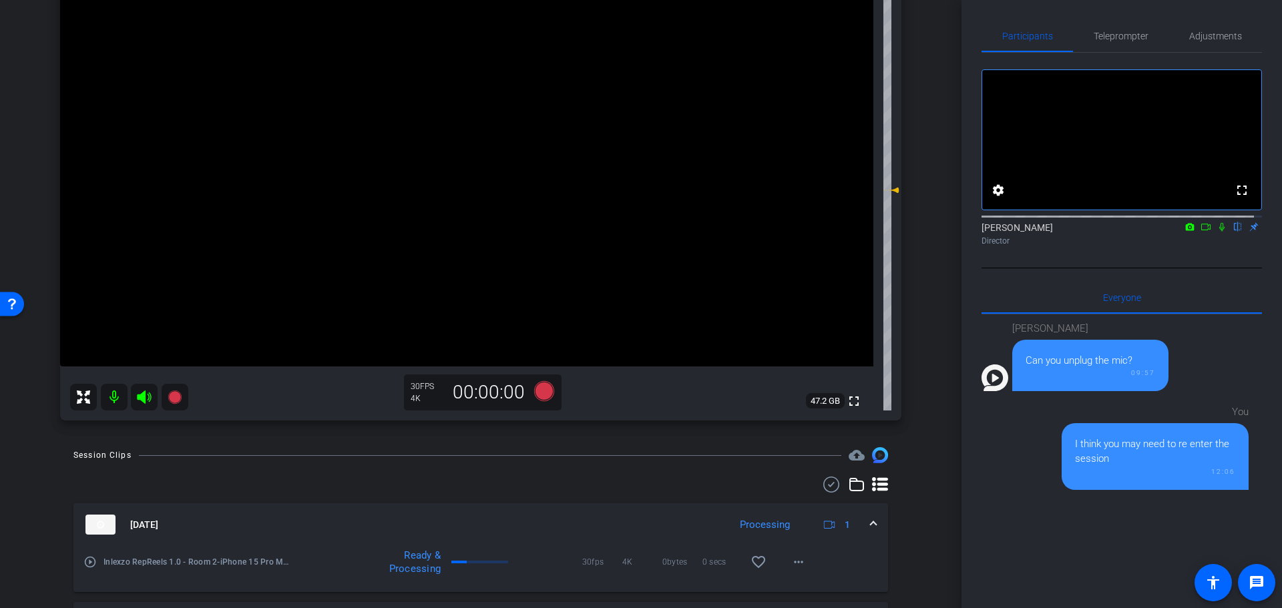
scroll to position [139, 0]
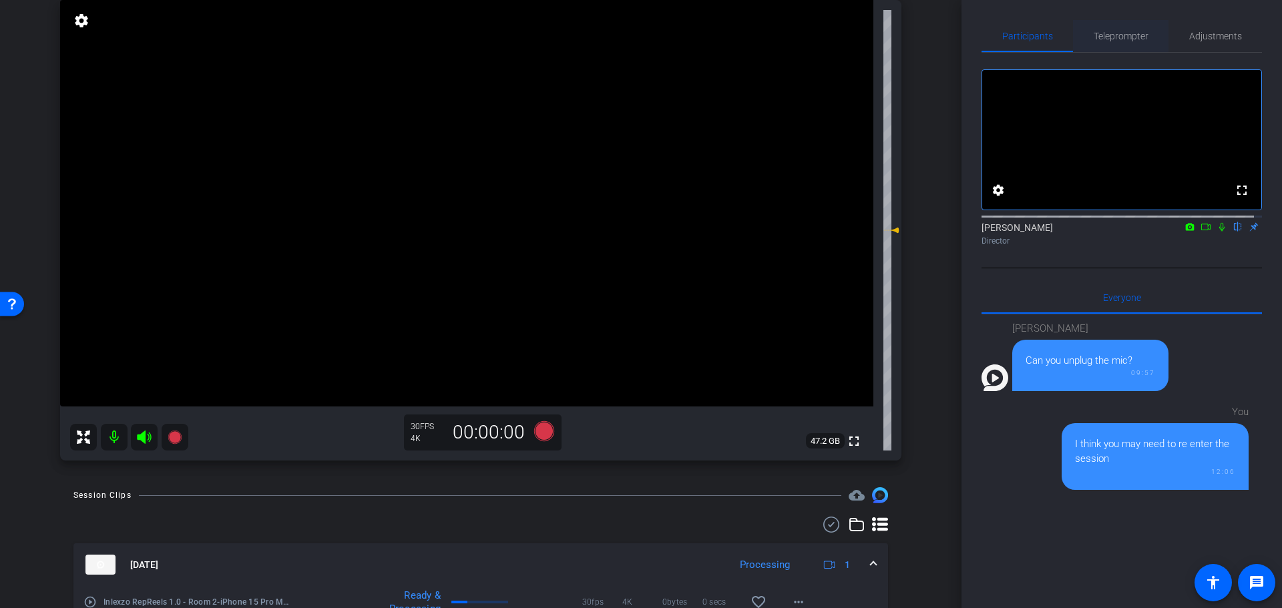
click at [1136, 35] on span "Teleprompter" at bounding box center [1120, 35] width 55 height 9
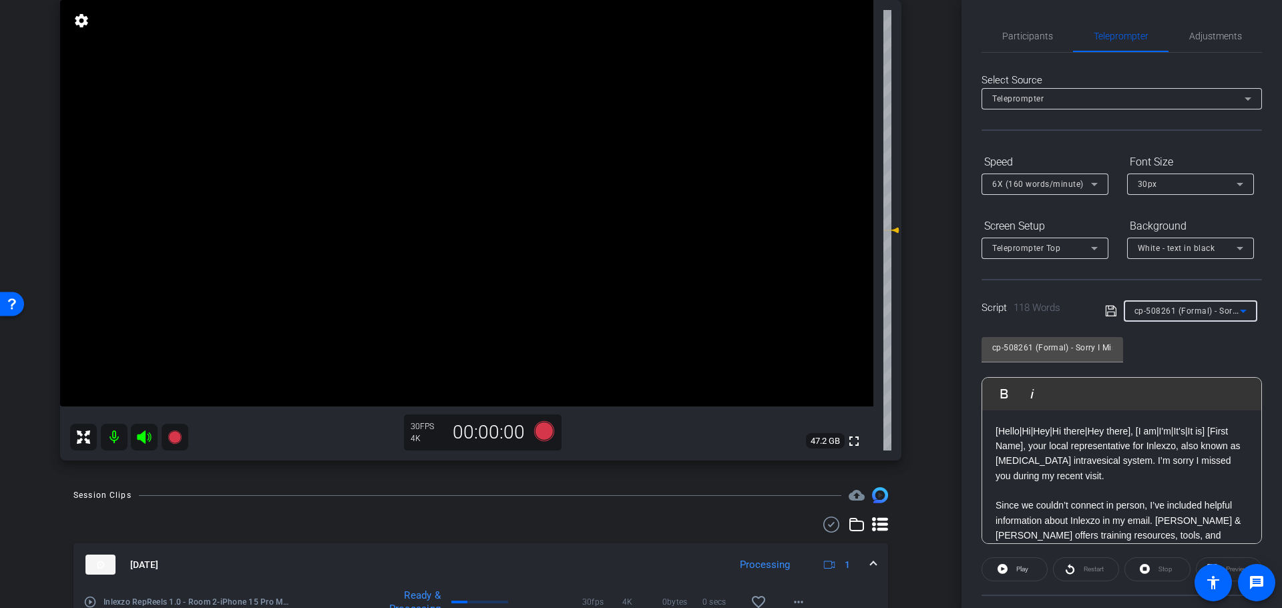
click at [1208, 318] on div "cp-508261 (Formal) - Sorry I Missed You" at bounding box center [1186, 310] width 105 height 17
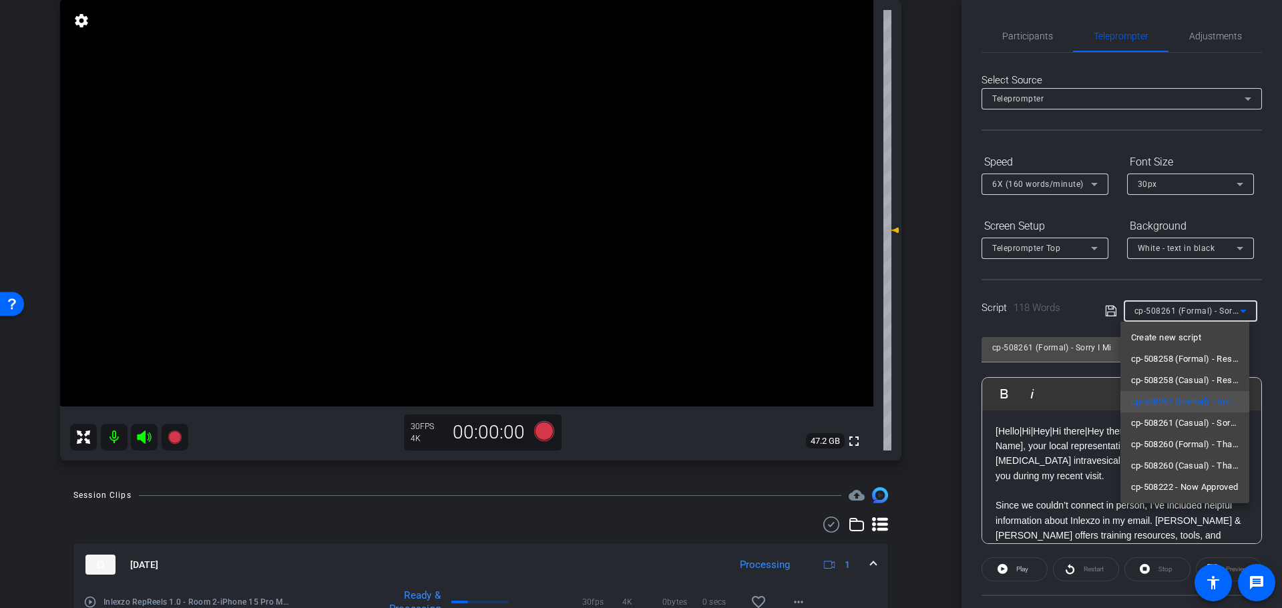
click at [1033, 41] on div at bounding box center [641, 304] width 1282 height 608
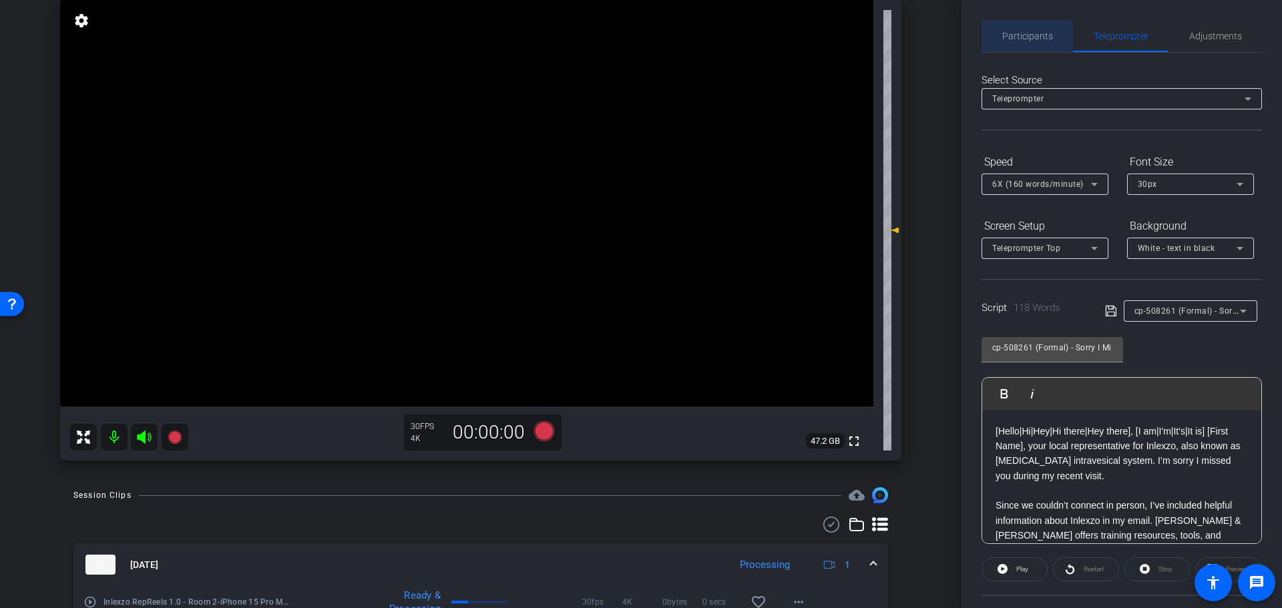
click at [1028, 31] on span "Participants" at bounding box center [1027, 35] width 51 height 9
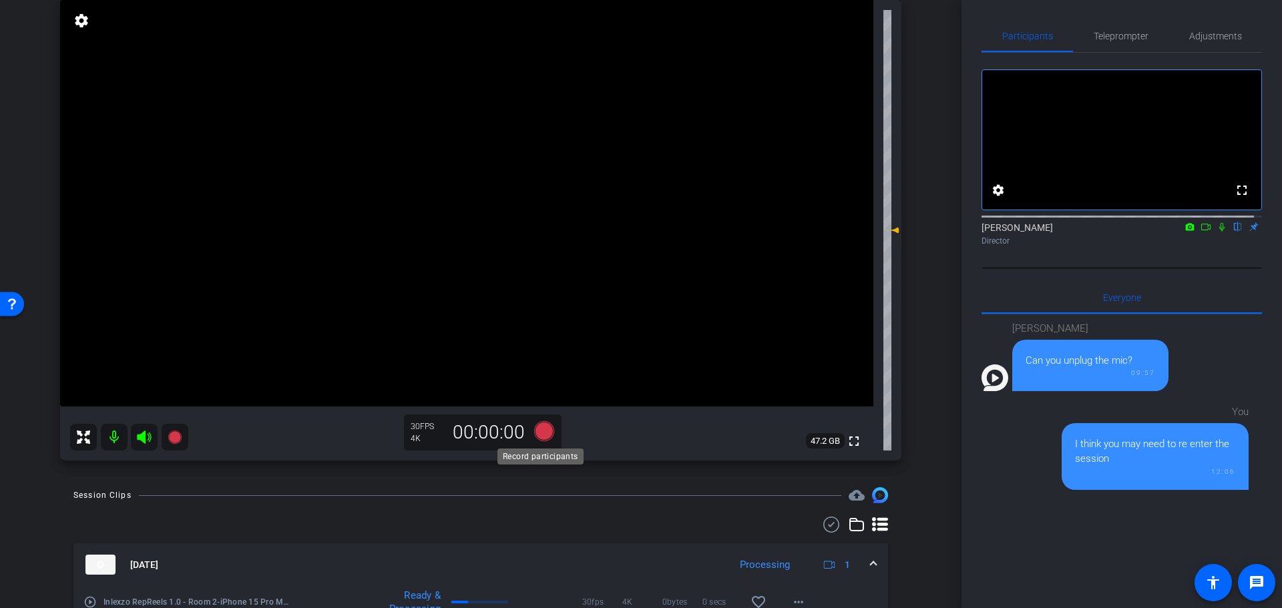
click at [550, 432] on icon at bounding box center [544, 431] width 32 height 24
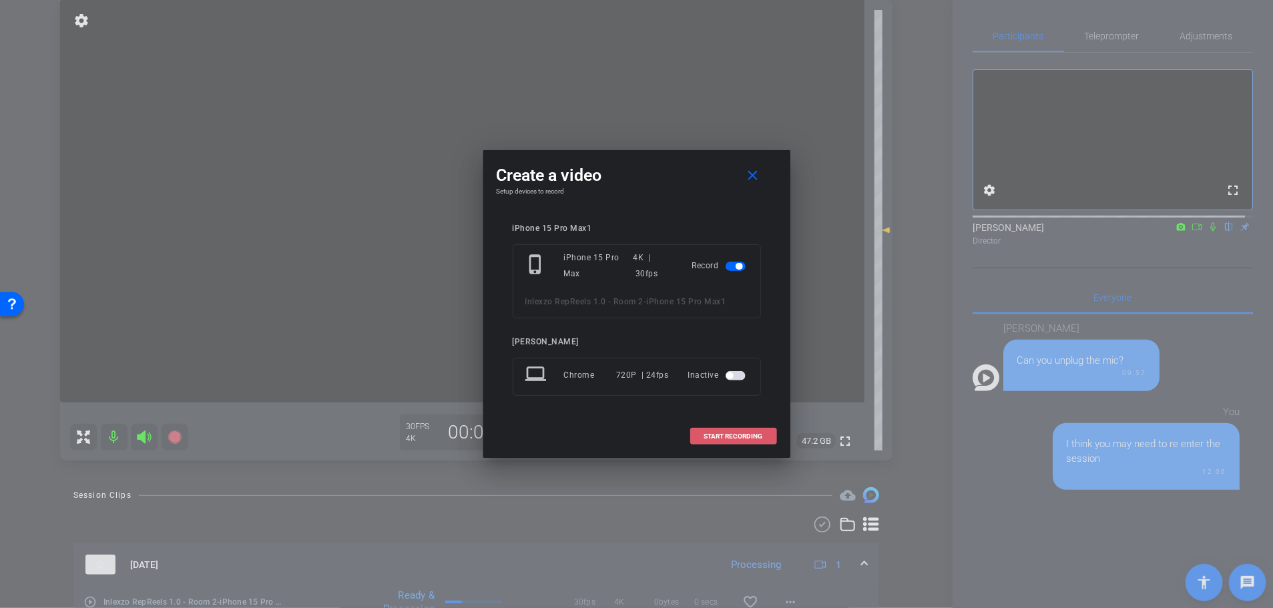
click at [716, 435] on span "START RECORDING" at bounding box center [733, 436] width 59 height 7
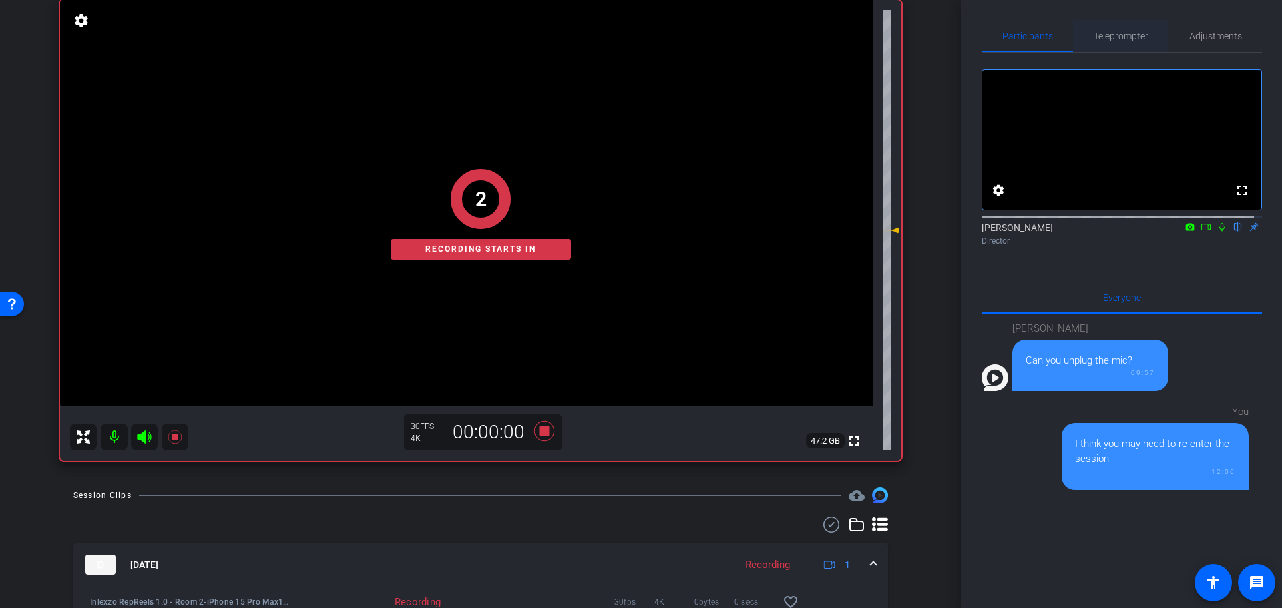
click at [1117, 31] on span "Teleprompter" at bounding box center [1120, 35] width 55 height 9
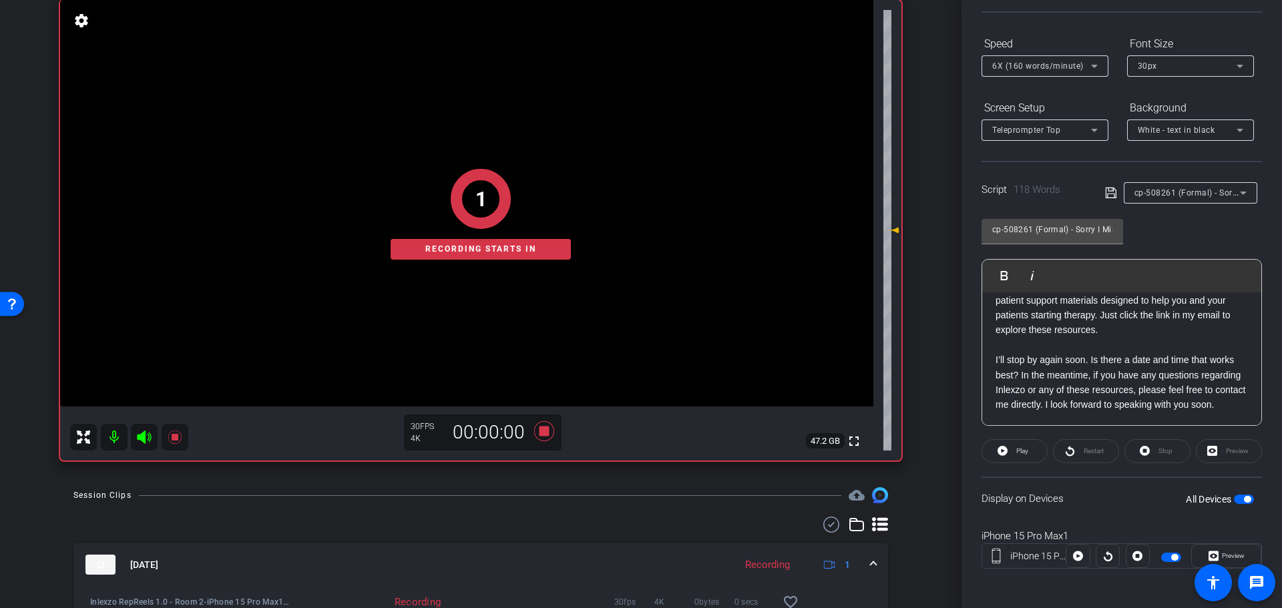
scroll to position [121, 0]
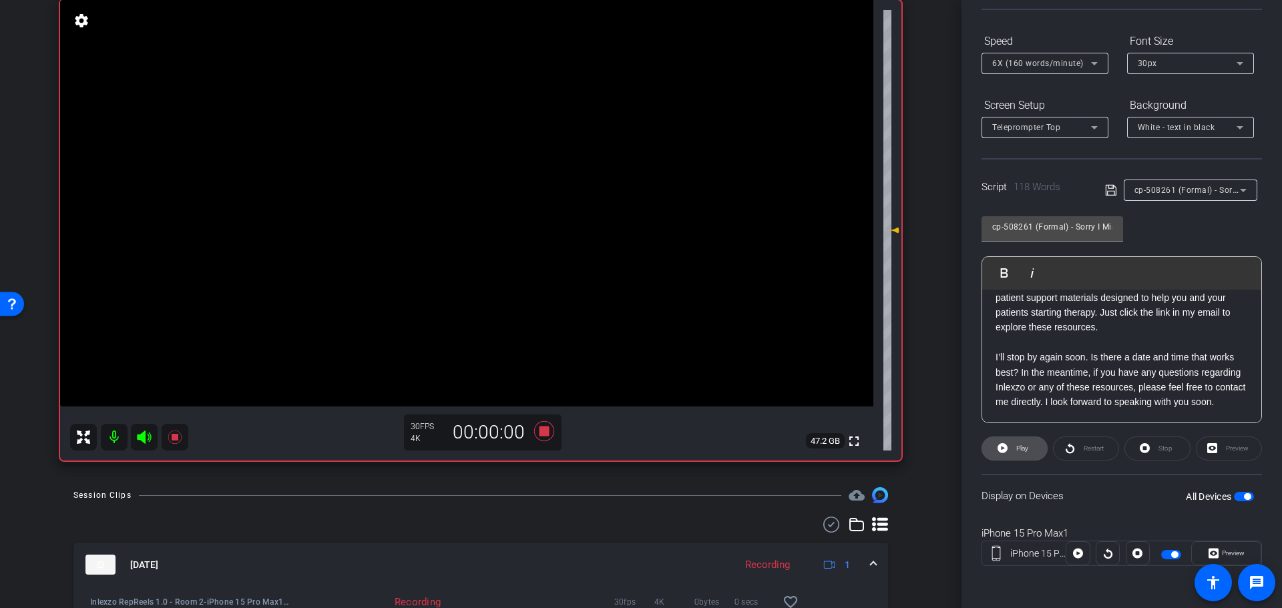
click at [1031, 454] on span at bounding box center [1014, 449] width 65 height 32
click at [1220, 557] on span "Preview" at bounding box center [1231, 553] width 26 height 19
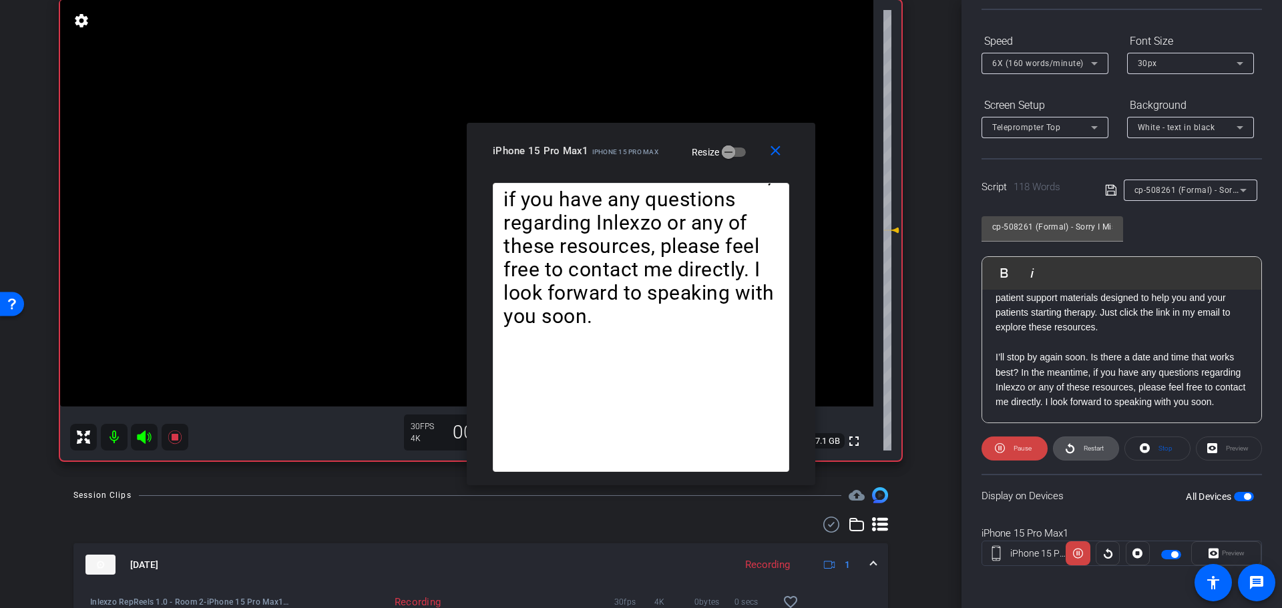
click at [1085, 449] on span "Restart" at bounding box center [1093, 448] width 20 height 7
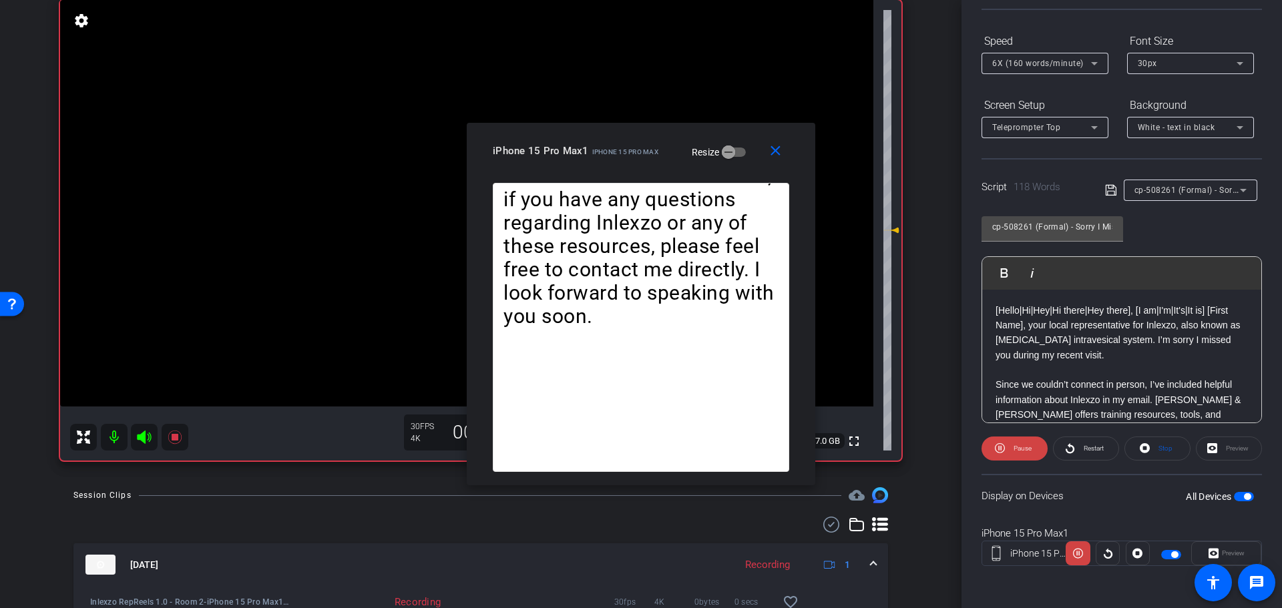
scroll to position [0, 0]
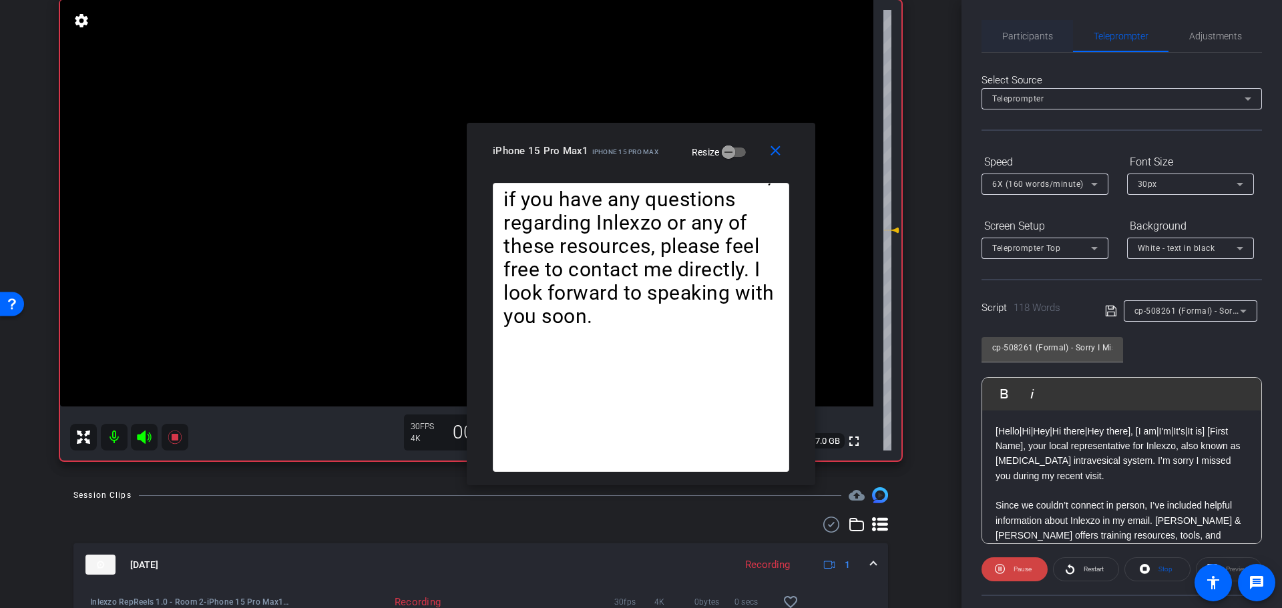
click at [1002, 36] on span "Participants" at bounding box center [1027, 35] width 51 height 9
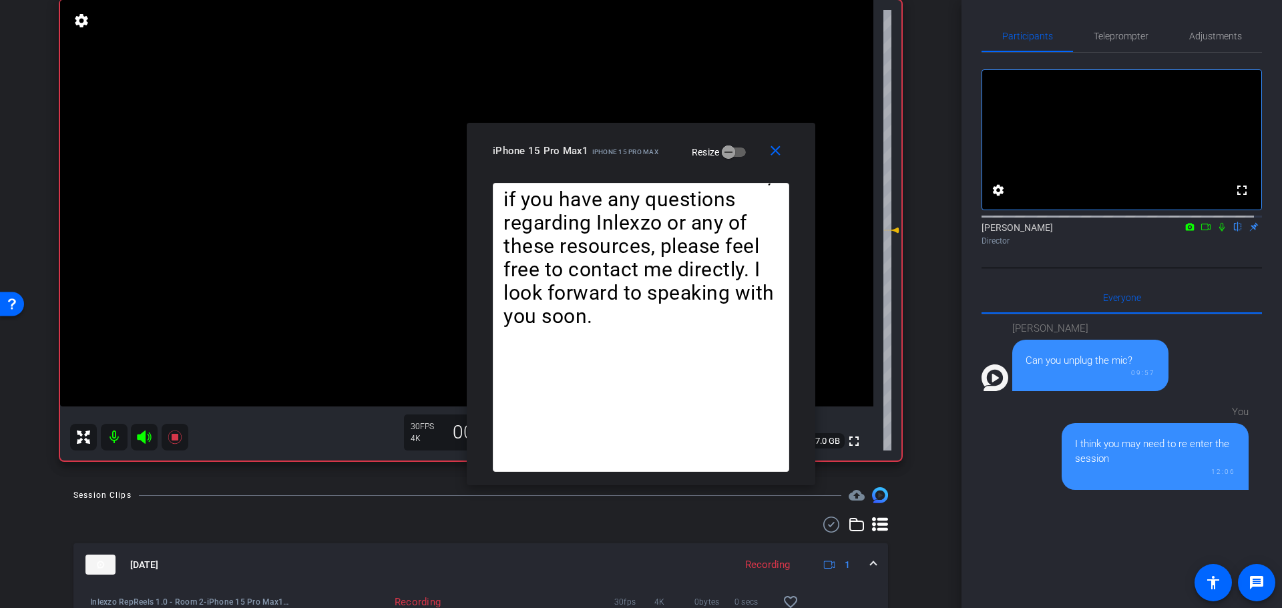
click at [1216, 232] on icon at bounding box center [1221, 226] width 11 height 9
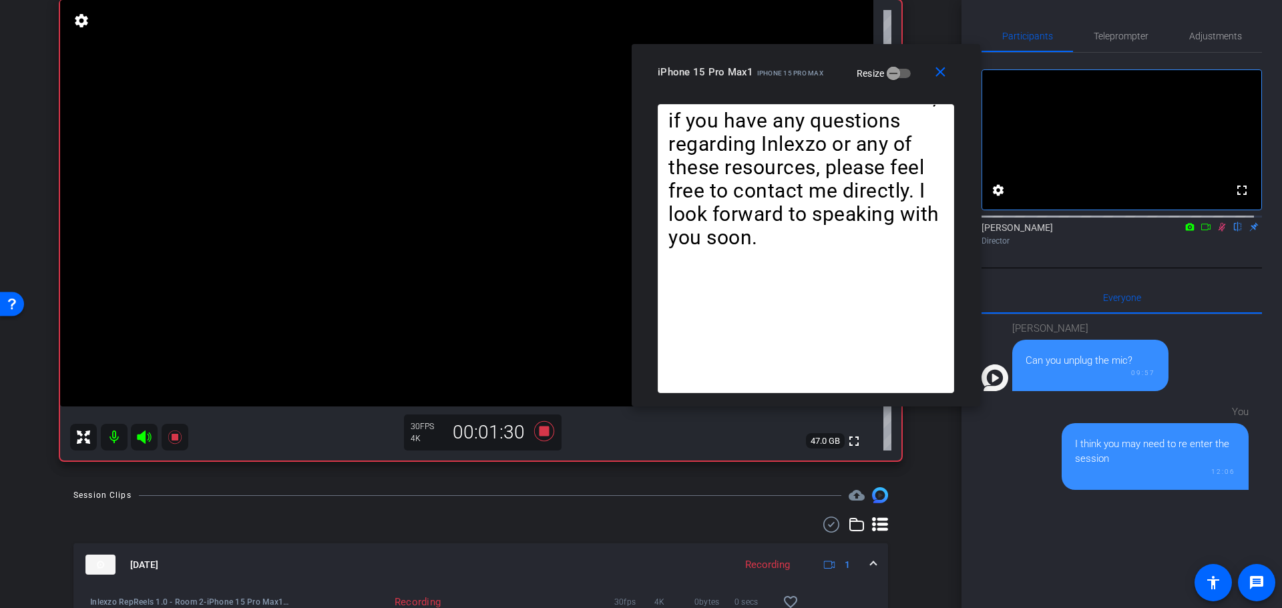
drag, startPoint x: 668, startPoint y: 125, endPoint x: 774, endPoint y: 78, distance: 116.2
click at [774, 78] on div "iPhone 15 Pro Max1 iPhone 15 Pro Max Resize" at bounding box center [811, 72] width 306 height 24
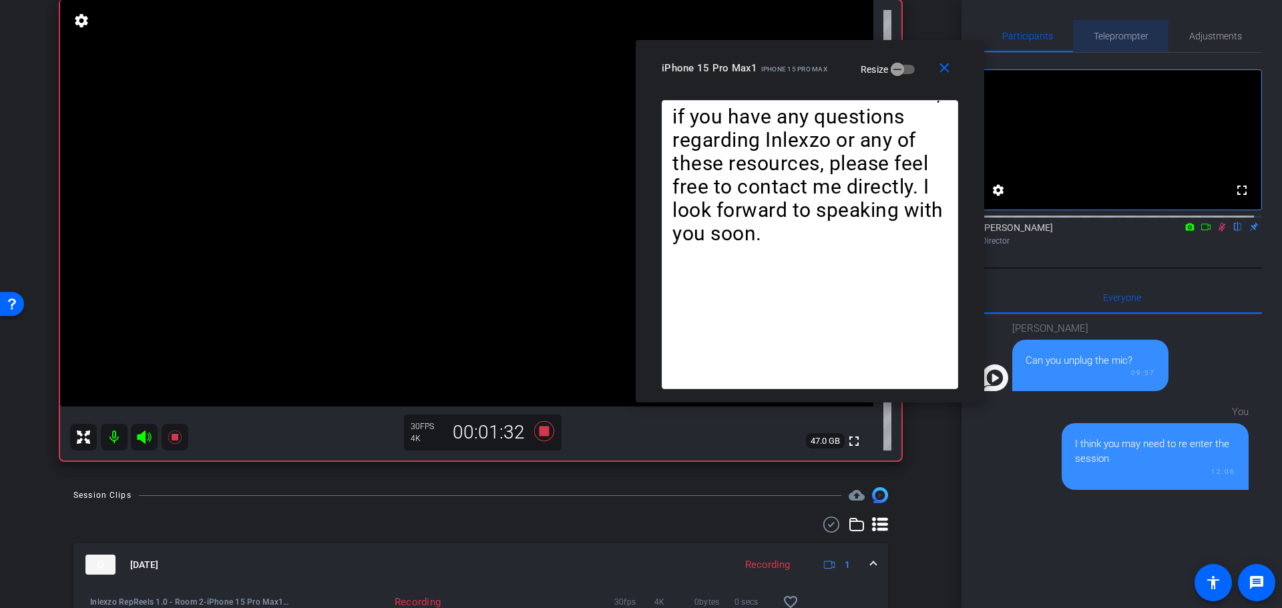
click at [1123, 21] on span "Teleprompter" at bounding box center [1120, 36] width 55 height 32
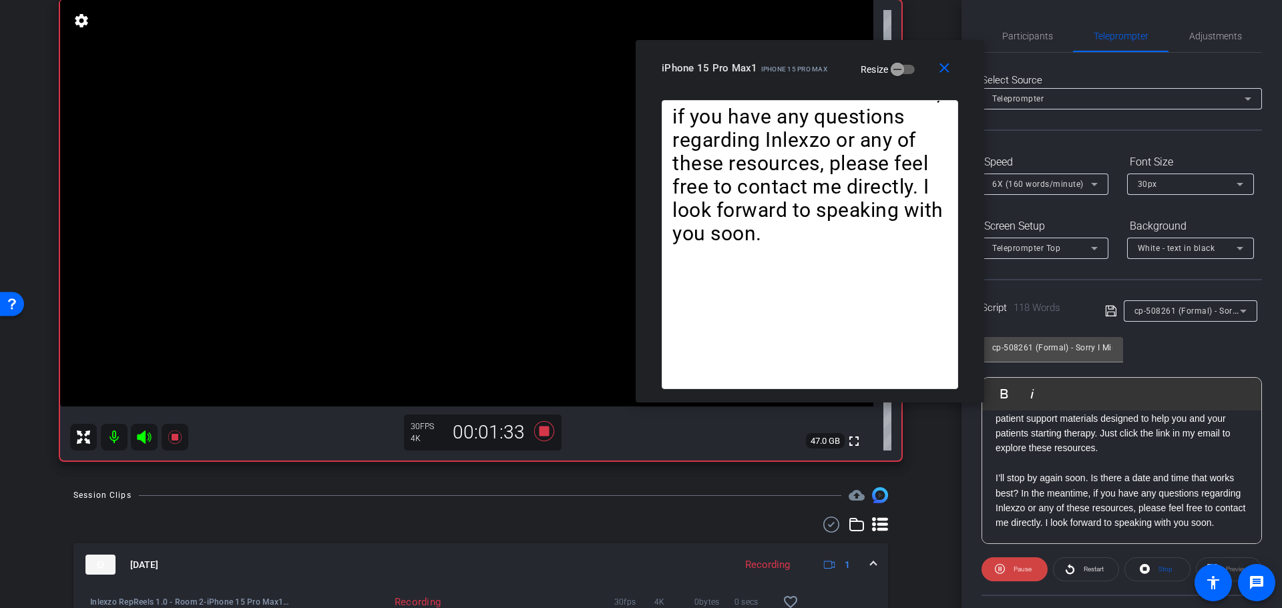
scroll to position [148, 0]
click at [1065, 529] on p "I’ll stop by again soon. Is there a date and time that works best? In the meant…" at bounding box center [1121, 501] width 252 height 60
click at [1083, 565] on span "Restart" at bounding box center [1093, 568] width 20 height 7
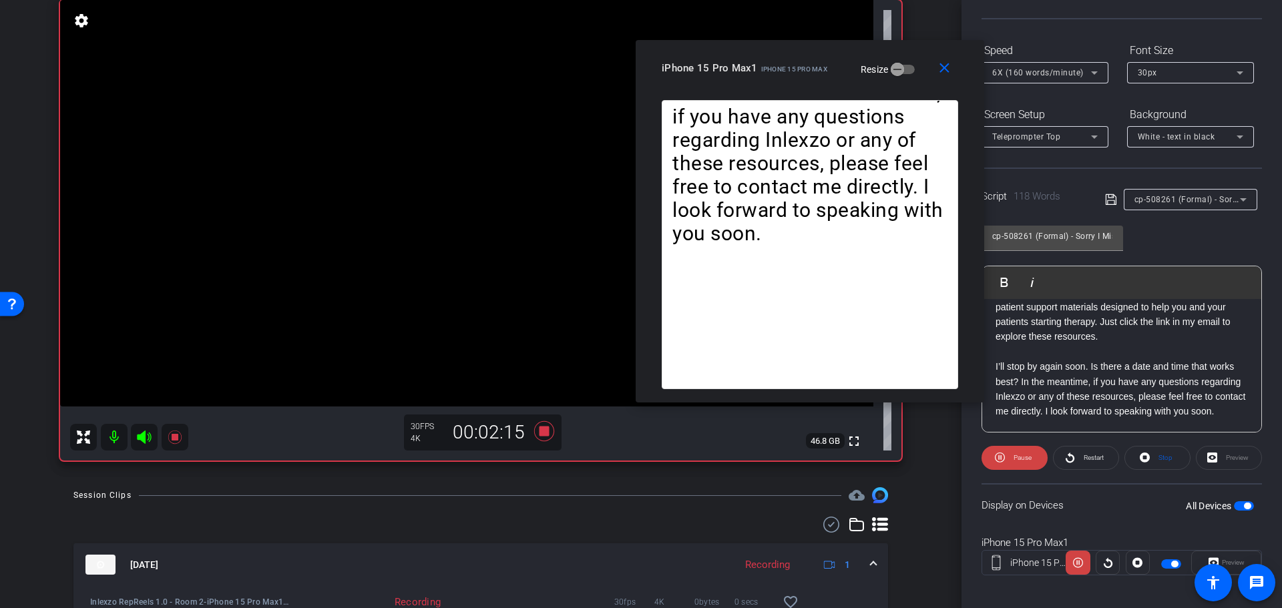
scroll to position [121, 0]
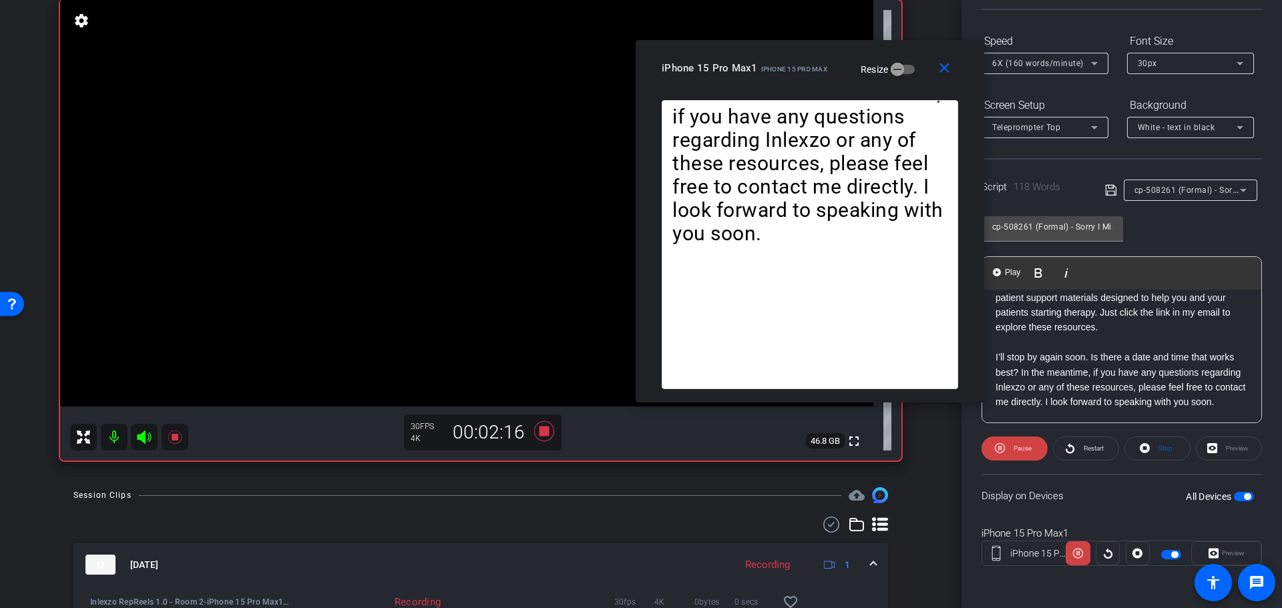
click at [1075, 410] on div "[Hello|Hi|Hey|Hi there|Hey there], [I am|I'm|It's|It is] [First Name], your loc…" at bounding box center [1121, 291] width 279 height 266
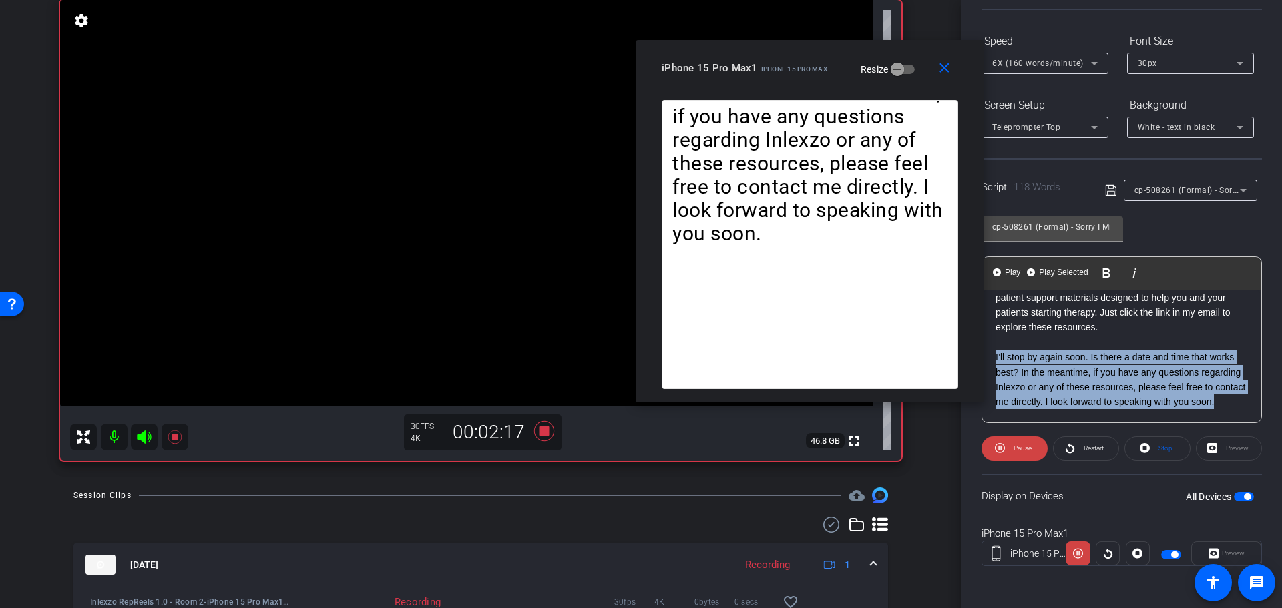
drag, startPoint x: 1087, startPoint y: 402, endPoint x: 989, endPoint y: 338, distance: 117.2
click at [989, 338] on div "[Hello|Hi|Hey|Hi there|Hey there], [I am|I'm|It's|It is] [First Name], your loc…" at bounding box center [1121, 291] width 279 height 266
click at [945, 68] on mat-icon "close" at bounding box center [944, 68] width 17 height 17
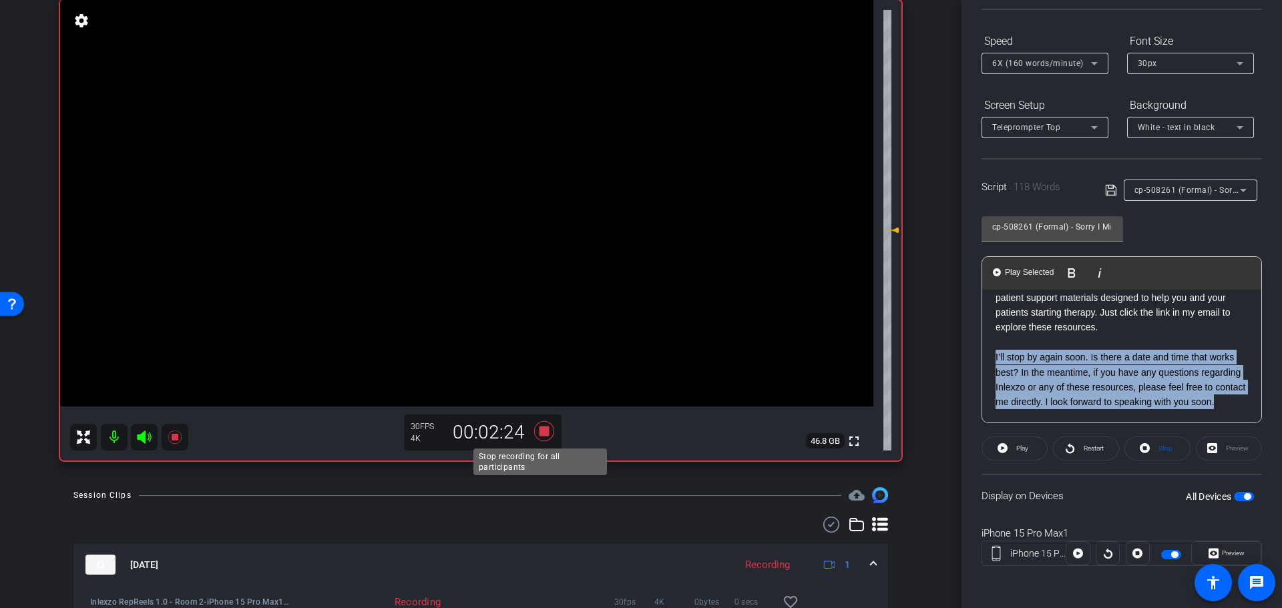
click at [543, 432] on icon at bounding box center [544, 431] width 20 height 20
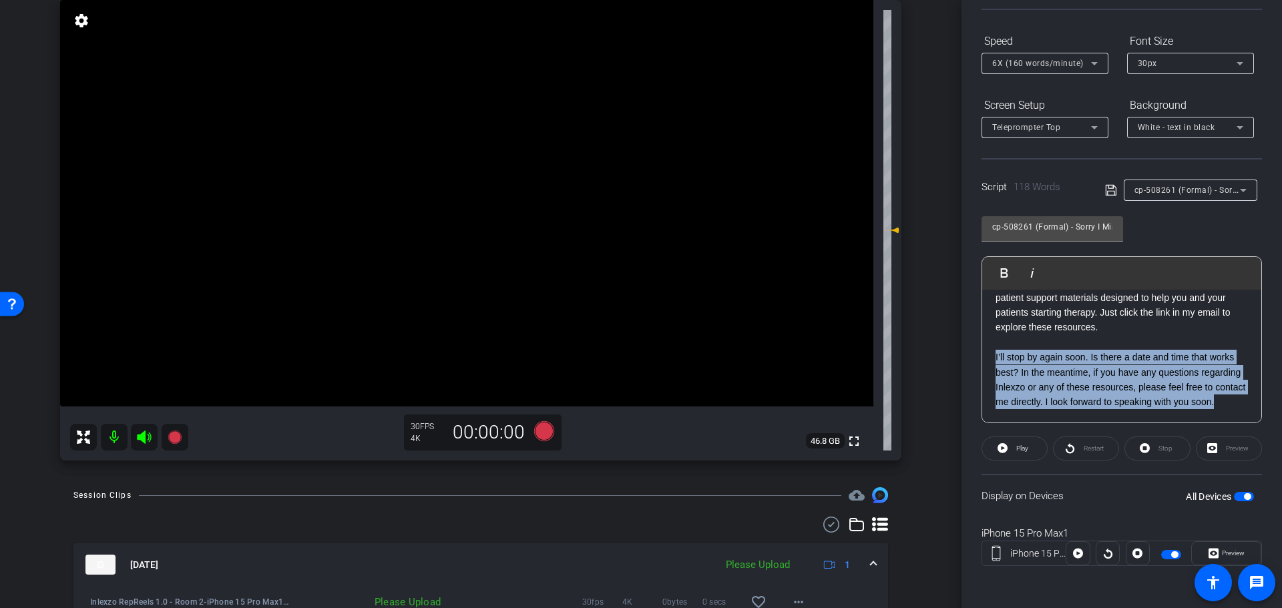
scroll to position [0, 0]
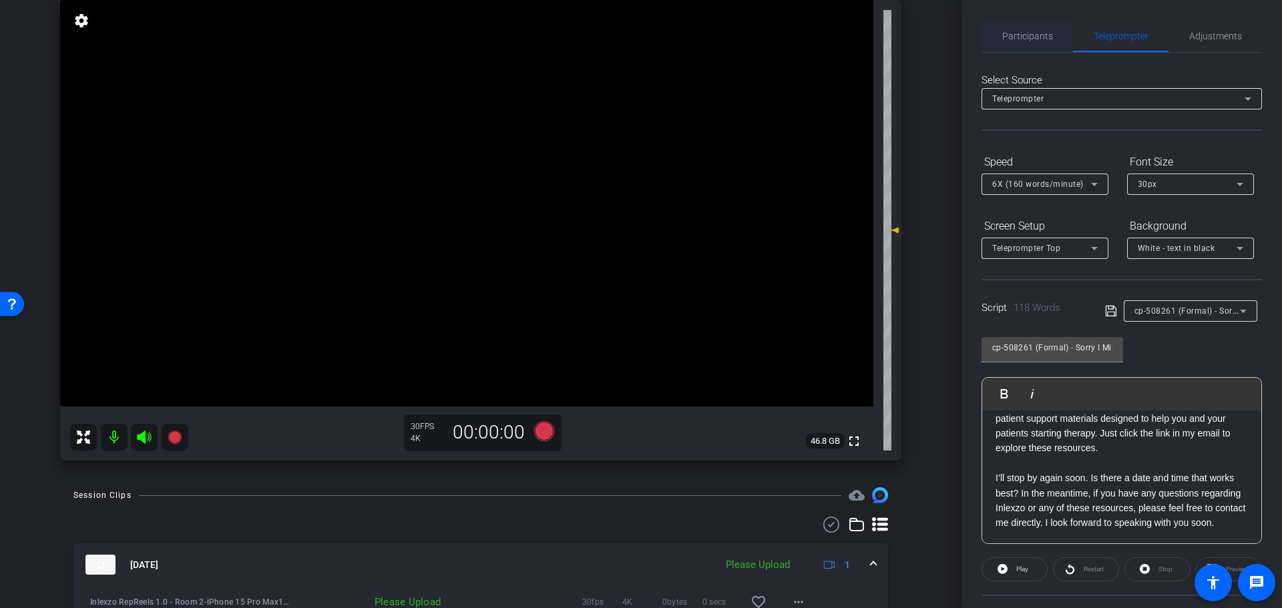
click at [1033, 40] on span "Participants" at bounding box center [1027, 35] width 51 height 9
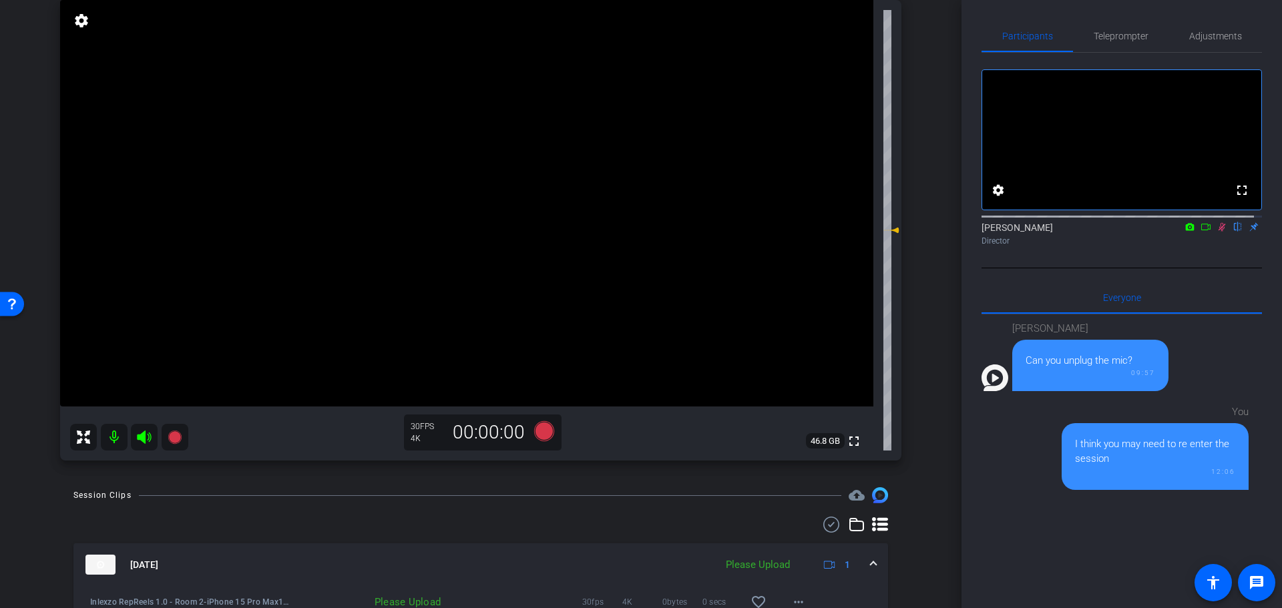
click at [1214, 233] on mat-icon at bounding box center [1222, 227] width 16 height 12
click at [1125, 31] on span "Teleprompter" at bounding box center [1120, 35] width 55 height 9
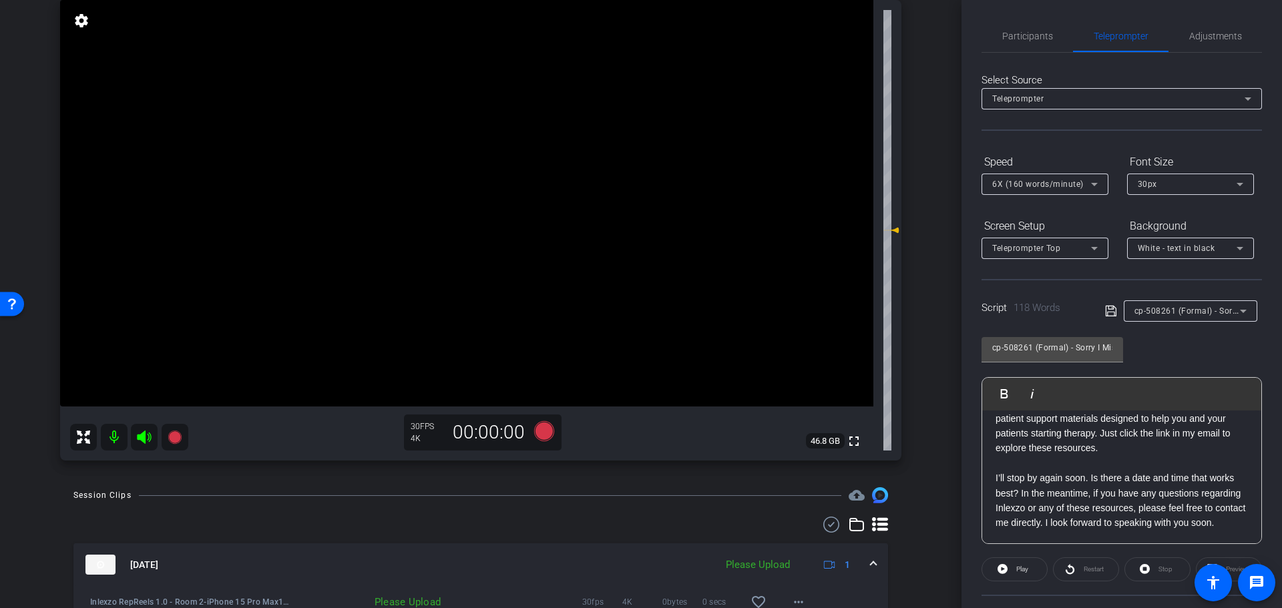
scroll to position [121, 0]
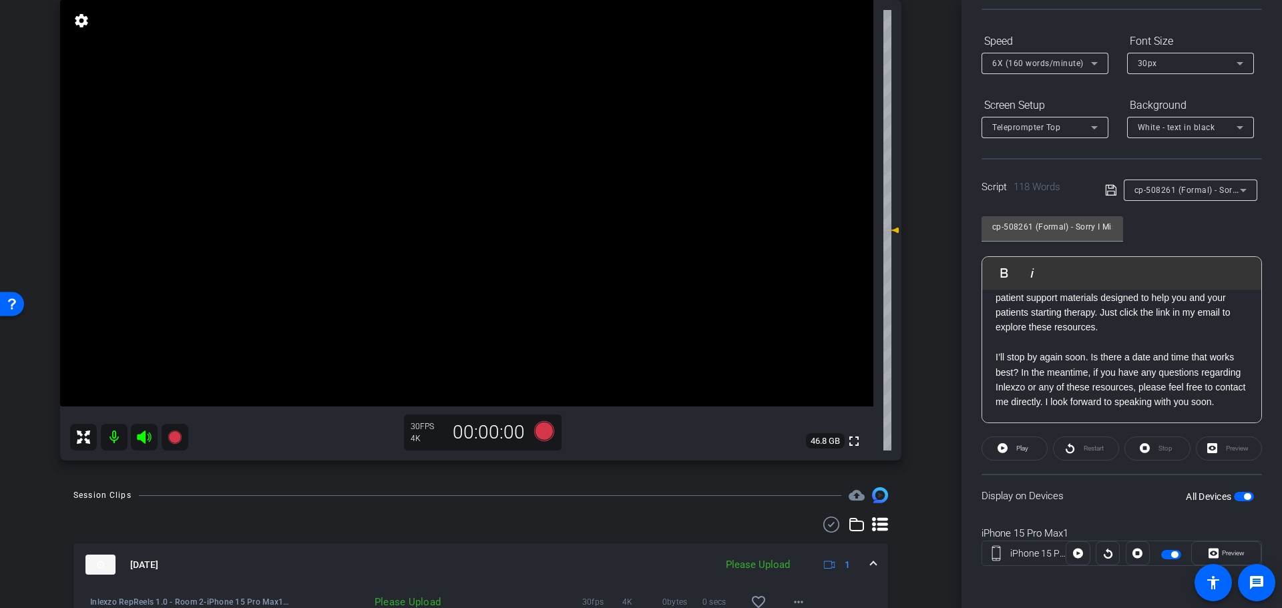
click at [1095, 401] on p "I’ll stop by again soon. Is there a date and time that works best? In the meant…" at bounding box center [1121, 380] width 252 height 60
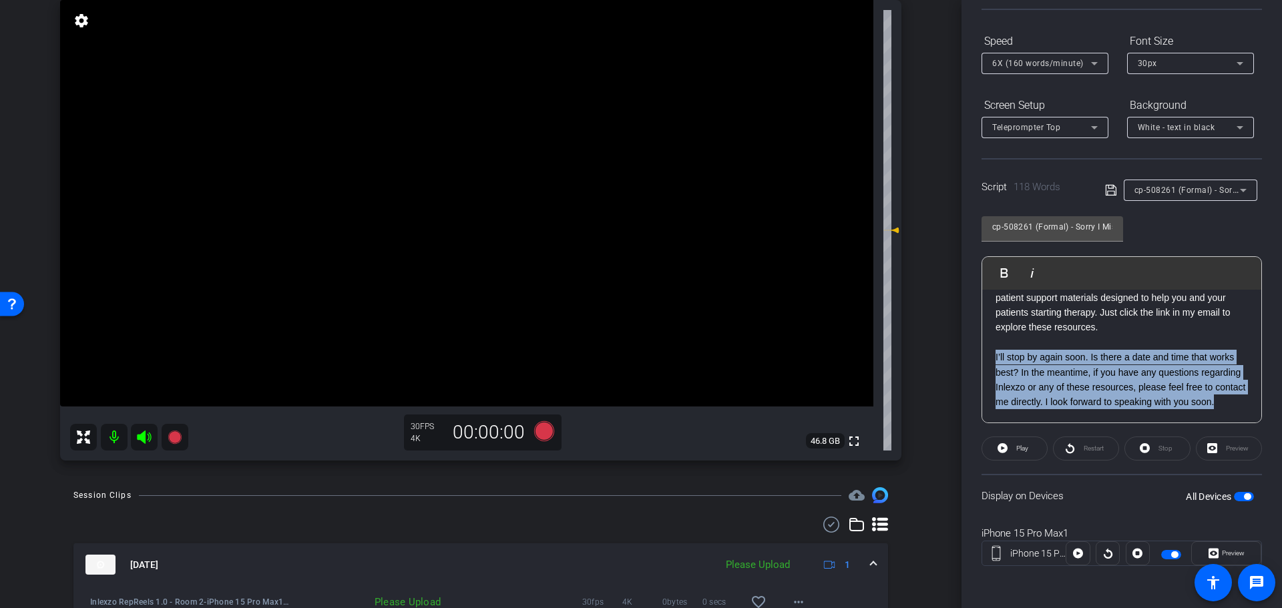
drag, startPoint x: 1095, startPoint y: 404, endPoint x: 978, endPoint y: 337, distance: 134.5
click at [978, 337] on div "Participants Teleprompter Adjustments settings Nick Dambrosia flip Director Eve…" at bounding box center [1121, 304] width 320 height 608
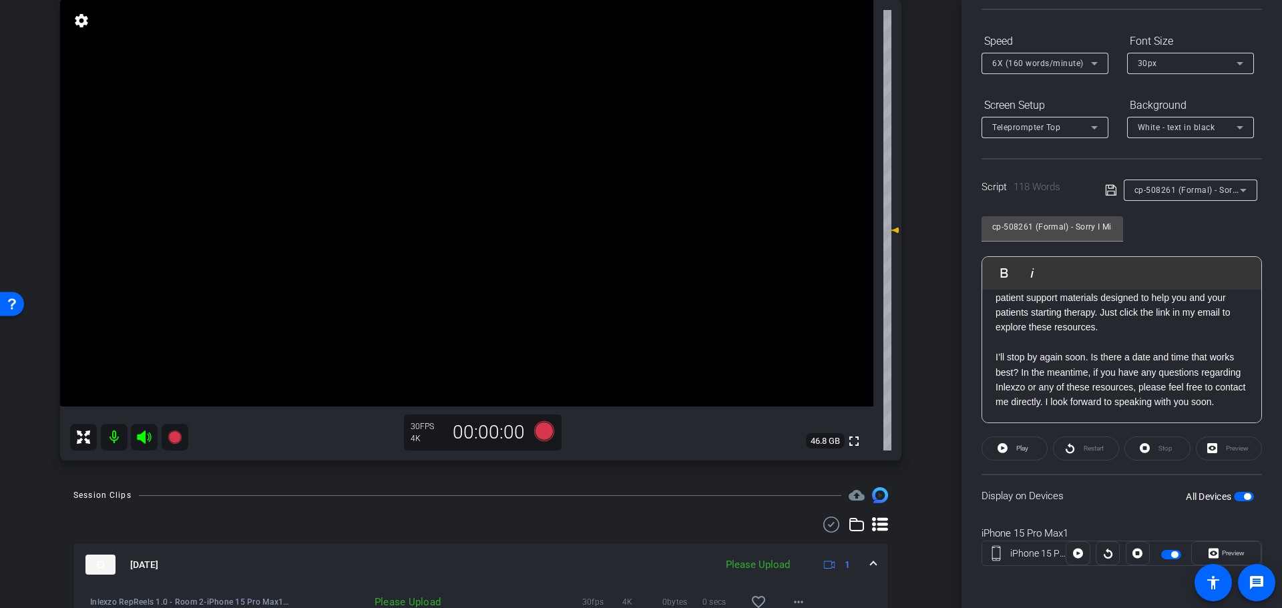
click at [1079, 408] on p "I’ll stop by again soon. Is there a date and time that works best? In the meant…" at bounding box center [1121, 380] width 252 height 60
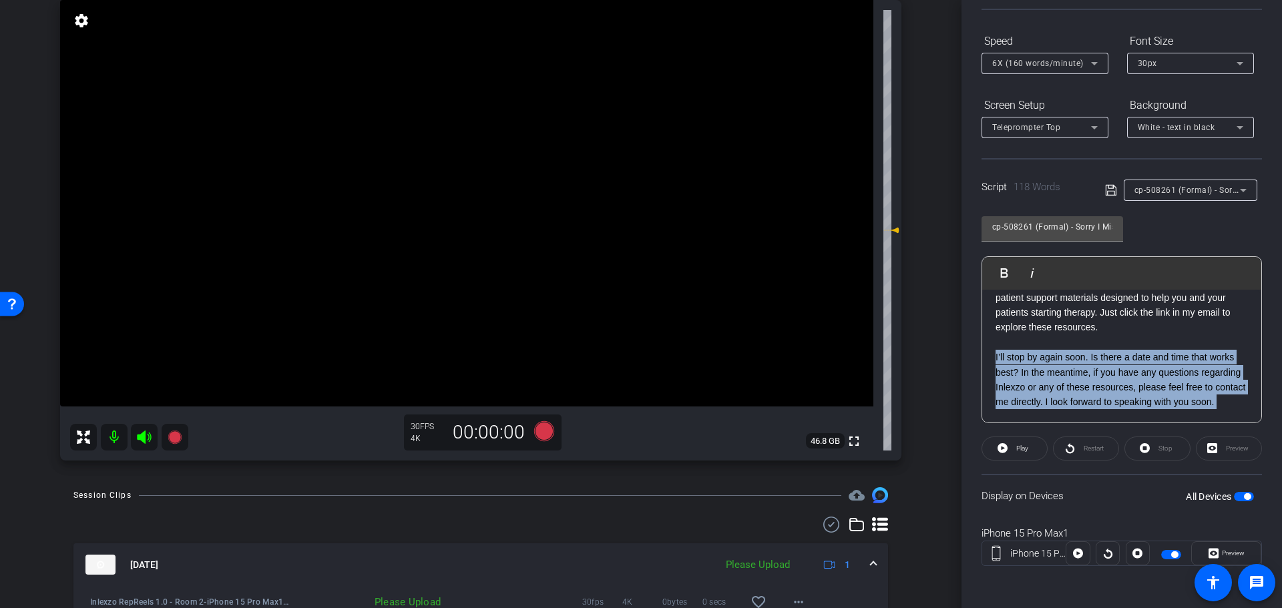
drag, startPoint x: 1079, startPoint y: 408, endPoint x: 981, endPoint y: 348, distance: 115.1
click at [981, 348] on div "Play Play from this location Play Selected Play and display the selected text o…" at bounding box center [1121, 339] width 280 height 167
drag, startPoint x: 1067, startPoint y: 397, endPoint x: 983, endPoint y: 340, distance: 101.3
click at [983, 340] on div "[Hello|Hi|Hey|Hi there|Hey there], [I am|I'm|It's|It is] [First Name], your loc…" at bounding box center [1121, 291] width 279 height 266
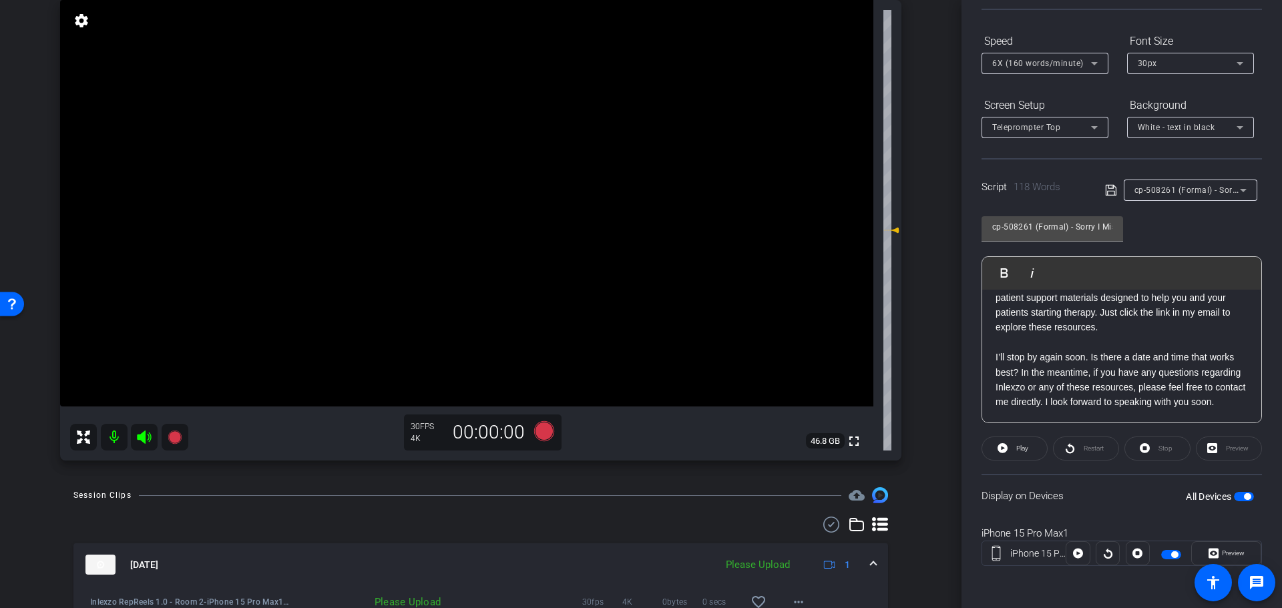
click at [1069, 413] on div "[Hello|Hi|Hey|Hi there|Hey there], [I am|I'm|It's|It is] [First Name], your loc…" at bounding box center [1121, 291] width 279 height 266
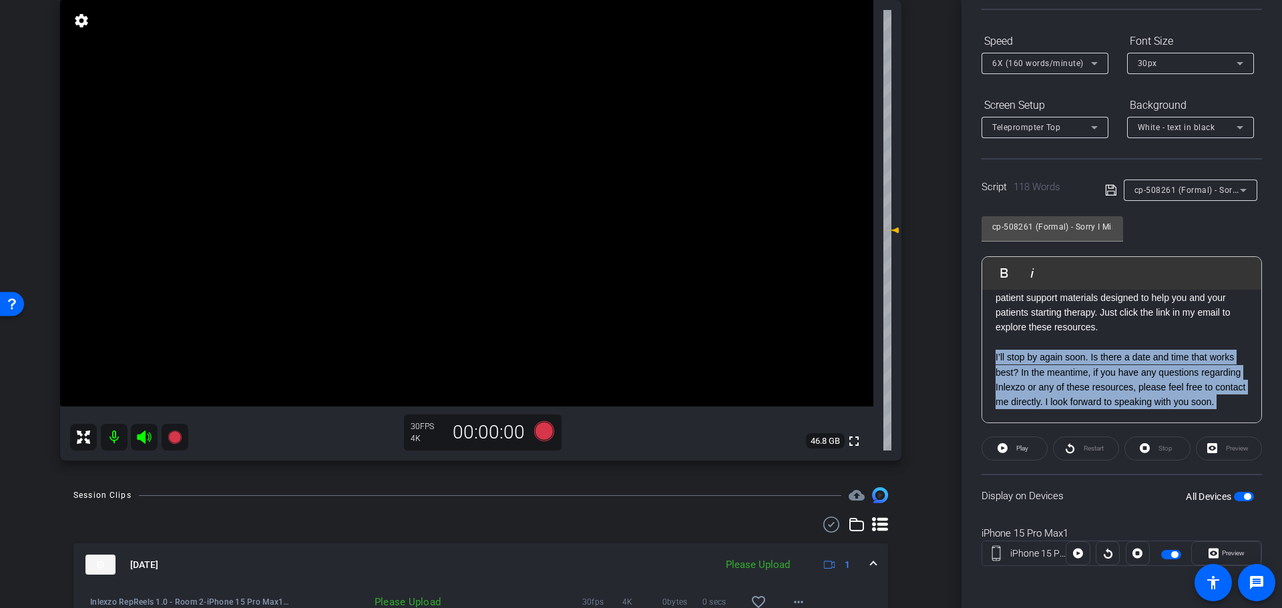
drag, startPoint x: 1069, startPoint y: 413, endPoint x: 992, endPoint y: 337, distance: 108.1
click at [992, 337] on div "[Hello|Hi|Hey|Hi there|Hey there], [I am|I'm|It's|It is] [First Name], your loc…" at bounding box center [1121, 291] width 279 height 266
drag, startPoint x: 1073, startPoint y: 408, endPoint x: 975, endPoint y: 337, distance: 121.5
click at [975, 337] on div "Participants Teleprompter Adjustments settings Nick Dambrosia flip Director Eve…" at bounding box center [1121, 304] width 320 height 608
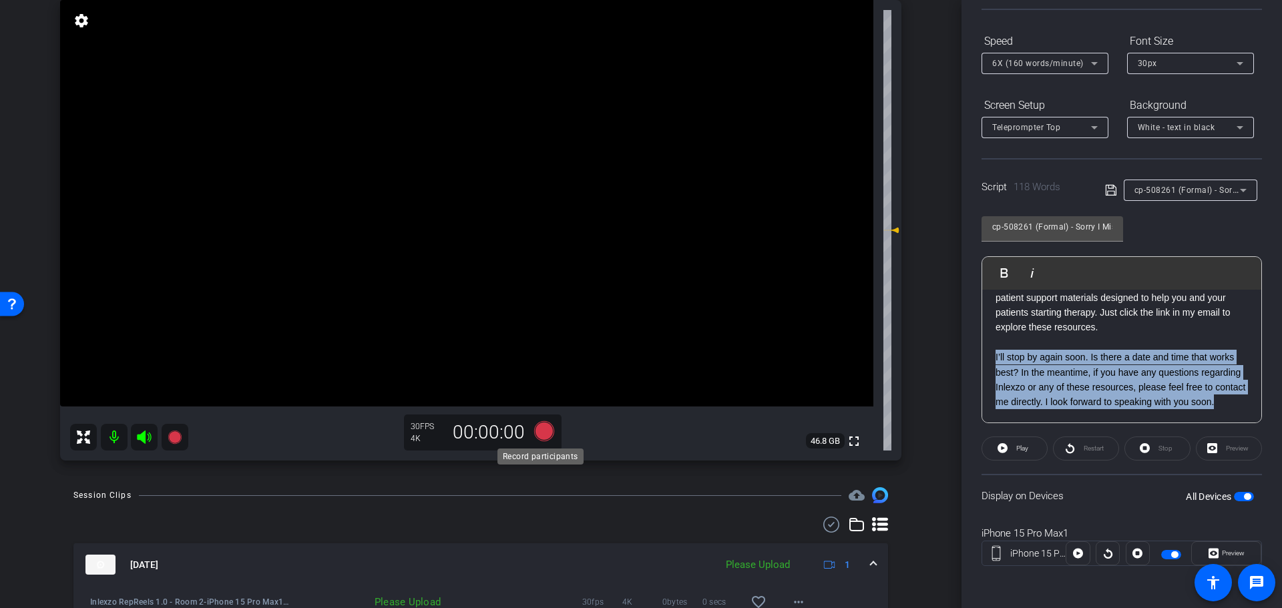
click at [535, 436] on icon at bounding box center [544, 431] width 20 height 20
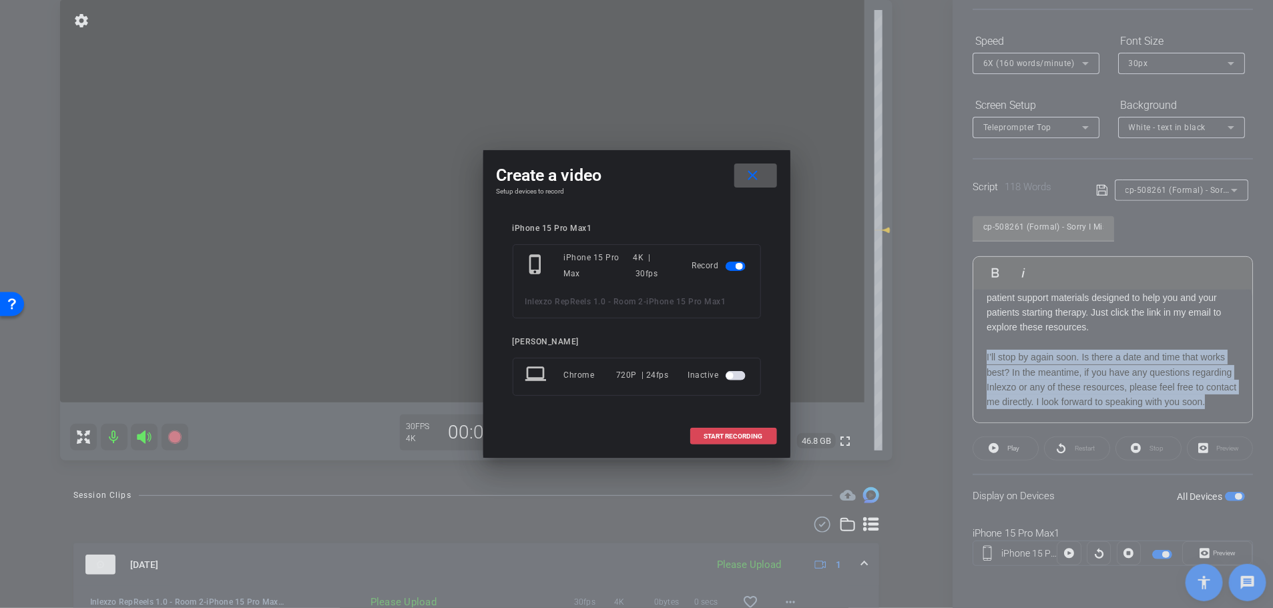
click at [714, 428] on span at bounding box center [733, 437] width 85 height 32
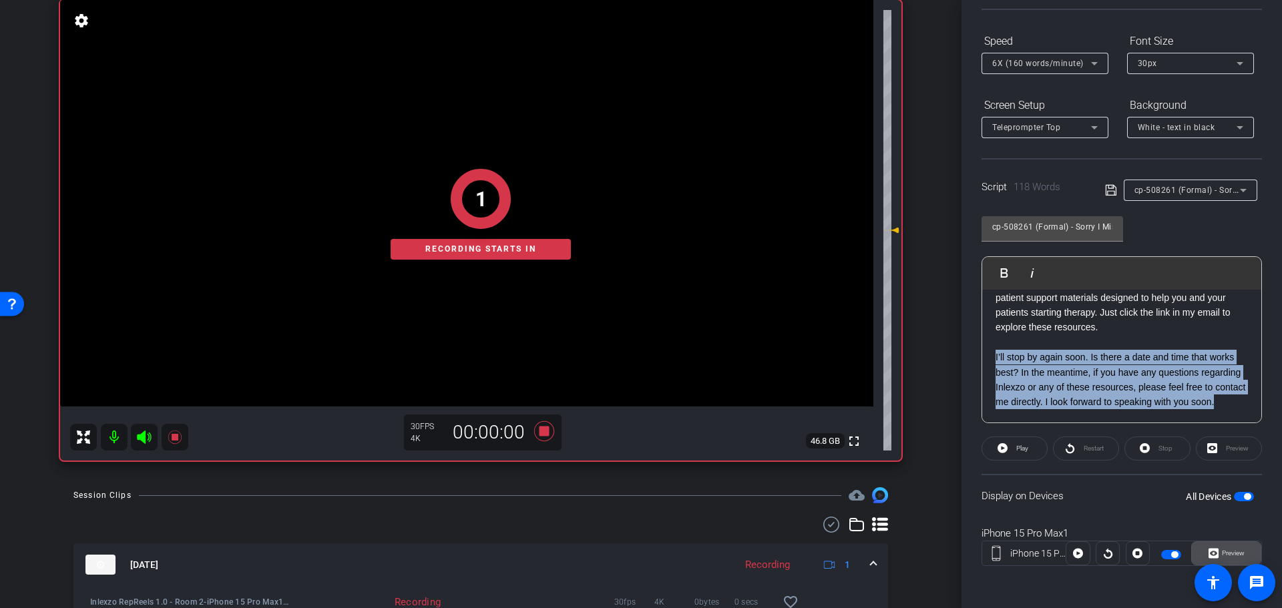
click at [1228, 548] on span "Preview" at bounding box center [1231, 553] width 26 height 19
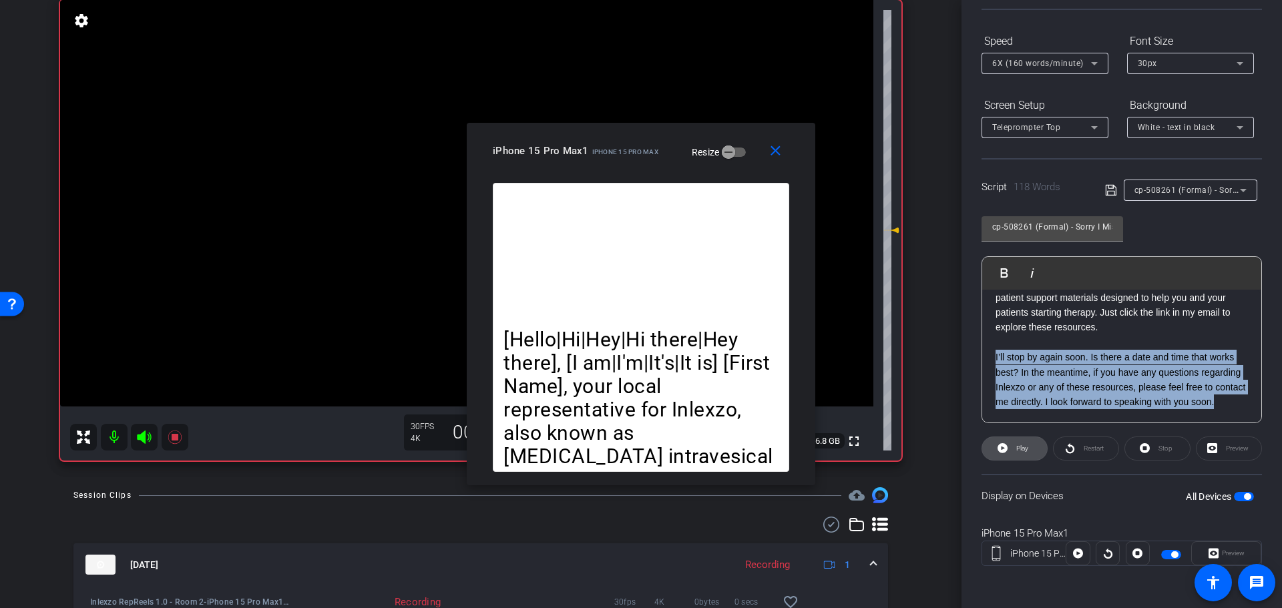
click at [1017, 454] on span "Play" at bounding box center [1020, 448] width 15 height 19
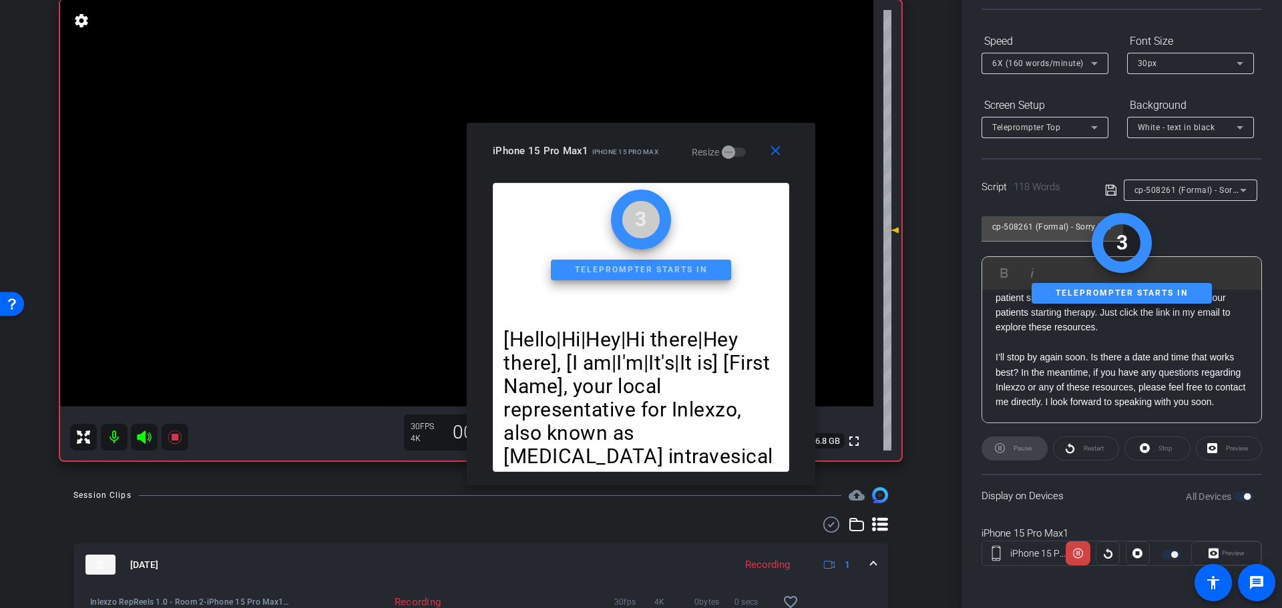
click at [1063, 409] on p "I’ll stop by again soon. Is there a date and time that works best? In the meant…" at bounding box center [1121, 380] width 252 height 60
click at [1058, 401] on p "I’ll stop by again soon. Is there a date and time that works best? In the meant…" at bounding box center [1121, 380] width 252 height 60
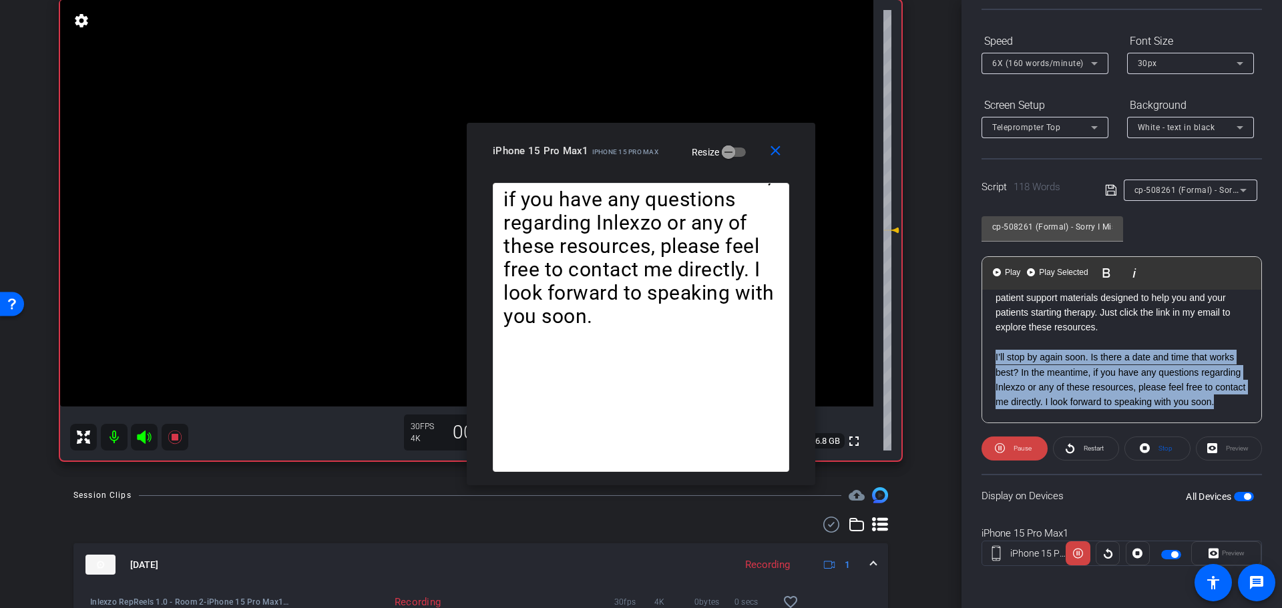
drag, startPoint x: 1062, startPoint y: 401, endPoint x: 985, endPoint y: 340, distance: 98.3
click at [985, 340] on div "[Hello|Hi|Hey|Hi there|Hey there], [I am|I'm|It's|It is] [First Name], your loc…" at bounding box center [1121, 291] width 279 height 266
click at [1059, 274] on span "Play Selected" at bounding box center [1063, 272] width 54 height 11
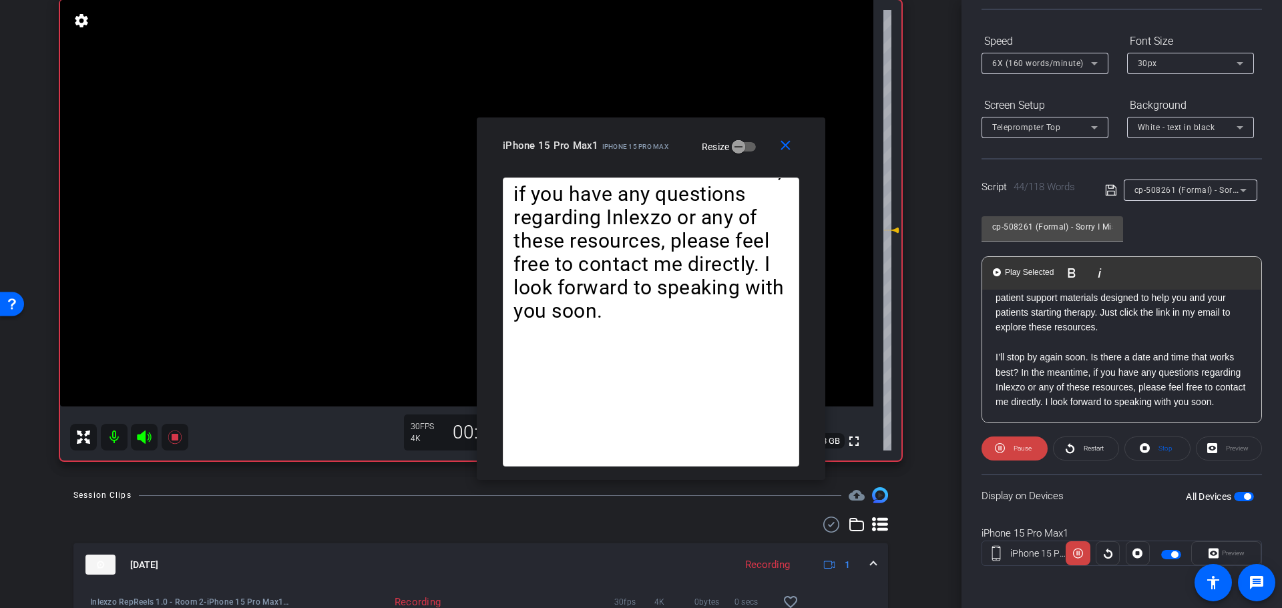
drag, startPoint x: 632, startPoint y: 152, endPoint x: 691, endPoint y: 122, distance: 65.7
click at [668, 143] on span "iPhone 15 Pro Max" at bounding box center [635, 146] width 66 height 7
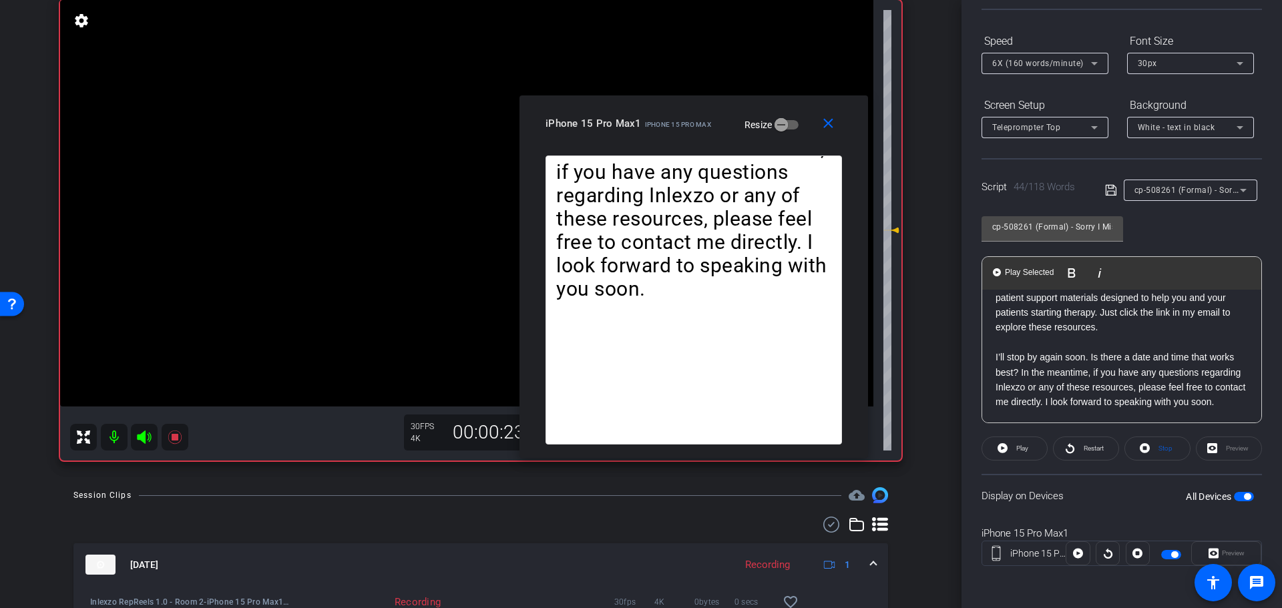
drag, startPoint x: 833, startPoint y: 115, endPoint x: 815, endPoint y: 134, distance: 26.0
click at [832, 115] on mat-icon "close" at bounding box center [828, 123] width 17 height 17
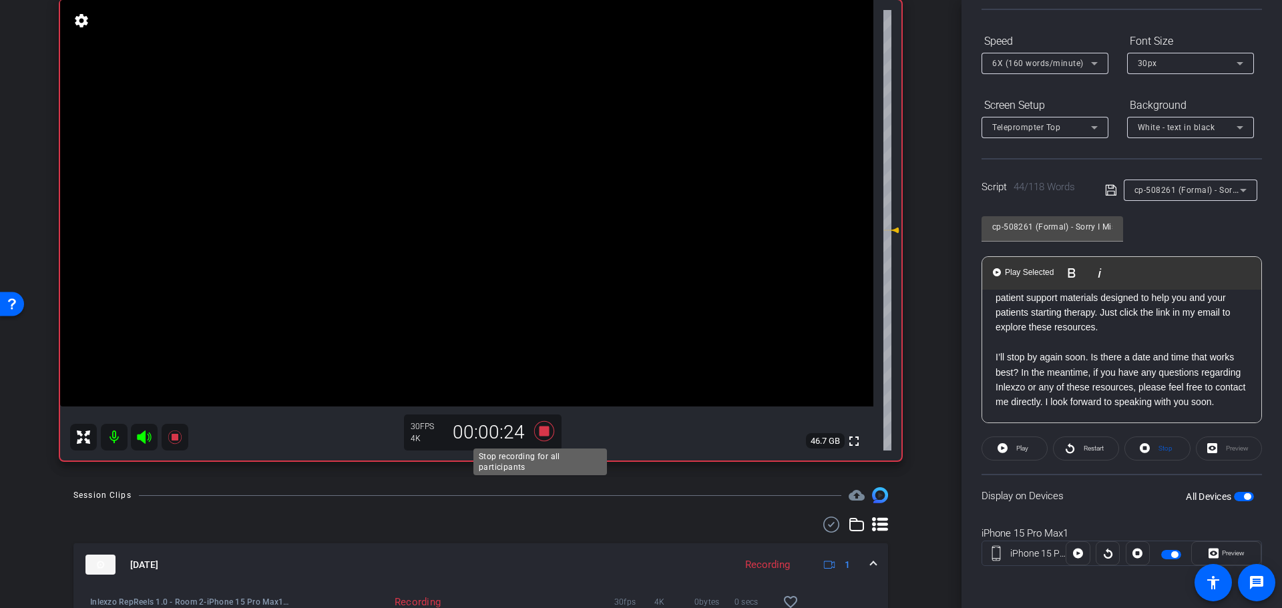
click at [545, 424] on icon at bounding box center [544, 431] width 32 height 24
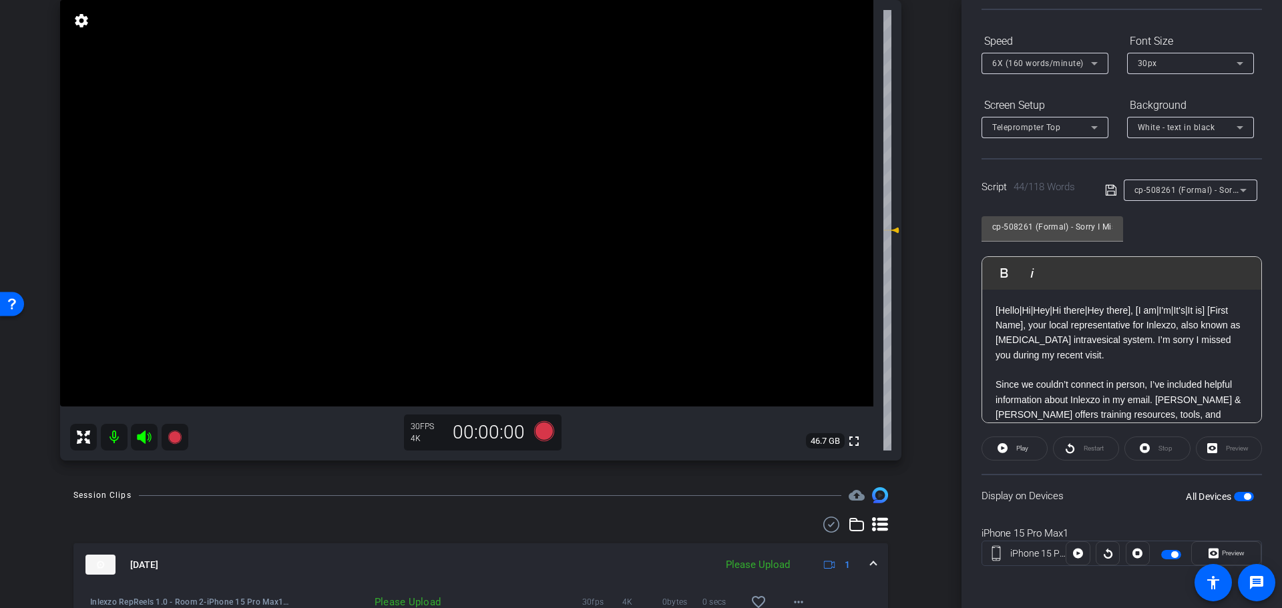
scroll to position [0, 0]
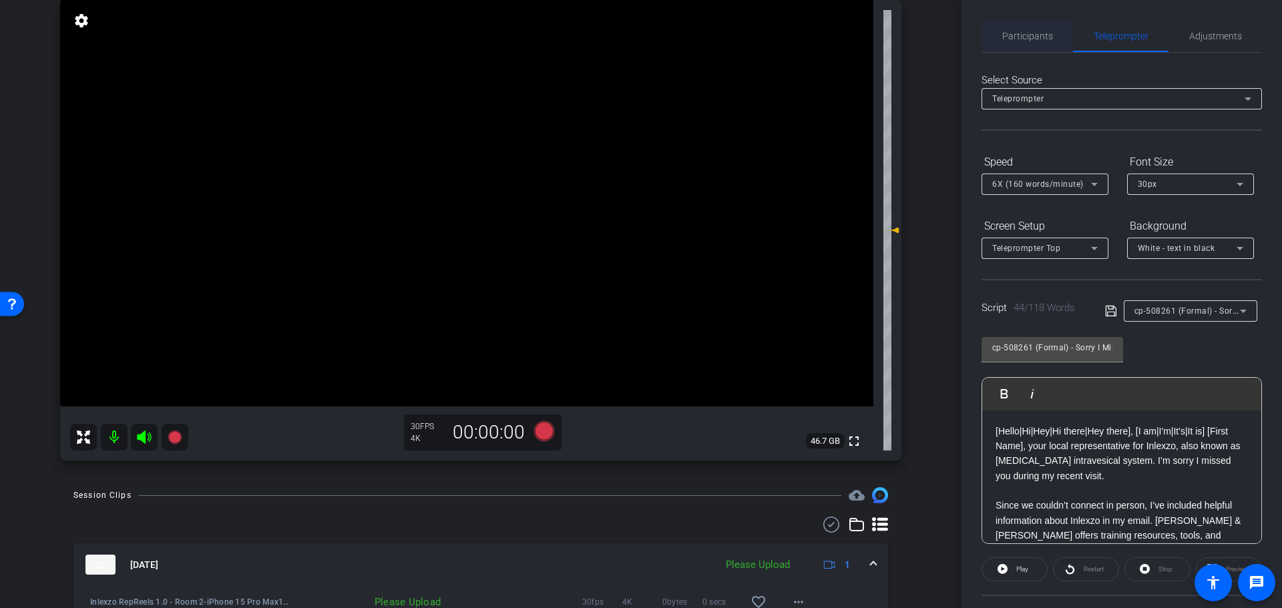
click at [1030, 44] on span "Participants" at bounding box center [1027, 36] width 51 height 32
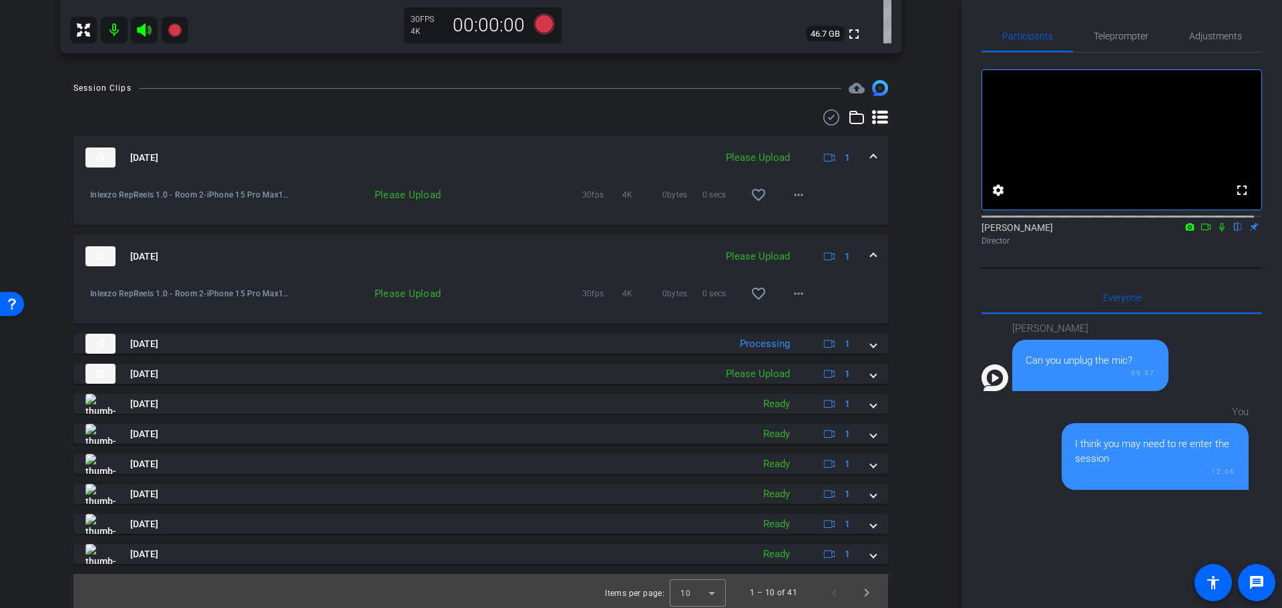
scroll to position [549, 0]
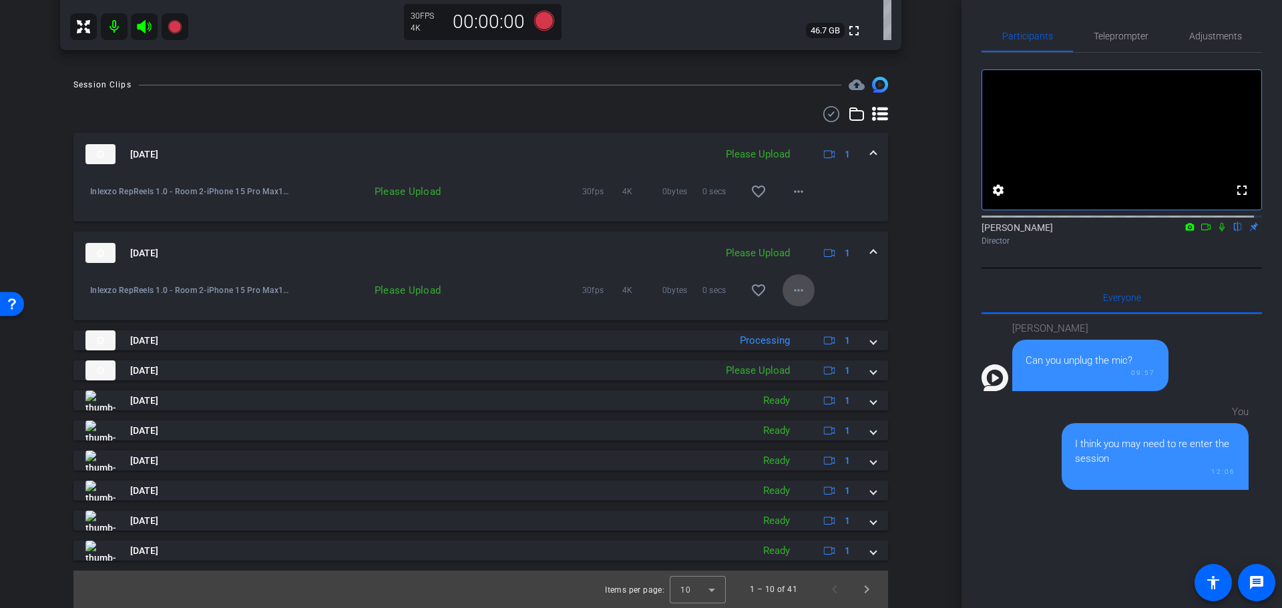
click at [794, 294] on mat-icon "more_horiz" at bounding box center [798, 290] width 16 height 16
click at [804, 316] on span "Upload" at bounding box center [811, 318] width 53 height 16
click at [790, 197] on mat-icon "more_horiz" at bounding box center [798, 192] width 16 height 16
click at [797, 221] on span "Upload" at bounding box center [811, 220] width 53 height 16
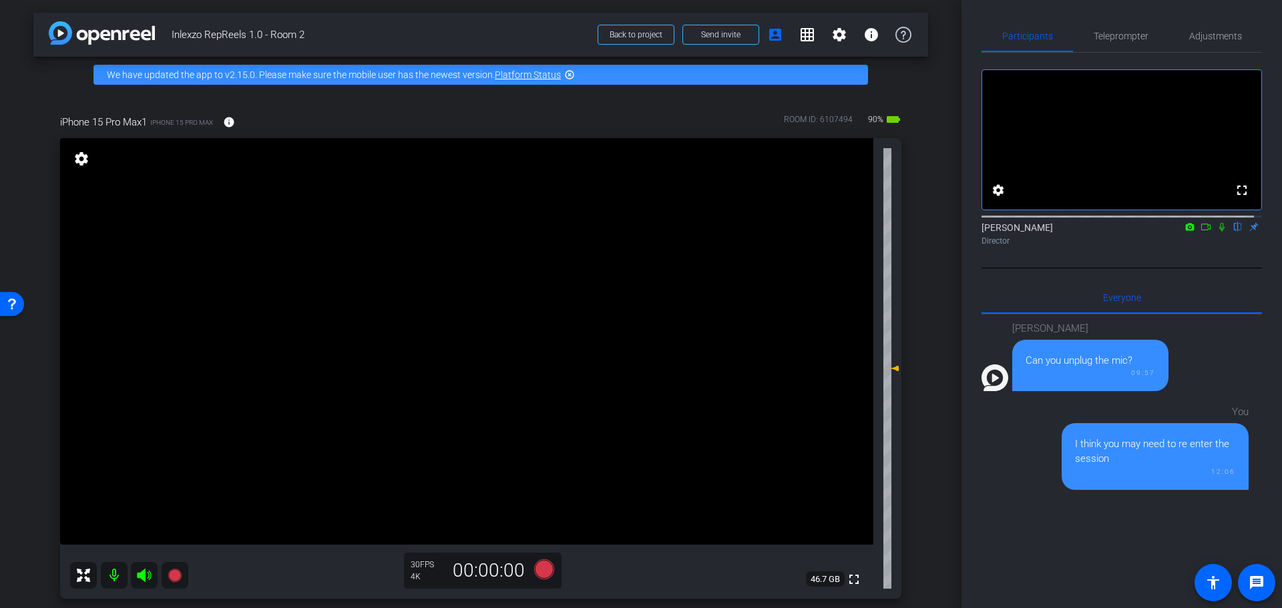
scroll to position [0, 0]
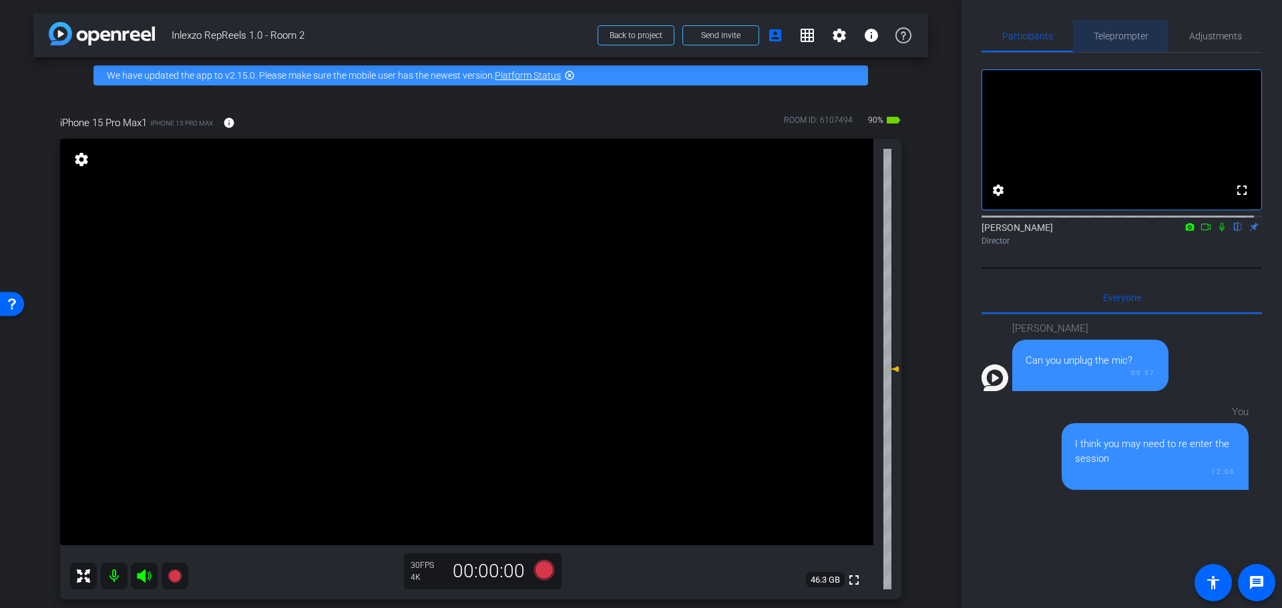
click at [1131, 29] on span "Teleprompter" at bounding box center [1120, 36] width 55 height 32
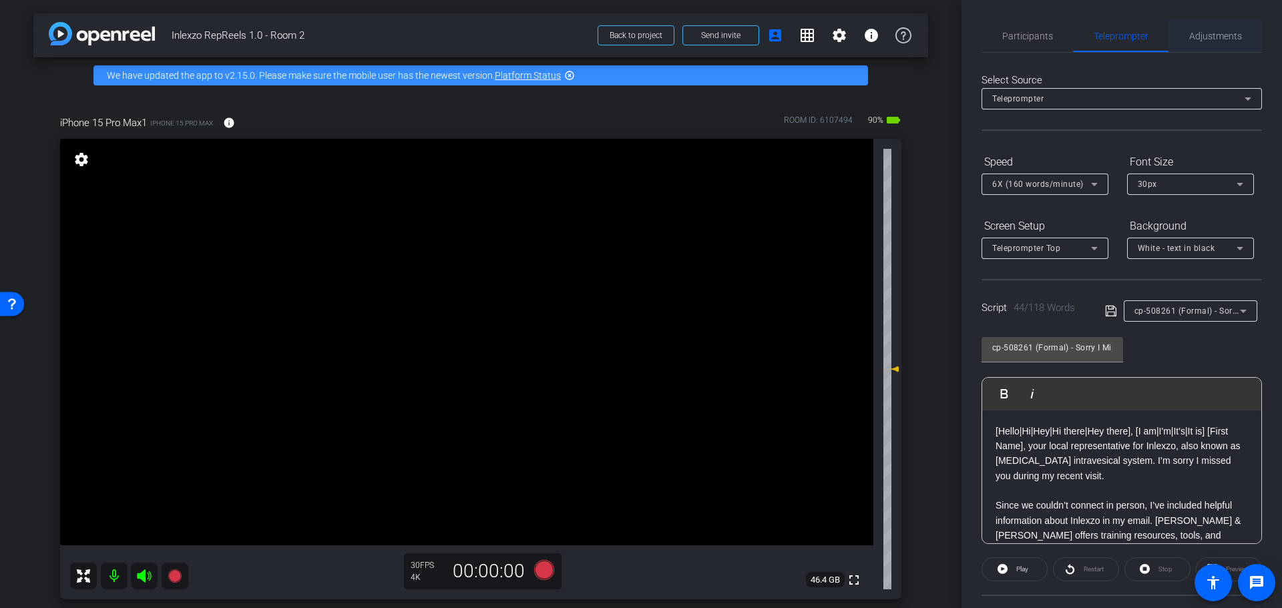
click at [1221, 31] on span "Adjustments" at bounding box center [1215, 35] width 53 height 9
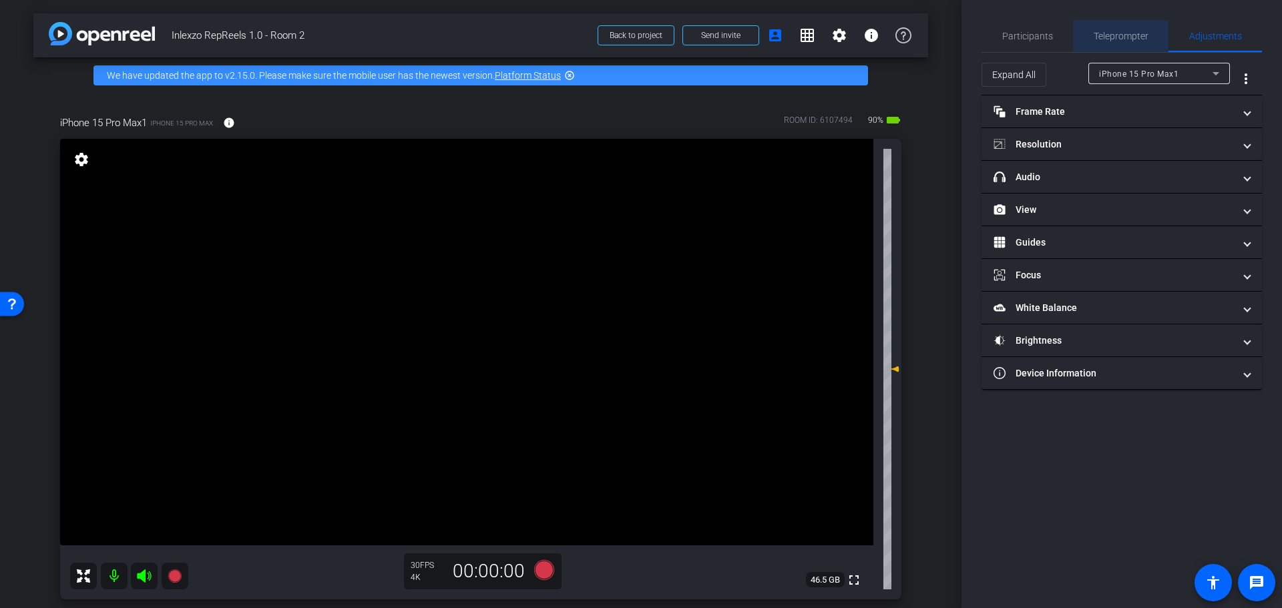
click at [1114, 35] on span "Teleprompter" at bounding box center [1120, 35] width 55 height 9
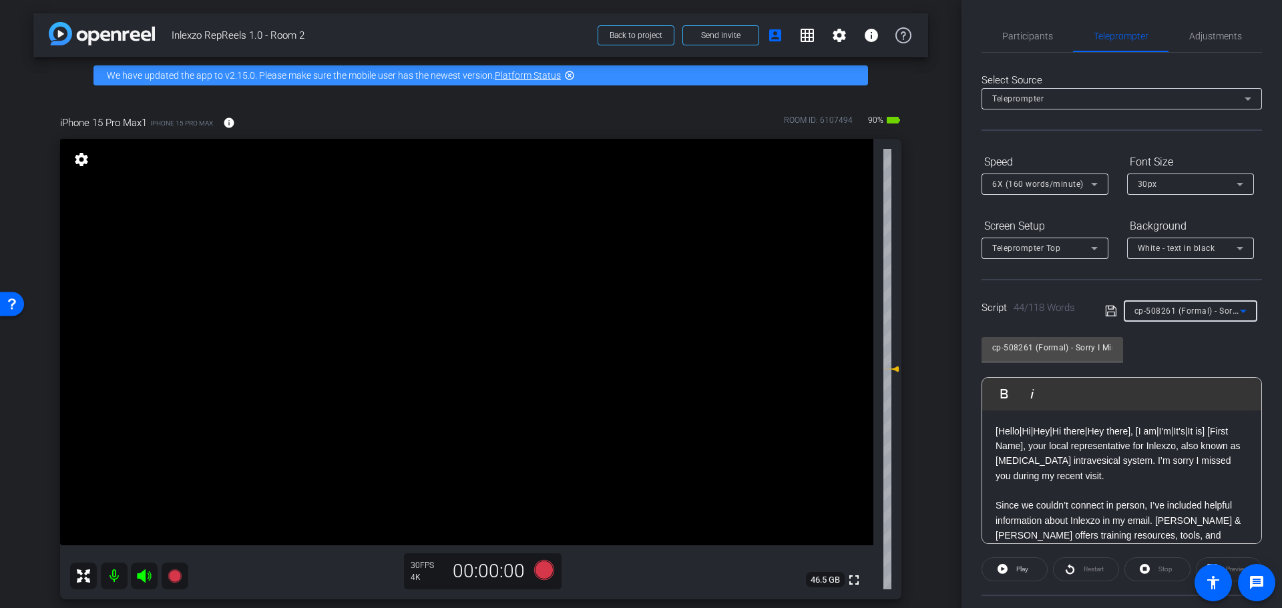
click at [1202, 307] on span "cp-508261 (Formal) - Sorry I Missed You" at bounding box center [1213, 310] width 158 height 11
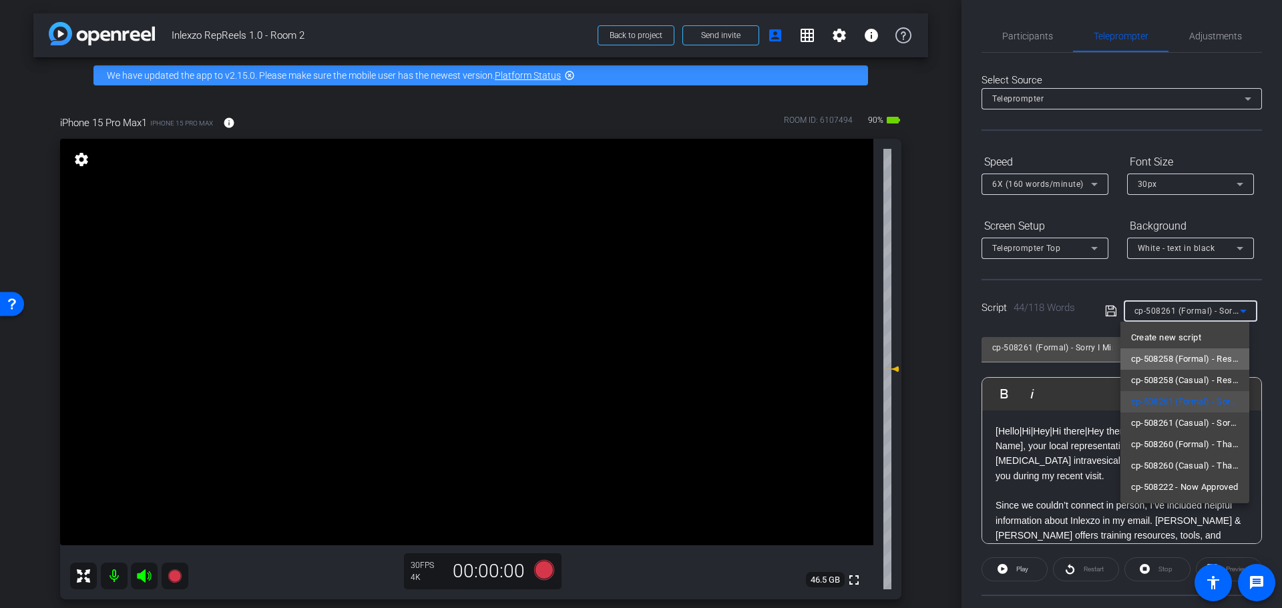
click at [1196, 358] on span "cp-508258 (Formal) - Resources to Share" at bounding box center [1185, 359] width 108 height 16
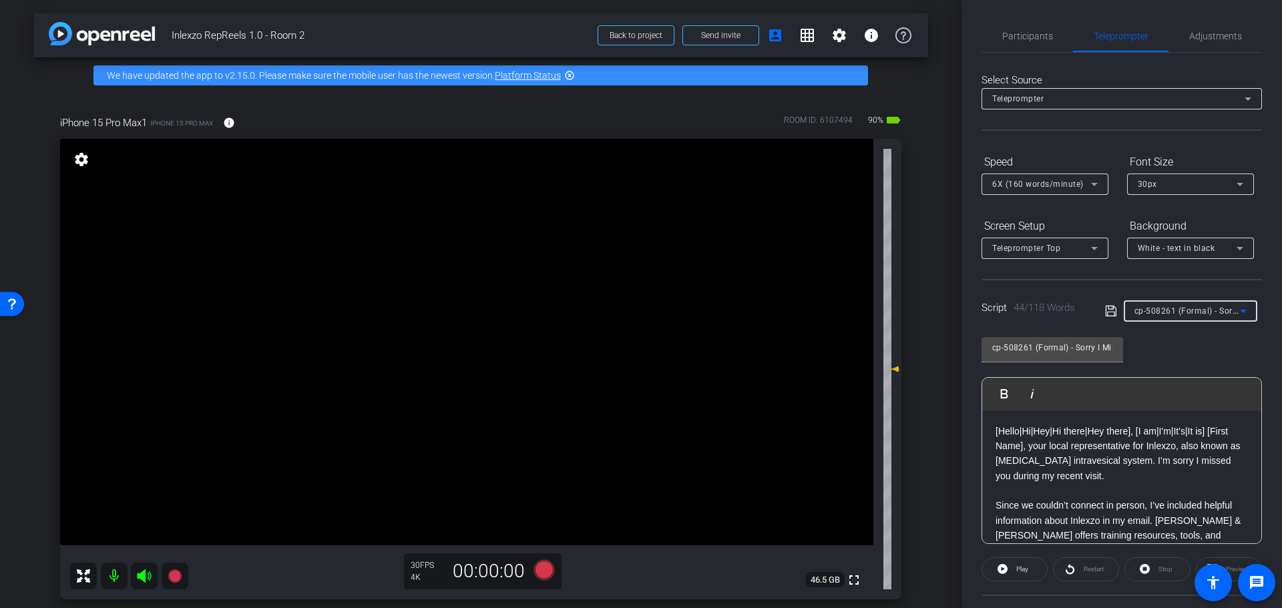
type input "cp-508258 (Formal) - Resources to Share"
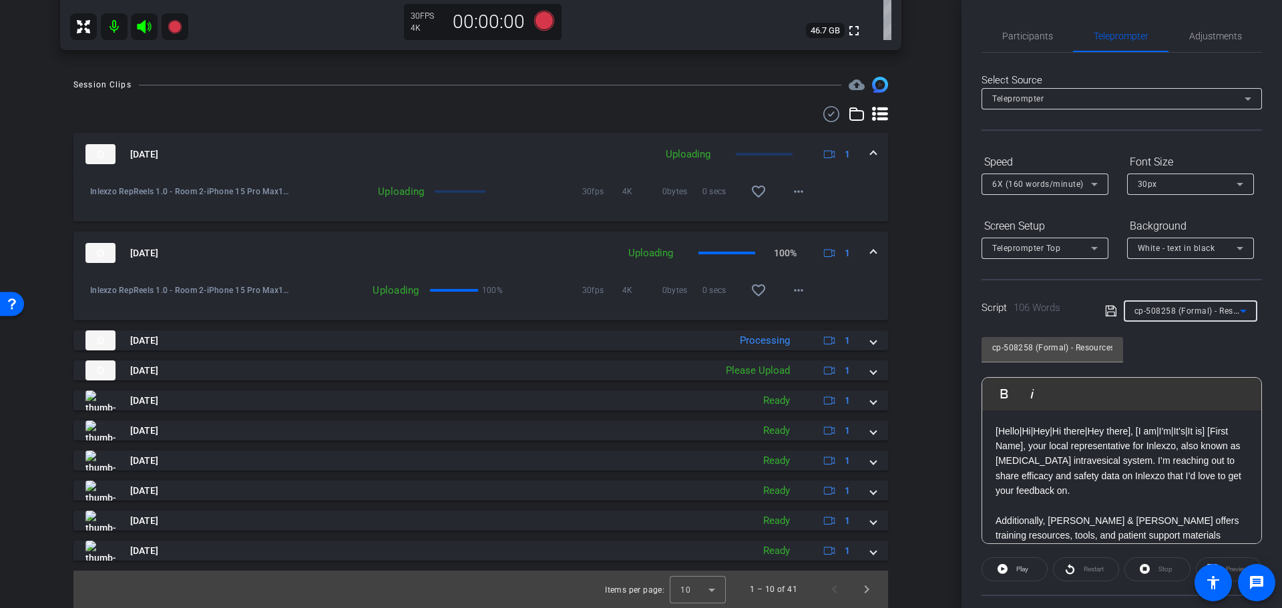
scroll to position [271, 0]
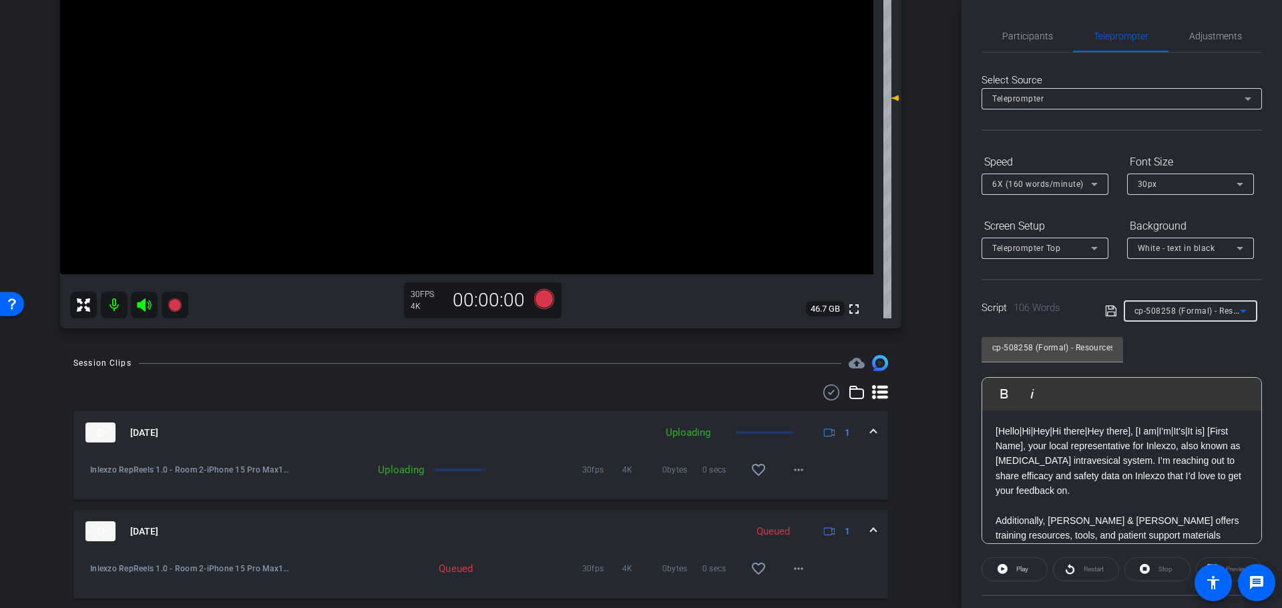
click at [1135, 445] on p "[Hello|Hi|Hey|Hi there|Hey there], [I am|I'm|It's|It is] [First Name], your loc…" at bounding box center [1121, 461] width 252 height 75
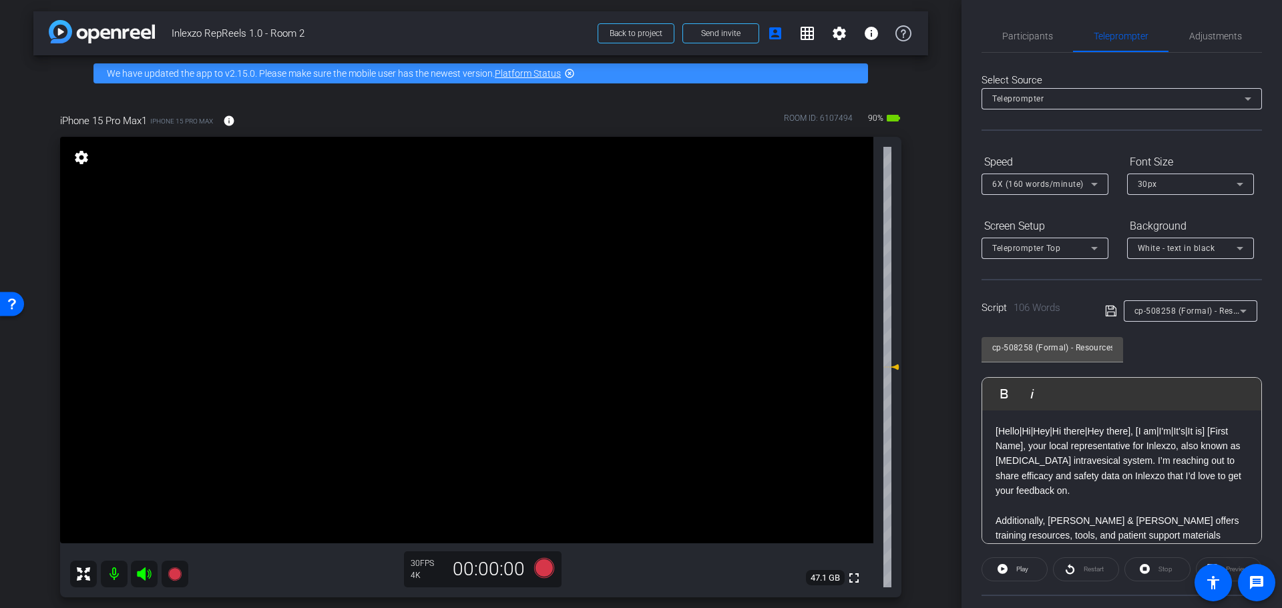
scroll to position [0, 0]
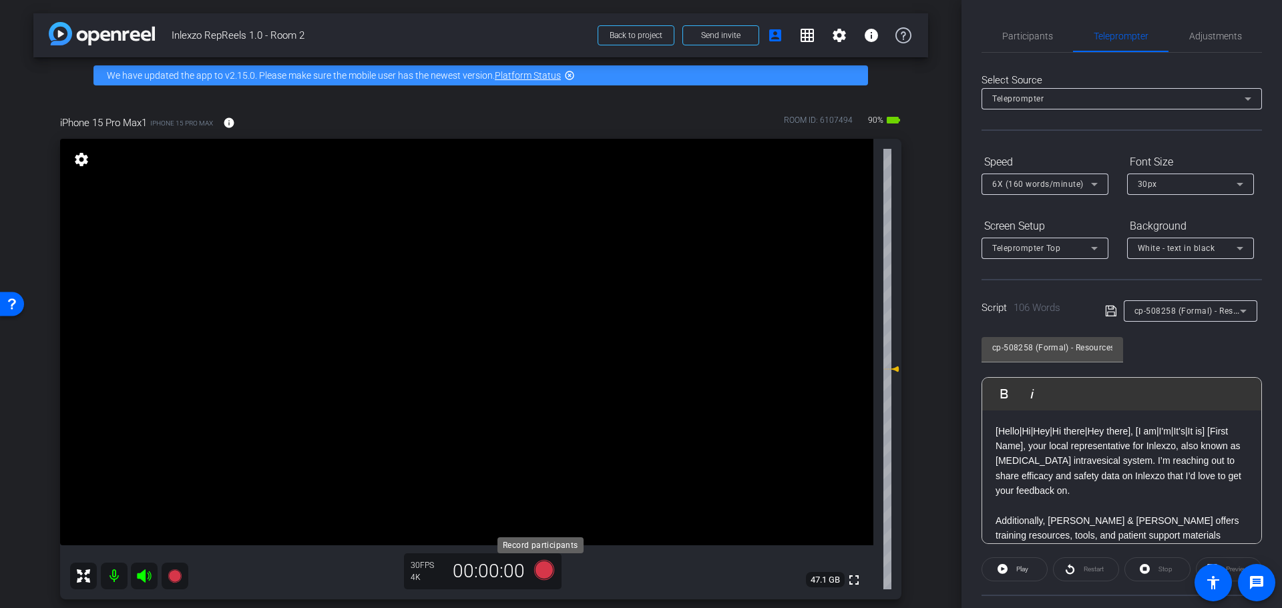
click at [538, 573] on icon at bounding box center [544, 570] width 20 height 20
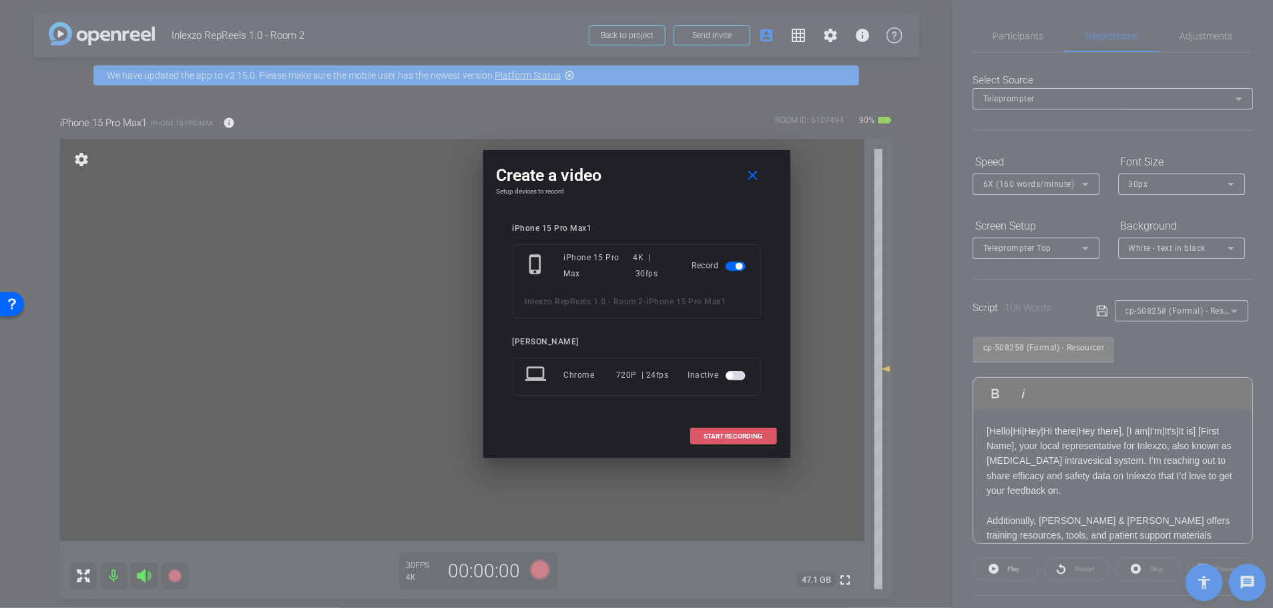
click at [734, 438] on span "START RECORDING" at bounding box center [733, 436] width 59 height 7
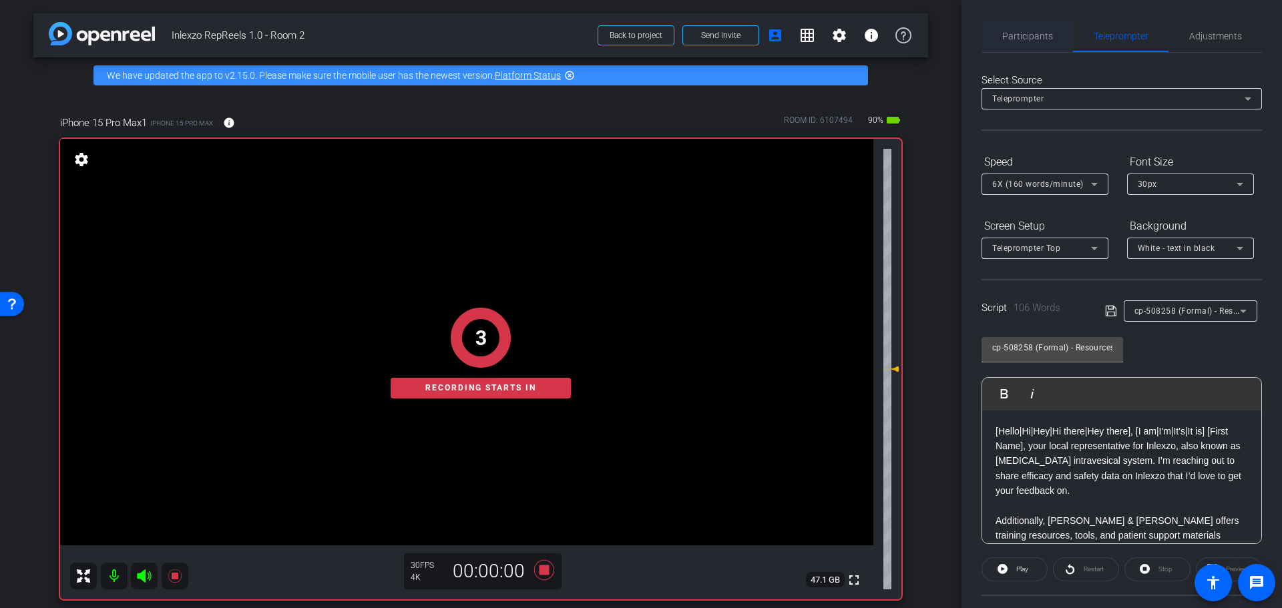
click at [1027, 41] on span "Participants" at bounding box center [1027, 35] width 51 height 9
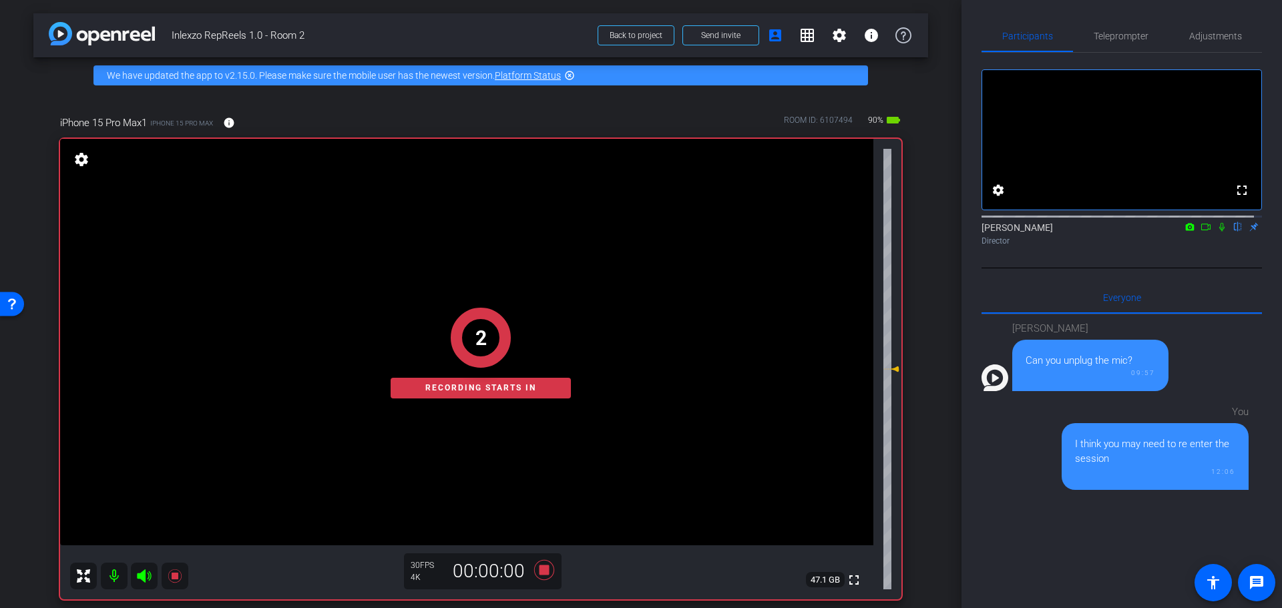
click at [1219, 232] on icon at bounding box center [1221, 227] width 5 height 9
click at [1115, 35] on span "Teleprompter" at bounding box center [1120, 35] width 55 height 9
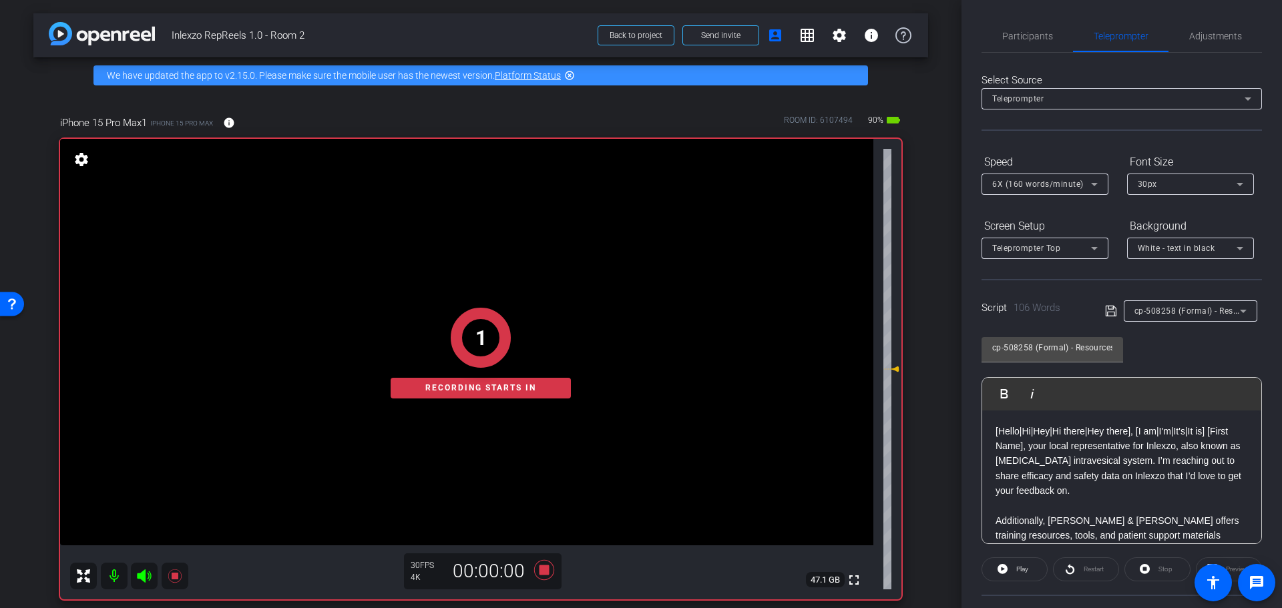
scroll to position [121, 0]
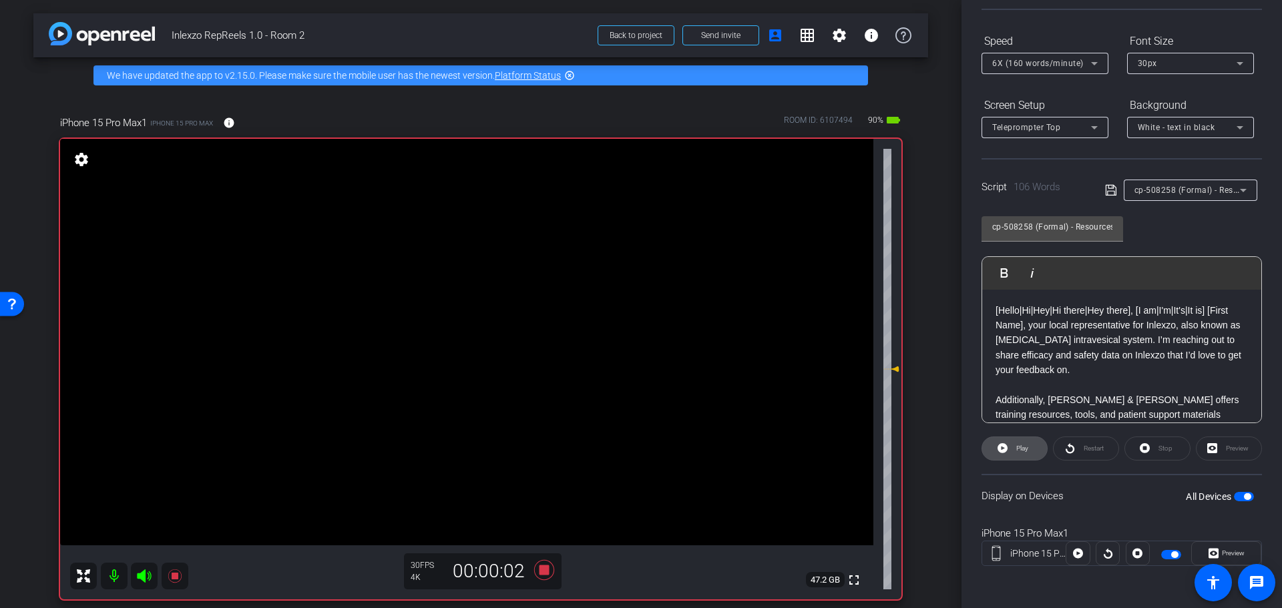
click at [1020, 449] on span "Play" at bounding box center [1022, 448] width 12 height 7
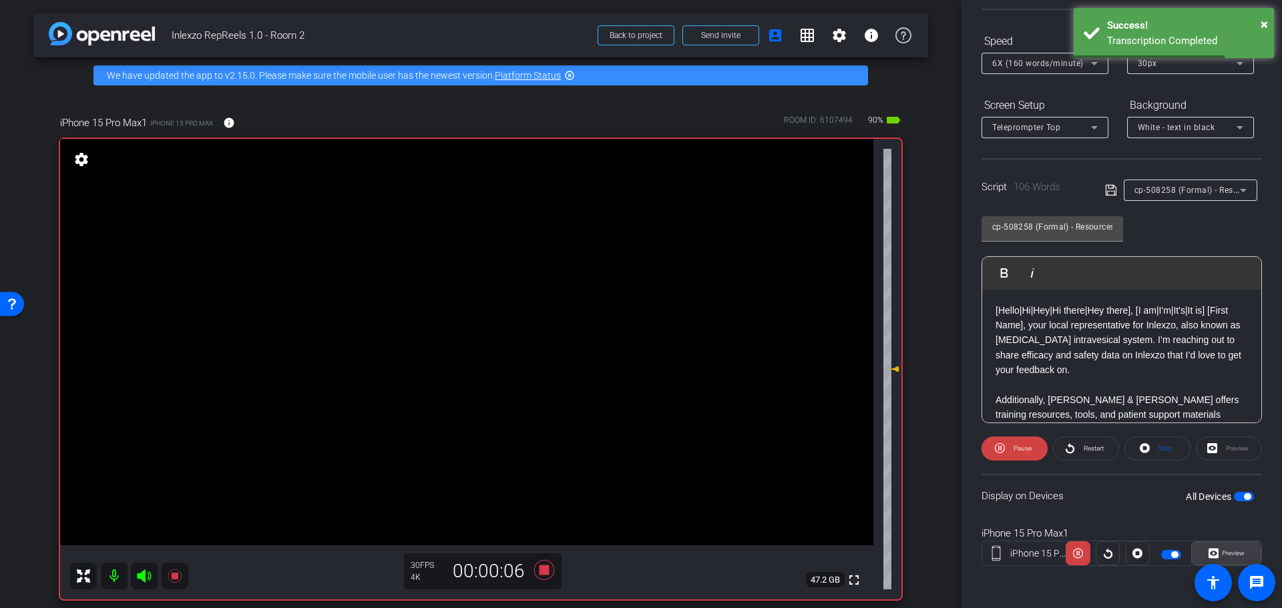
click at [1222, 556] on span "Preview" at bounding box center [1233, 552] width 23 height 7
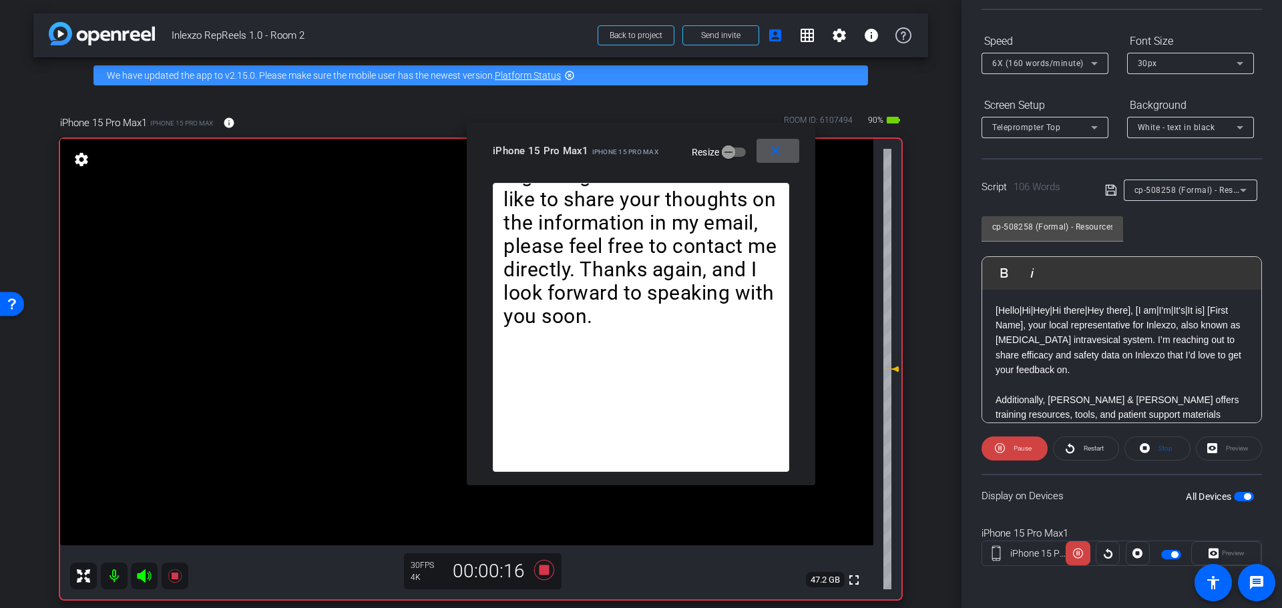
scroll to position [139, 0]
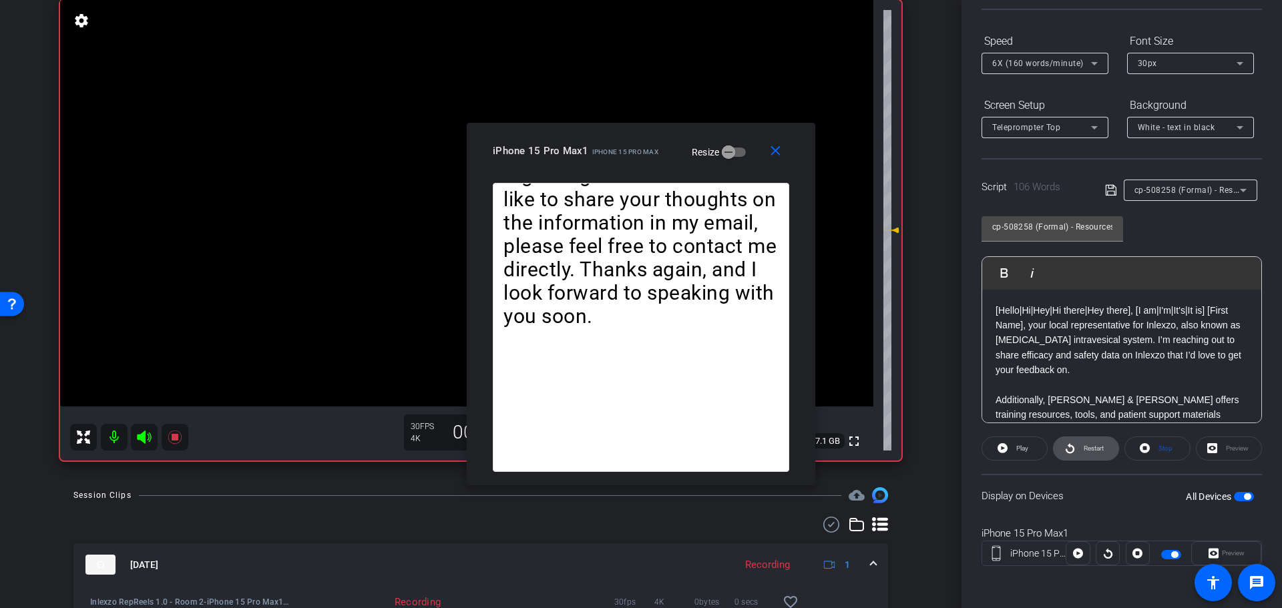
click at [1080, 443] on span "Restart" at bounding box center [1091, 448] width 23 height 19
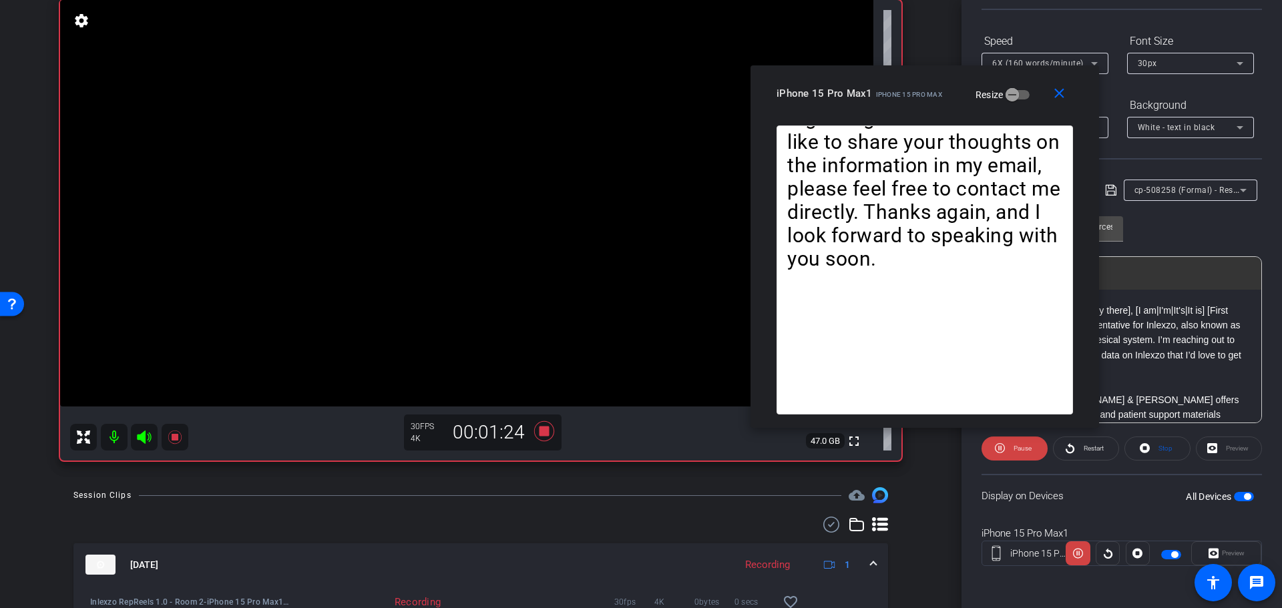
drag, startPoint x: 622, startPoint y: 151, endPoint x: 912, endPoint y: 90, distance: 296.0
click at [912, 91] on span "iPhone 15 Pro Max" at bounding box center [909, 94] width 66 height 7
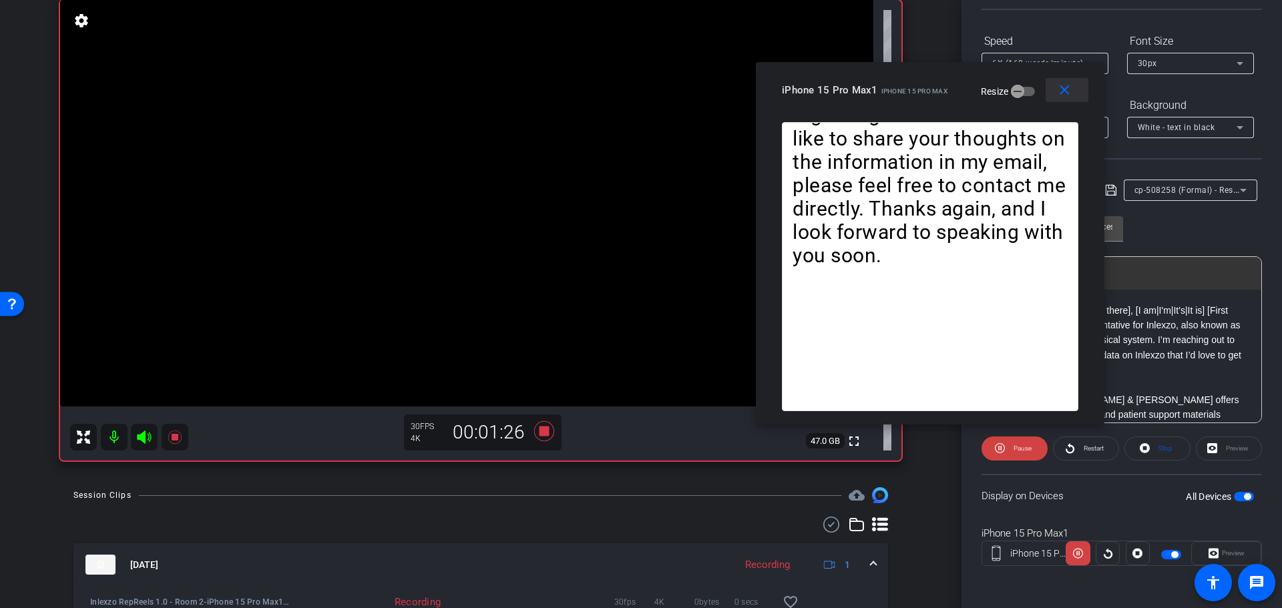
click at [1064, 91] on mat-icon "close" at bounding box center [1064, 90] width 17 height 17
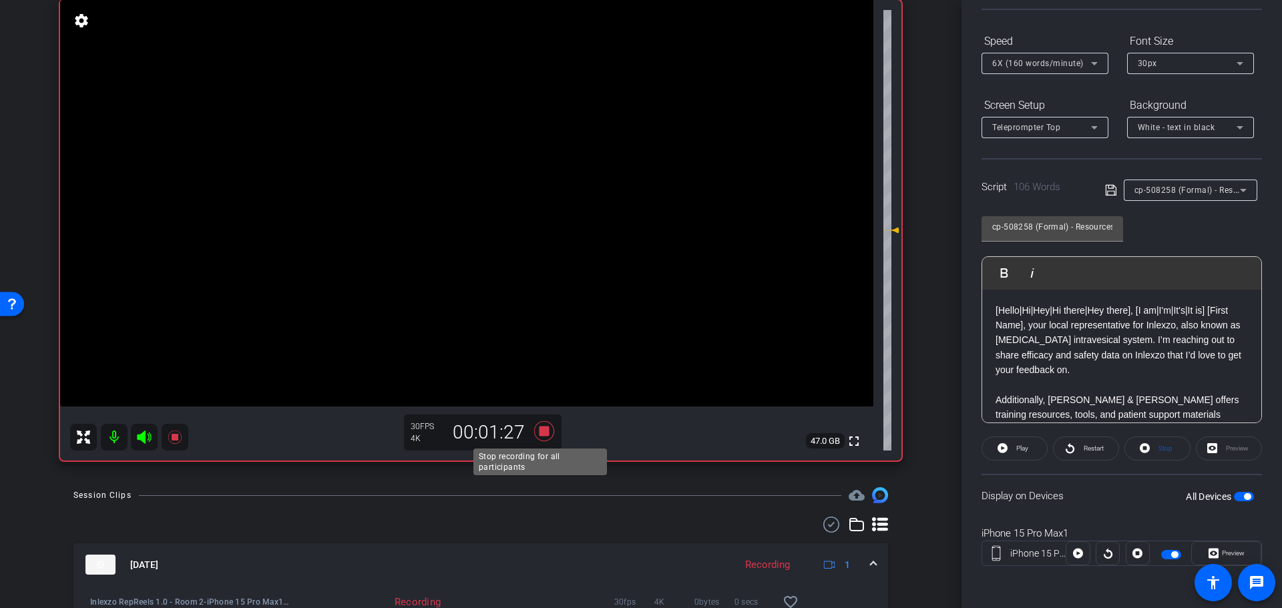
click at [548, 432] on icon at bounding box center [544, 431] width 32 height 24
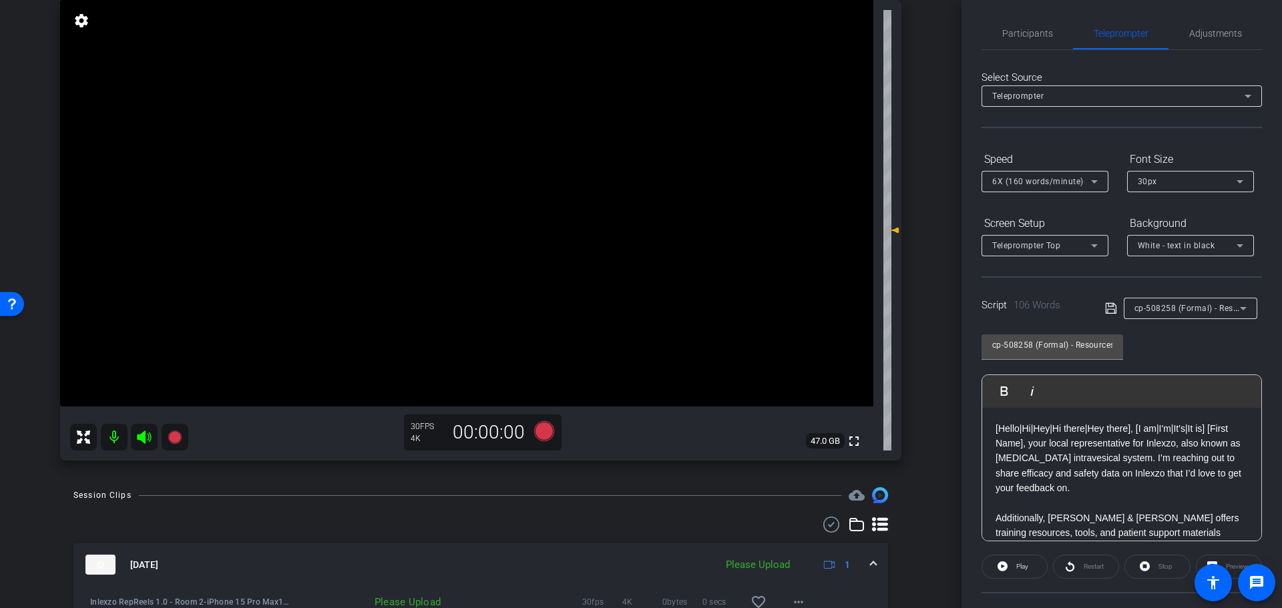
scroll to position [0, 0]
click at [1005, 37] on span "Participants" at bounding box center [1027, 35] width 51 height 9
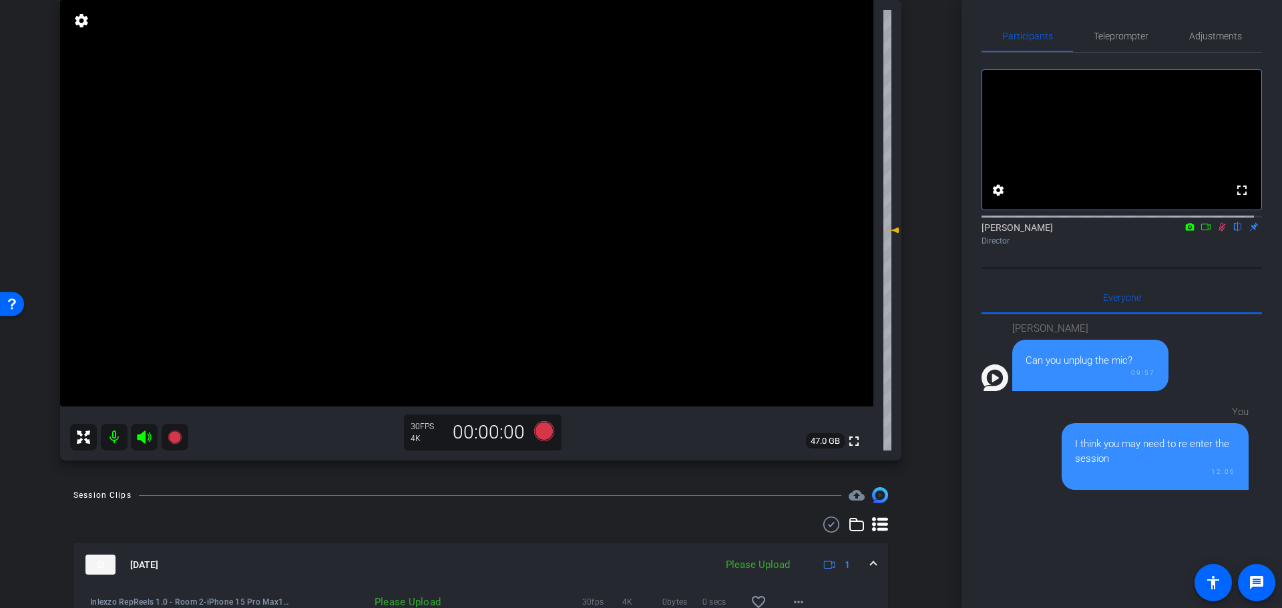
click at [1216, 232] on icon at bounding box center [1221, 226] width 11 height 9
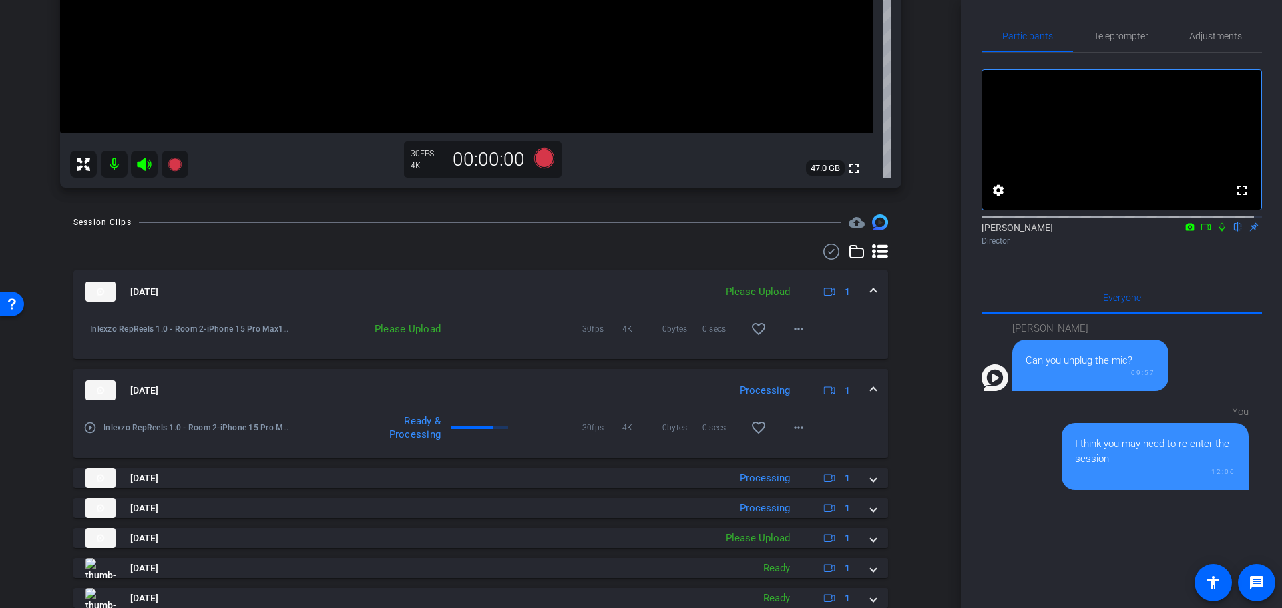
scroll to position [417, 0]
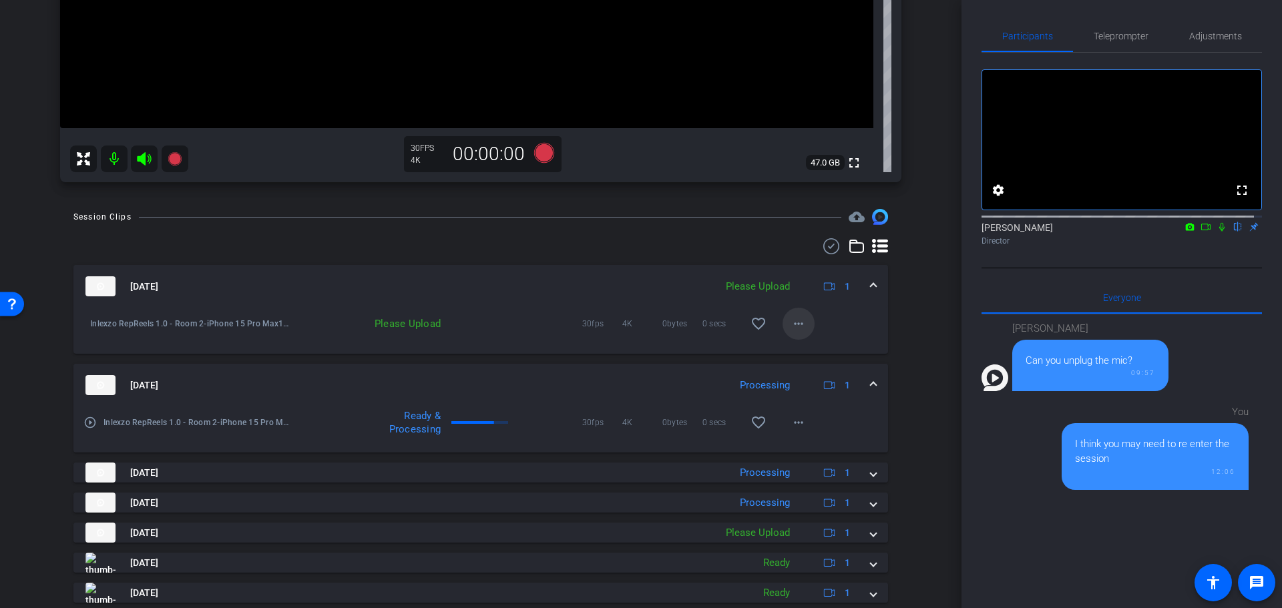
click at [791, 325] on mat-icon "more_horiz" at bounding box center [798, 324] width 16 height 16
click at [833, 351] on span "Upload" at bounding box center [811, 352] width 53 height 16
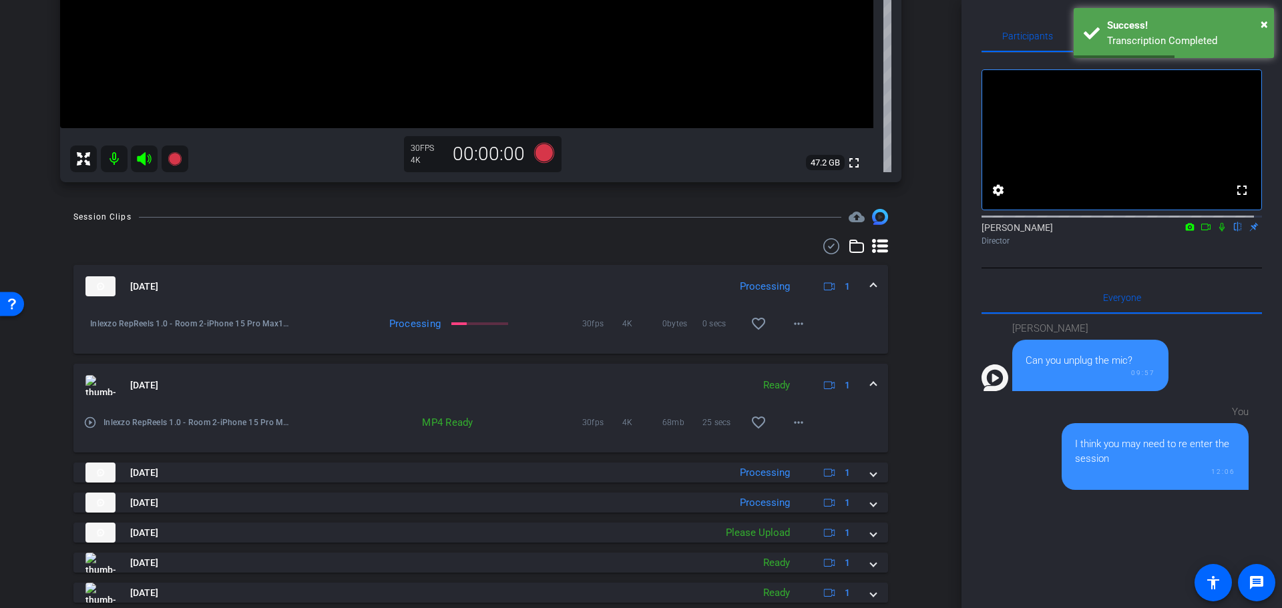
click at [111, 161] on mat-icon at bounding box center [114, 159] width 27 height 27
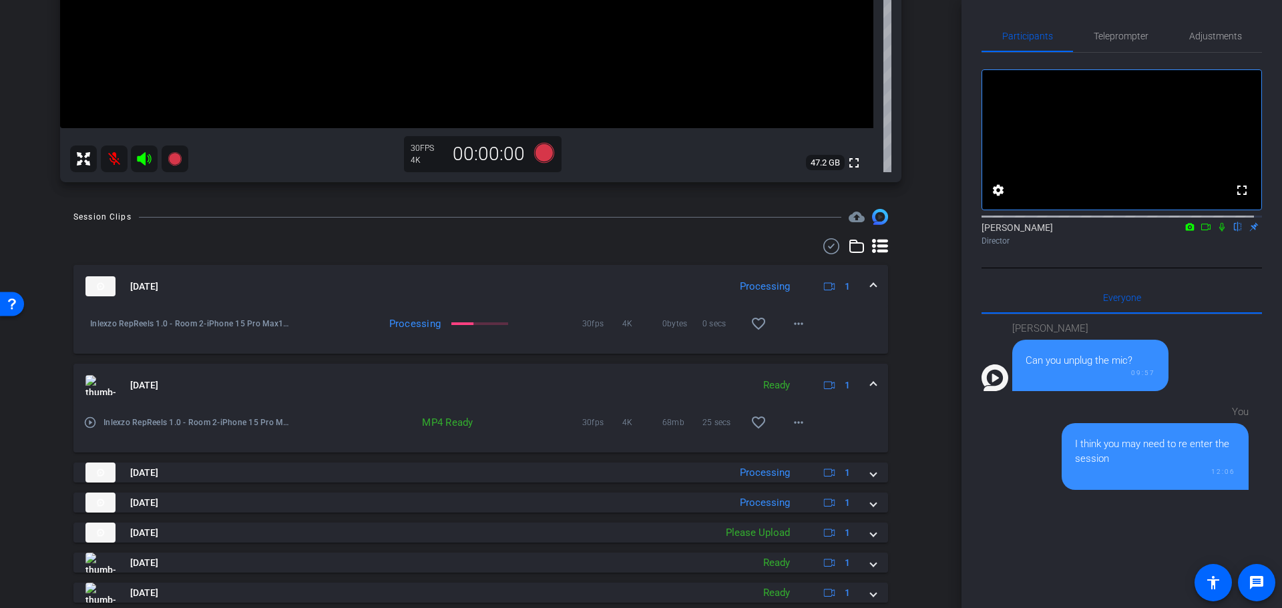
scroll to position [549, 0]
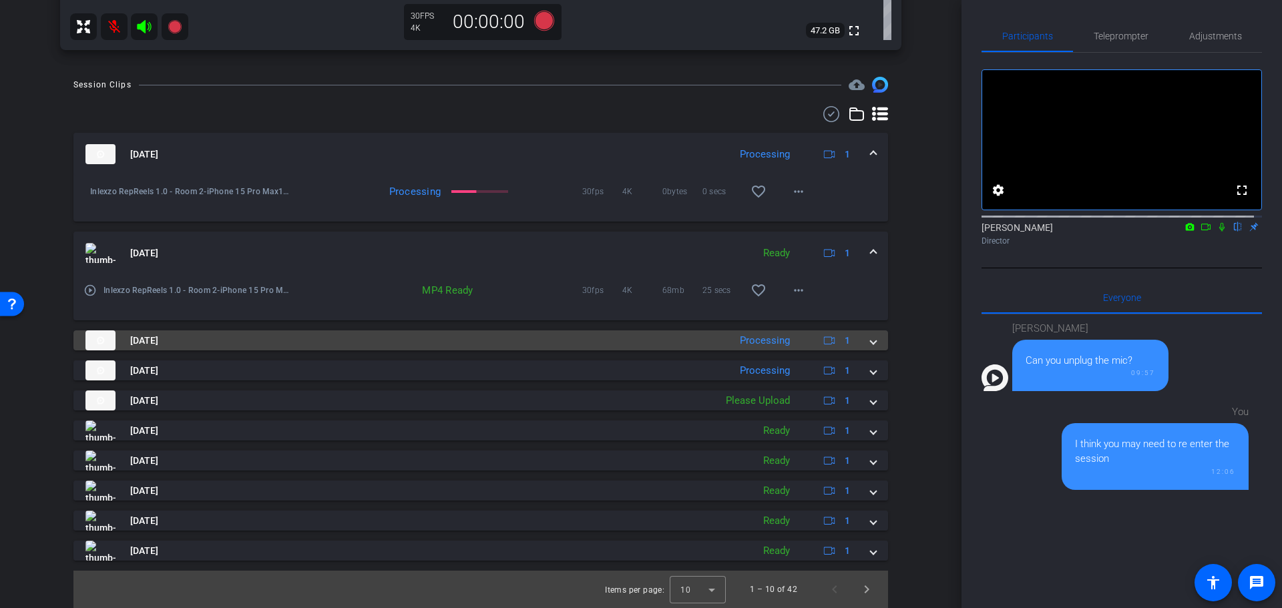
click at [870, 344] on span at bounding box center [872, 341] width 5 height 14
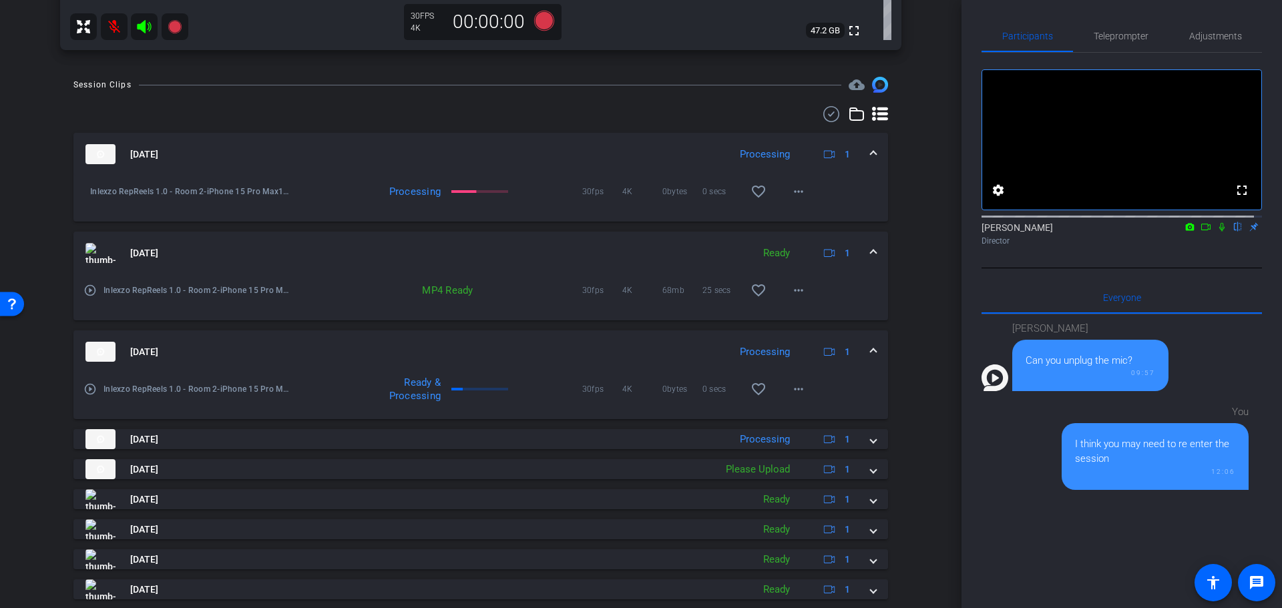
click at [868, 349] on mat-expansion-panel-header "Aug 25, 2025 Processing 1" at bounding box center [480, 351] width 814 height 43
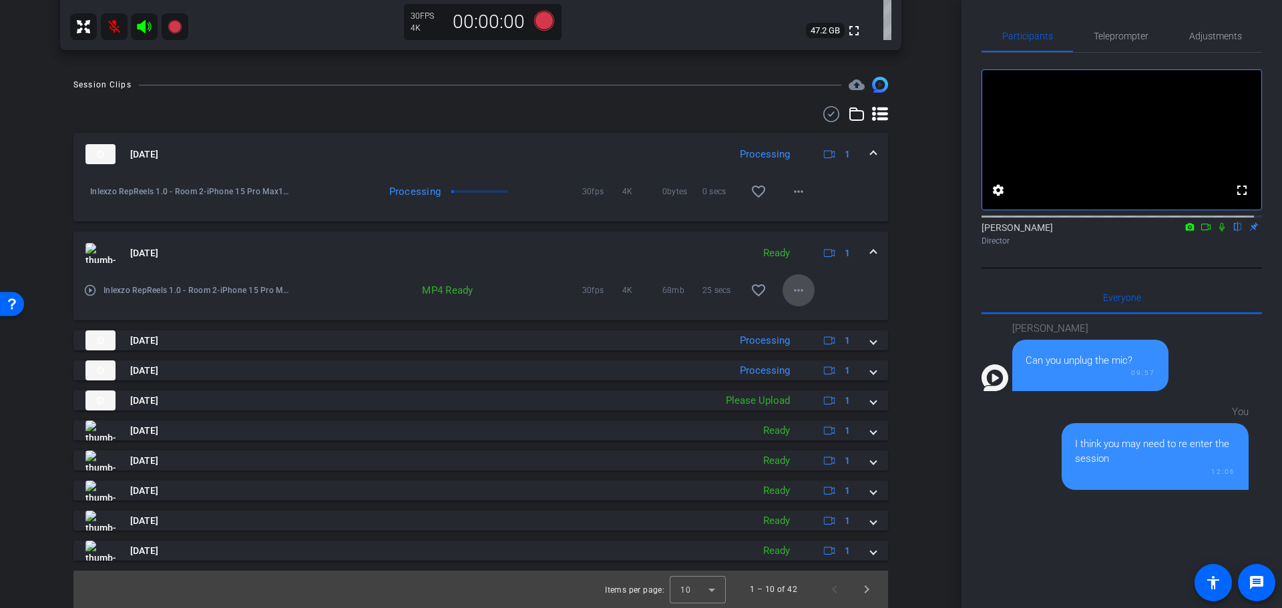
click at [792, 294] on mat-icon "more_horiz" at bounding box center [798, 290] width 16 height 16
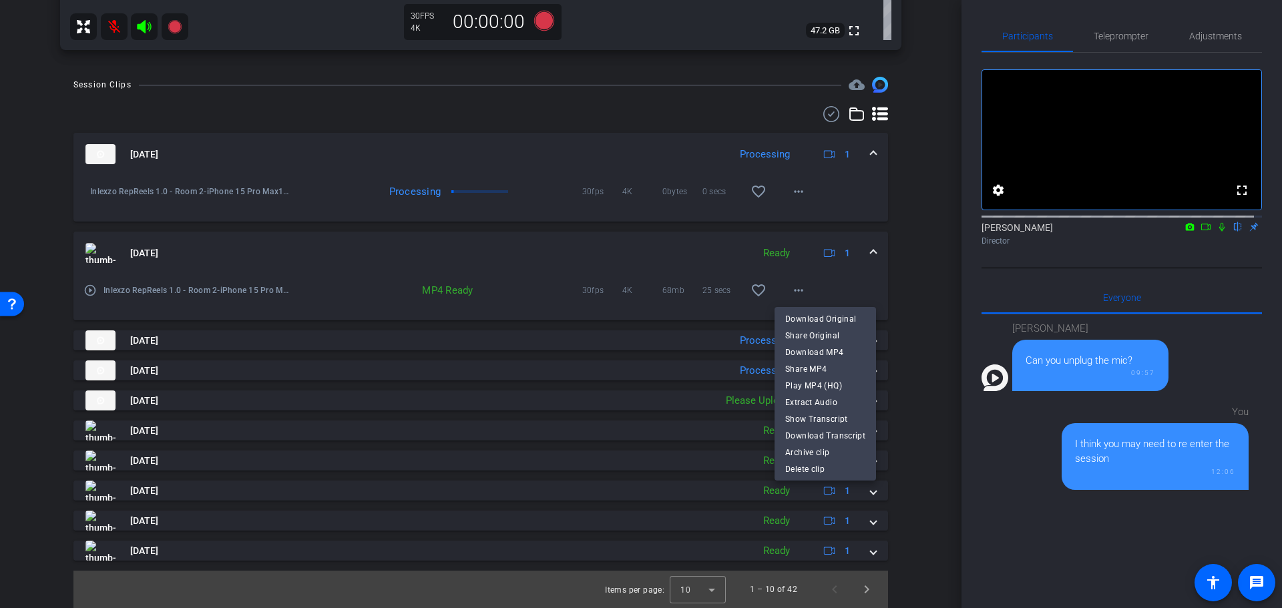
click at [940, 274] on div at bounding box center [641, 304] width 1282 height 608
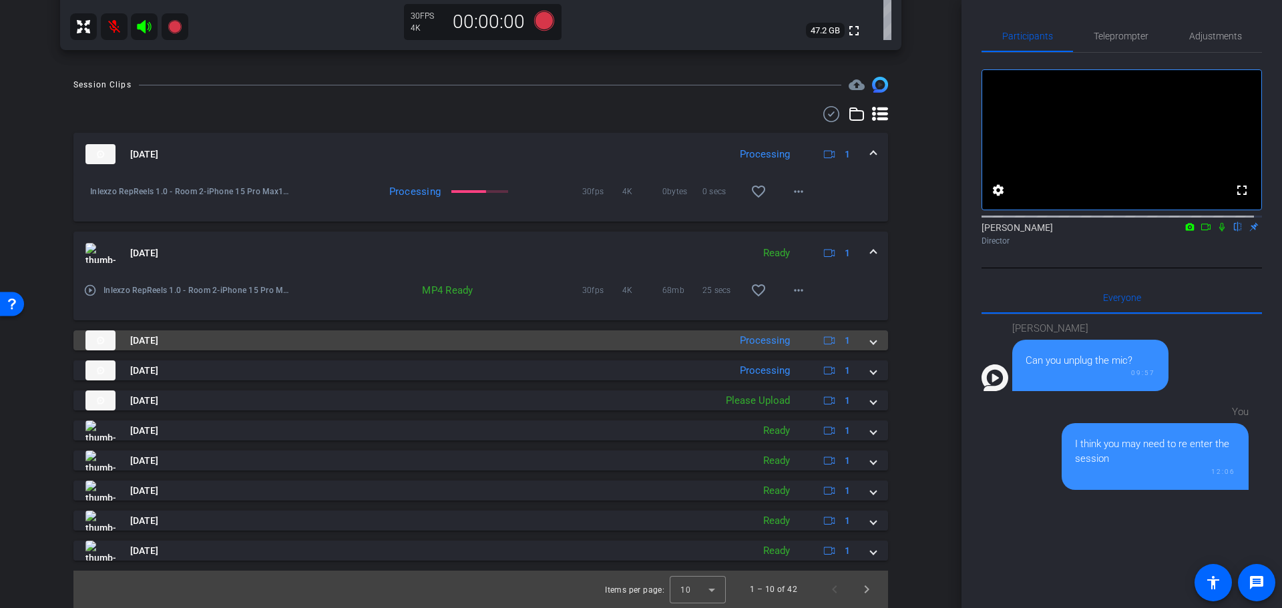
click at [856, 345] on div "Aug 25, 2025 Processing 1" at bounding box center [477, 340] width 785 height 20
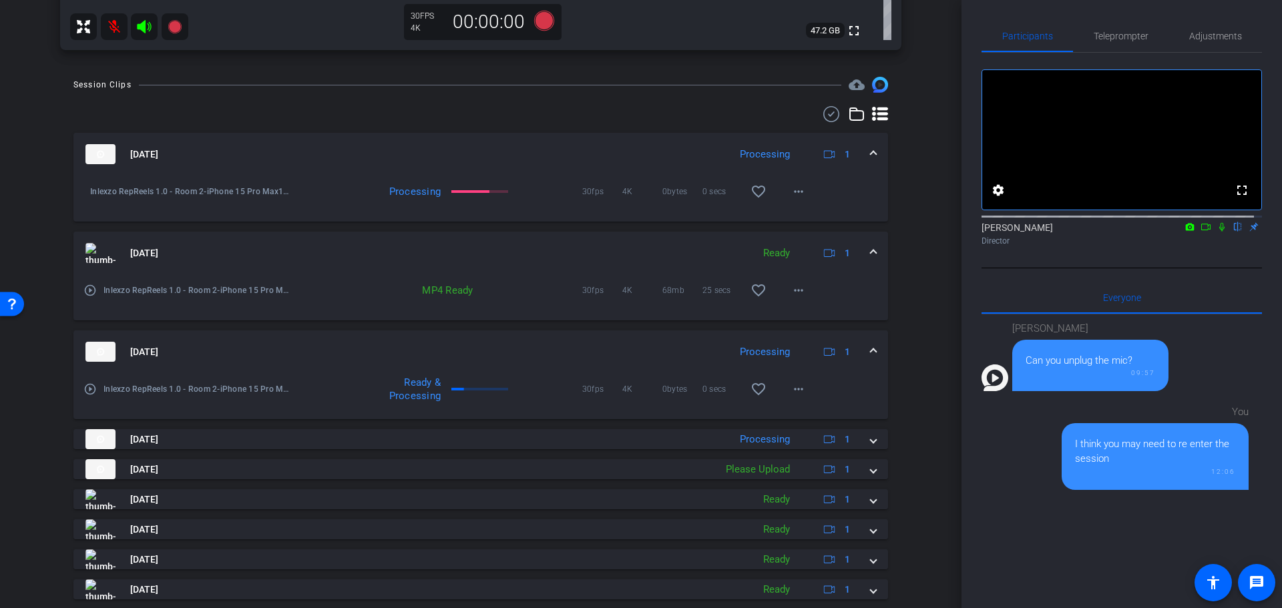
click at [870, 349] on span at bounding box center [872, 352] width 5 height 14
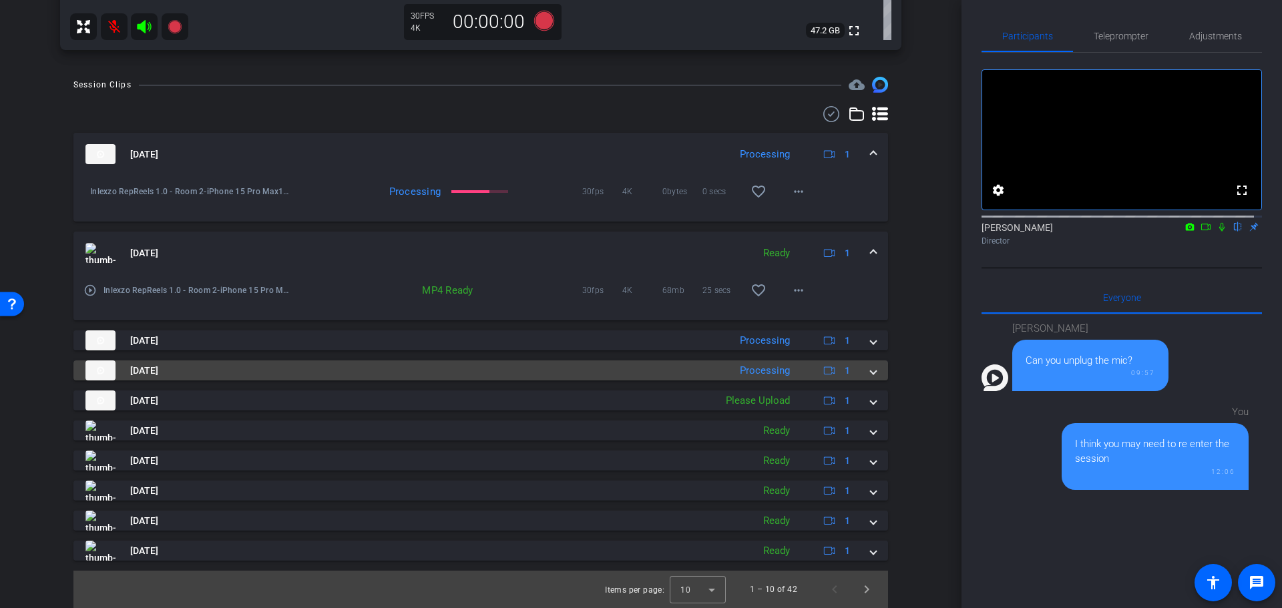
click at [858, 370] on div "Aug 25, 2025 Processing 1" at bounding box center [477, 370] width 785 height 20
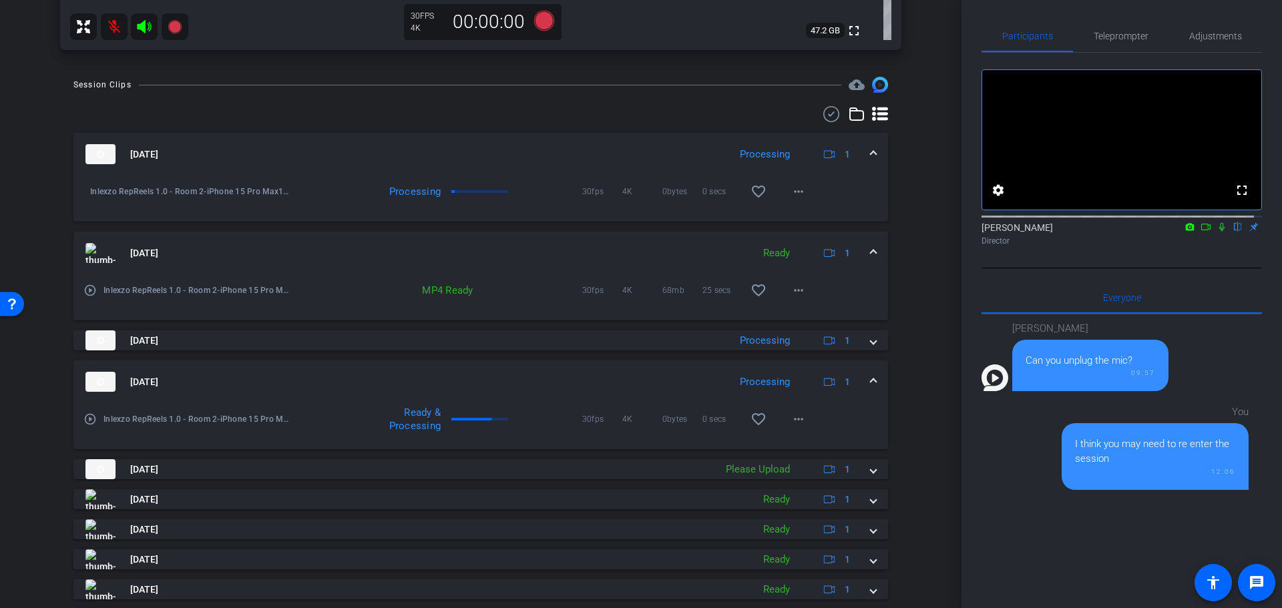
click at [870, 376] on span at bounding box center [872, 382] width 5 height 14
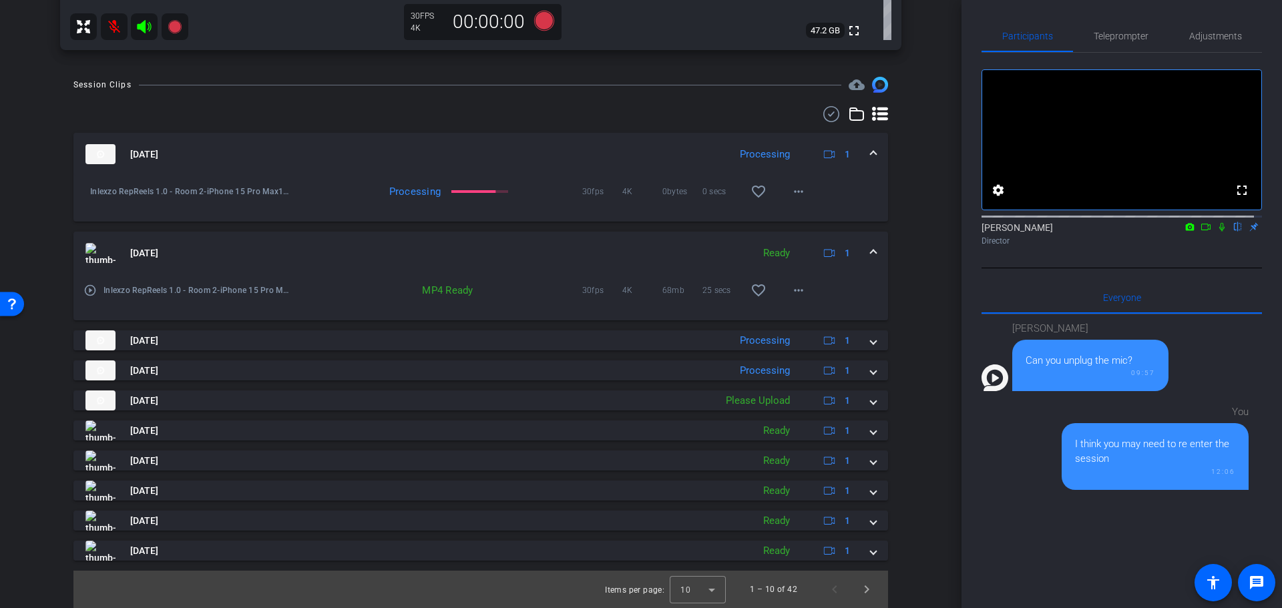
click at [870, 252] on span at bounding box center [872, 253] width 5 height 14
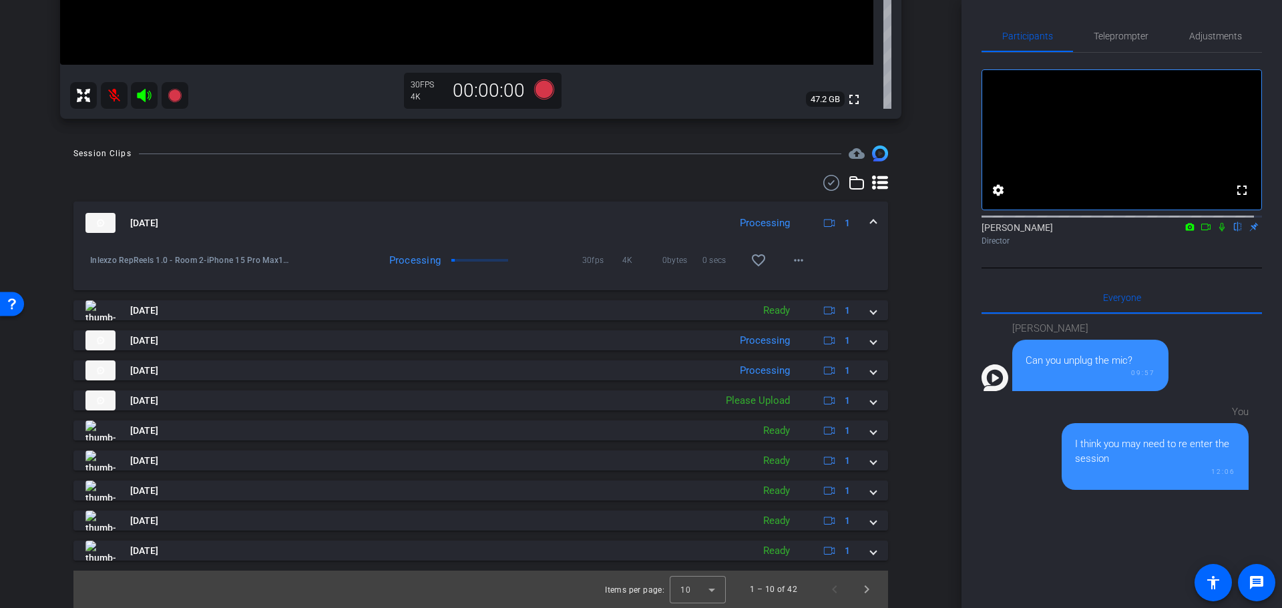
click at [861, 223] on div "Aug 25, 2025 Processing 1" at bounding box center [477, 223] width 785 height 20
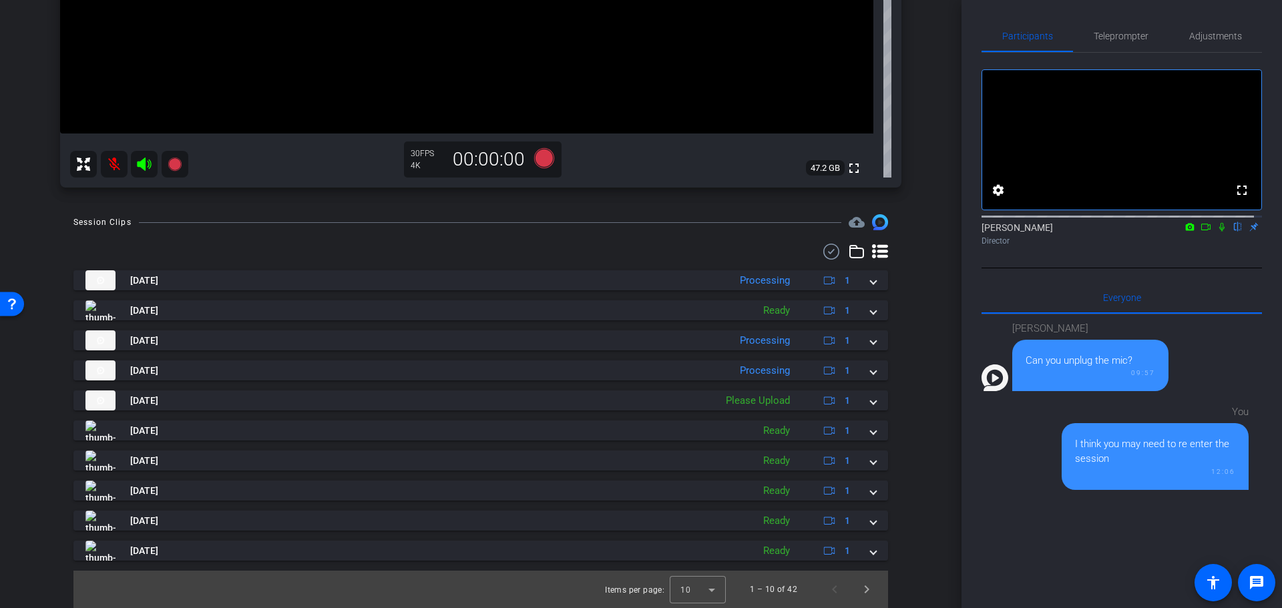
scroll to position [412, 0]
click at [1104, 38] on span "Teleprompter" at bounding box center [1120, 35] width 55 height 9
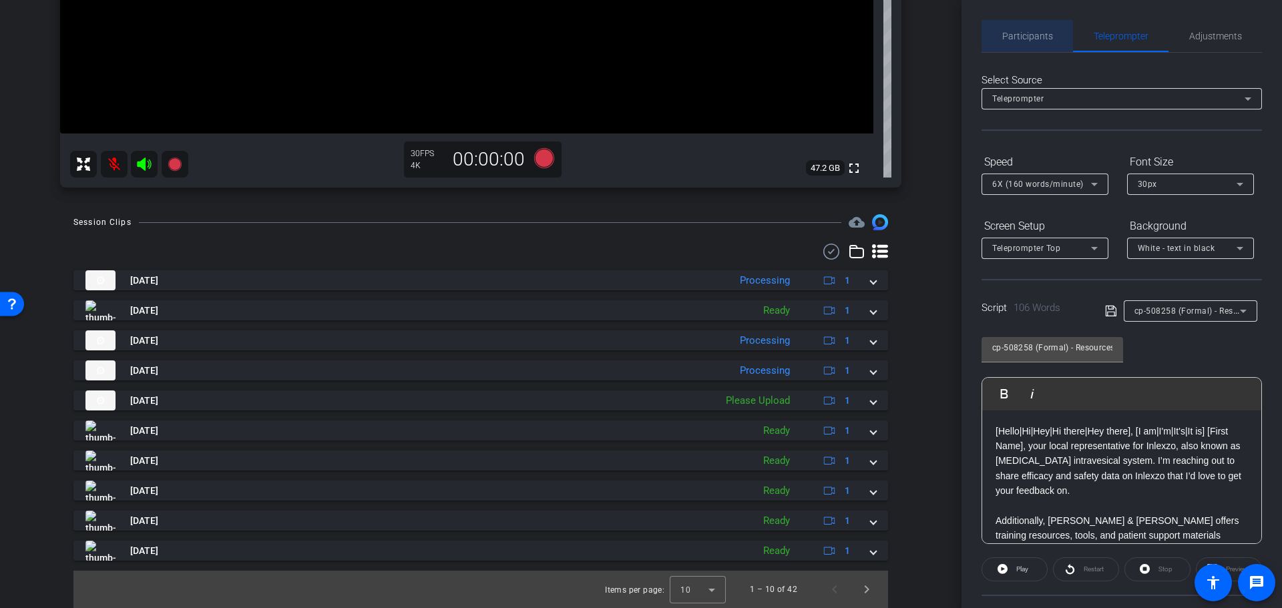
click at [1029, 33] on span "Participants" at bounding box center [1027, 35] width 51 height 9
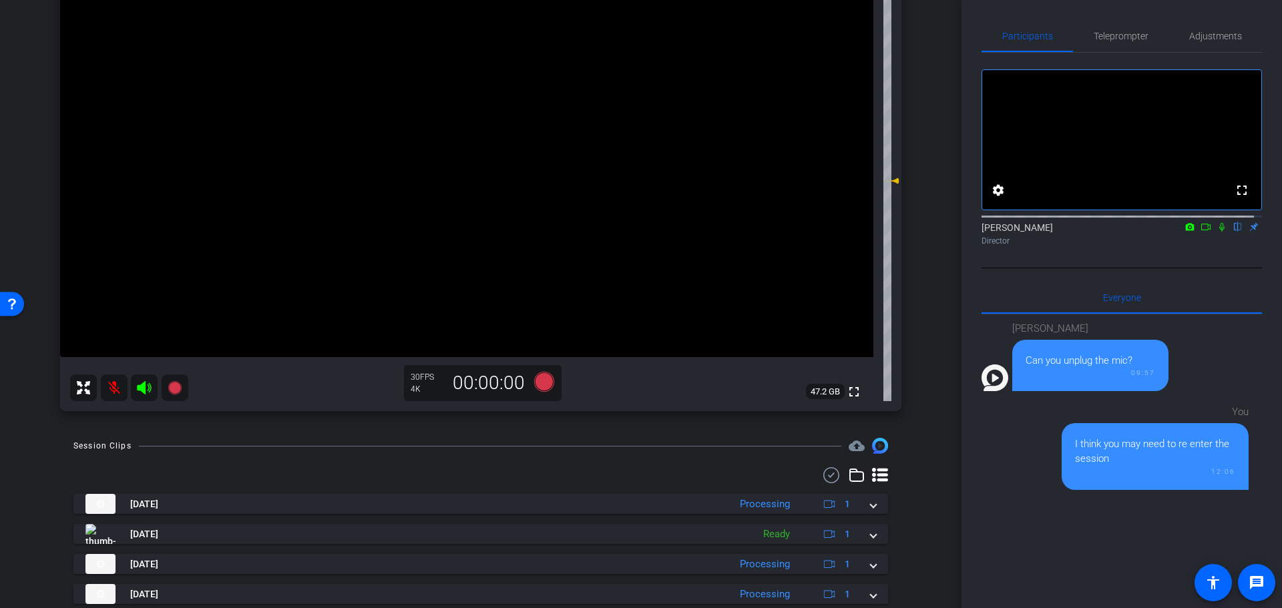
scroll to position [0, 0]
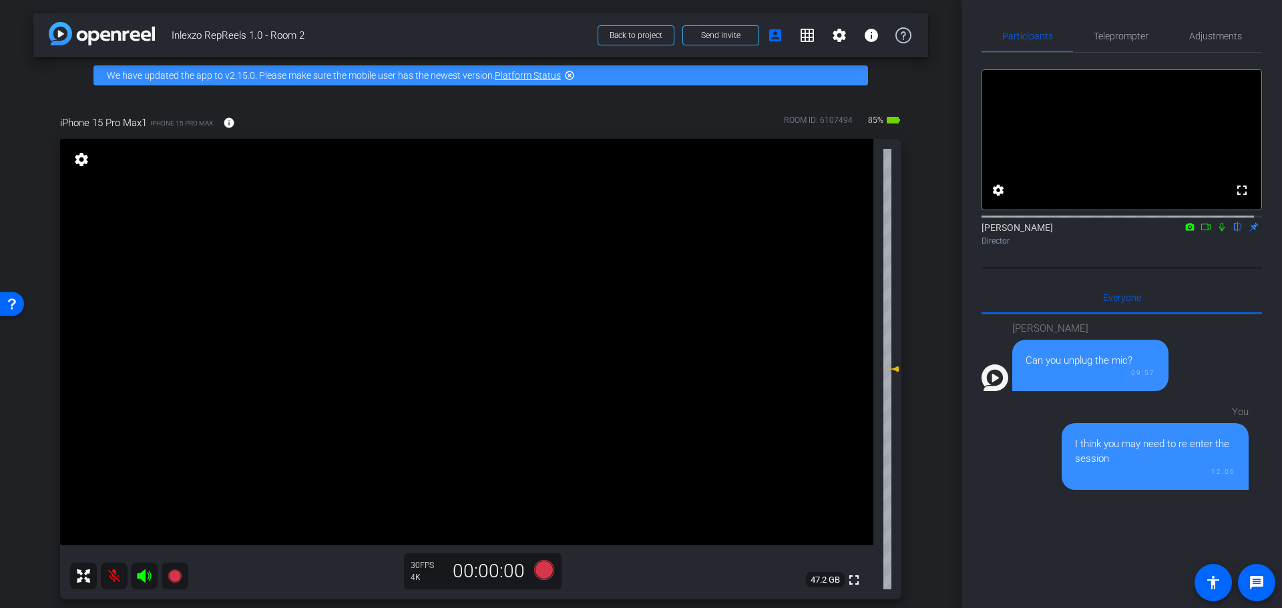
click at [112, 579] on mat-icon at bounding box center [114, 576] width 27 height 27
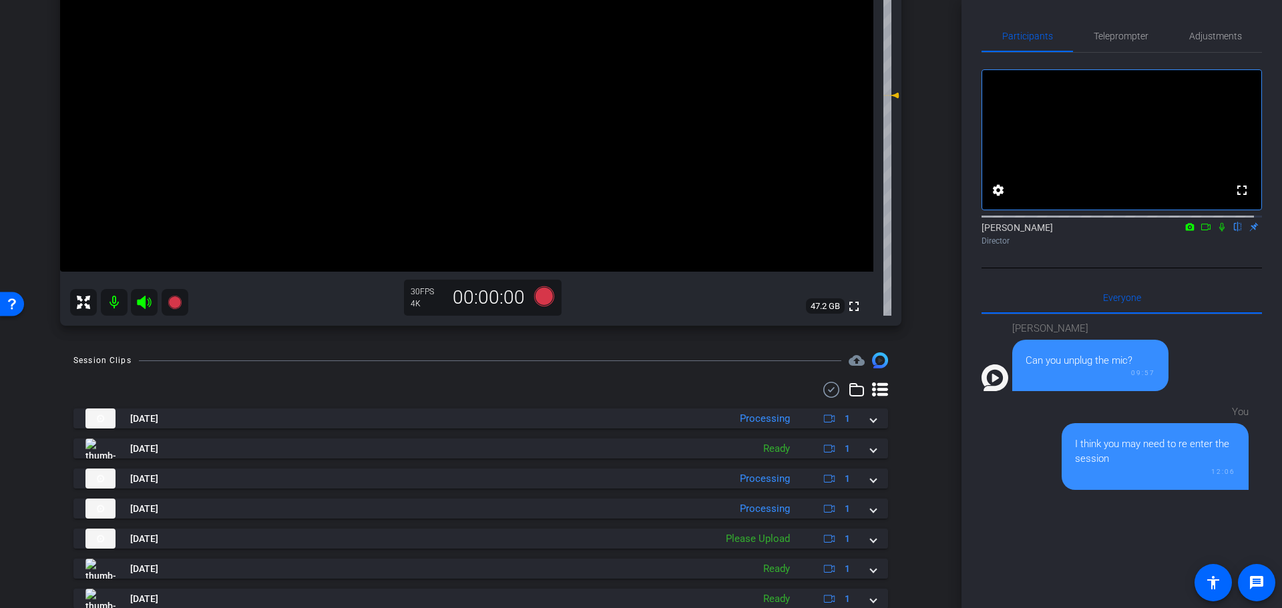
scroll to position [272, 0]
click at [1188, 233] on mat-icon at bounding box center [1190, 227] width 16 height 12
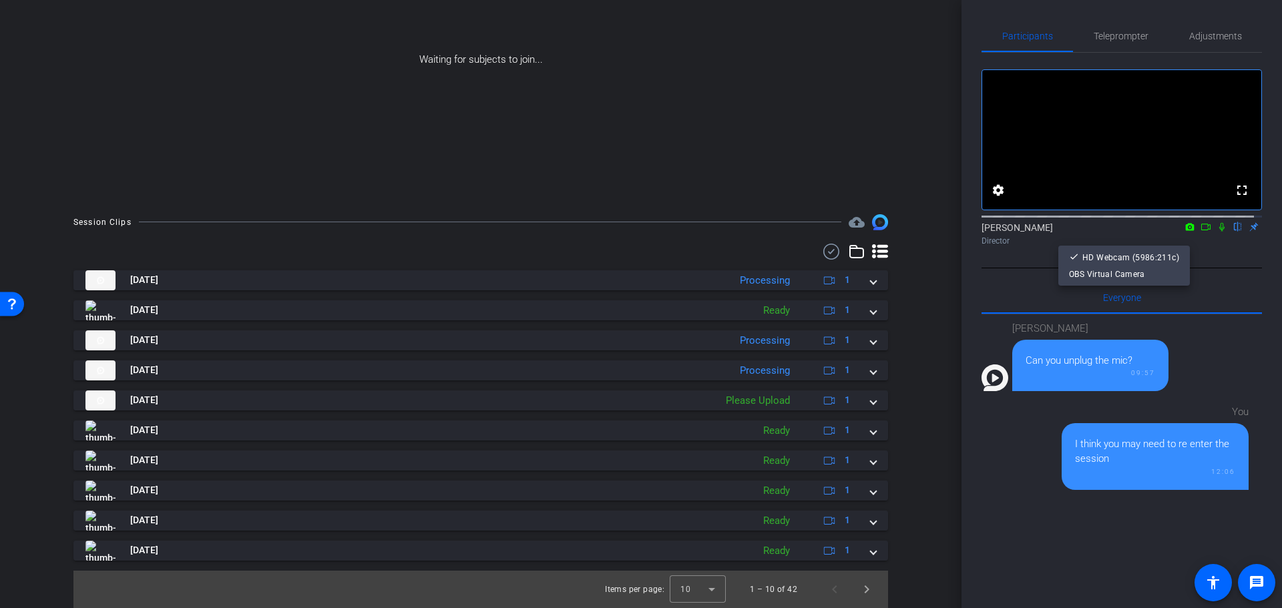
click at [1196, 238] on div at bounding box center [641, 304] width 1282 height 608
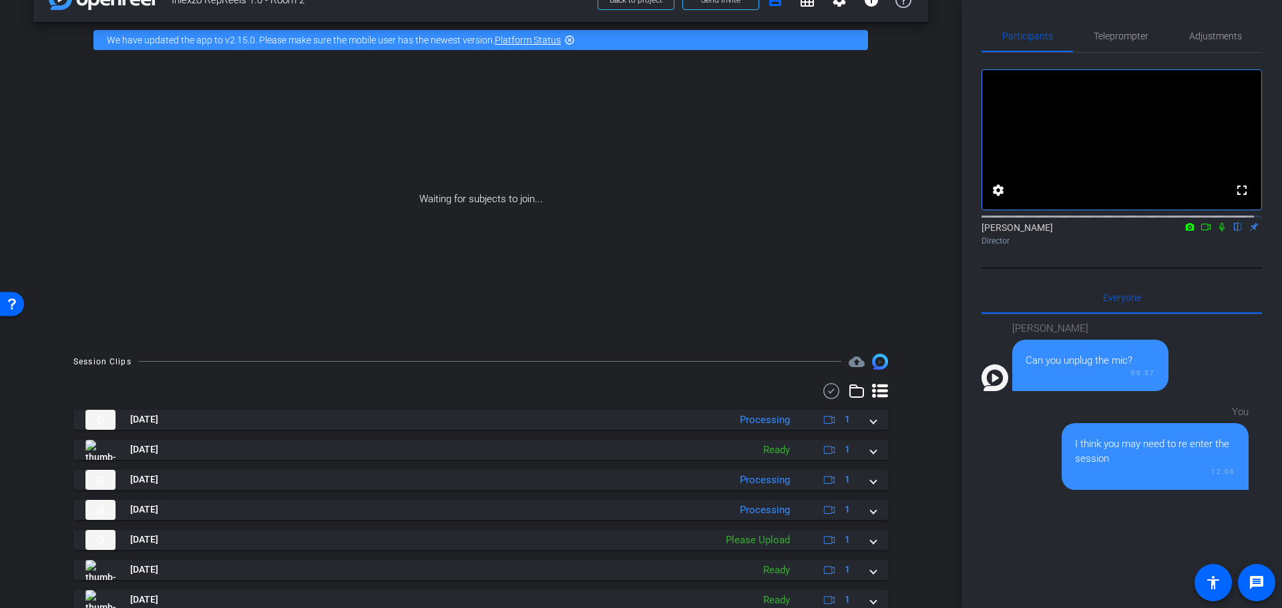
click at [1196, 246] on div "Nick Dambrosia flip Director" at bounding box center [1121, 234] width 280 height 26
click at [1201, 230] on icon at bounding box center [1205, 227] width 9 height 7
click at [1232, 233] on mat-icon at bounding box center [1238, 227] width 16 height 12
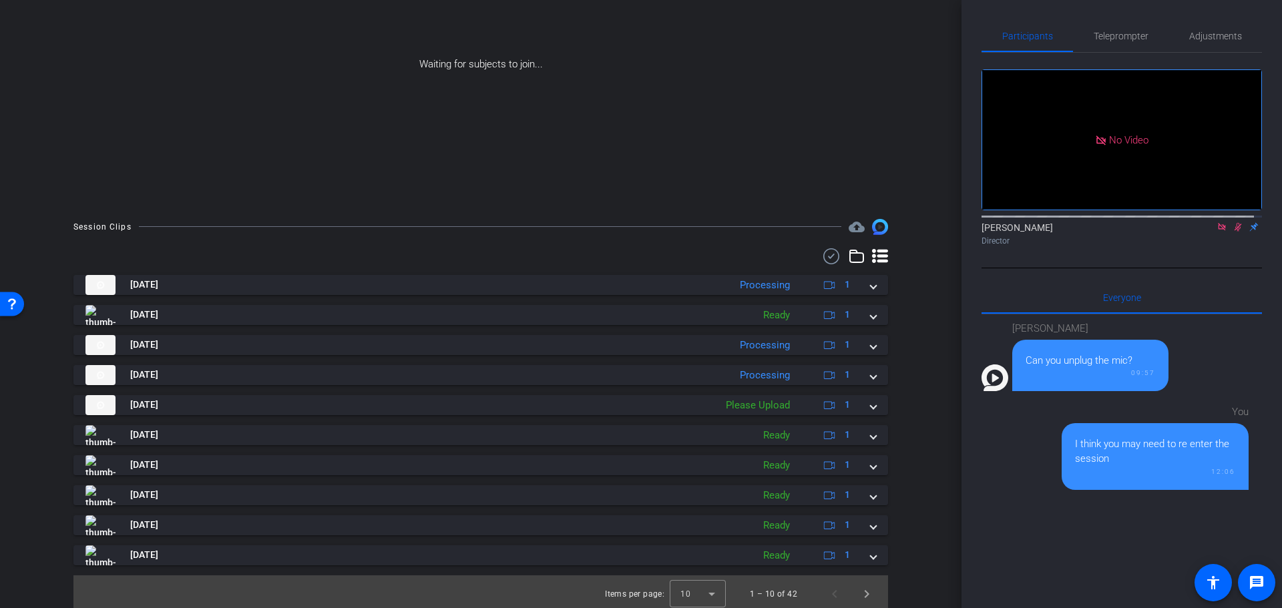
scroll to position [174, 0]
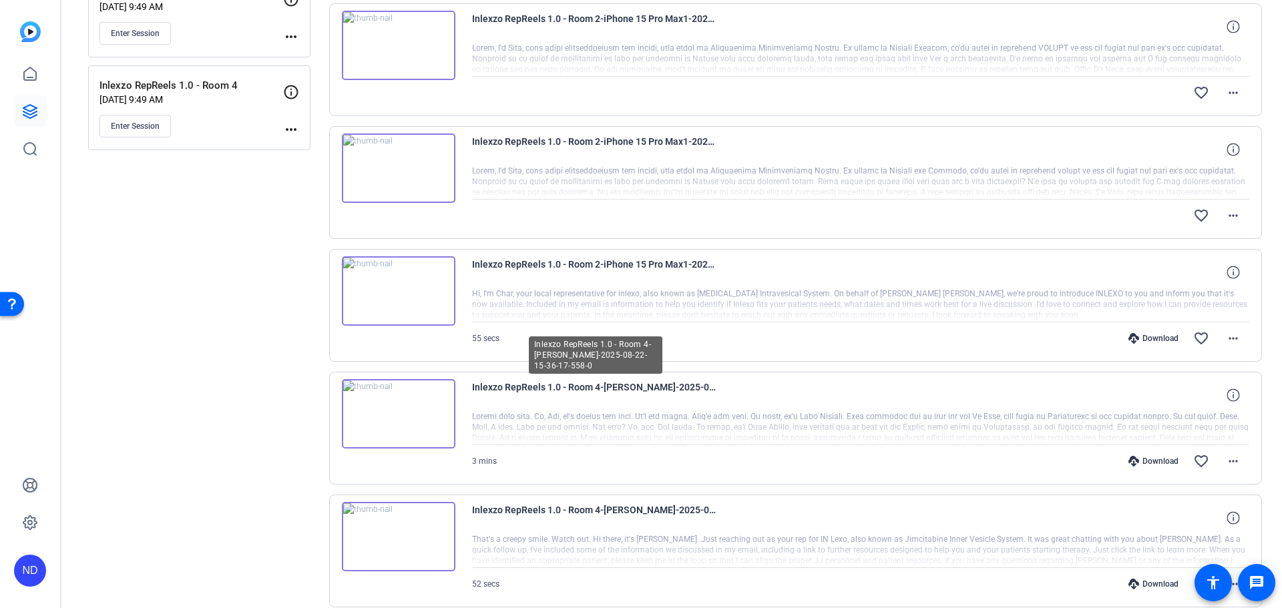
scroll to position [278, 0]
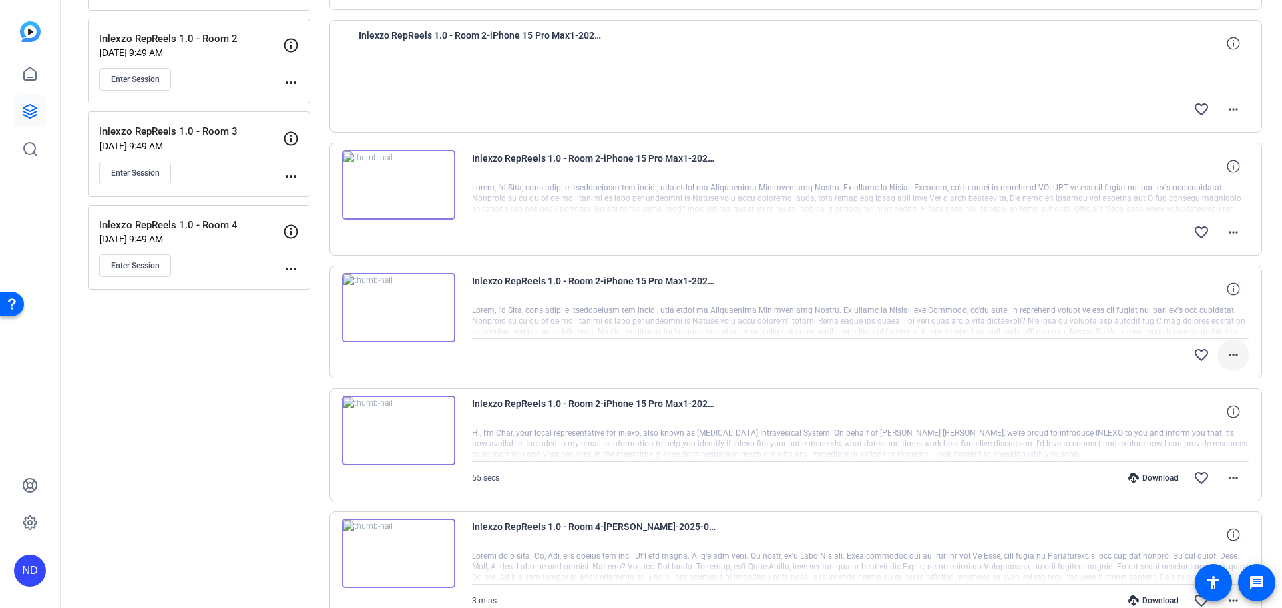
click at [1226, 361] on mat-icon "more_horiz" at bounding box center [1233, 355] width 16 height 16
click at [1204, 378] on span "Download Original" at bounding box center [1190, 382] width 80 height 16
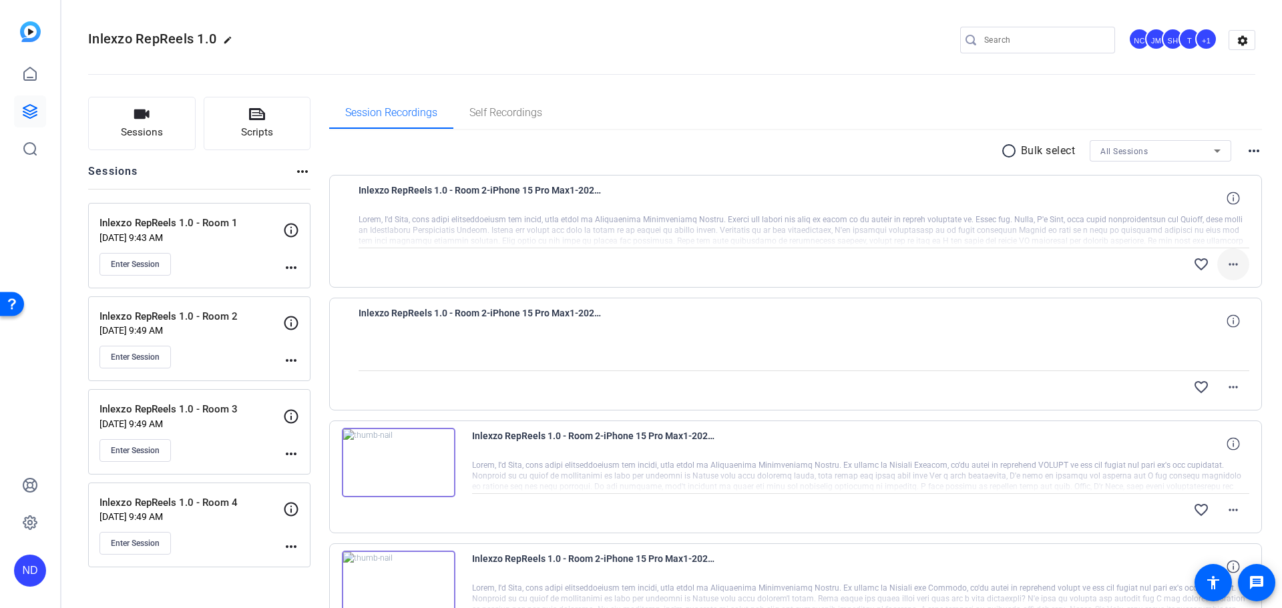
click at [1225, 266] on mat-icon "more_horiz" at bounding box center [1233, 264] width 16 height 16
click at [1200, 287] on span "Download Original" at bounding box center [1190, 292] width 80 height 16
click at [1225, 386] on mat-icon "more_horiz" at bounding box center [1233, 387] width 16 height 16
click at [1263, 333] on div at bounding box center [641, 304] width 1282 height 608
click at [1225, 508] on mat-icon "more_horiz" at bounding box center [1233, 510] width 16 height 16
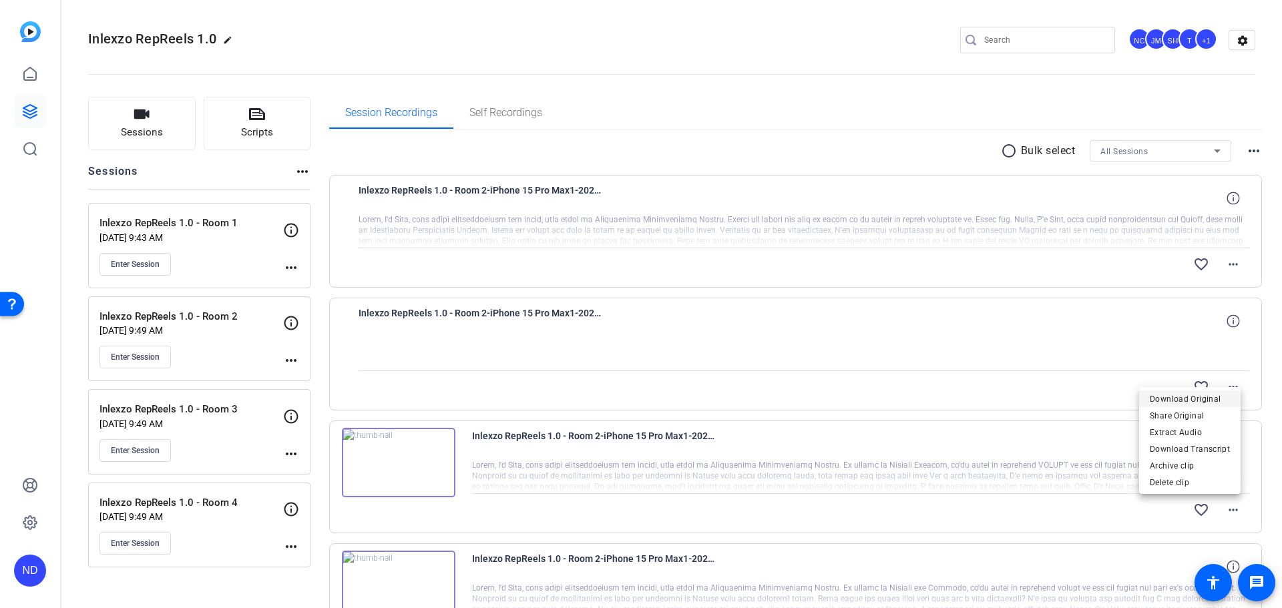
click at [1185, 396] on span "Download Original" at bounding box center [1190, 399] width 80 height 16
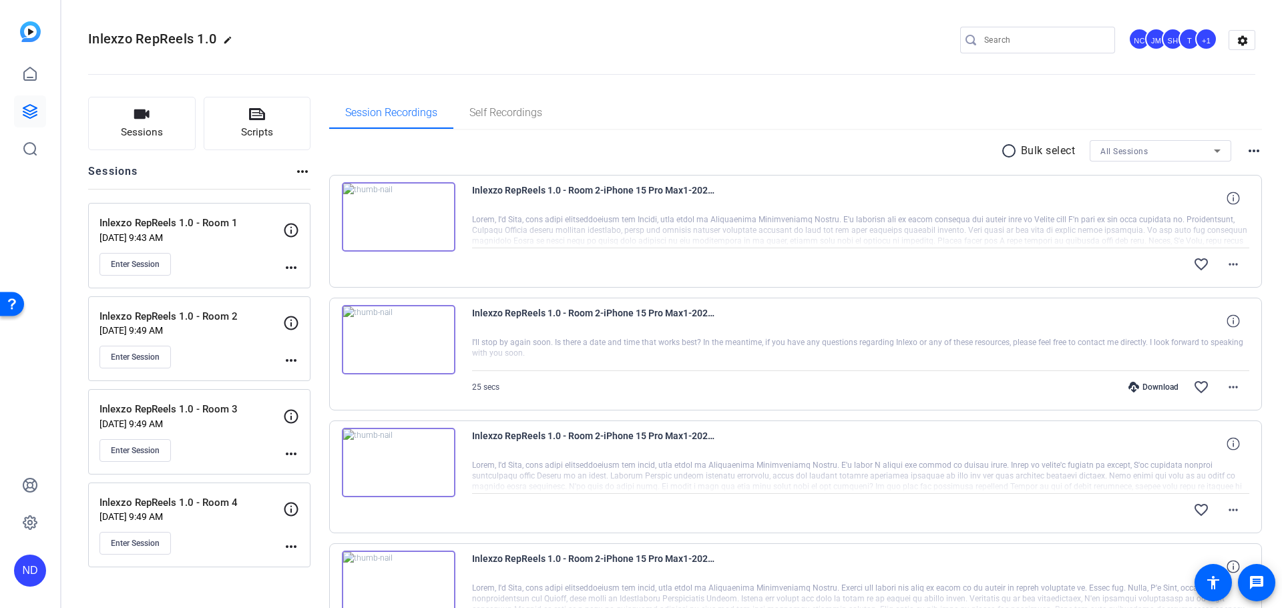
click at [225, 330] on p "[DATE] 9:49 AM" at bounding box center [191, 330] width 184 height 11
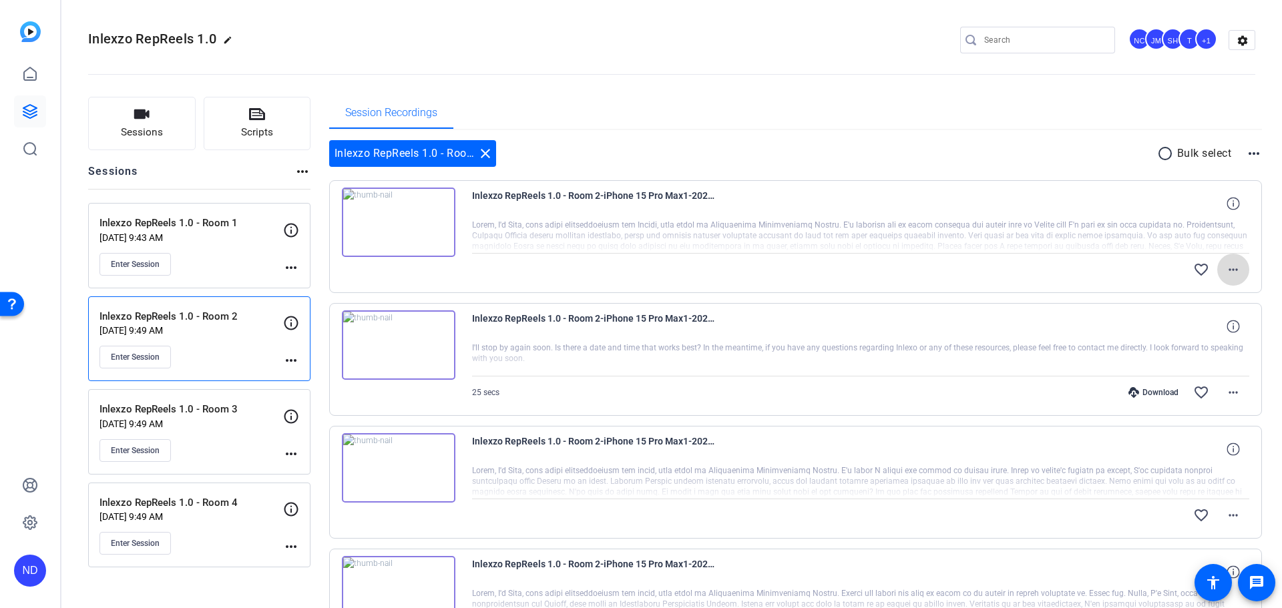
click at [1230, 264] on mat-icon "more_horiz" at bounding box center [1233, 270] width 16 height 16
click at [1180, 296] on span "Download Original" at bounding box center [1190, 298] width 80 height 16
click at [1225, 389] on mat-icon "more_horiz" at bounding box center [1233, 393] width 16 height 16
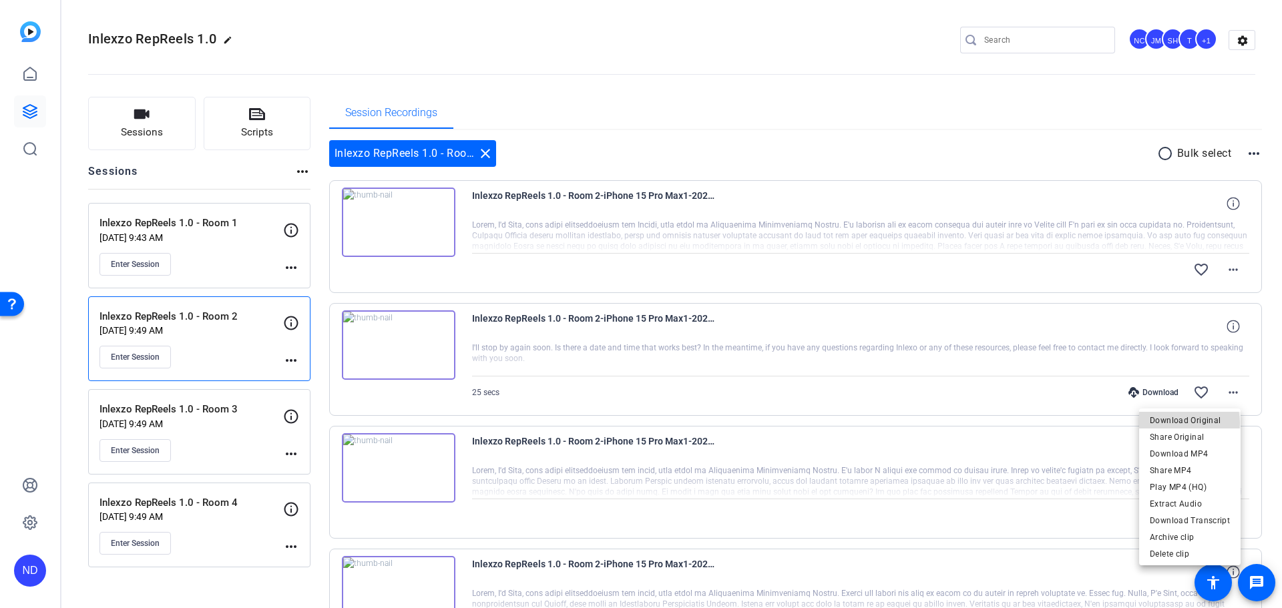
click at [1175, 423] on span "Download Original" at bounding box center [1190, 421] width 80 height 16
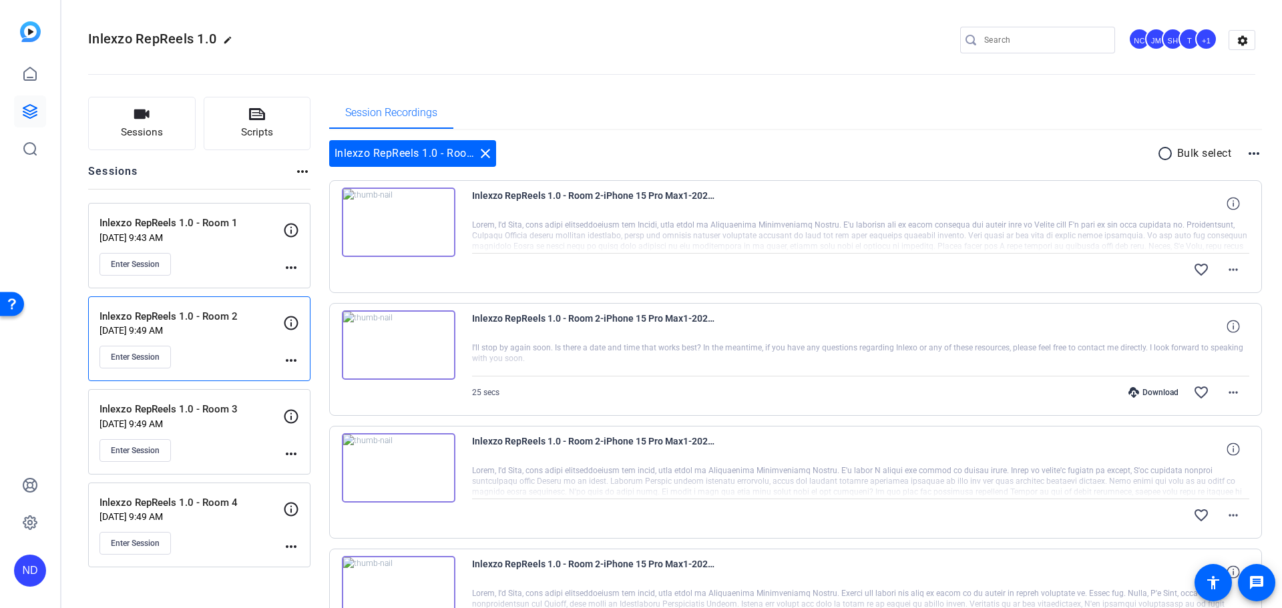
scroll to position [139, 0]
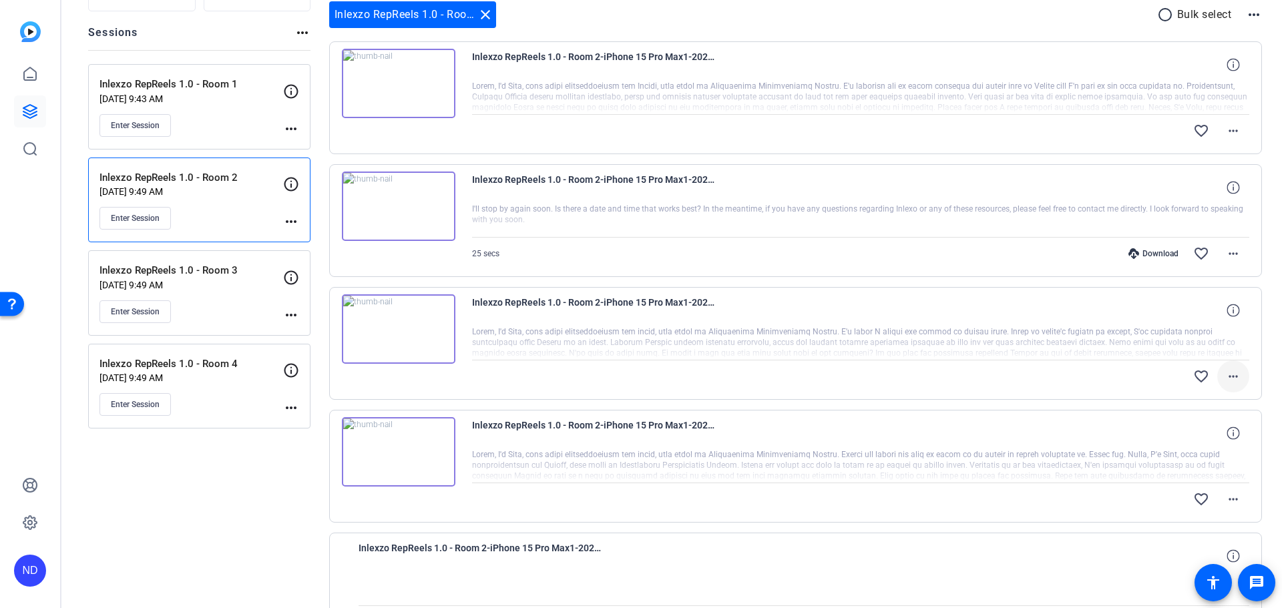
click at [1225, 378] on mat-icon "more_horiz" at bounding box center [1233, 376] width 16 height 16
click at [1195, 401] on span "Download Original" at bounding box center [1190, 404] width 80 height 16
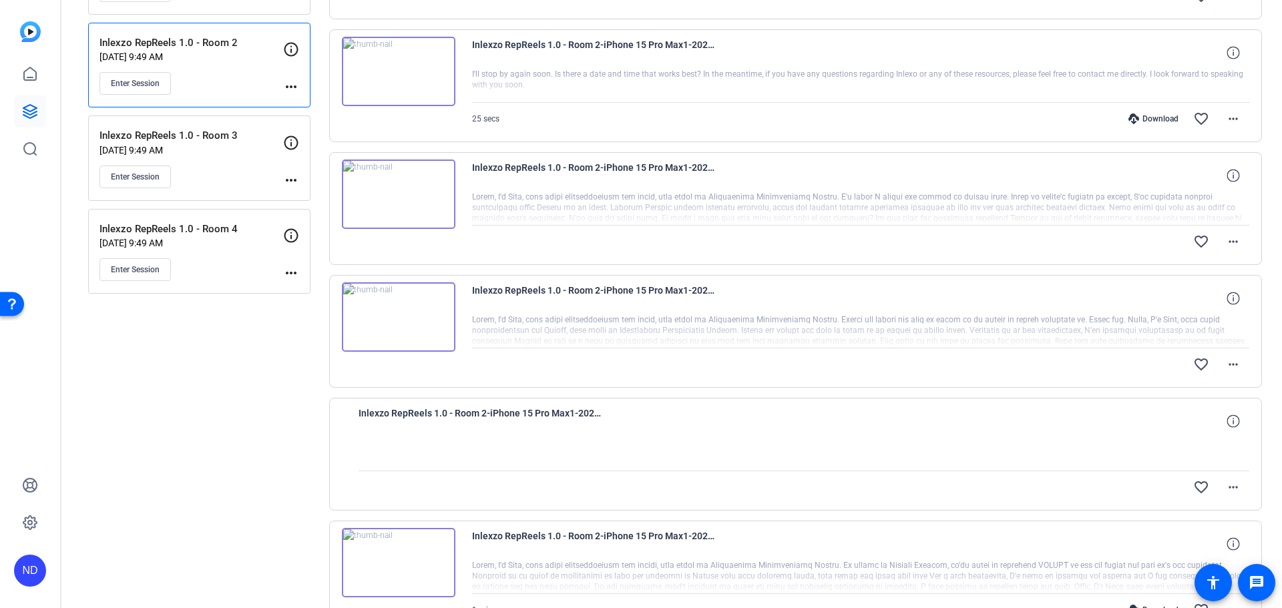
scroll to position [278, 0]
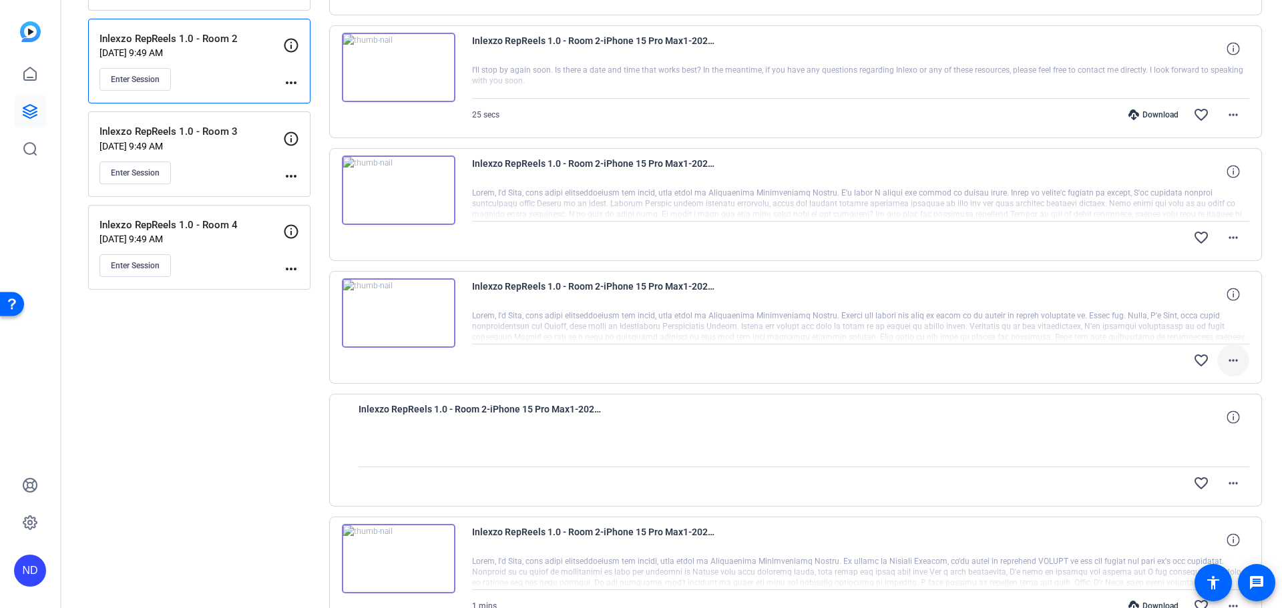
click at [1236, 362] on span at bounding box center [1233, 360] width 32 height 32
click at [1200, 384] on span "Download Original" at bounding box center [1190, 388] width 80 height 16
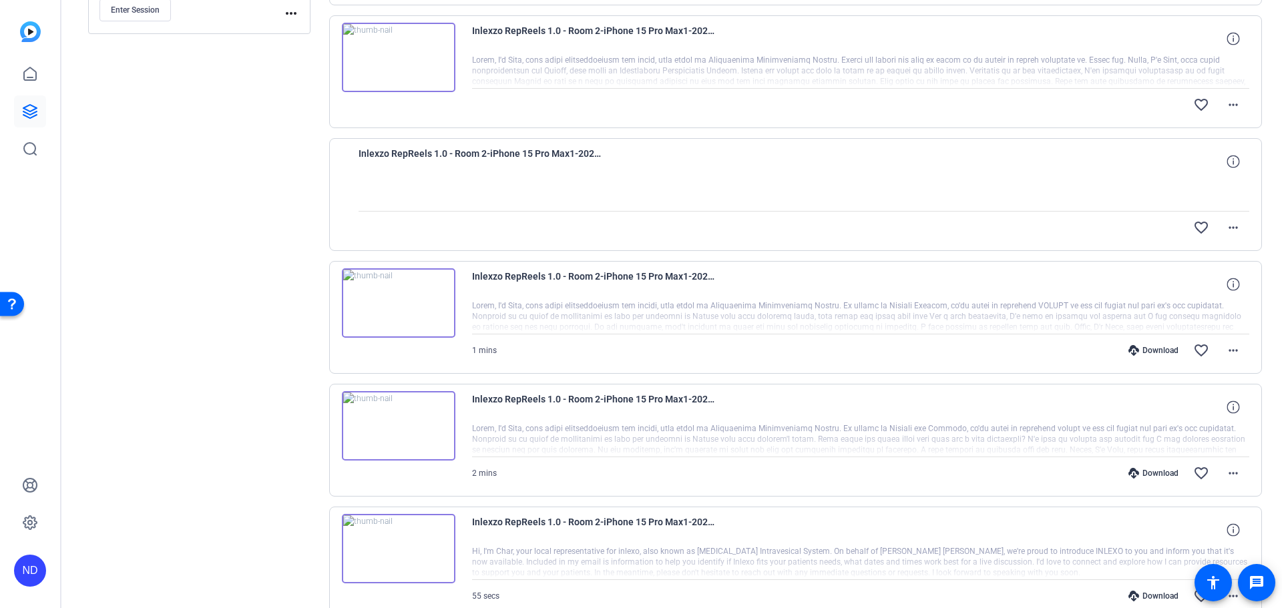
scroll to position [556, 0]
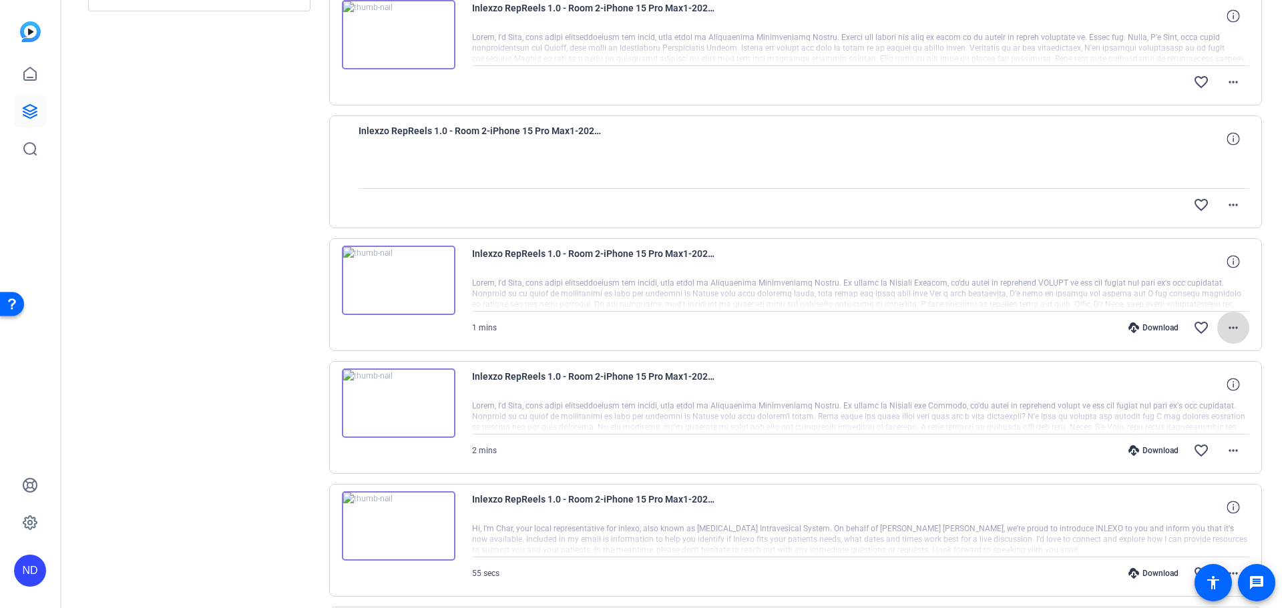
click at [1225, 329] on mat-icon "more_horiz" at bounding box center [1233, 328] width 16 height 16
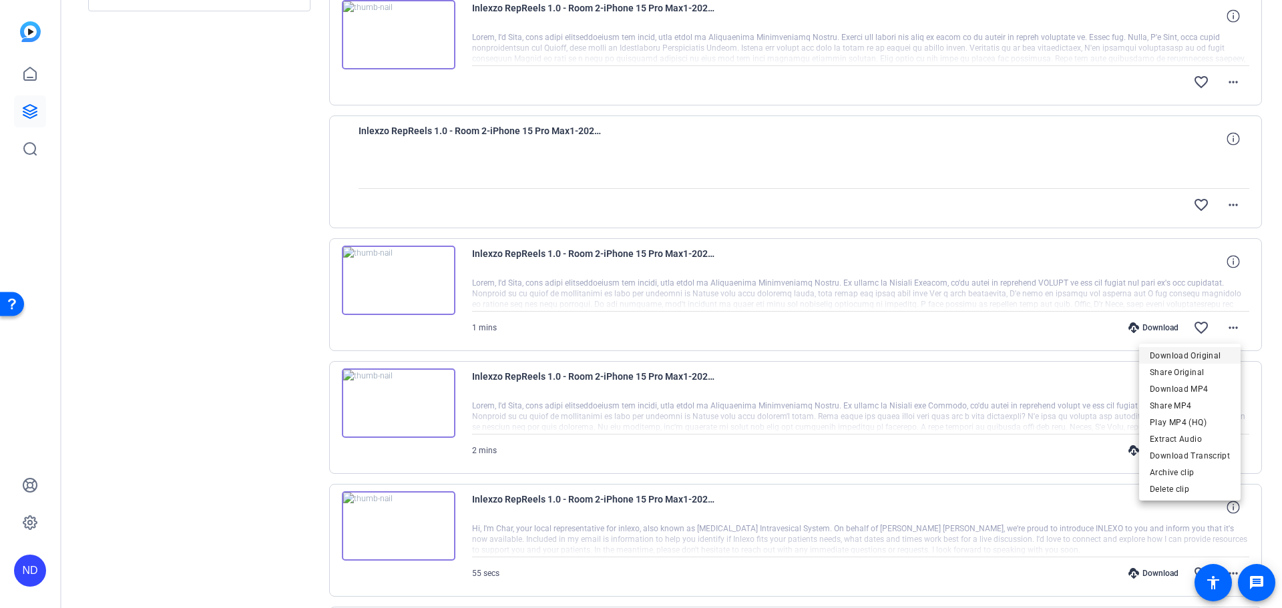
click at [1192, 353] on span "Download Original" at bounding box center [1190, 355] width 80 height 16
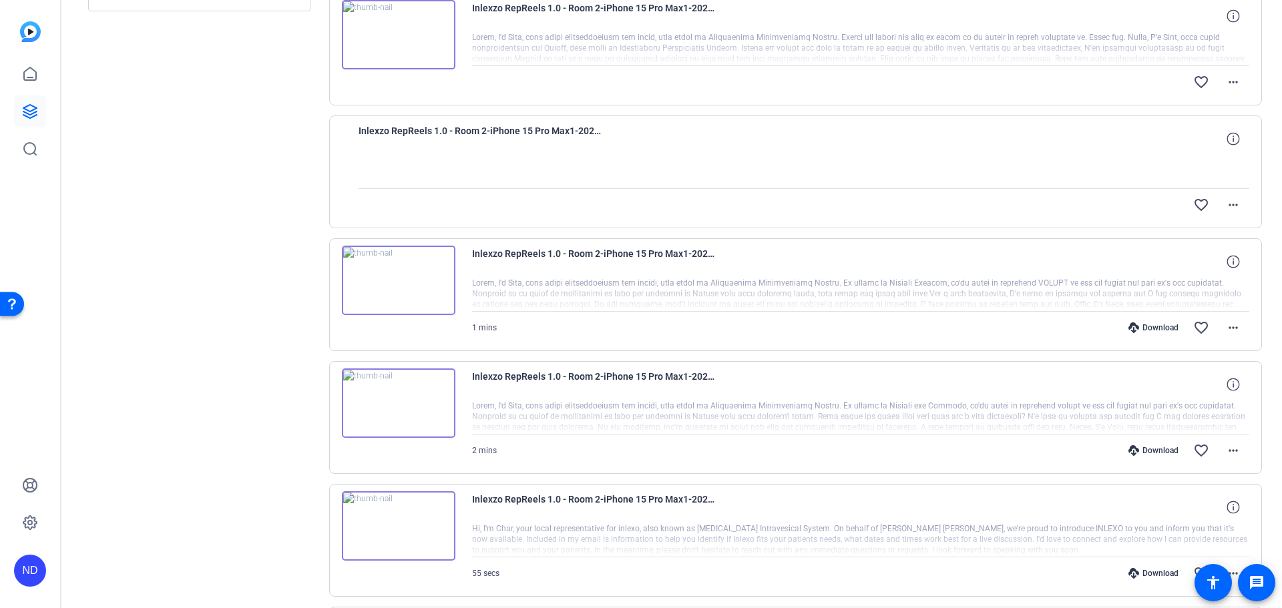
scroll to position [695, 0]
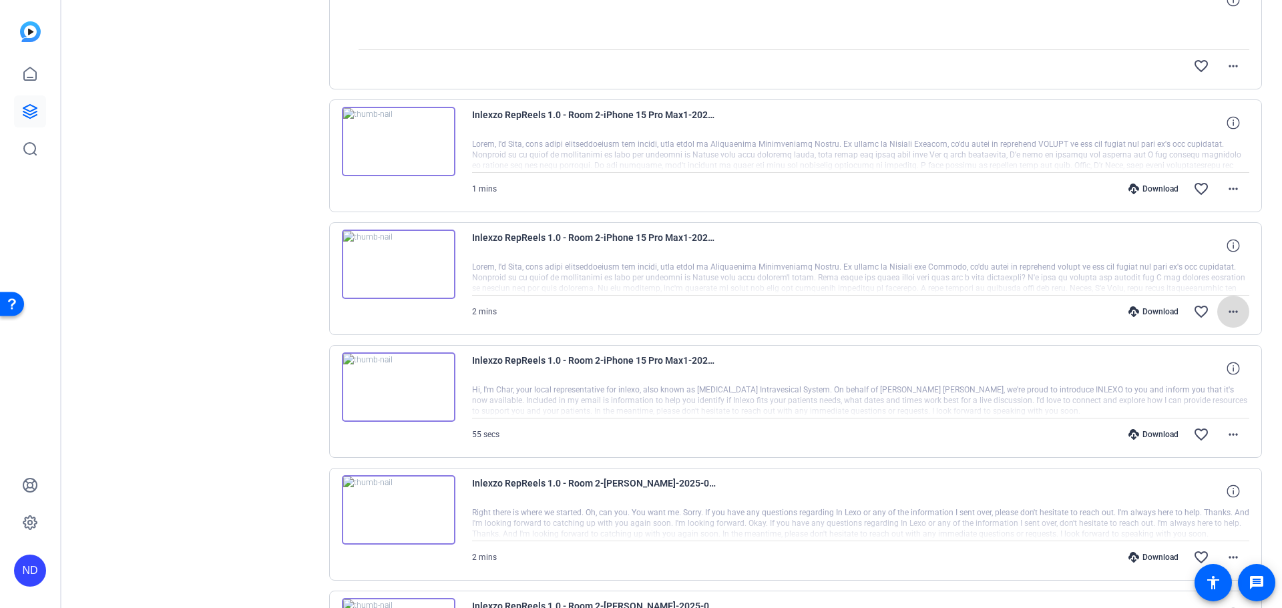
click at [1235, 316] on span at bounding box center [1233, 312] width 32 height 32
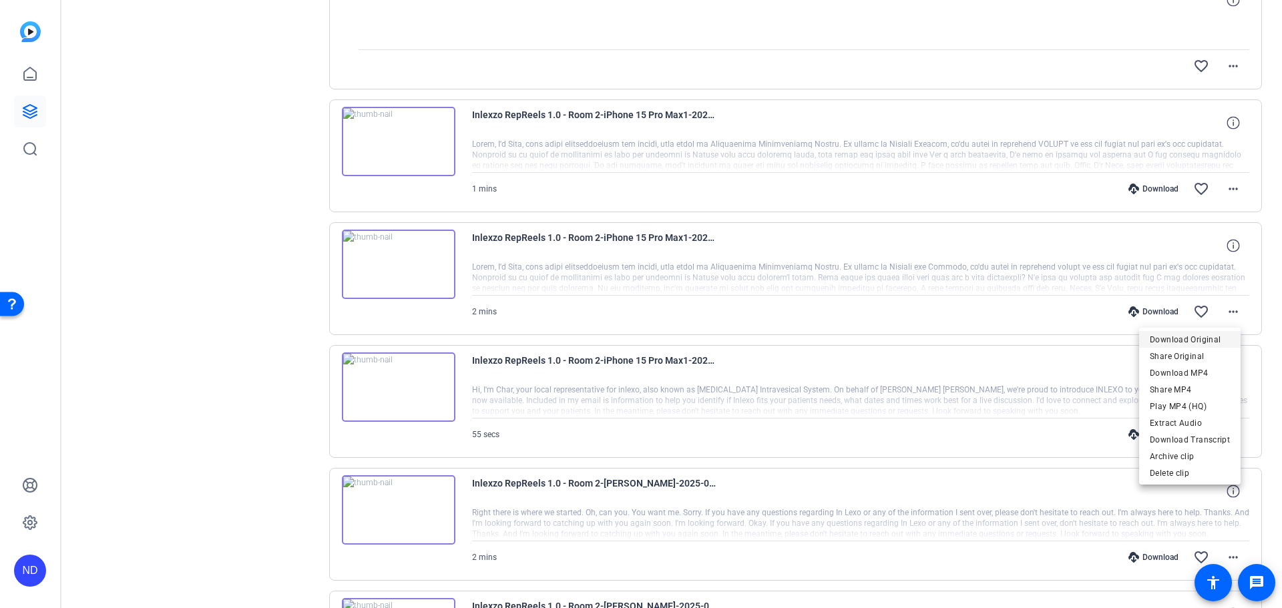
click at [1220, 335] on span "Download Original" at bounding box center [1190, 339] width 80 height 16
click at [1222, 443] on span at bounding box center [1233, 435] width 32 height 32
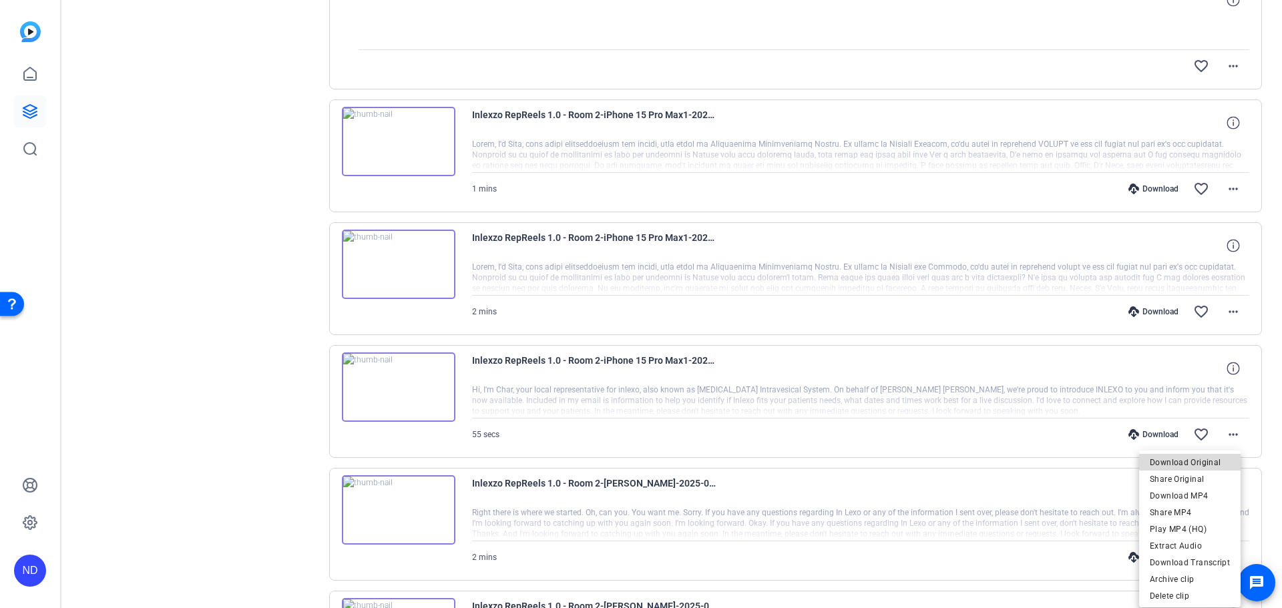
click at [1196, 461] on span "Download Original" at bounding box center [1190, 462] width 80 height 16
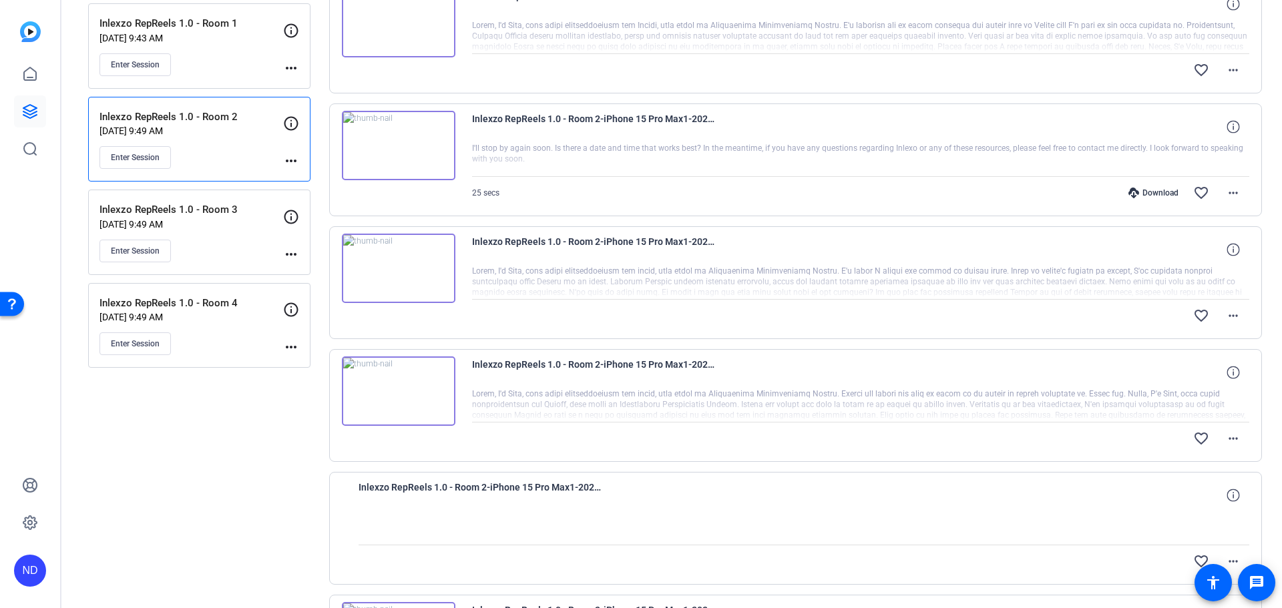
scroll to position [0, 0]
